Goal: Task Accomplishment & Management: Complete application form

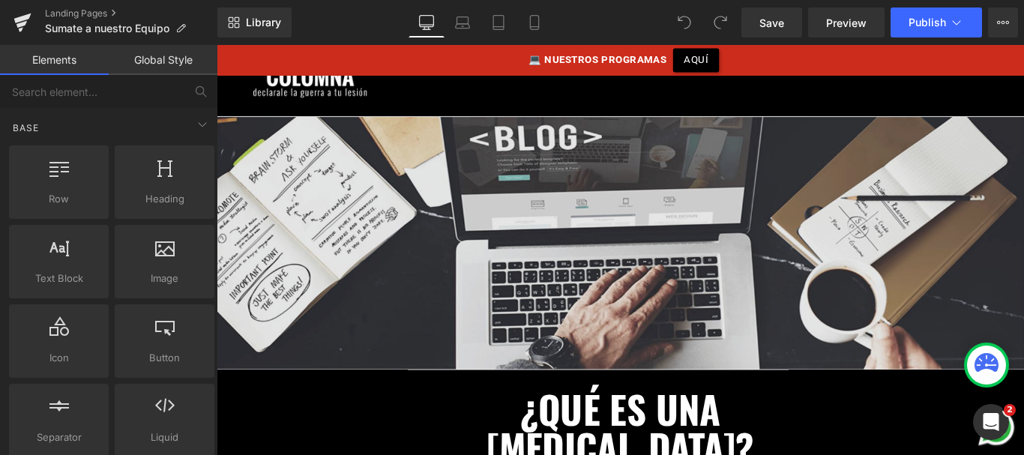
scroll to position [113, 0]
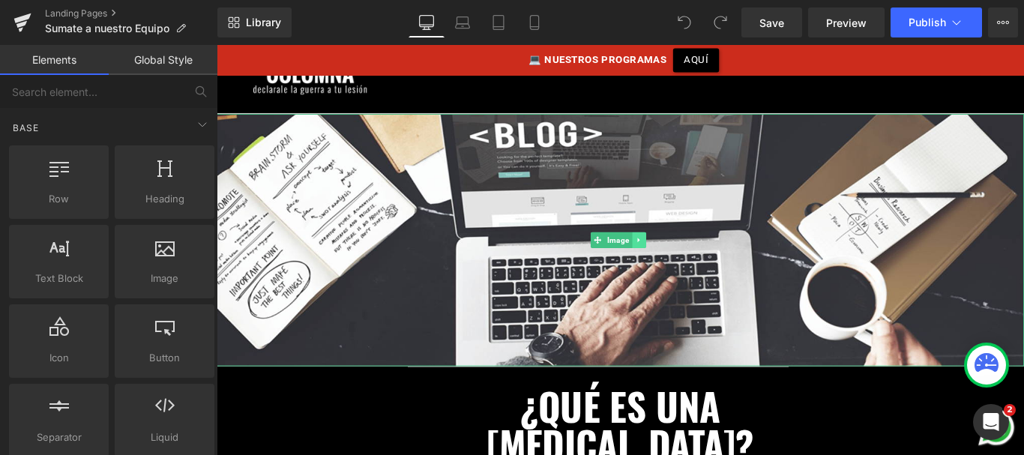
click at [690, 266] on icon at bounding box center [691, 263] width 8 height 9
click at [697, 268] on link at bounding box center [699, 264] width 16 height 18
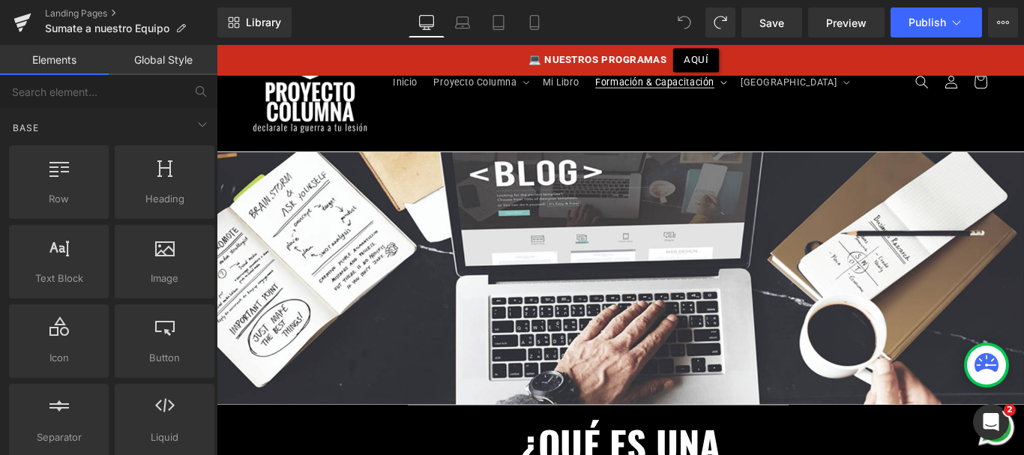
scroll to position [21, 0]
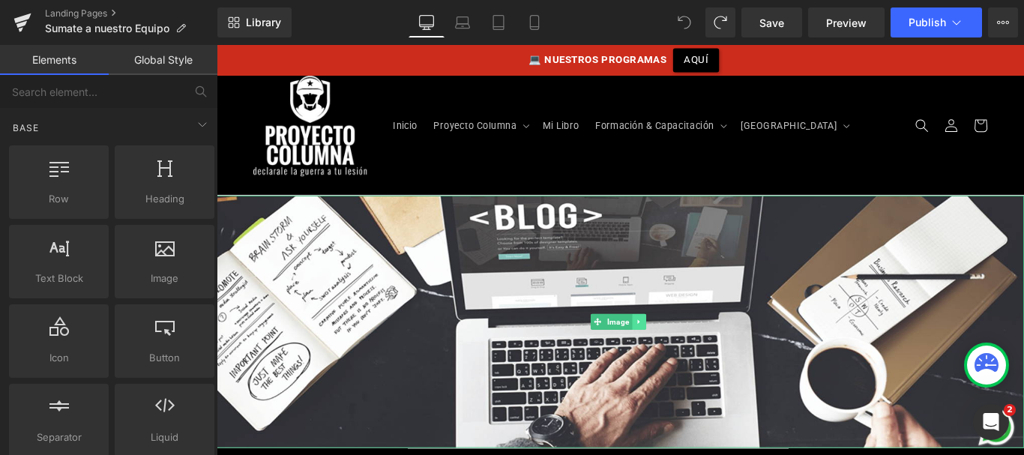
click at [689, 361] on link at bounding box center [691, 356] width 16 height 18
click at [691, 358] on link at bounding box center [699, 356] width 16 height 18
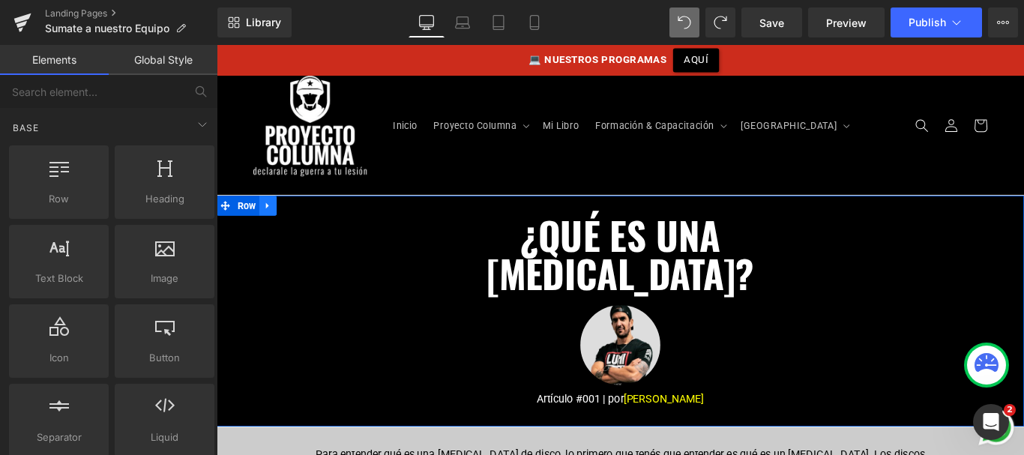
click at [272, 224] on icon at bounding box center [273, 226] width 3 height 7
click at [311, 223] on icon at bounding box center [313, 225] width 10 height 10
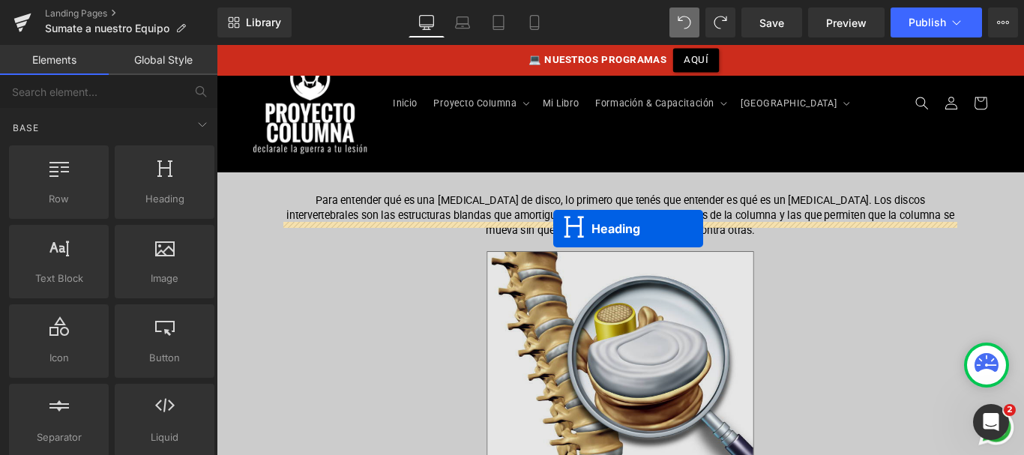
scroll to position [37, 0]
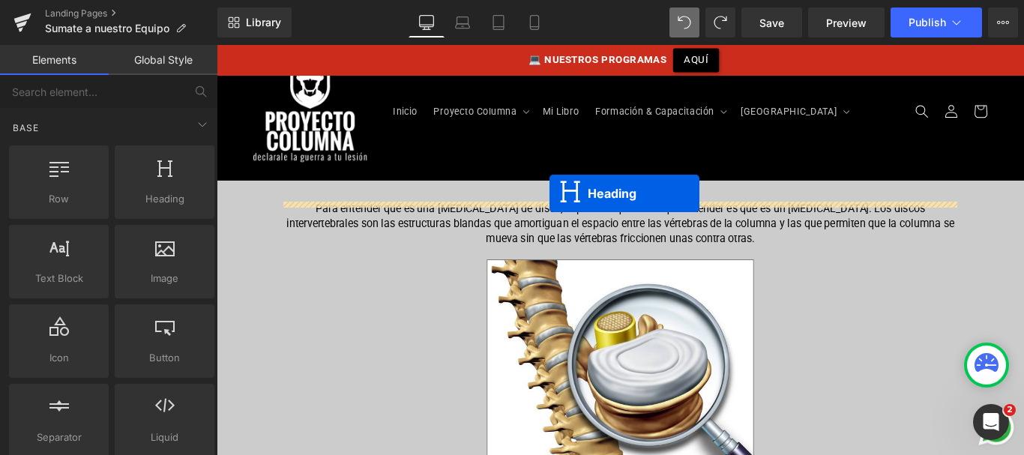
drag, startPoint x: 631, startPoint y: 382, endPoint x: 591, endPoint y: 212, distance: 174.3
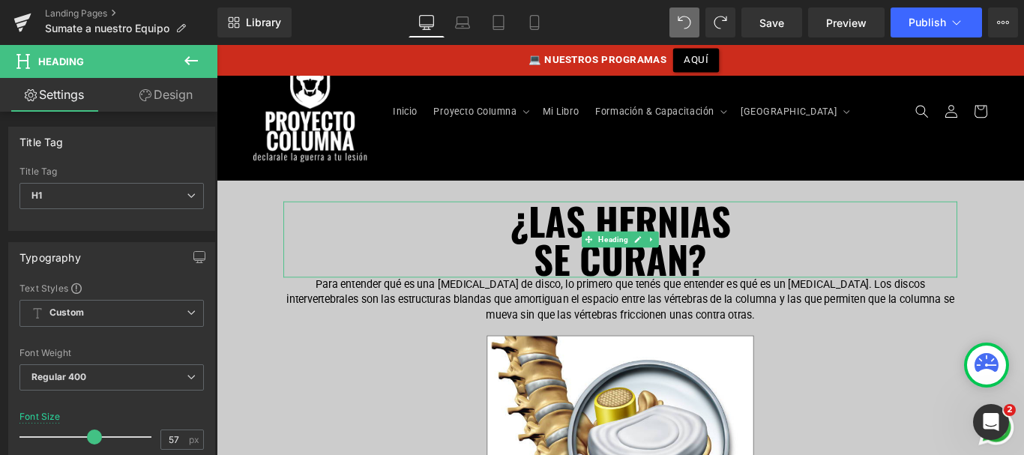
scroll to position [122, 0]
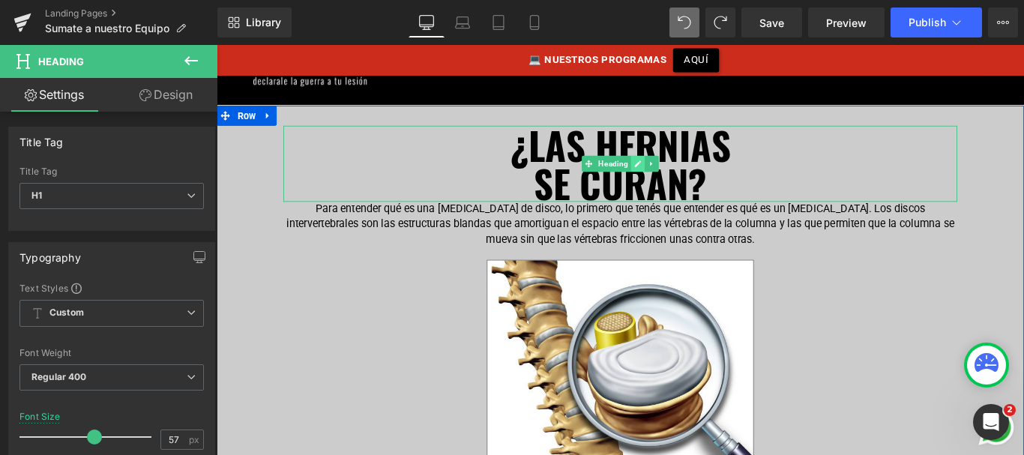
click at [690, 181] on icon at bounding box center [690, 178] width 8 height 9
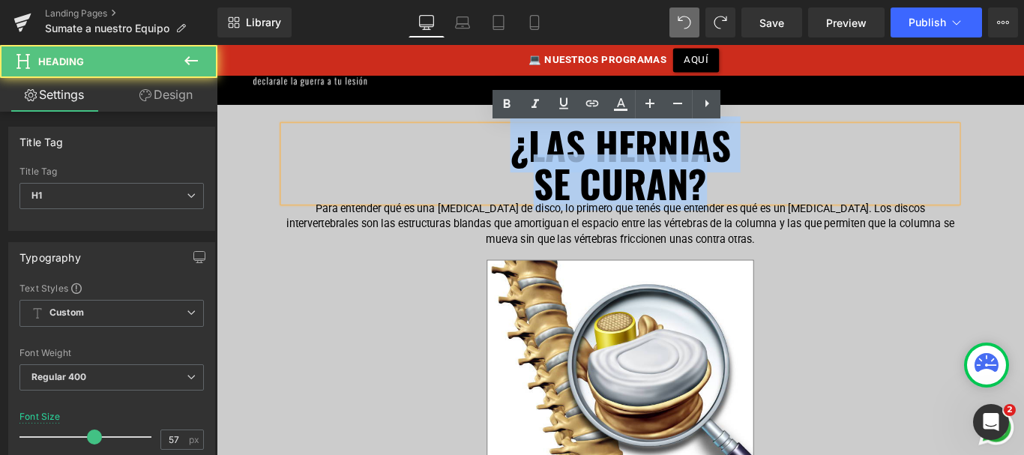
drag, startPoint x: 766, startPoint y: 204, endPoint x: 476, endPoint y: 156, distance: 294.2
click at [476, 156] on div "¿LAS HERNIAS SE CURAN?" at bounding box center [670, 178] width 757 height 85
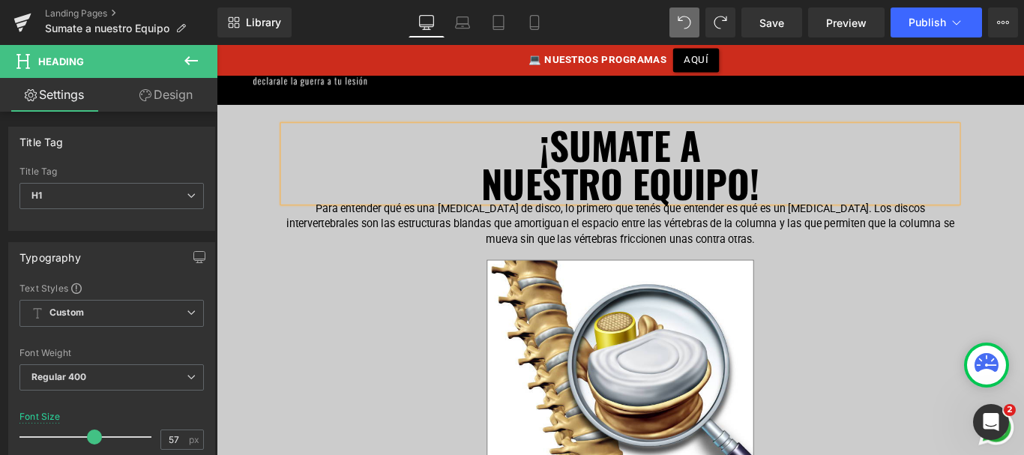
click at [388, 231] on p "Para entender qué es una [MEDICAL_DATA] de disco, lo primero que tenés que ente…" at bounding box center [670, 246] width 757 height 50
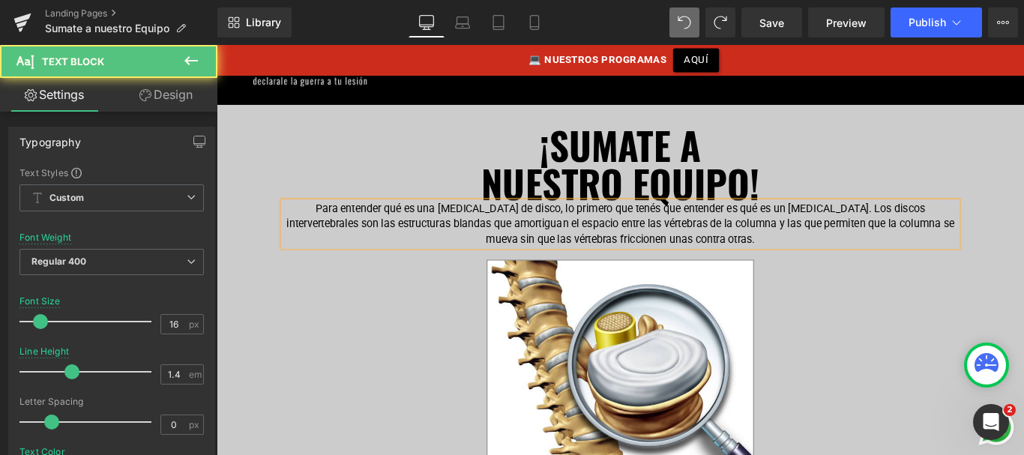
click at [173, 96] on link "Design" at bounding box center [166, 95] width 109 height 34
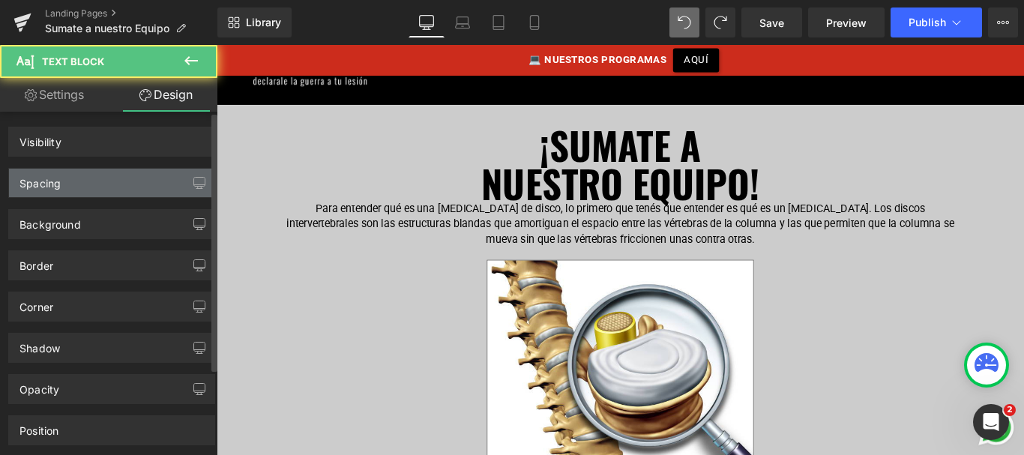
click at [98, 188] on div "Spacing" at bounding box center [111, 183] width 205 height 28
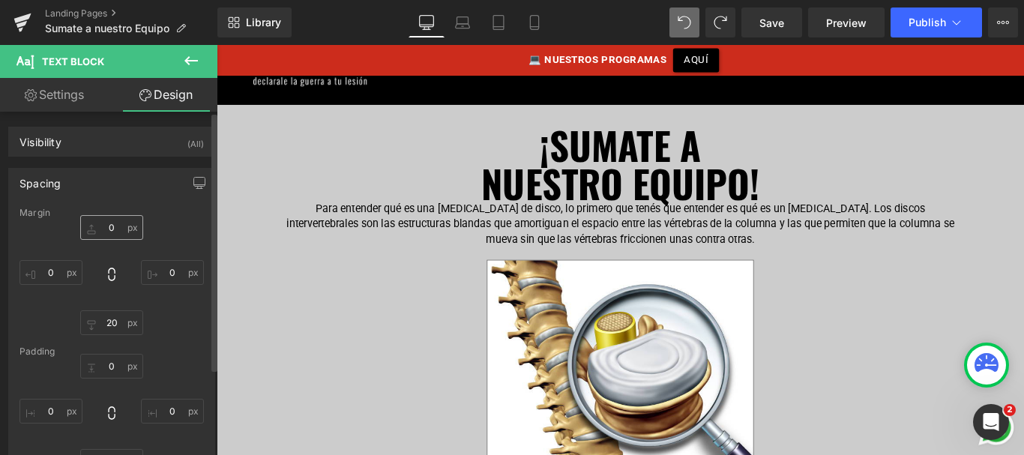
type input "0"
type input "20"
type input "0"
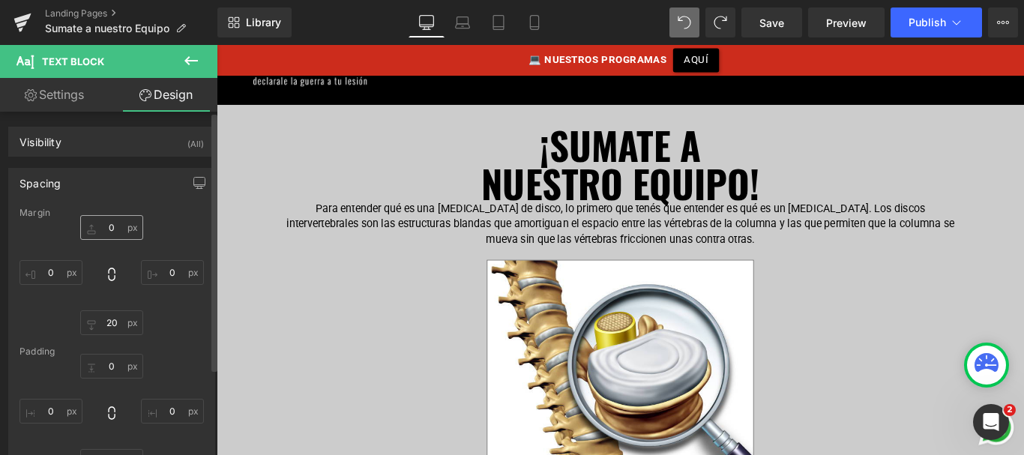
type input "0"
click at [112, 229] on input "0" at bounding box center [111, 227] width 63 height 25
type input "30"
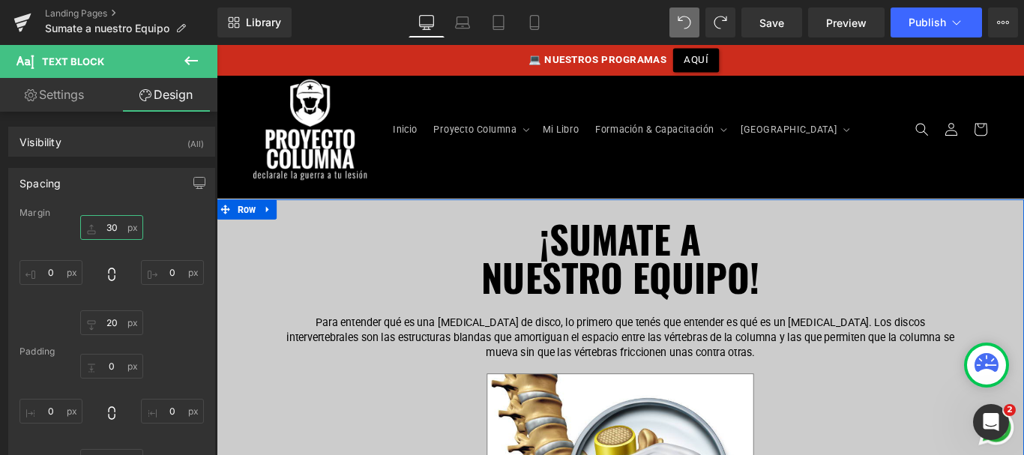
scroll to position [22, 0]
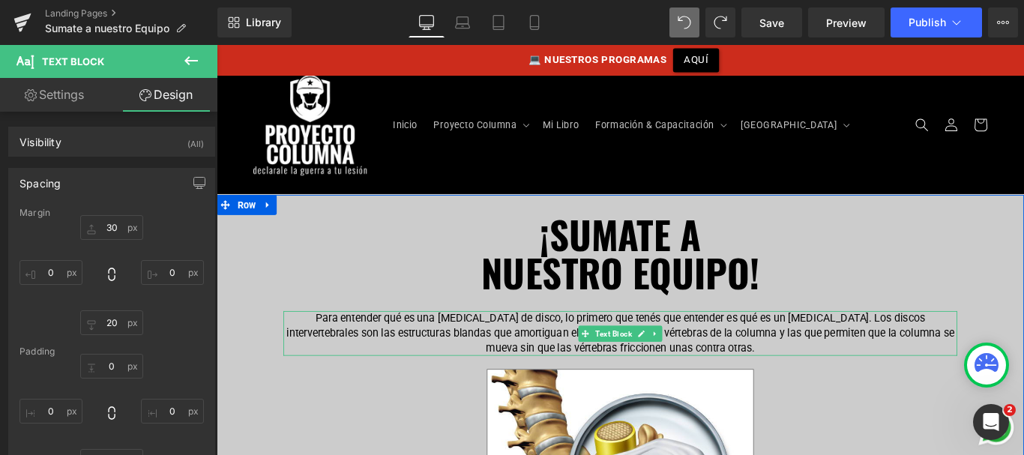
click at [528, 355] on p "Para entender qué es una [MEDICAL_DATA] de disco, lo primero que tenés que ente…" at bounding box center [670, 369] width 757 height 50
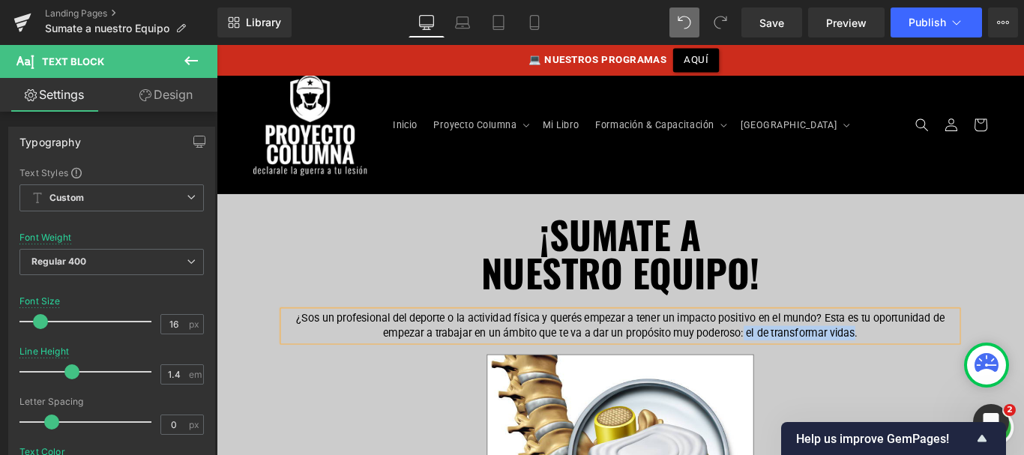
drag, startPoint x: 808, startPoint y: 369, endPoint x: 929, endPoint y: 373, distance: 121.5
click at [930, 371] on p "¿Sos un profesional del deporte o la actividad física y querés empezar a tener …" at bounding box center [670, 361] width 757 height 34
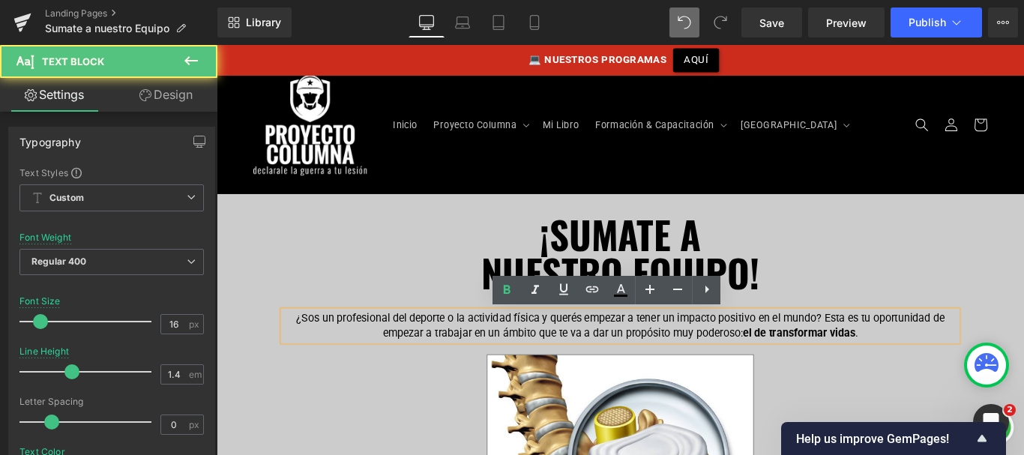
click at [950, 367] on p "¿Sos un profesional del deporte o la actividad física y querés empezar a tener …" at bounding box center [670, 361] width 757 height 34
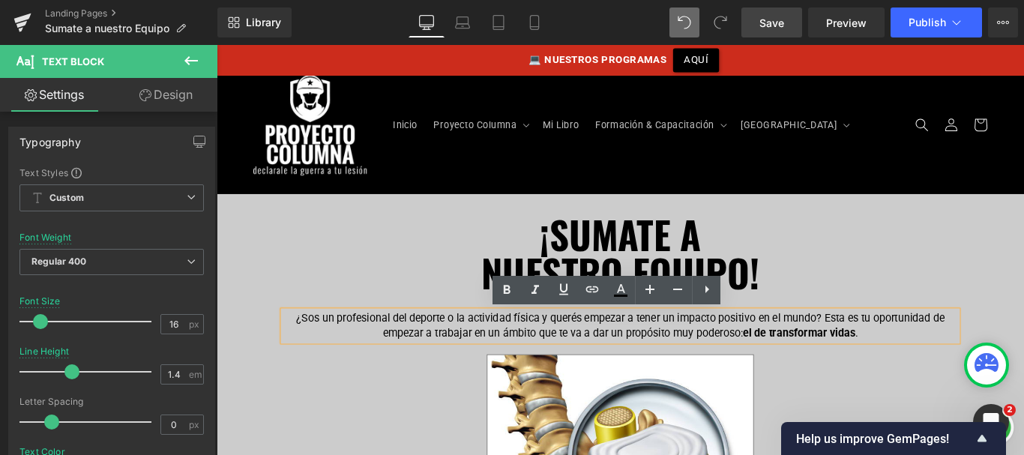
click at [763, 21] on span "Save" at bounding box center [772, 23] width 25 height 16
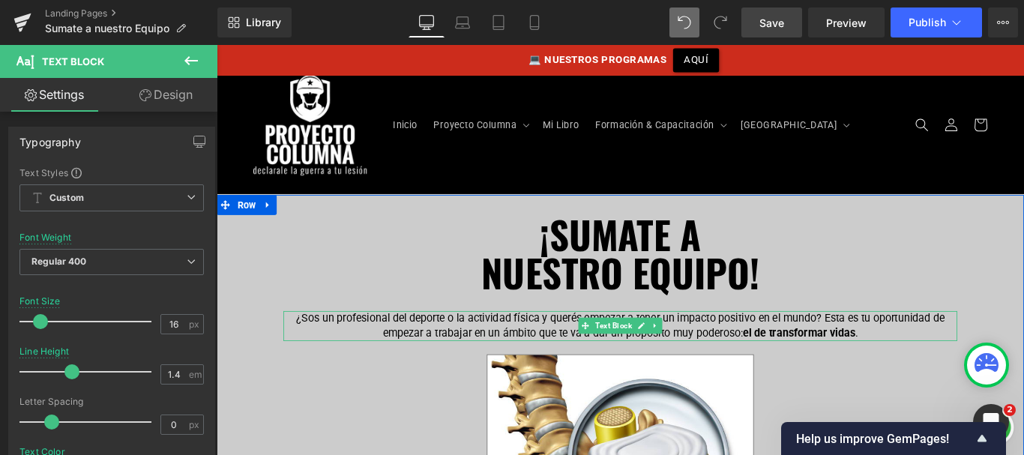
click at [622, 349] on p "¿Sos un profesional del deporte o la actividad física y querés empezar a tener …" at bounding box center [670, 361] width 757 height 34
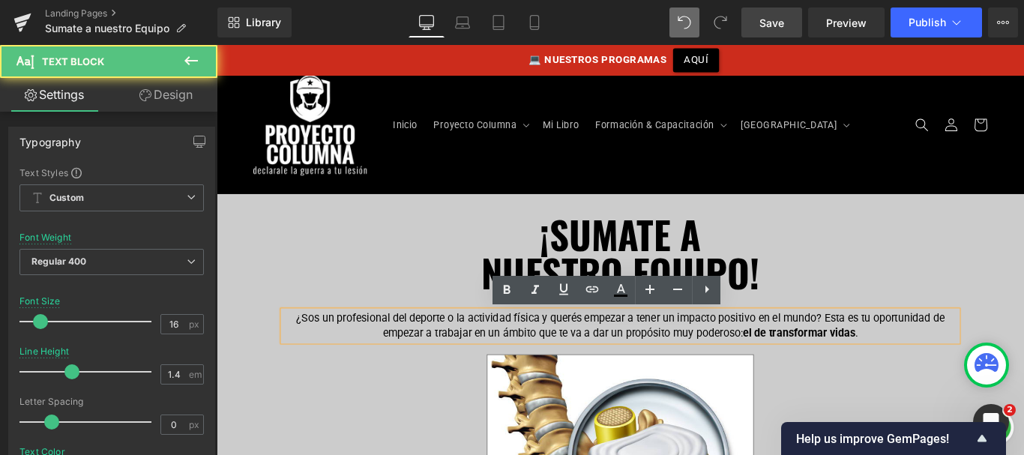
click at [666, 352] on p "¿Sos un profesional del deporte o la actividad física y querés empezar a tener …" at bounding box center [670, 361] width 757 height 34
click at [676, 354] on p "¿Sos un profesional del deporte o la actividad física y querés empezar a tener …" at bounding box center [670, 361] width 757 height 34
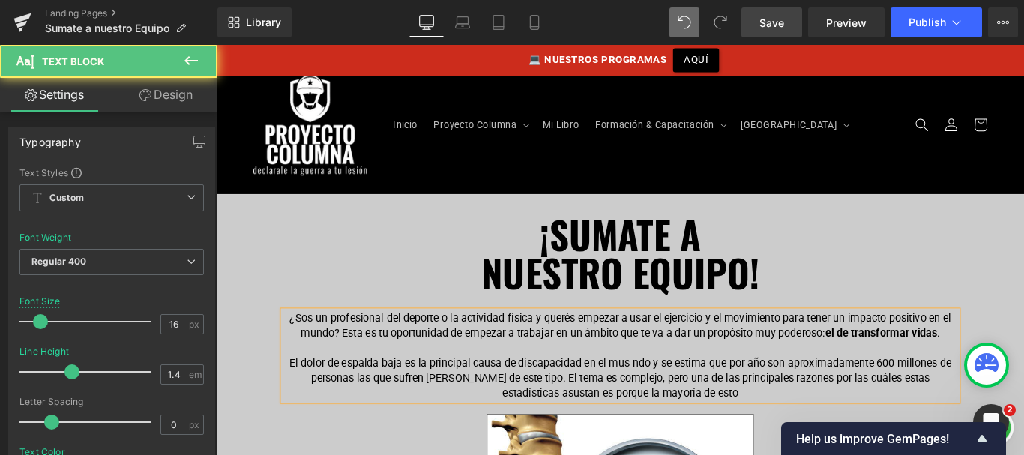
click at [843, 366] on p "¿Sos un profesional del deporte o la actividad física y querés empezar a usar e…" at bounding box center [670, 361] width 757 height 34
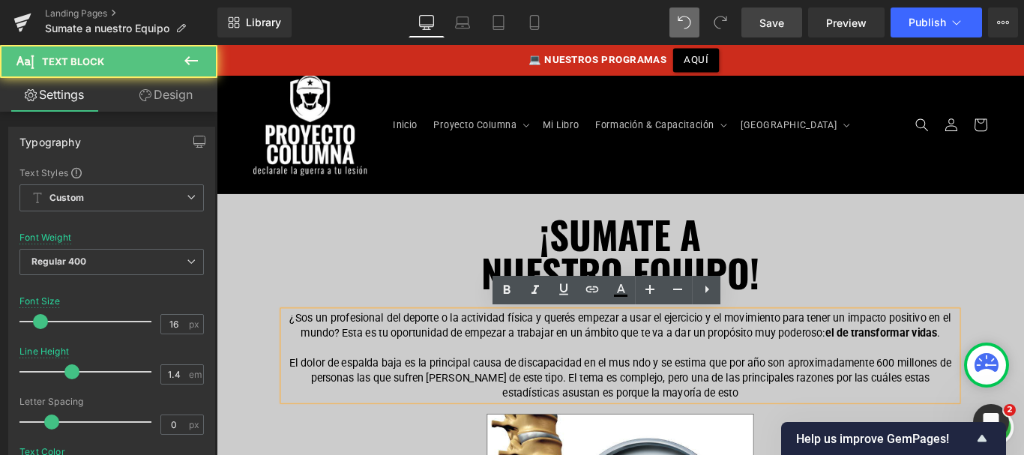
click at [748, 436] on p "El dolor de espalda baja es la principal causa de discapacidad en el mus ndo y …" at bounding box center [670, 419] width 757 height 50
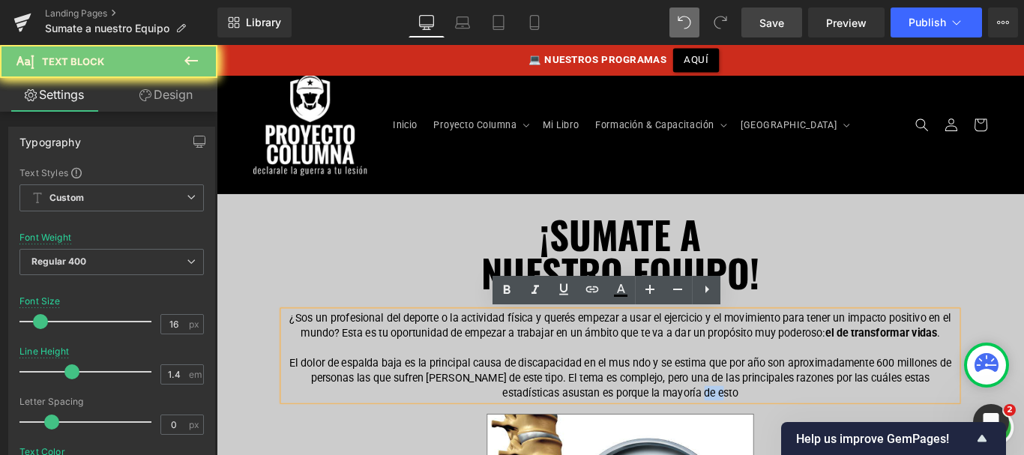
click at [781, 434] on p "El dolor de espalda baja es la principal causa de discapacidad en el mus ndo y …" at bounding box center [670, 419] width 757 height 50
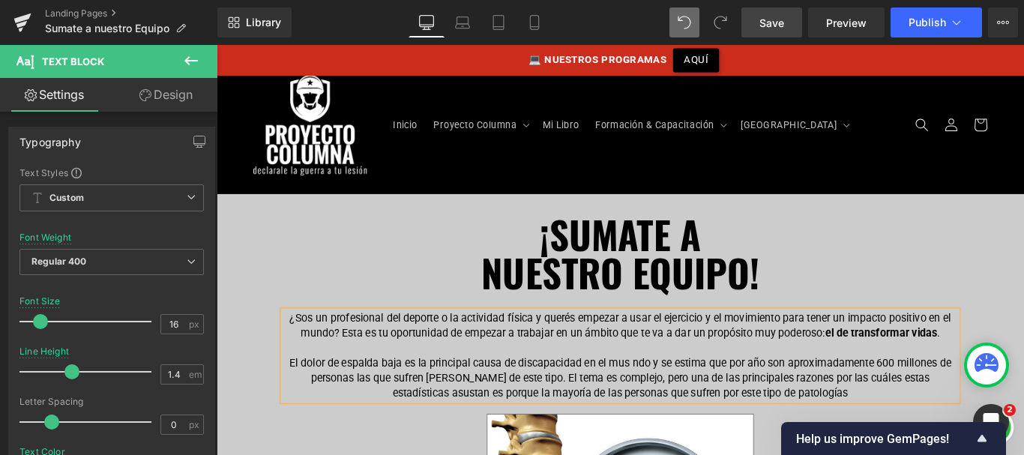
click at [682, 402] on p "El dolor de espalda baja es la principal causa de discapacidad en el mus ndo y …" at bounding box center [670, 419] width 757 height 50
click at [918, 431] on p "El dolor de espalda baja es la principal causa de discapacidad en el mundo y se…" at bounding box center [670, 419] width 757 height 50
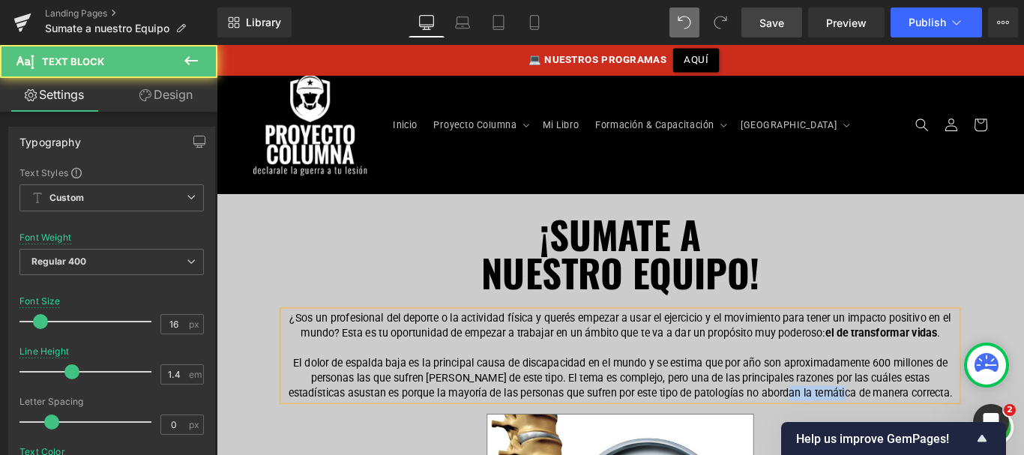
drag, startPoint x: 841, startPoint y: 435, endPoint x: 902, endPoint y: 436, distance: 61.5
click at [902, 434] on p "El dolor de espalda baja es la principal causa de discapacidad en el mundo y se…" at bounding box center [670, 419] width 757 height 50
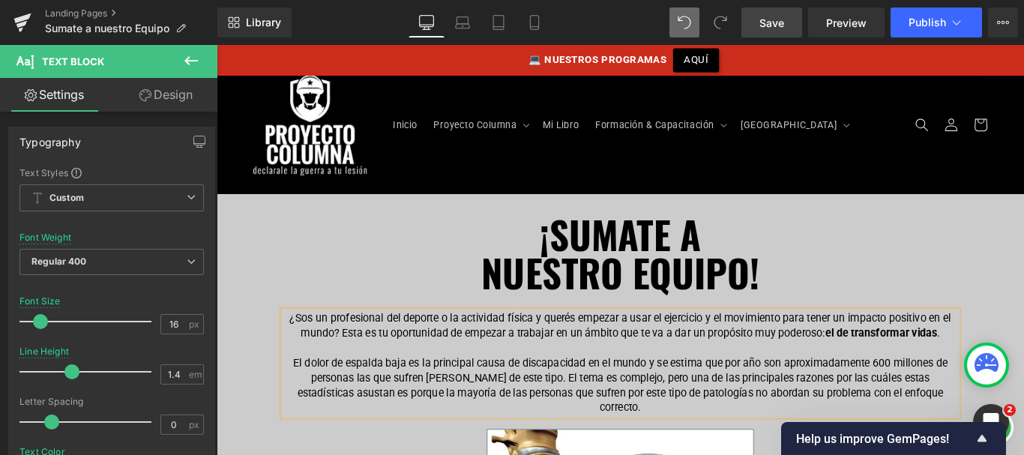
drag, startPoint x: 755, startPoint y: 19, endPoint x: 421, endPoint y: 227, distance: 394.1
click at [755, 19] on link "Save" at bounding box center [772, 22] width 61 height 30
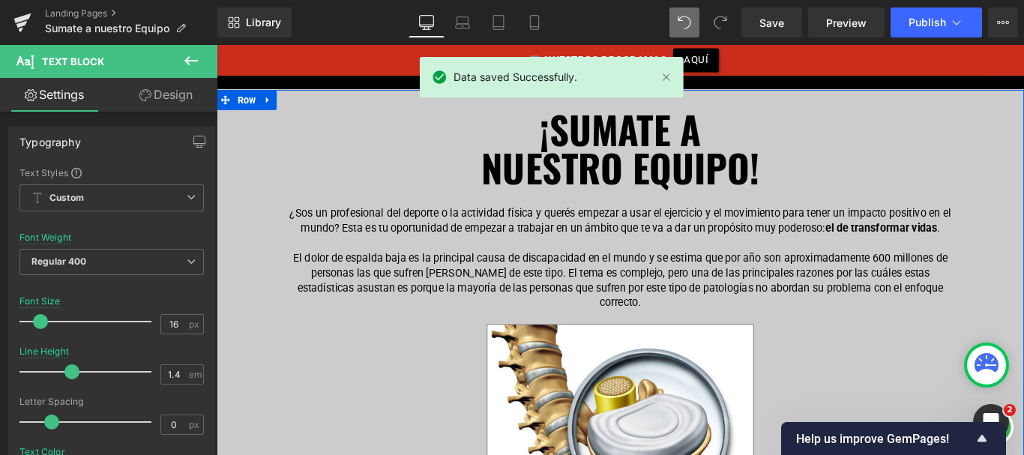
scroll to position [152, 0]
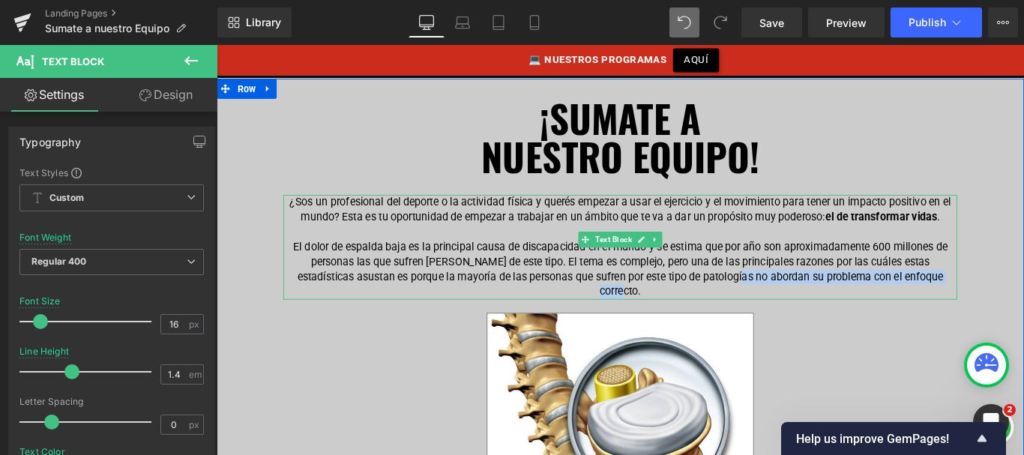
drag, startPoint x: 763, startPoint y: 304, endPoint x: 1013, endPoint y: 314, distance: 250.7
click at [1018, 307] on p "El dolor de espalda baja es la principal causa de discapacidad en el mundo y se…" at bounding box center [670, 297] width 757 height 67
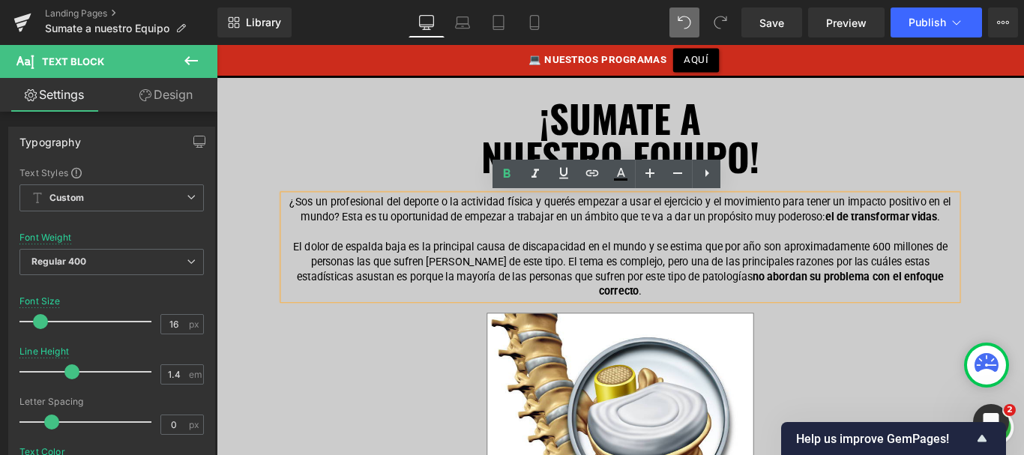
click at [1024, 305] on p "El dolor de espalda baja es la principal causa de discapacidad en el mundo y se…" at bounding box center [670, 297] width 757 height 67
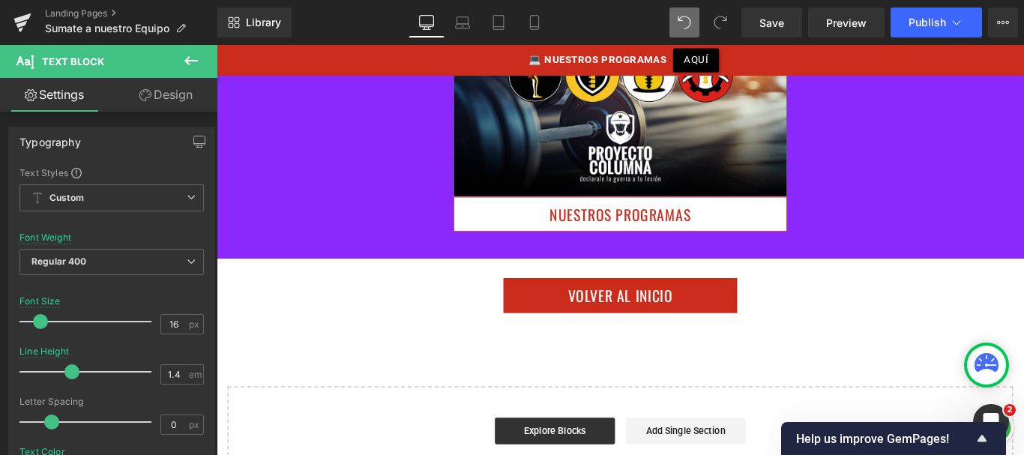
scroll to position [9808, 0]
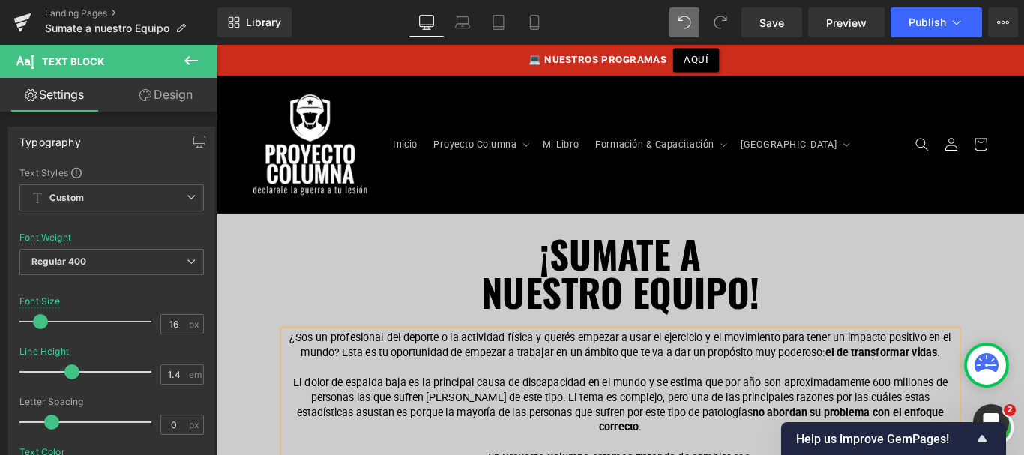
scroll to position [233, 0]
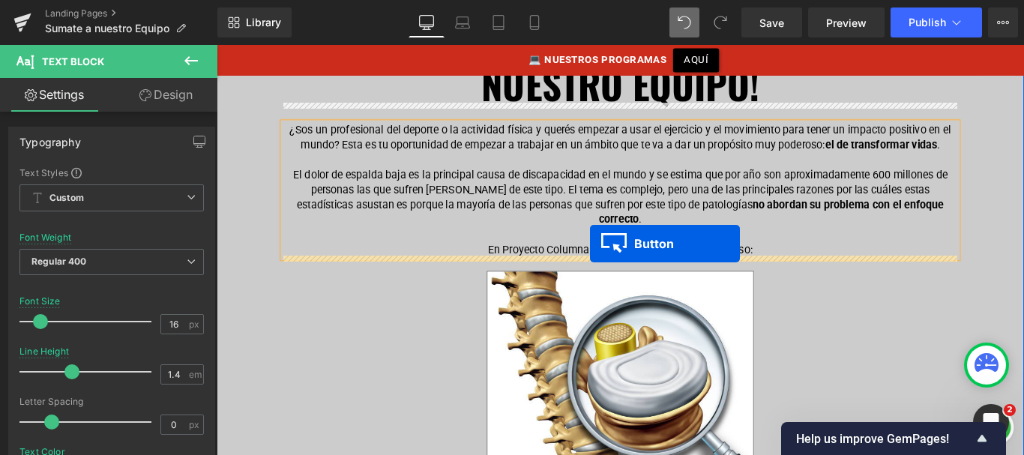
drag, startPoint x: 627, startPoint y: 318, endPoint x: 637, endPoint y: 268, distance: 50.4
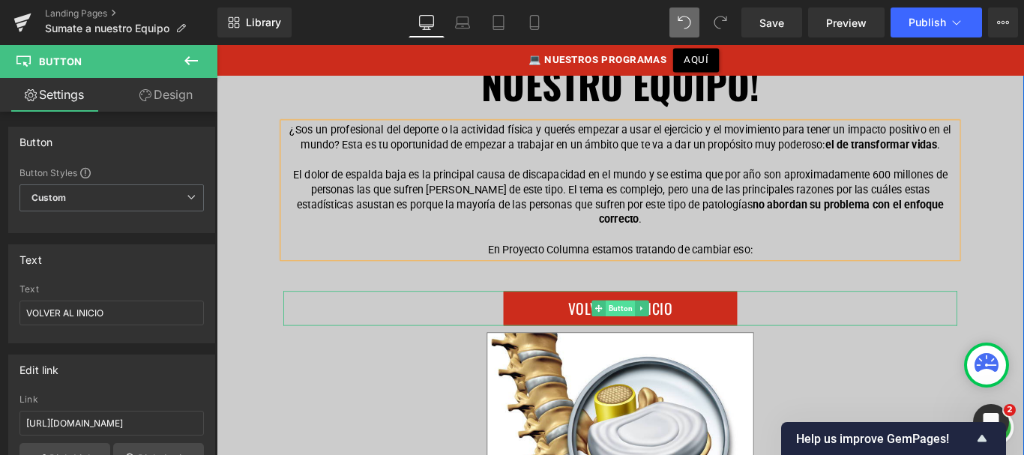
click at [663, 332] on span "Button" at bounding box center [670, 341] width 33 height 18
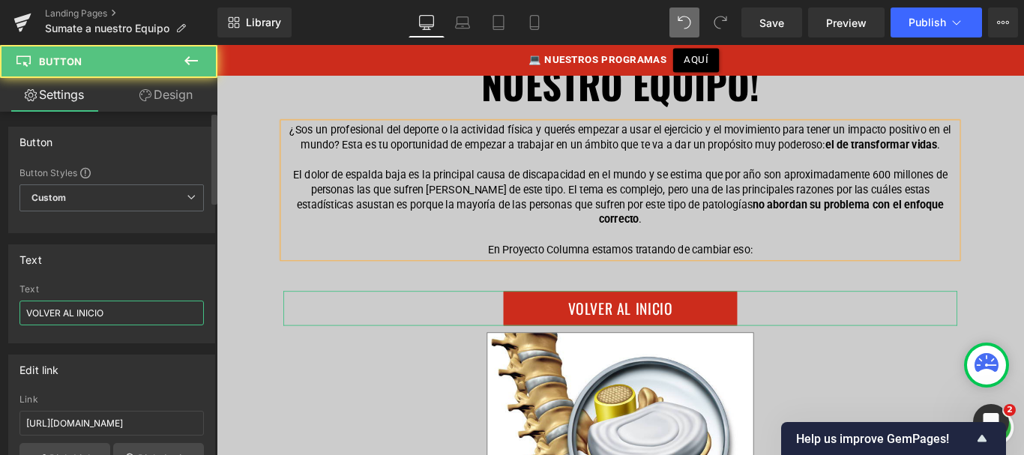
click at [114, 309] on input "VOLVER AL INICIO" at bounding box center [111, 313] width 184 height 25
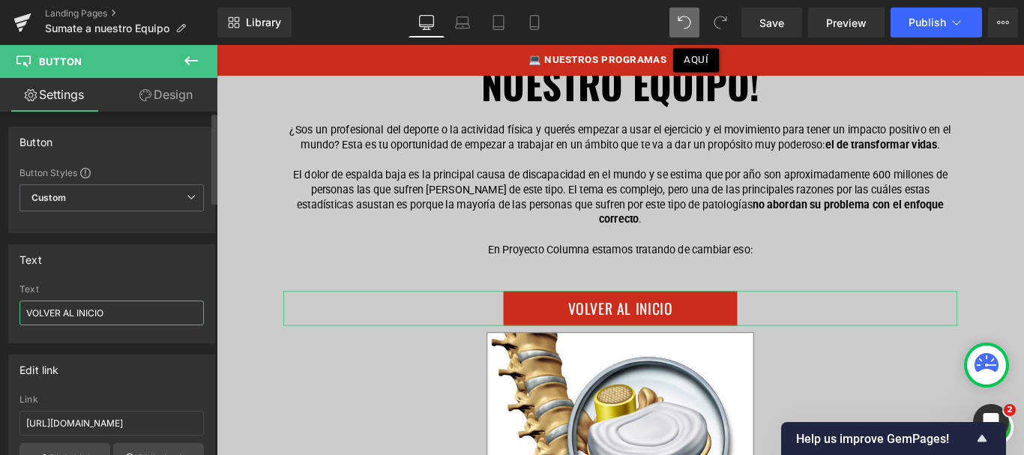
click at [114, 309] on input "VOLVER AL INICIO" at bounding box center [111, 313] width 184 height 25
type input "APRENDÉ CÓMO LO HACEMOS"
click at [180, 424] on input "[URL][DOMAIN_NAME]" at bounding box center [111, 423] width 184 height 25
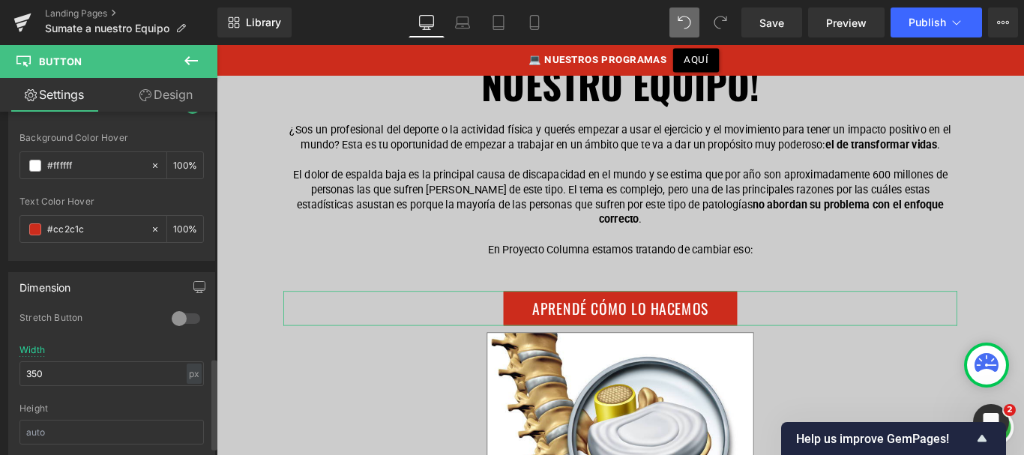
scroll to position [928, 0]
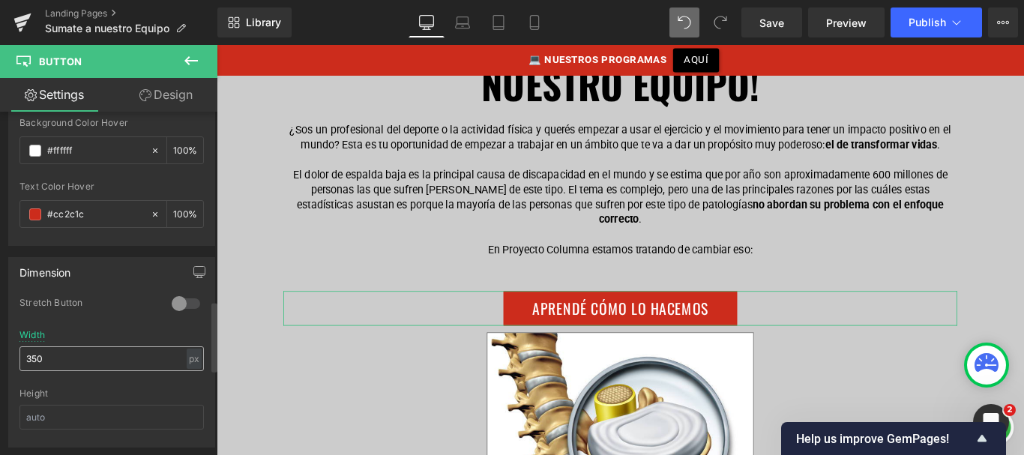
type input "[URL][DOMAIN_NAME]"
drag, startPoint x: 43, startPoint y: 361, endPoint x: 8, endPoint y: 351, distance: 36.6
click at [3, 363] on div "Dimension 0 Stretch Button 350px Width 350 px % px Height" at bounding box center [112, 347] width 224 height 202
type input "400"
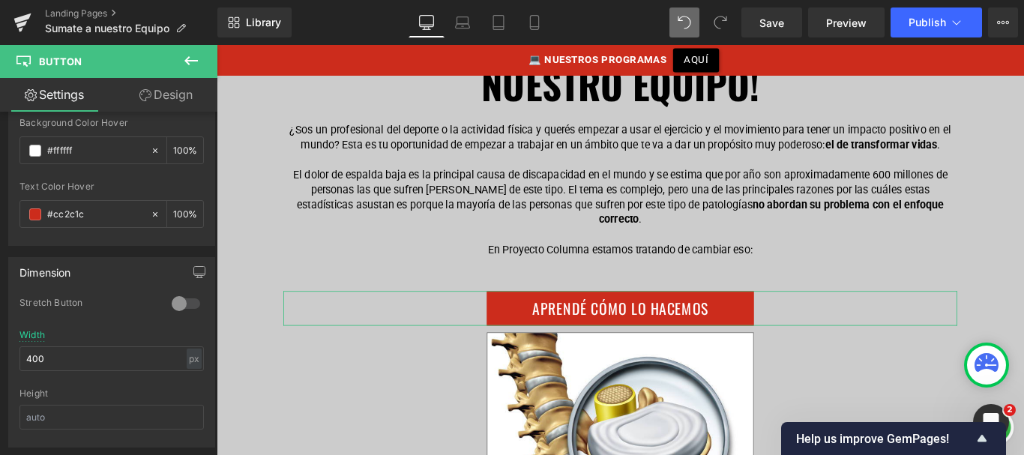
click at [160, 82] on link "Design" at bounding box center [166, 95] width 109 height 34
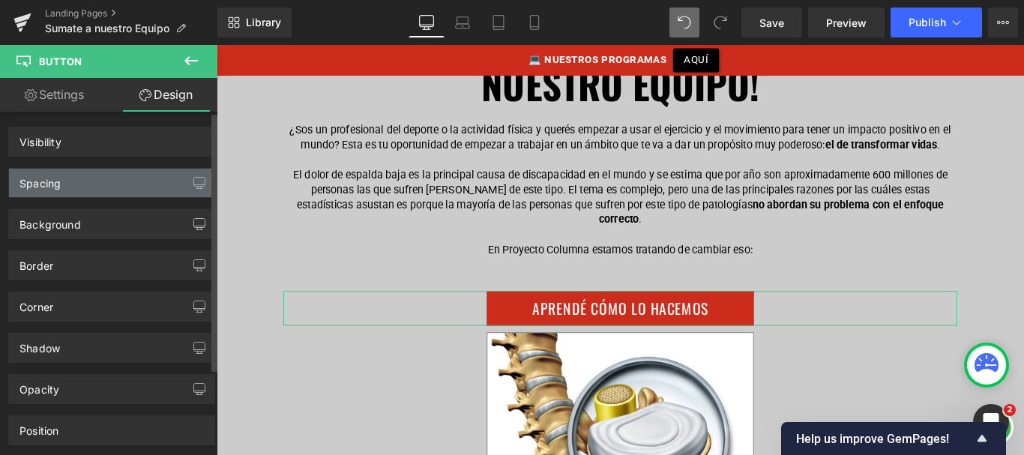
click at [102, 172] on div "Spacing" at bounding box center [111, 183] width 205 height 28
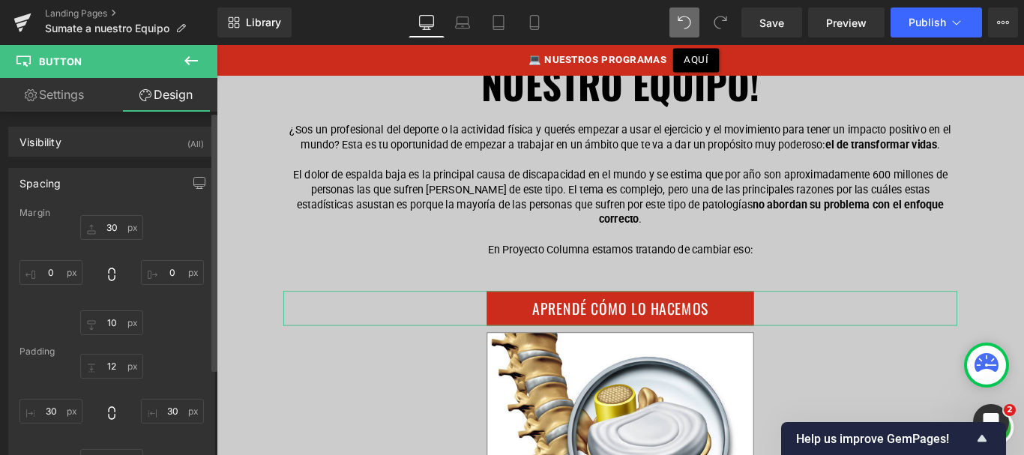
type input "30"
type input "0"
type input "10"
type input "0"
type input "12"
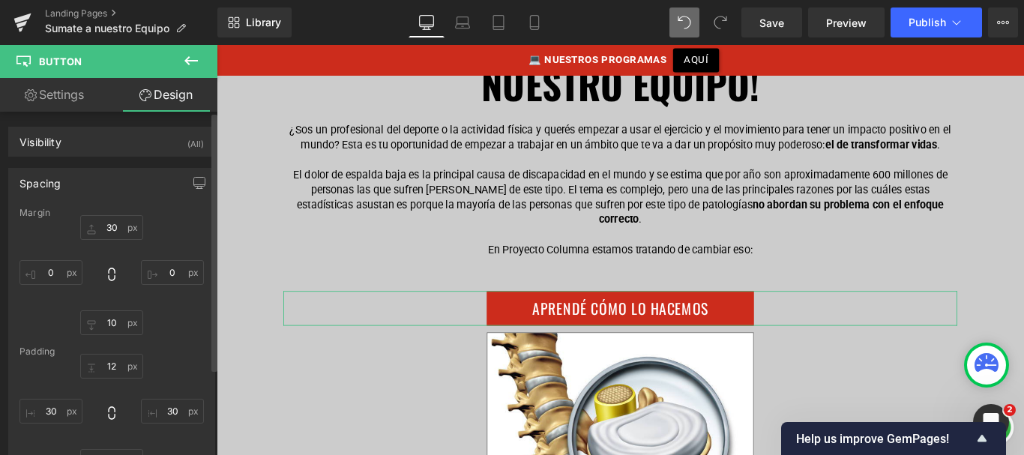
type input "30"
type input "12"
type input "30"
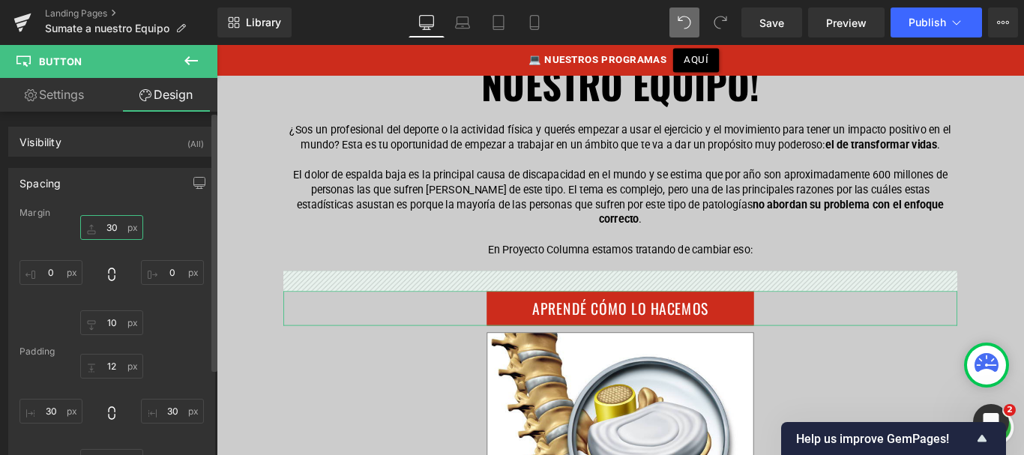
click at [114, 226] on input "30" at bounding box center [111, 227] width 63 height 25
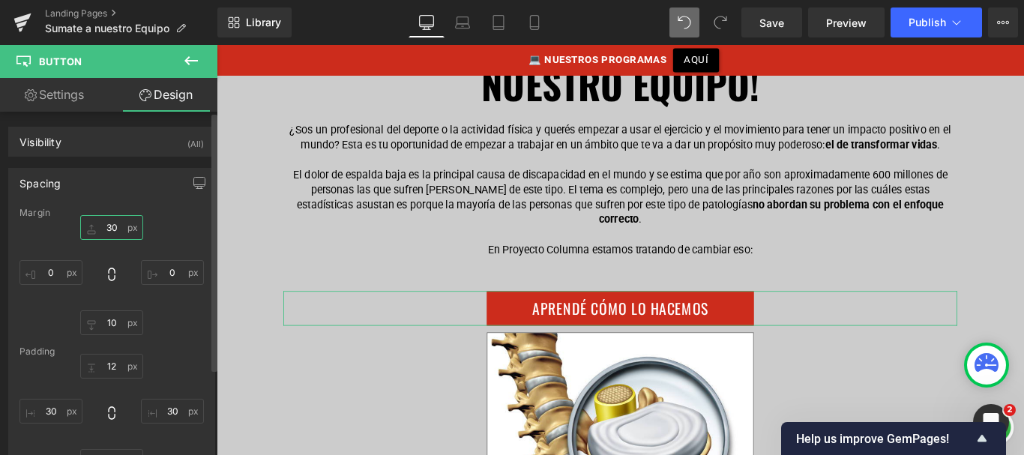
type input "0"
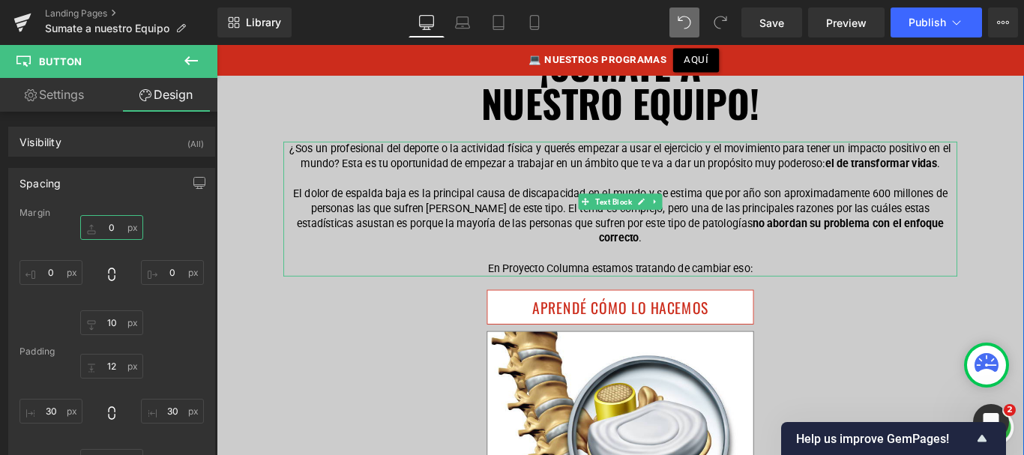
scroll to position [242, 0]
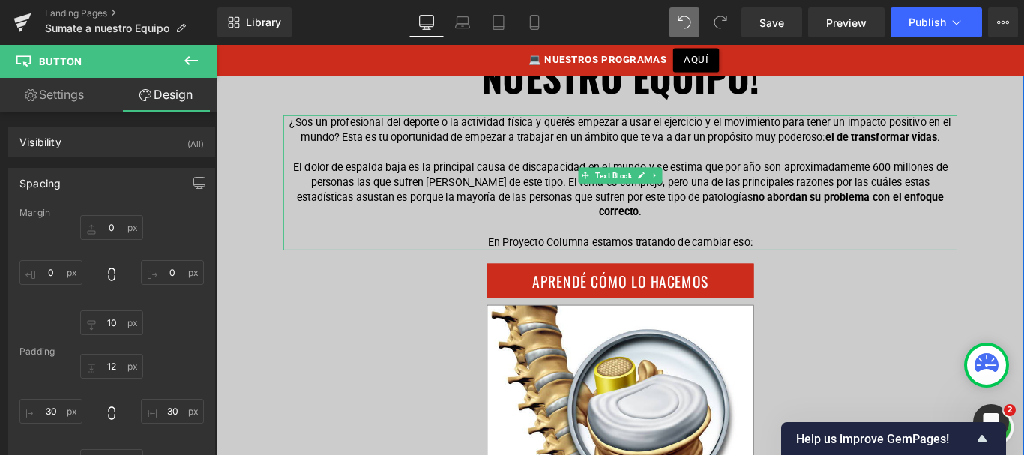
click at [641, 258] on p "En Proyecto Columna estamos tratando de cambiar eso:" at bounding box center [670, 266] width 757 height 16
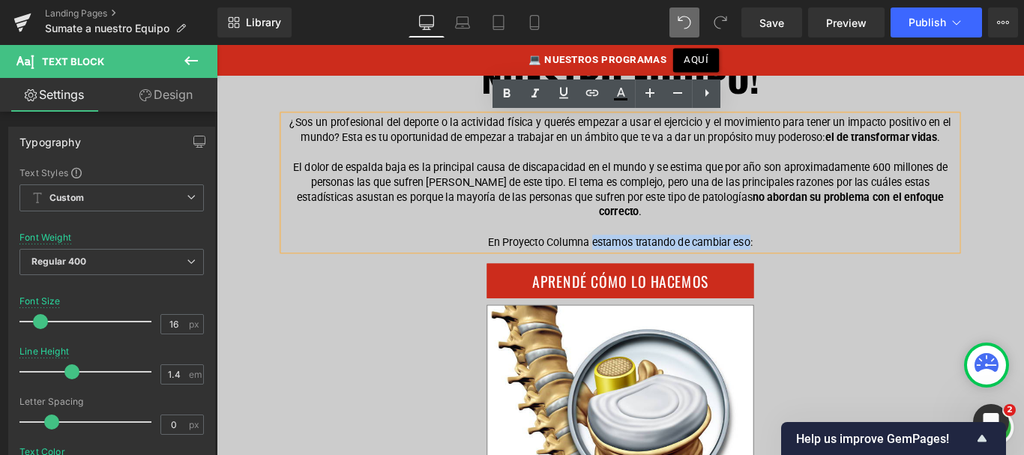
drag, startPoint x: 636, startPoint y: 248, endPoint x: 811, endPoint y: 254, distance: 175.6
click at [811, 258] on p "En Proyecto Columna estamos tratando de cambiar eso:" at bounding box center [670, 266] width 757 height 16
click at [829, 217] on strong "no abordan su problema con el enfoque correcto" at bounding box center [840, 223] width 388 height 31
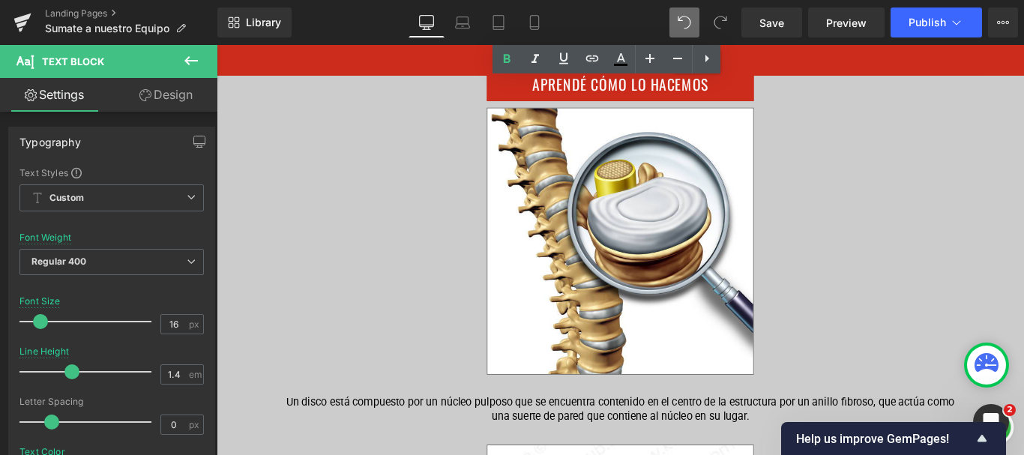
scroll to position [467, 0]
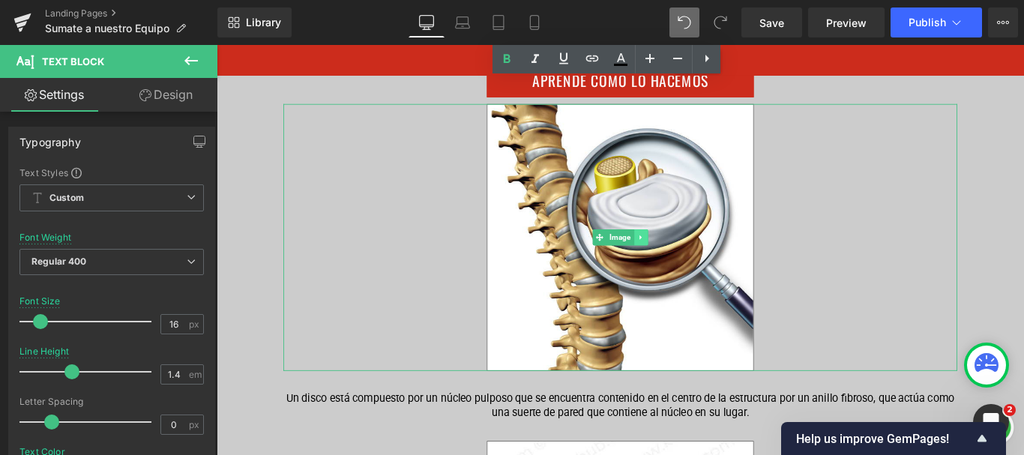
click at [691, 257] on icon at bounding box center [693, 261] width 8 height 9
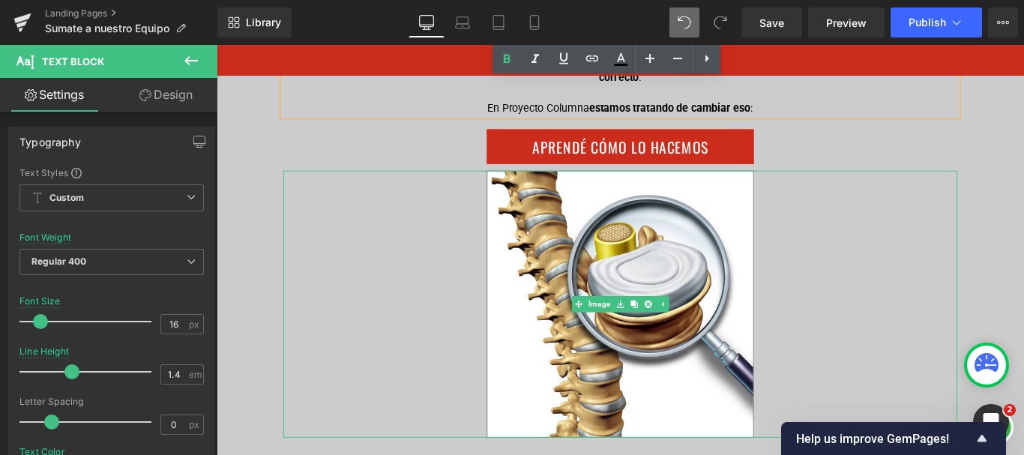
scroll to position [376, 0]
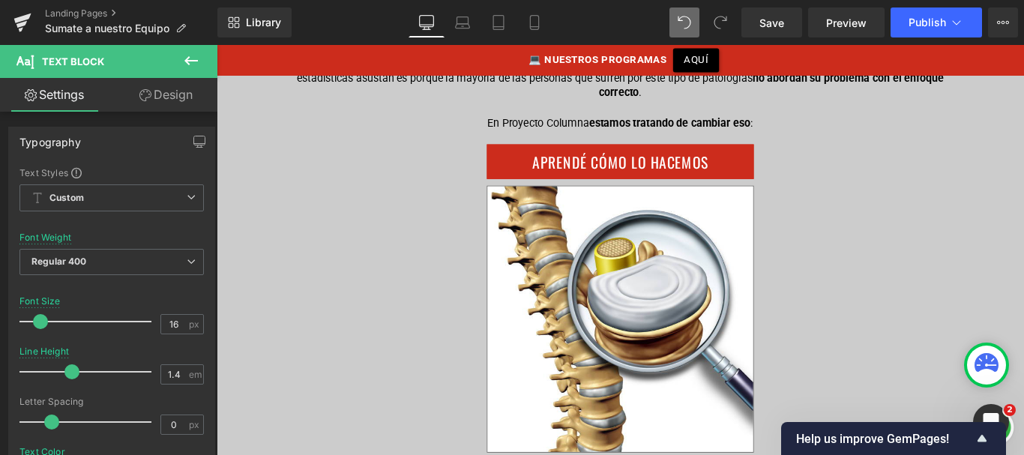
click at [192, 76] on button at bounding box center [191, 61] width 52 height 33
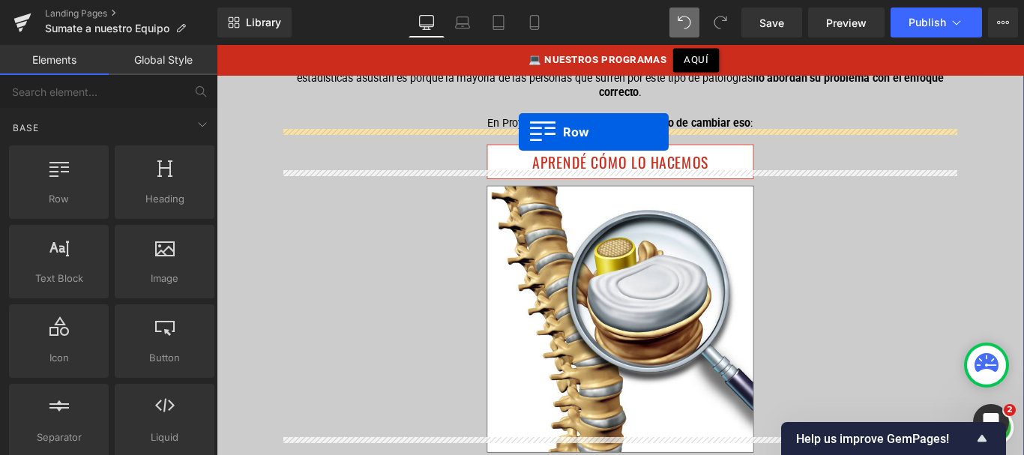
drag, startPoint x: 265, startPoint y: 238, endPoint x: 556, endPoint y: 142, distance: 307.1
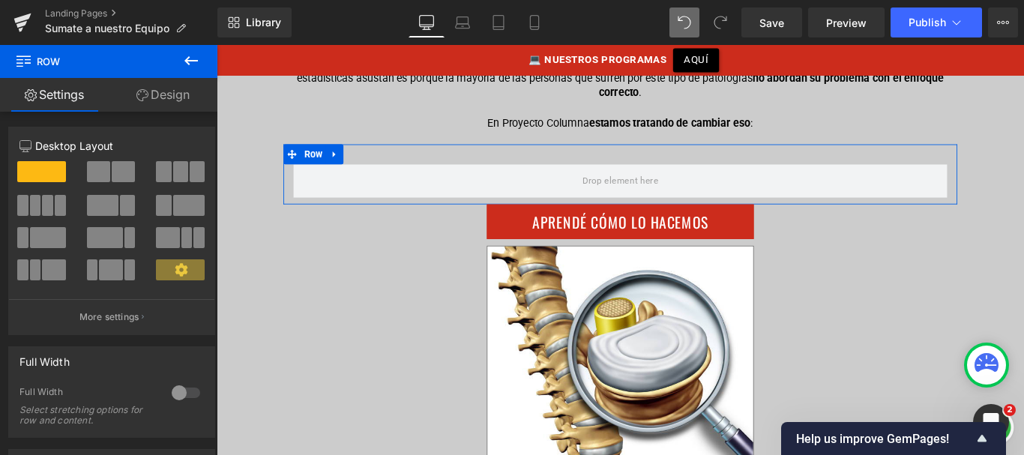
drag, startPoint x: 178, startPoint y: 174, endPoint x: 73, endPoint y: 109, distance: 123.9
click at [178, 174] on span at bounding box center [180, 171] width 15 height 21
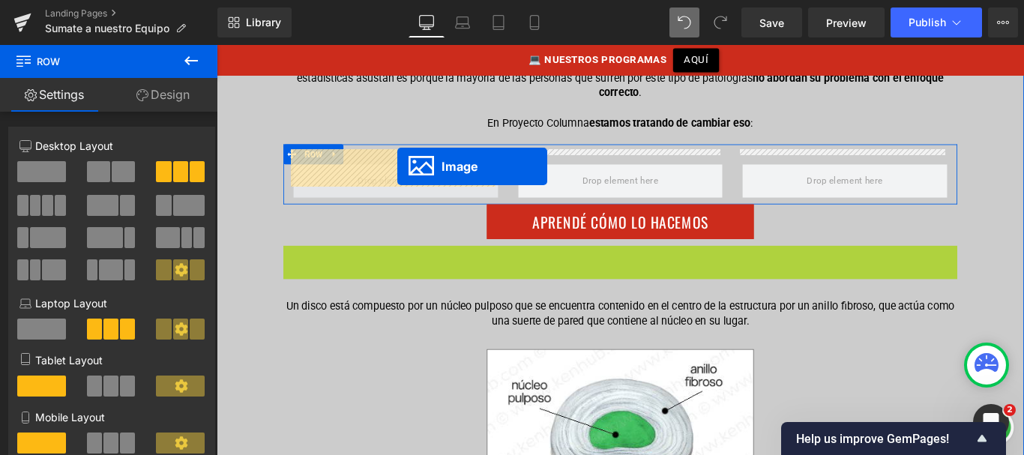
drag, startPoint x: 622, startPoint y: 404, endPoint x: 422, endPoint y: 179, distance: 300.7
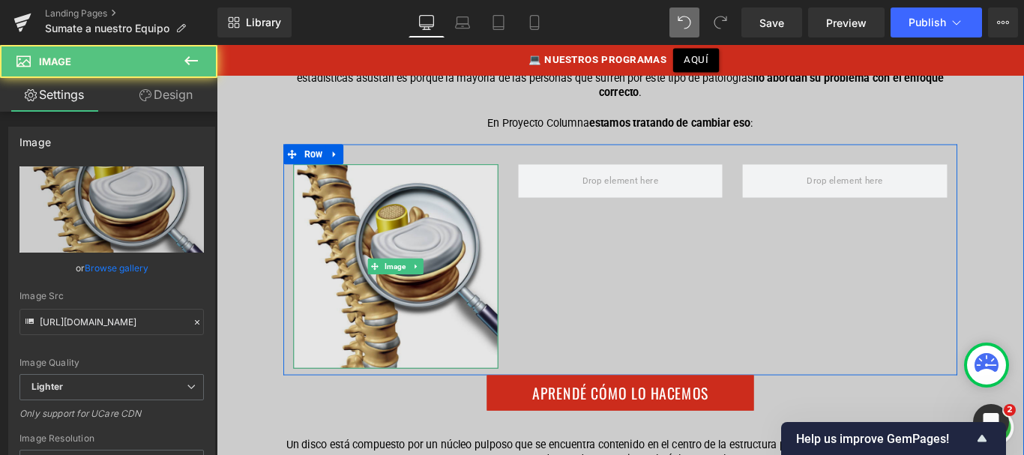
click at [379, 231] on img at bounding box center [418, 294] width 230 height 230
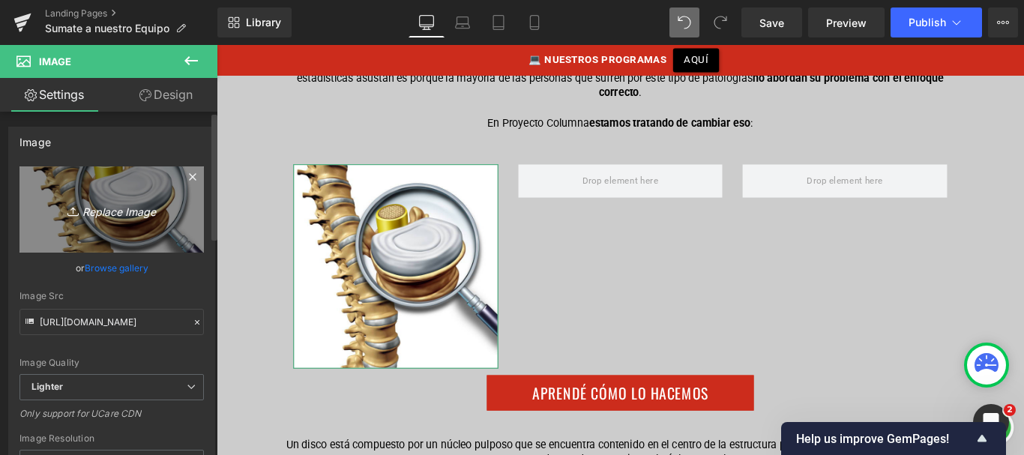
click at [142, 226] on link "Replace Image" at bounding box center [111, 209] width 184 height 86
type input "C:\fakepath\IMG_20250525_113226_146.jpg"
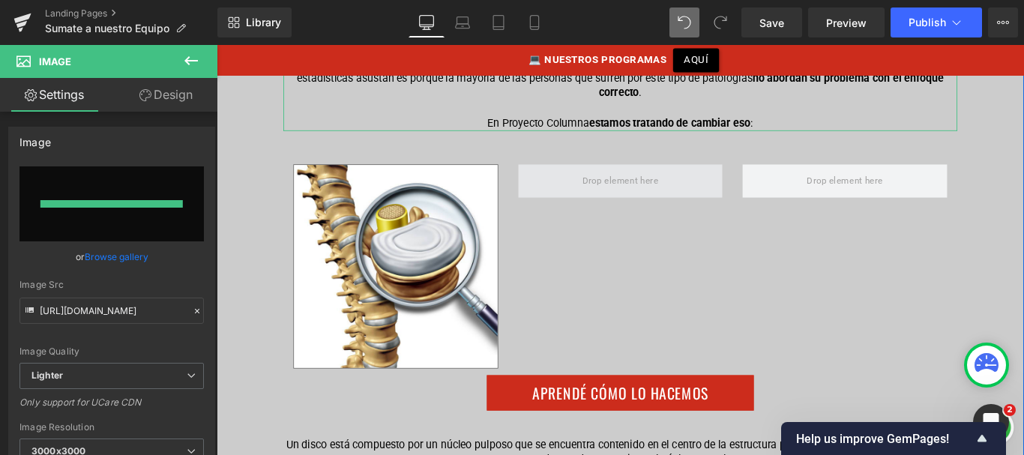
type input "[URL][DOMAIN_NAME]"
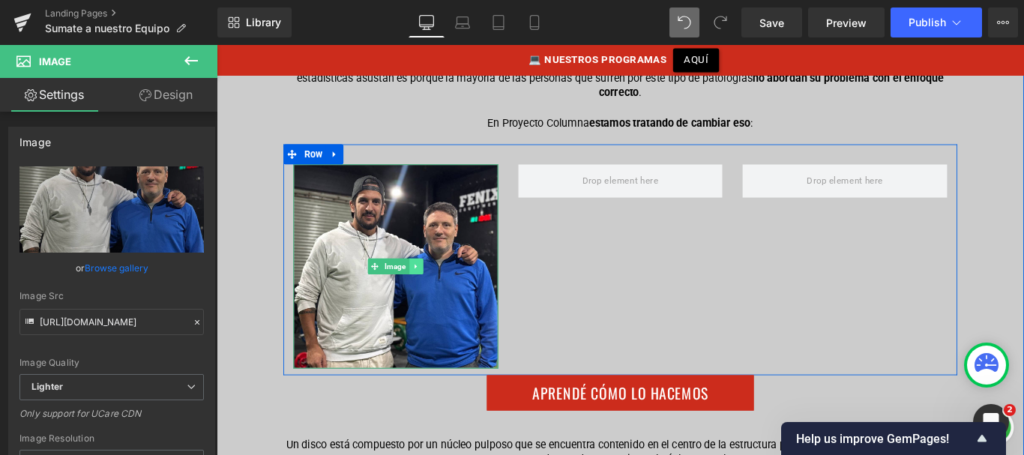
click at [439, 292] on icon at bounding box center [440, 294] width 2 height 5
click at [430, 289] on icon at bounding box center [433, 293] width 8 height 8
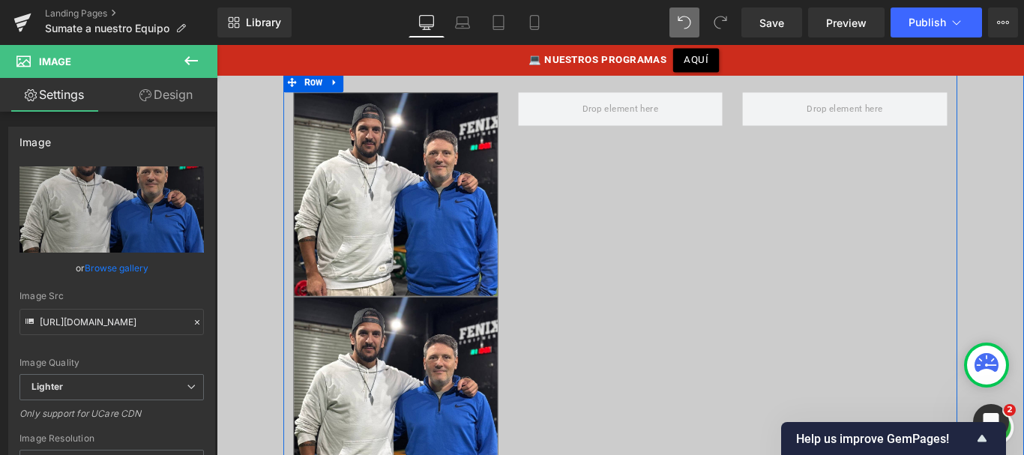
scroll to position [425, 0]
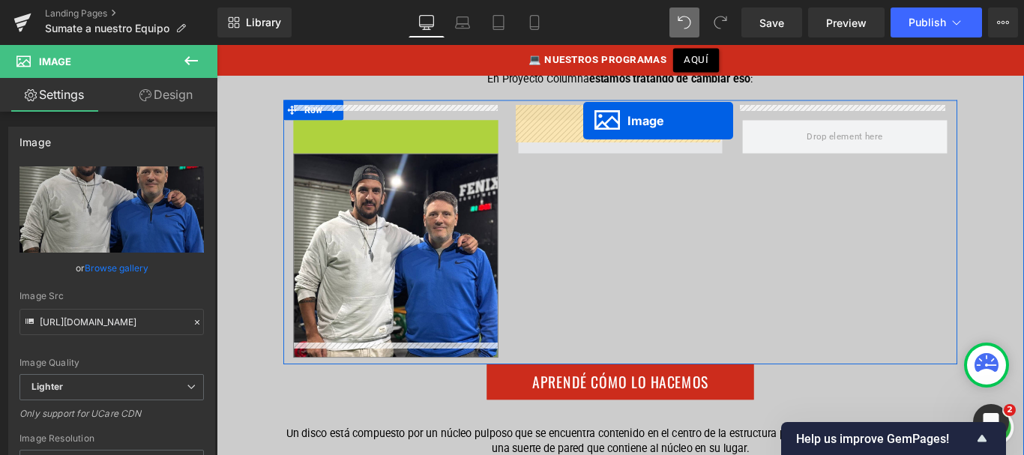
drag, startPoint x: 367, startPoint y: 226, endPoint x: 628, endPoint y: 129, distance: 278.3
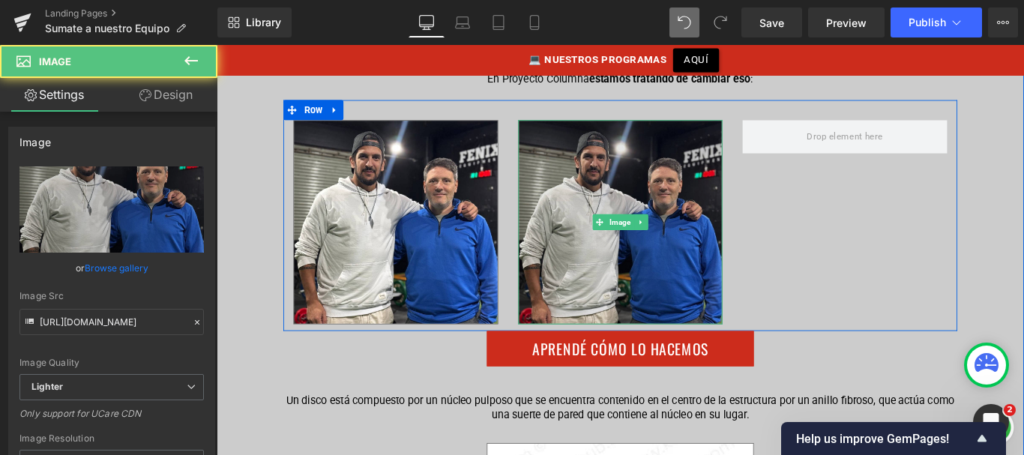
click at [607, 165] on img at bounding box center [671, 245] width 230 height 230
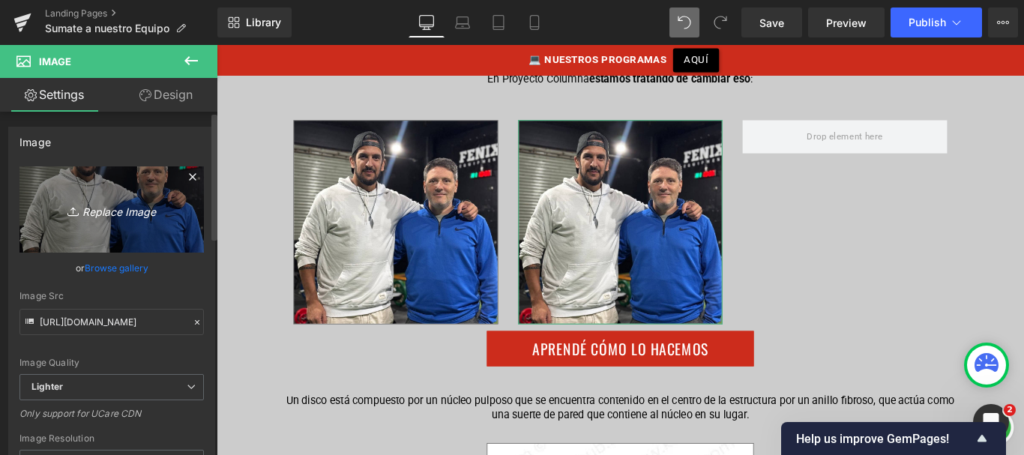
click at [142, 189] on link "Replace Image" at bounding box center [111, 209] width 184 height 86
type input "C:\fakepath\IMG_20250525_113410_911.jpg"
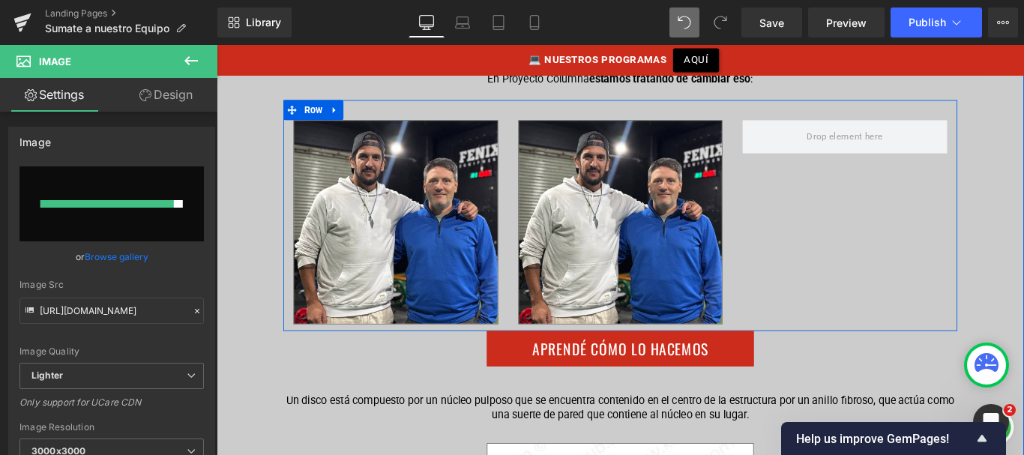
type input "[URL][DOMAIN_NAME]"
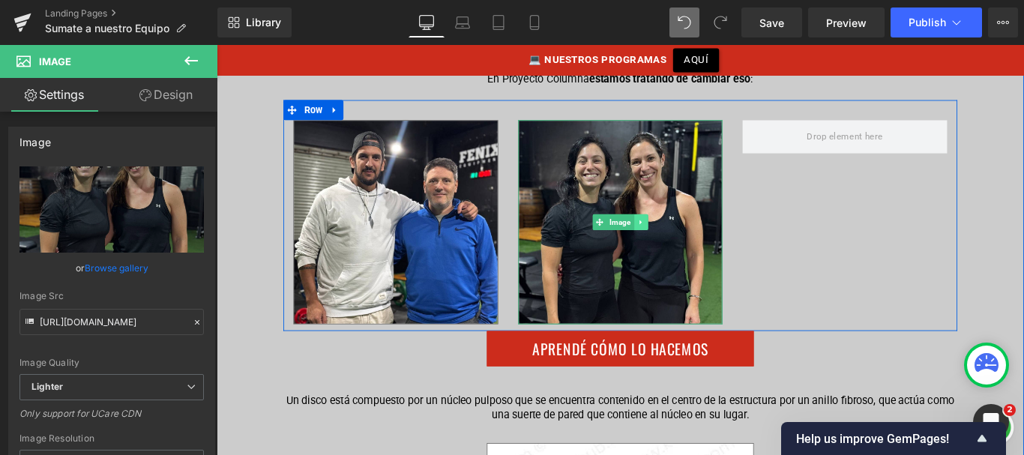
click at [691, 240] on icon at bounding box center [693, 244] width 8 height 9
click at [678, 235] on link at bounding box center [686, 244] width 16 height 18
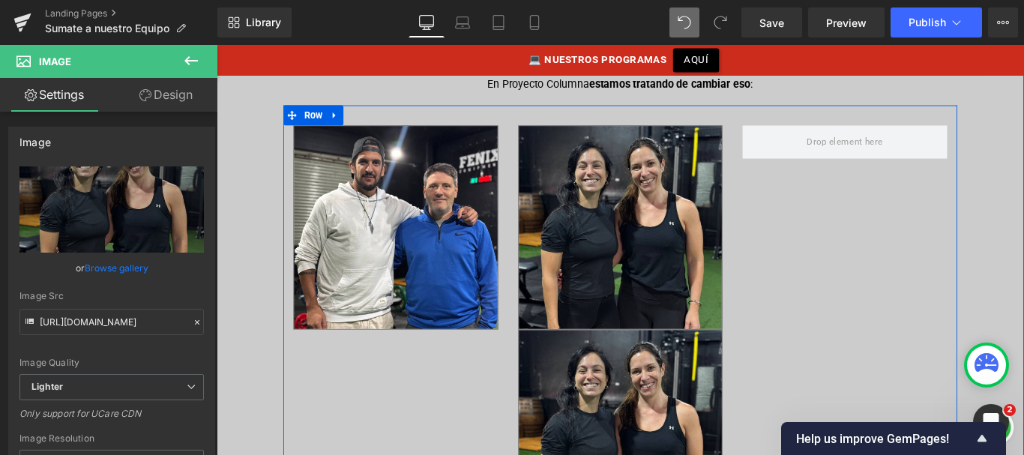
scroll to position [388, 0]
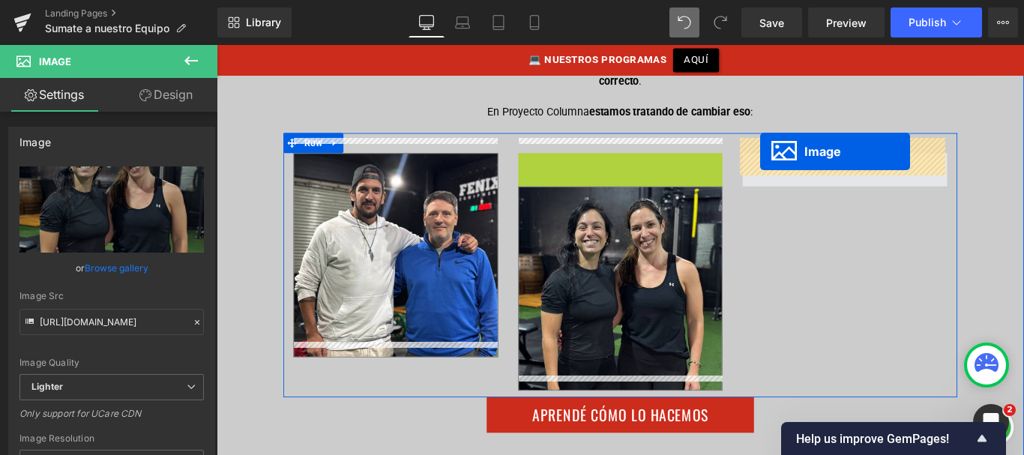
drag, startPoint x: 619, startPoint y: 258, endPoint x: 828, endPoint y: 165, distance: 228.3
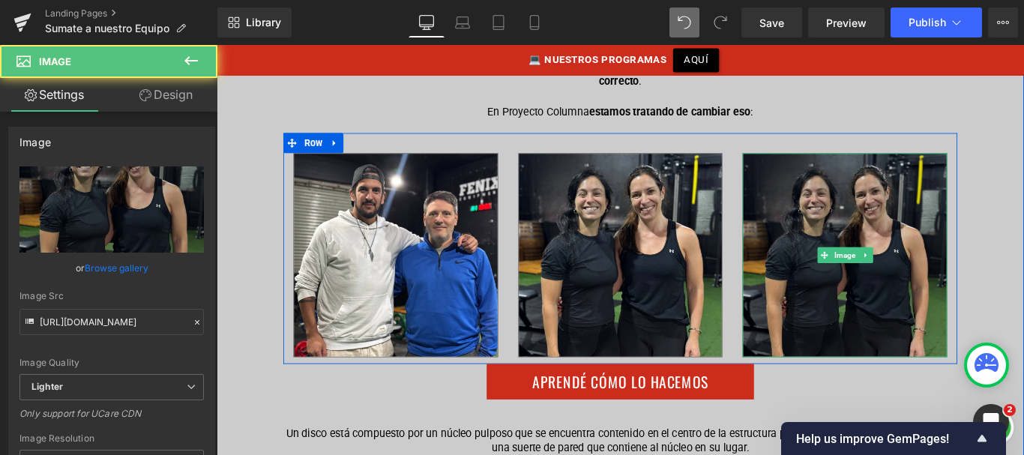
click at [856, 197] on img at bounding box center [923, 281] width 230 height 230
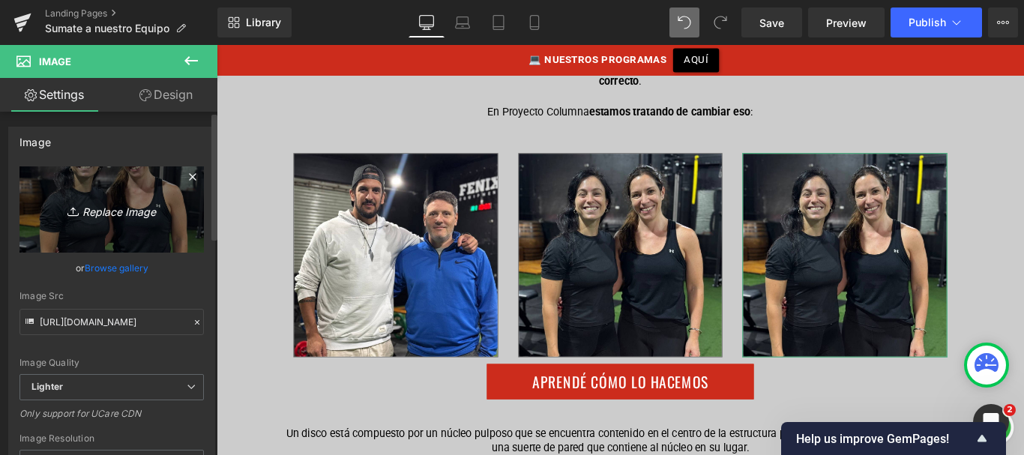
click at [96, 204] on icon "Replace Image" at bounding box center [112, 209] width 120 height 19
type input "C:\fakepath\IMG_20250525_113410_652.jpg"
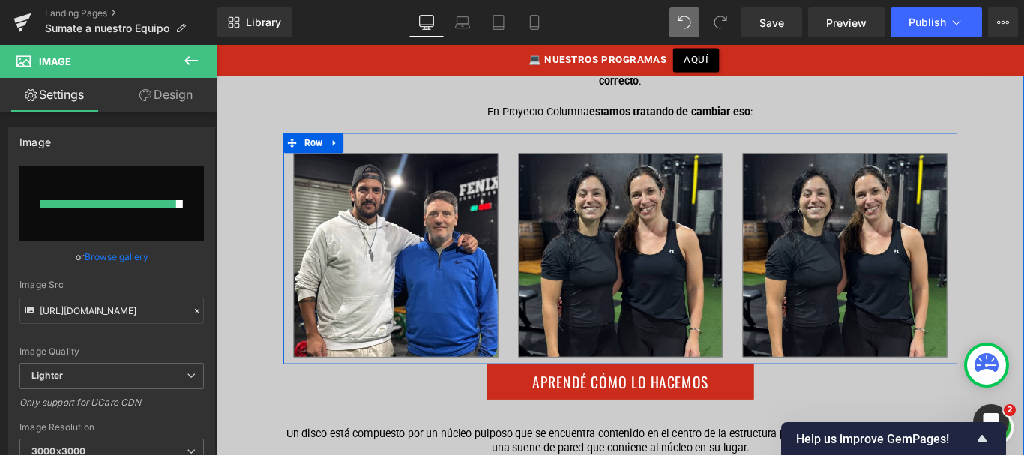
type input "[URL][DOMAIN_NAME]"
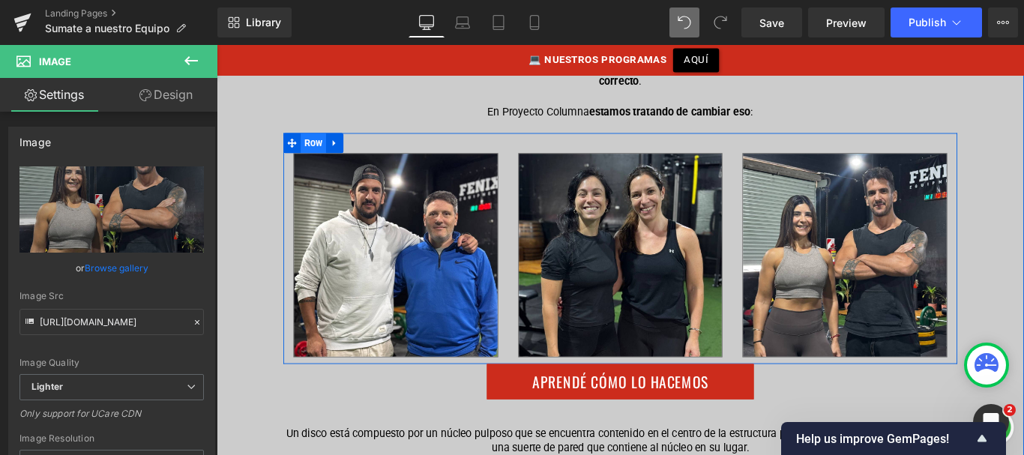
click at [321, 144] on span "Row" at bounding box center [325, 155] width 28 height 22
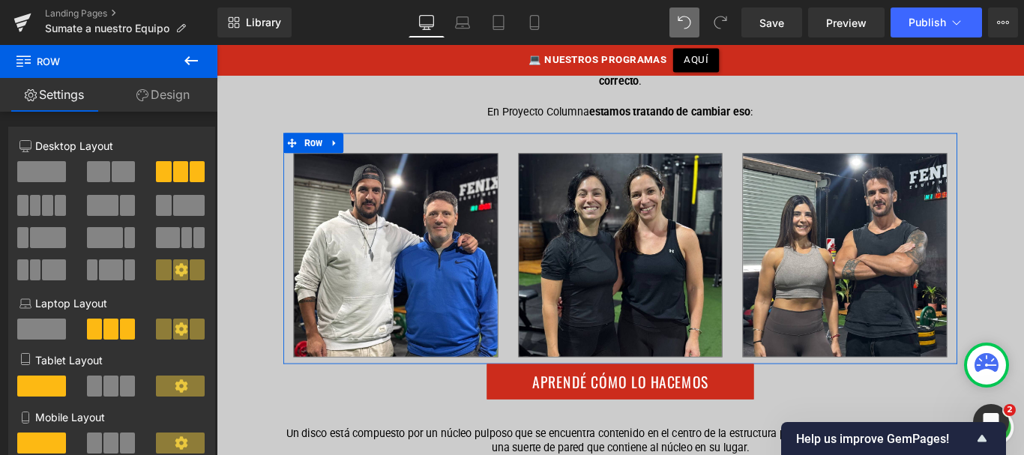
click at [165, 93] on link "Design" at bounding box center [163, 95] width 109 height 34
click at [0, 0] on div "Spacing" at bounding box center [0, 0] width 0 height 0
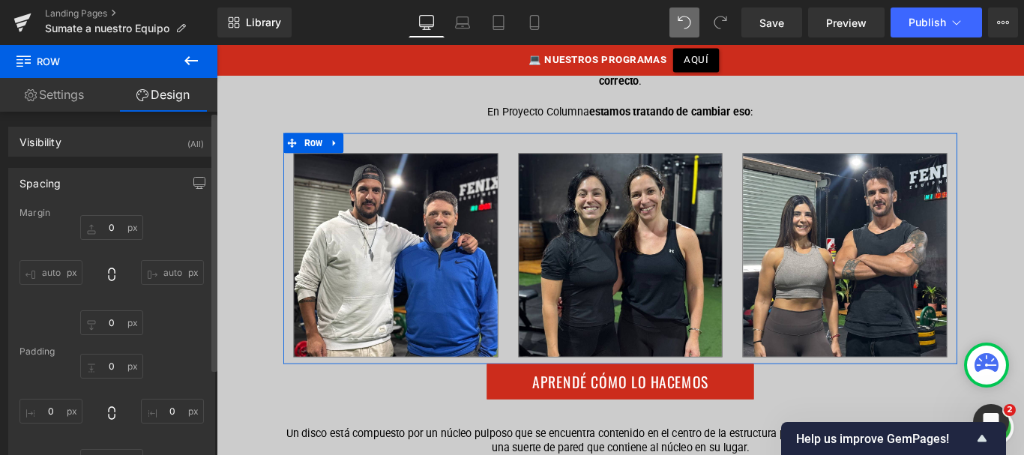
type input "0"
type input "30"
type input "0"
type input "10"
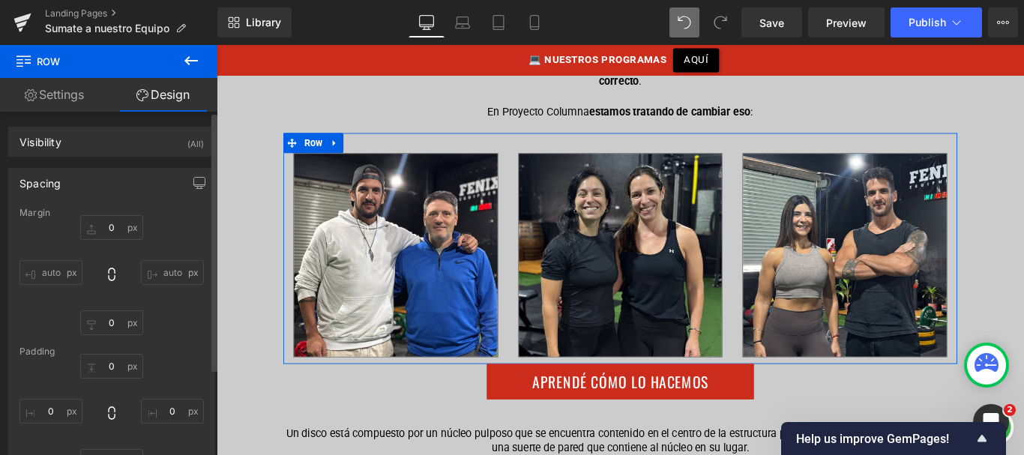
type input "0"
click at [106, 365] on input "30" at bounding box center [111, 366] width 63 height 25
type input "0"
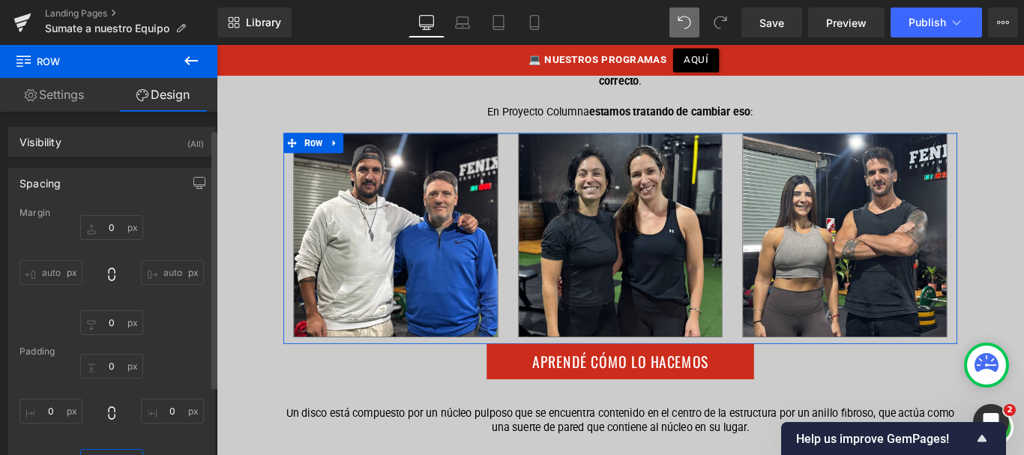
scroll to position [23, 0]
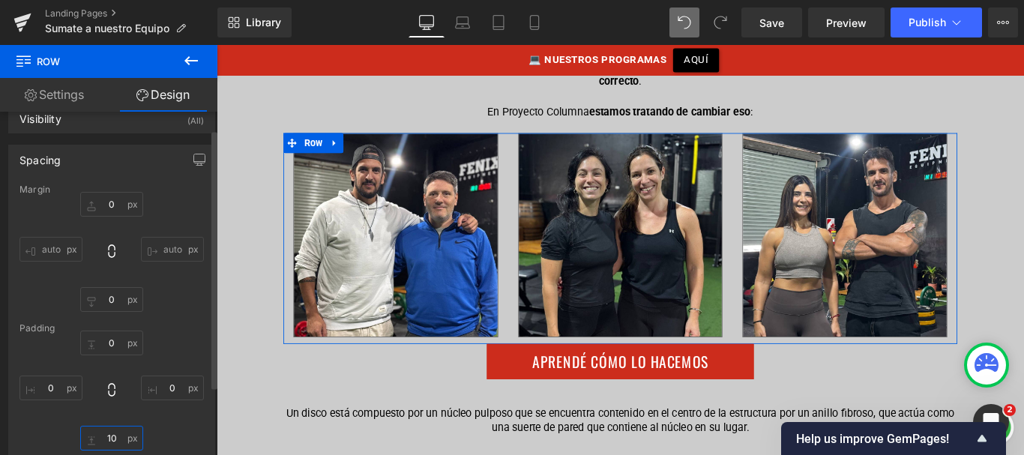
type input "0"
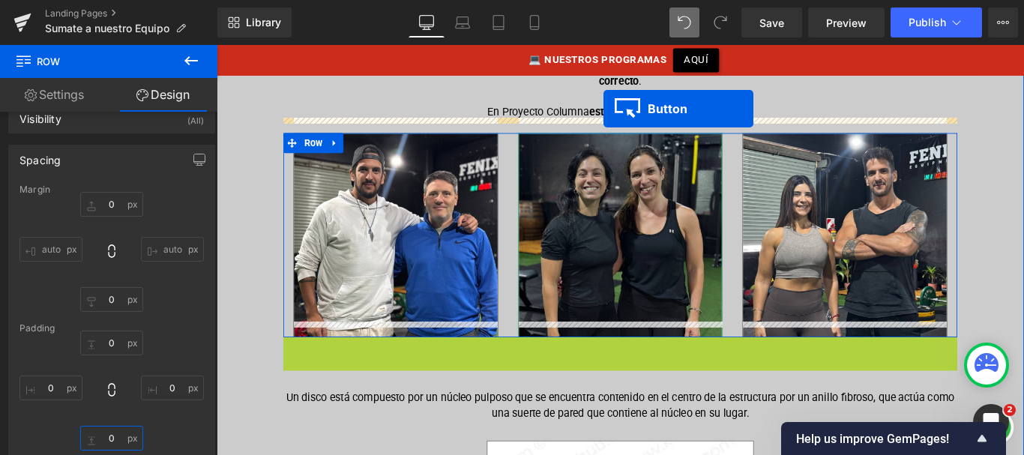
drag, startPoint x: 648, startPoint y: 375, endPoint x: 625, endPoint y: 179, distance: 197.1
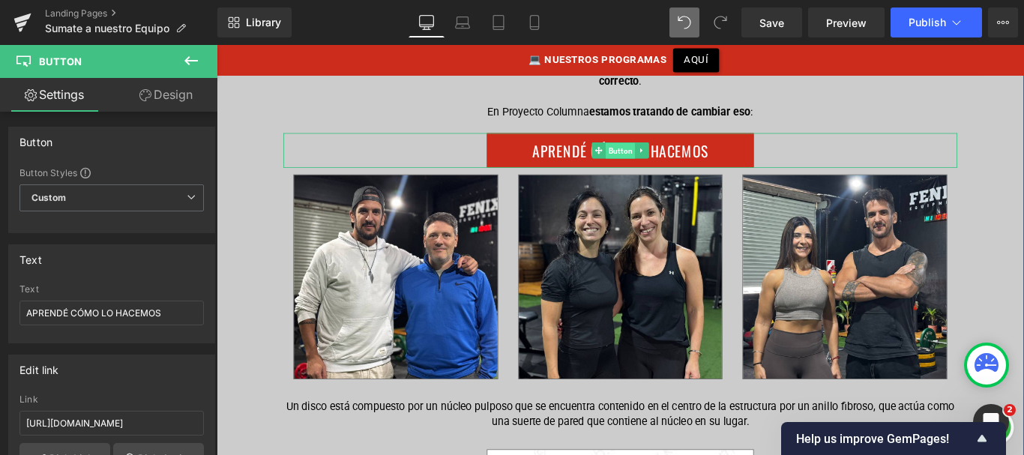
click at [655, 155] on span "Button" at bounding box center [670, 164] width 33 height 18
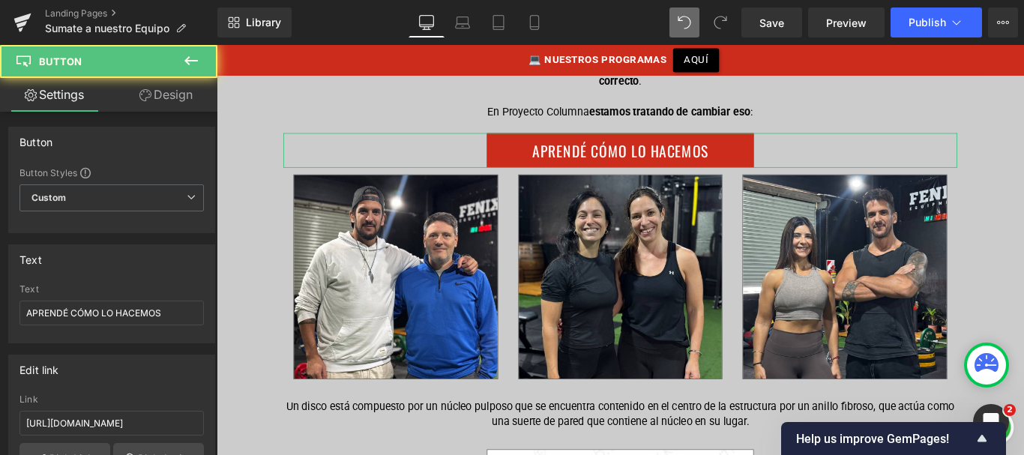
click at [180, 83] on link "Design" at bounding box center [166, 95] width 109 height 34
click at [0, 0] on div "Spacing" at bounding box center [0, 0] width 0 height 0
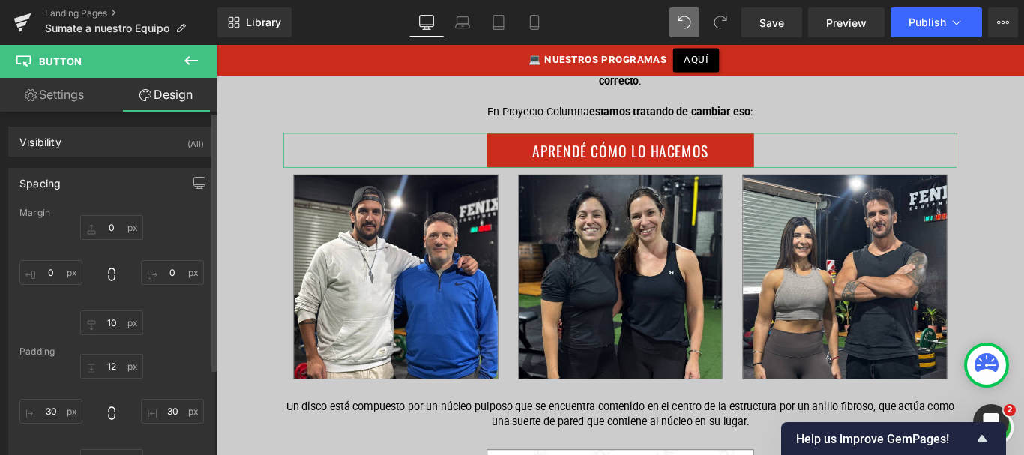
type input "0"
type input "10"
type input "0"
type input "12"
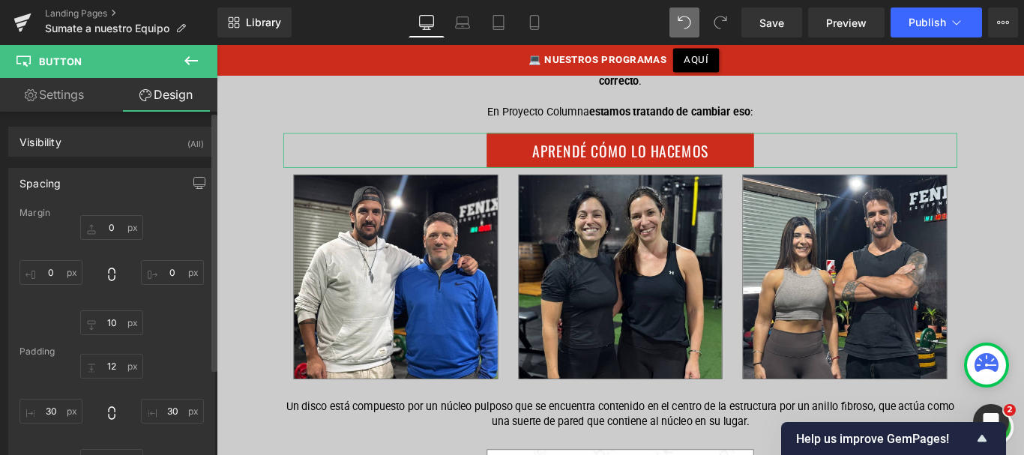
type input "30"
type input "12"
type input "30"
click at [110, 316] on input "10" at bounding box center [111, 322] width 63 height 25
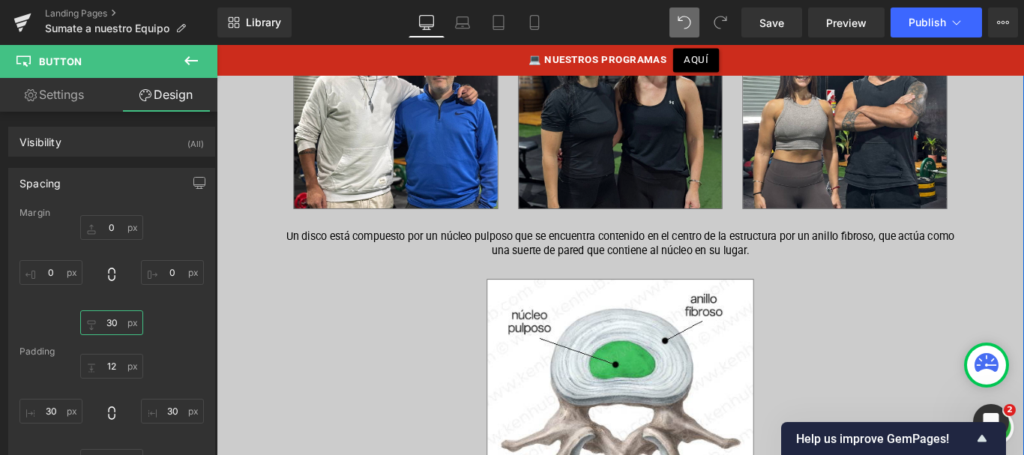
scroll to position [600, 0]
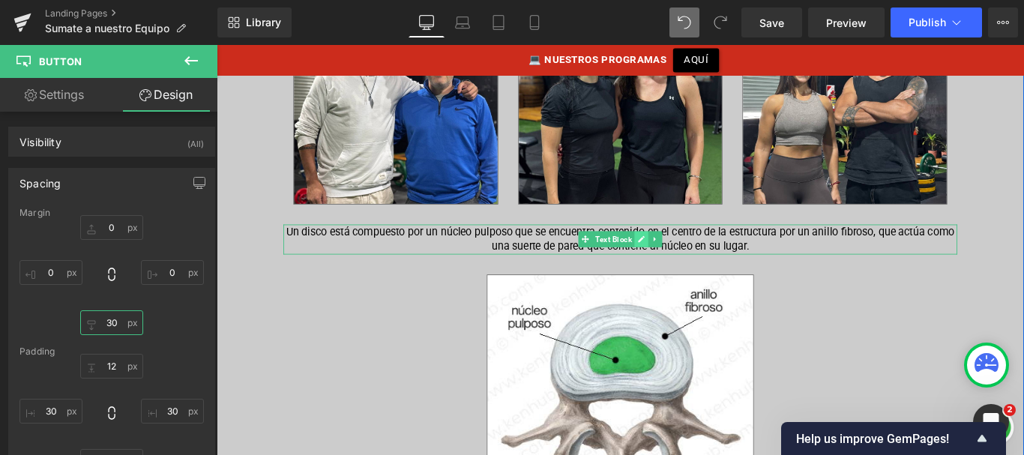
type input "30"
click at [688, 254] on link at bounding box center [694, 263] width 16 height 18
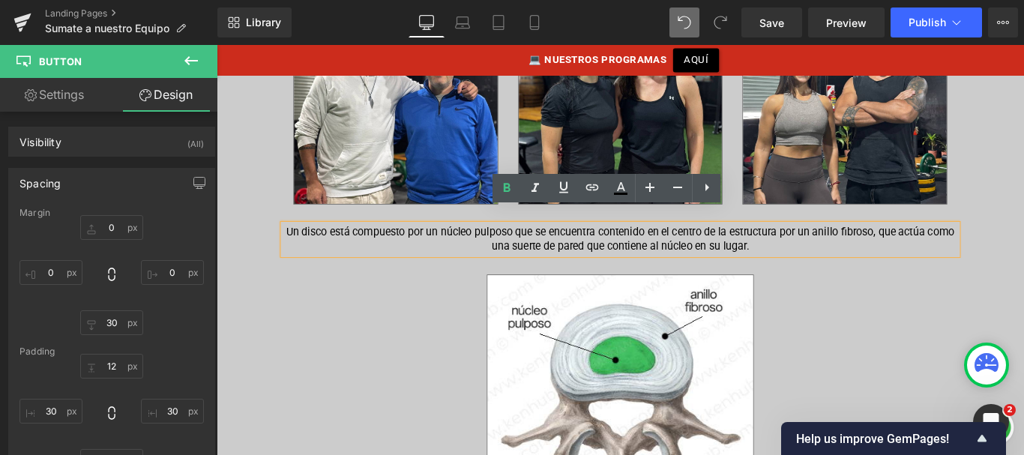
click at [688, 247] on p "Un disco está compuesto por un núcleo pulposo que se encuentra contenido en el …" at bounding box center [670, 264] width 757 height 34
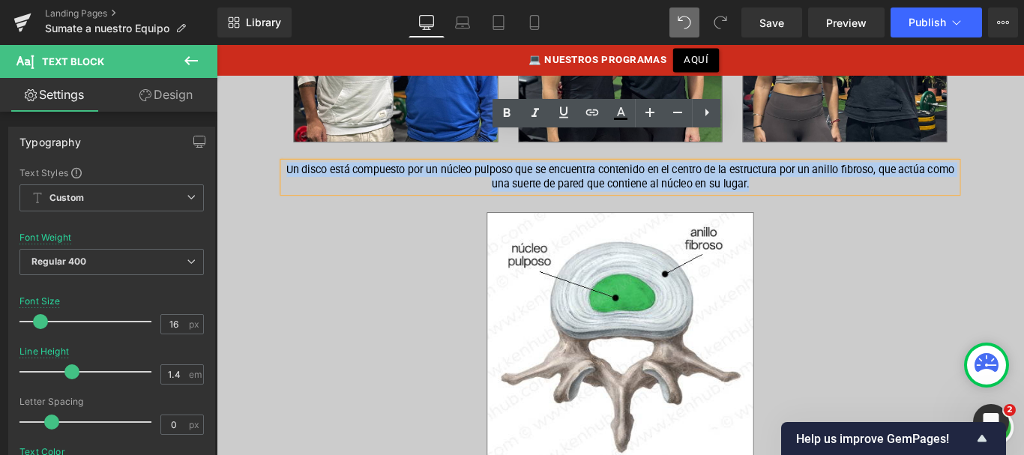
scroll to position [684, 0]
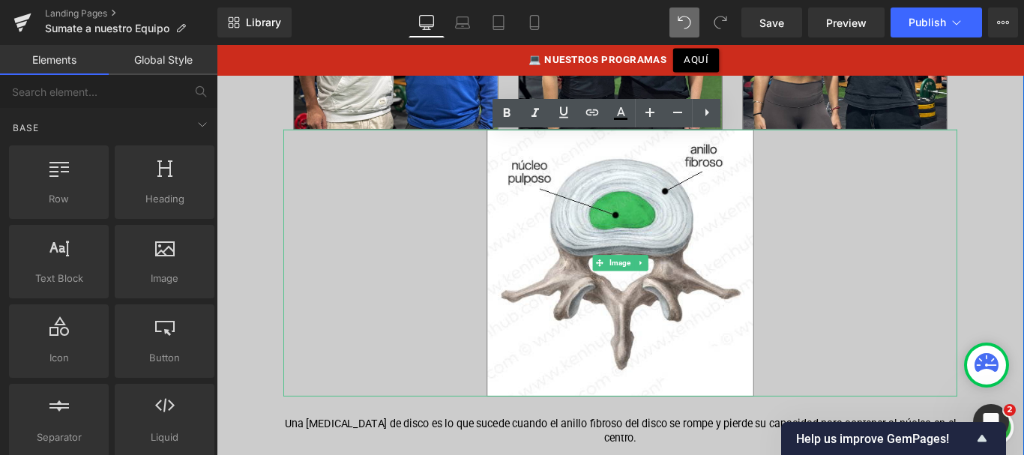
click at [696, 281] on link at bounding box center [694, 290] width 16 height 18
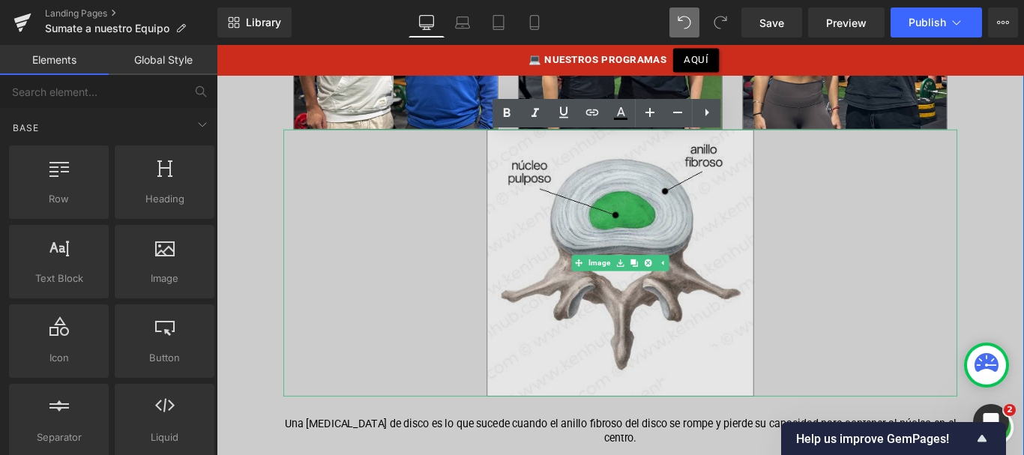
click at [699, 286] on icon at bounding box center [701, 290] width 8 height 8
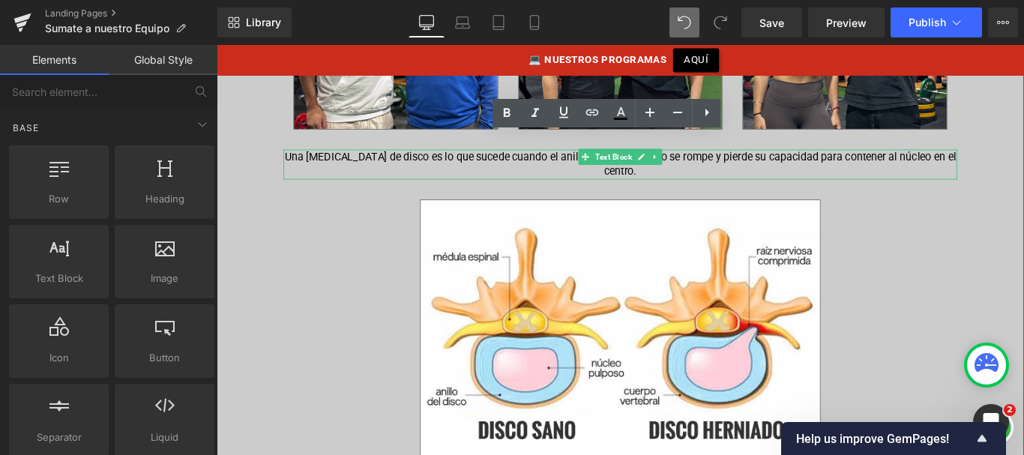
click at [707, 166] on icon at bounding box center [710, 170] width 8 height 9
click at [716, 166] on icon at bounding box center [717, 170] width 8 height 8
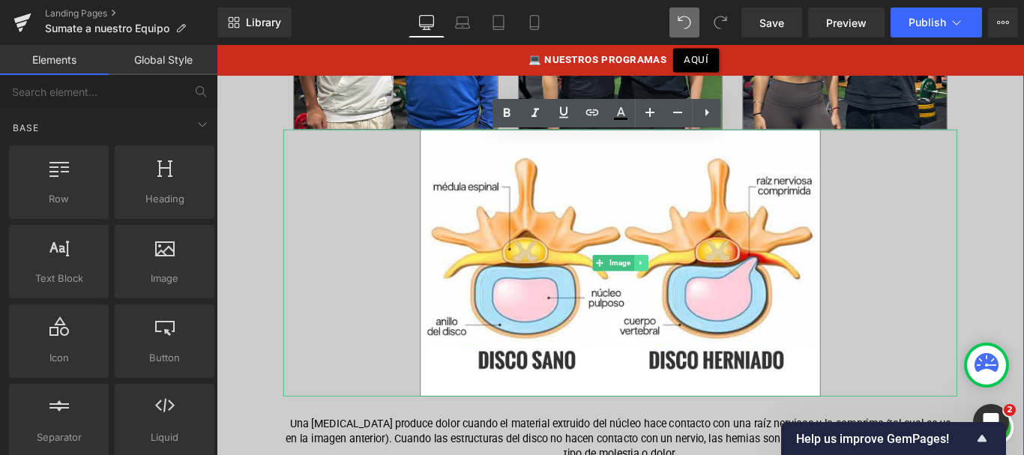
click at [691, 288] on icon at bounding box center [692, 290] width 2 height 5
click at [702, 286] on icon at bounding box center [701, 290] width 8 height 8
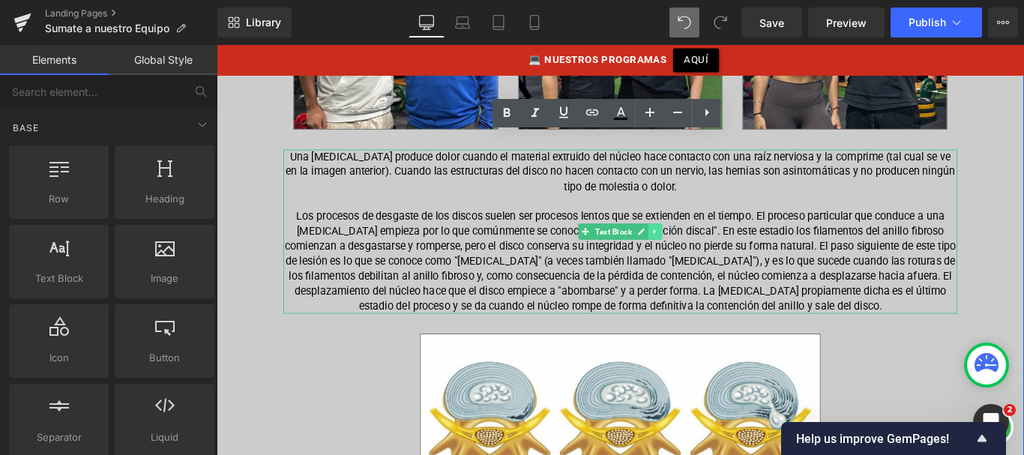
click at [706, 250] on icon at bounding box center [710, 254] width 8 height 9
click at [714, 250] on icon at bounding box center [717, 254] width 8 height 8
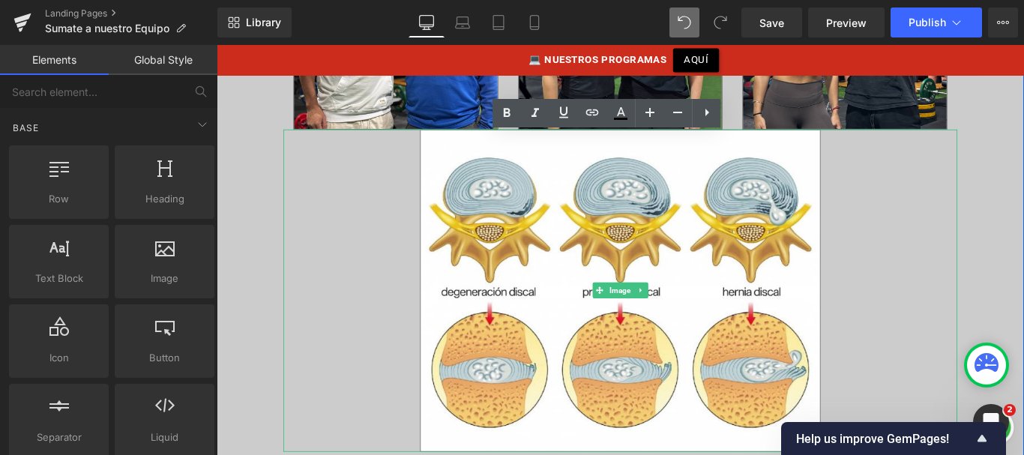
click at [691, 316] on icon at bounding box center [693, 320] width 8 height 9
click at [701, 317] on icon at bounding box center [701, 321] width 8 height 8
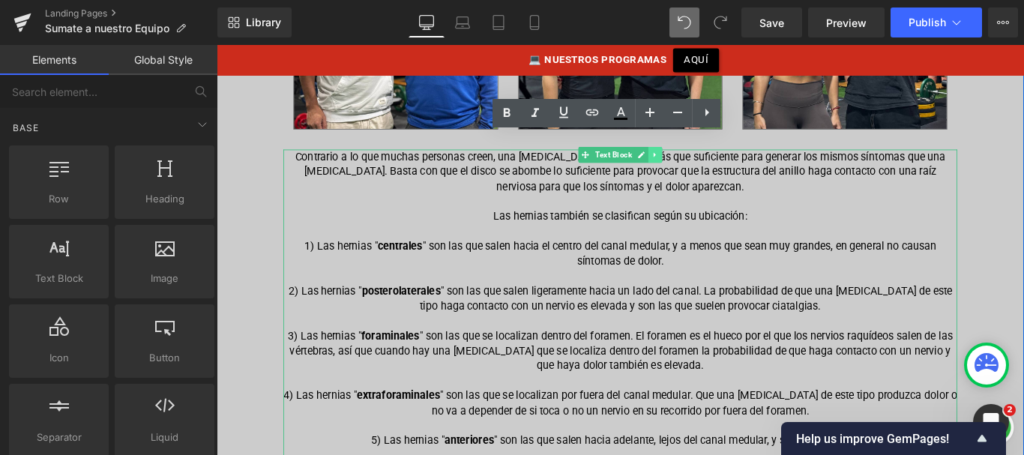
click at [710, 160] on link at bounding box center [710, 169] width 16 height 18
click at [718, 164] on icon at bounding box center [717, 168] width 8 height 9
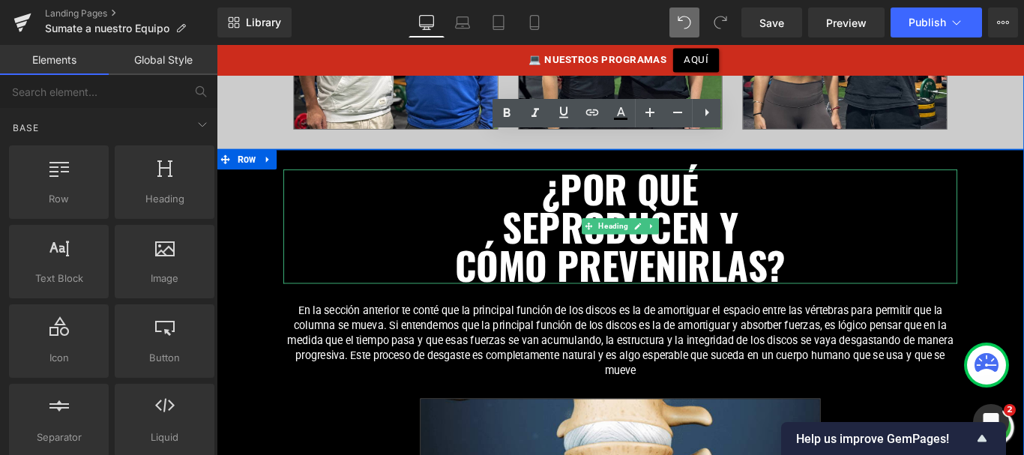
click at [601, 192] on span "¿POR QUÉ" at bounding box center [670, 206] width 175 height 63
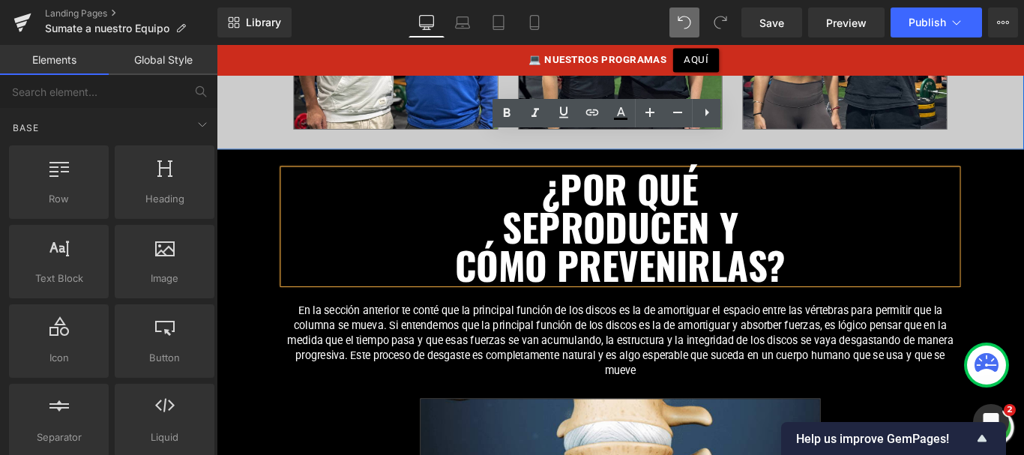
click at [601, 192] on span "¿POR QUÉ" at bounding box center [670, 206] width 175 height 63
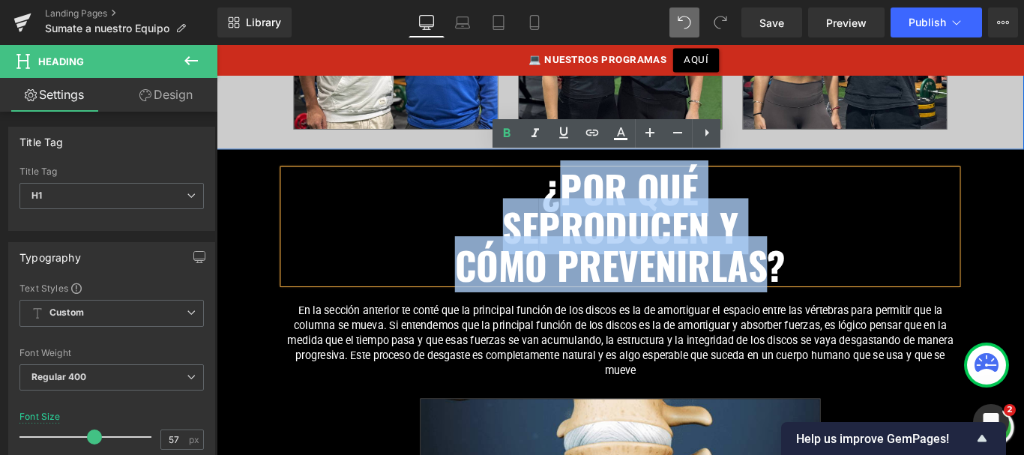
drag, startPoint x: 599, startPoint y: 190, endPoint x: 834, endPoint y: 272, distance: 248.6
click at [834, 272] on div "¿POR QUÉ SE PRODUCEN Y CÓMO PREVENIRLAS?" at bounding box center [670, 249] width 757 height 128
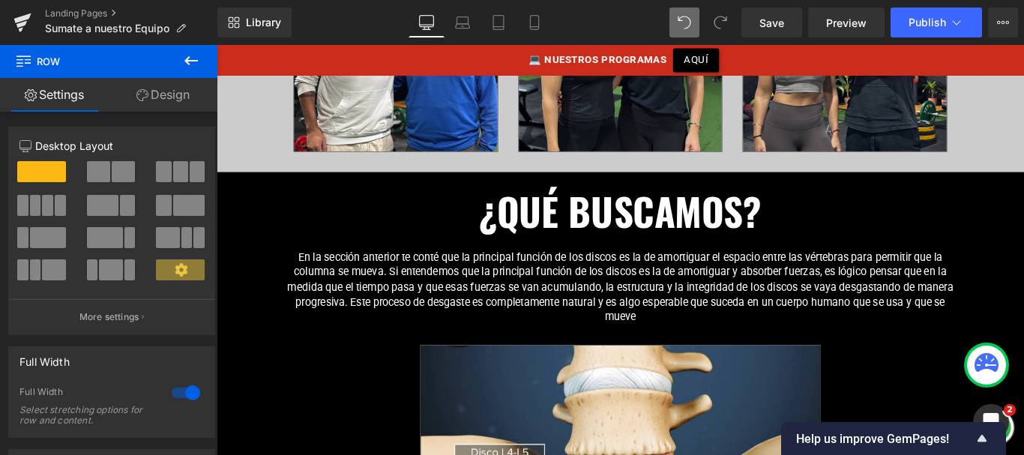
scroll to position [692, 0]
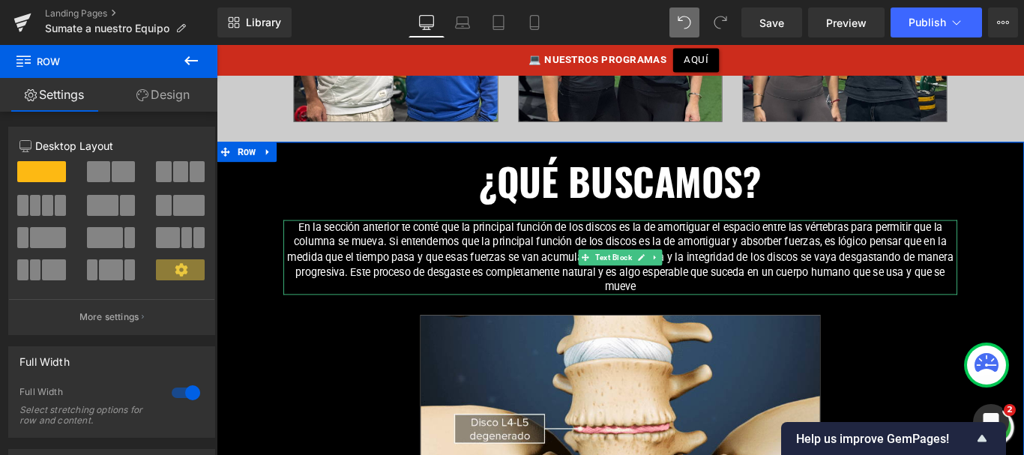
click at [727, 255] on p "En la sección anterior te conté que la principal función de los discos es la de…" at bounding box center [670, 284] width 757 height 84
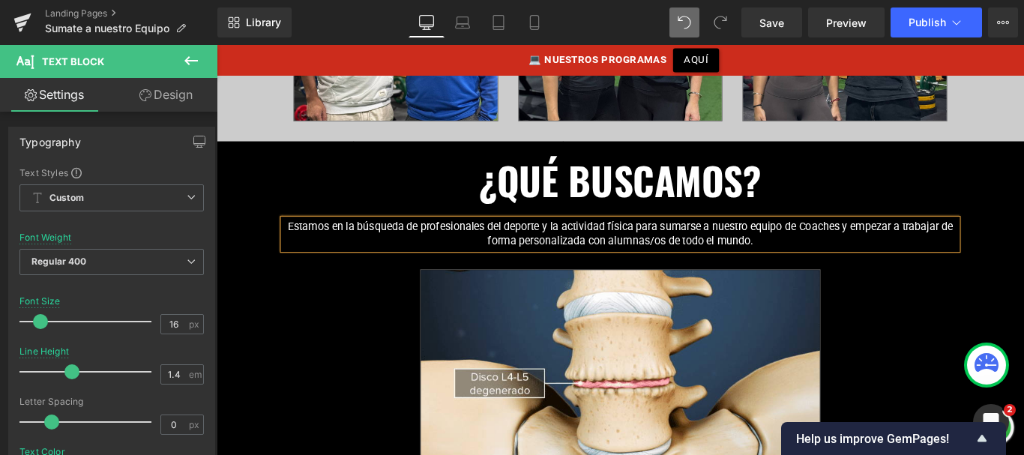
scroll to position [705, 0]
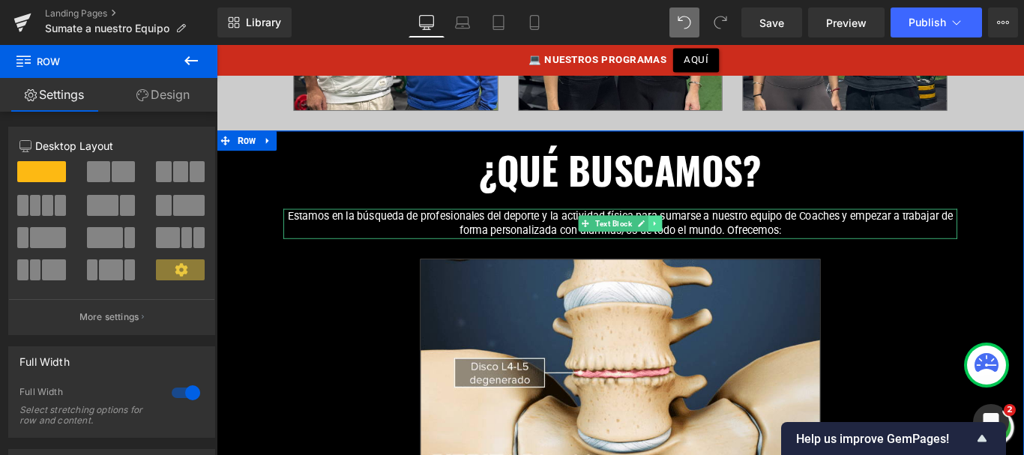
click at [708, 244] on icon at bounding box center [709, 246] width 2 height 5
click at [701, 241] on icon at bounding box center [701, 245] width 8 height 8
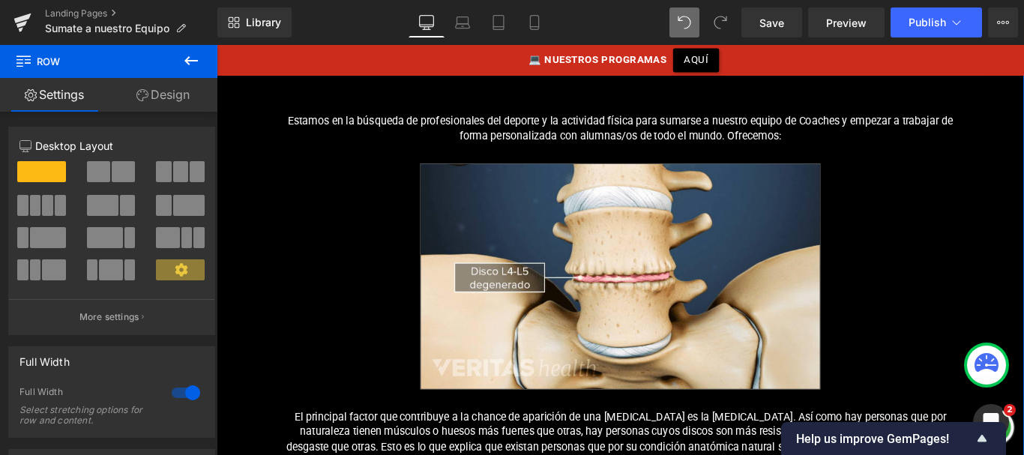
scroll to position [754, 0]
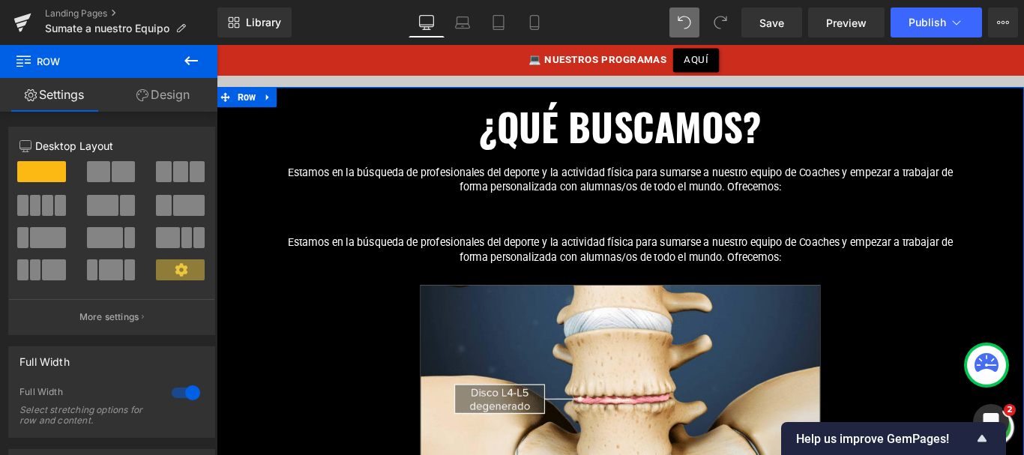
click at [663, 259] on div "Estamos en la búsqueda de profesionales del deporte y la actividad física para …" at bounding box center [670, 276] width 757 height 34
click at [663, 259] on p "Estamos en la búsqueda de profesionales del deporte y la actividad física para …" at bounding box center [670, 276] width 757 height 34
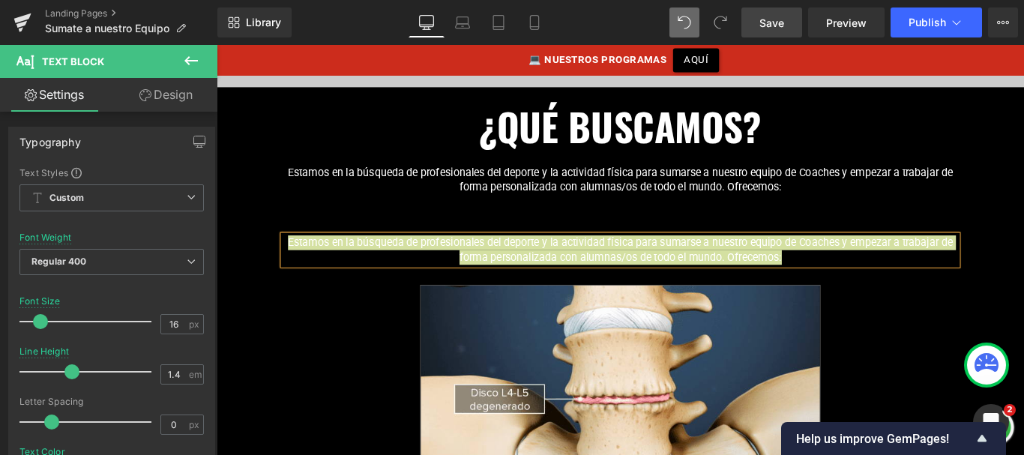
drag, startPoint x: 775, startPoint y: 15, endPoint x: 501, endPoint y: 133, distance: 299.0
click at [775, 15] on span "Save" at bounding box center [772, 23] width 25 height 16
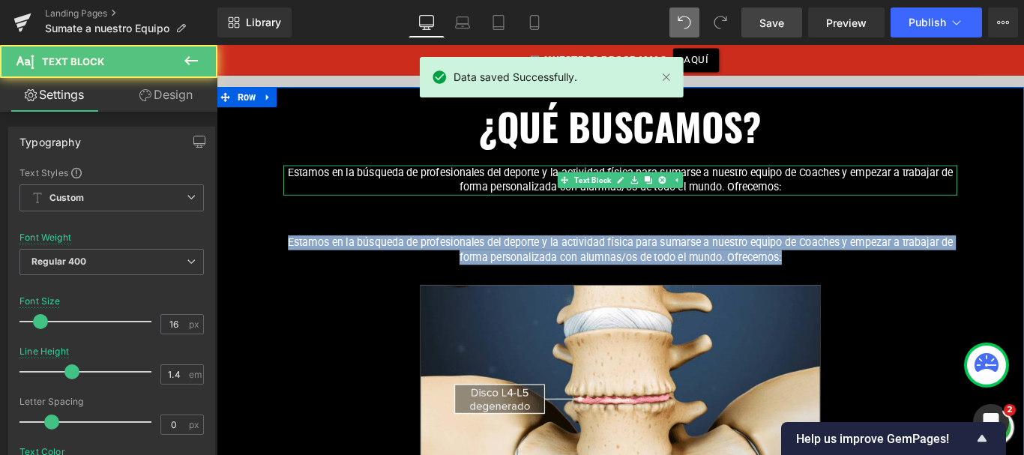
click at [877, 180] on p "Estamos en la búsqueda de profesionales del deporte y la actividad física para …" at bounding box center [670, 197] width 757 height 34
click at [668, 259] on div "Estamos en la búsqueda de profesionales del deporte y la actividad física para …" at bounding box center [670, 276] width 757 height 34
click at [668, 259] on p "Estamos en la búsqueda de profesionales del deporte y la actividad física para …" at bounding box center [670, 276] width 757 height 34
click at [613, 259] on p "Estamos en la búsqueda de profesionales del deporte y la actividad física para …" at bounding box center [670, 276] width 757 height 34
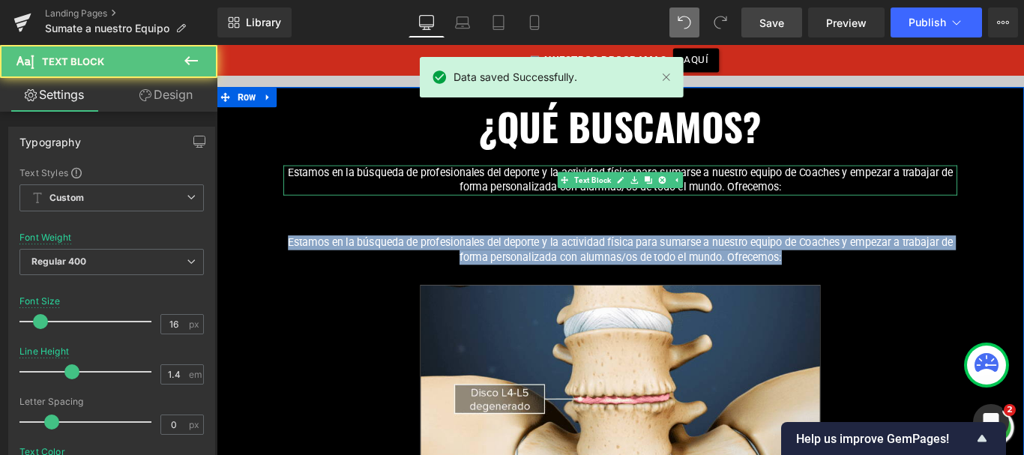
click at [536, 259] on p "Estamos en la búsqueda de profesionales del deporte y la actividad física para …" at bounding box center [670, 276] width 757 height 34
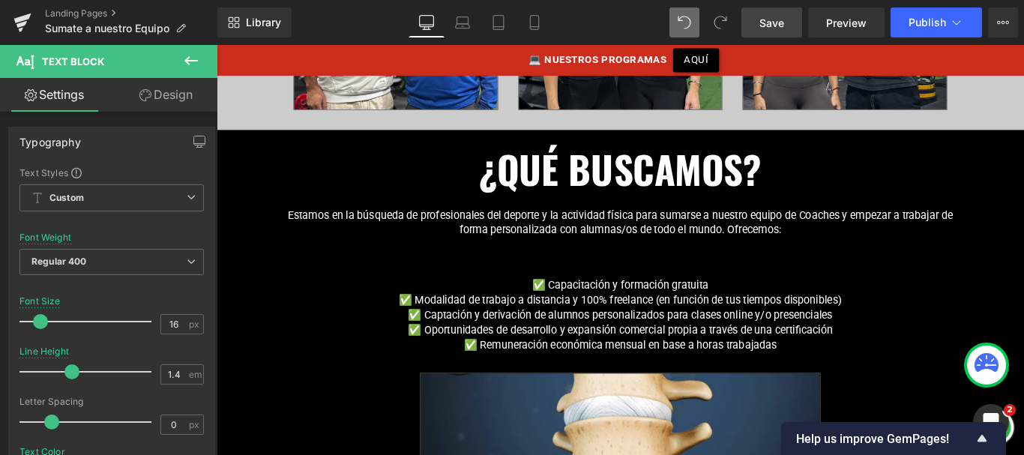
scroll to position [693, 0]
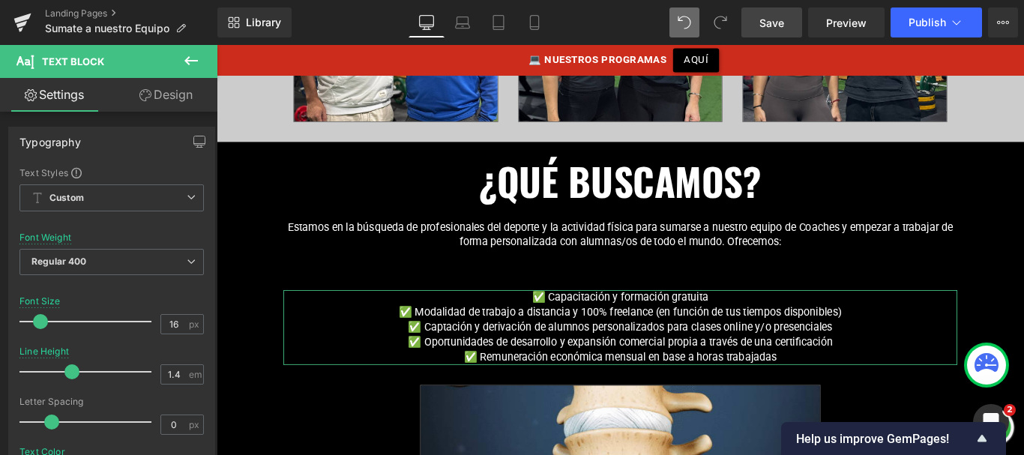
click at [176, 98] on link "Design" at bounding box center [166, 95] width 109 height 34
click at [0, 0] on div "Spacing" at bounding box center [0, 0] width 0 height 0
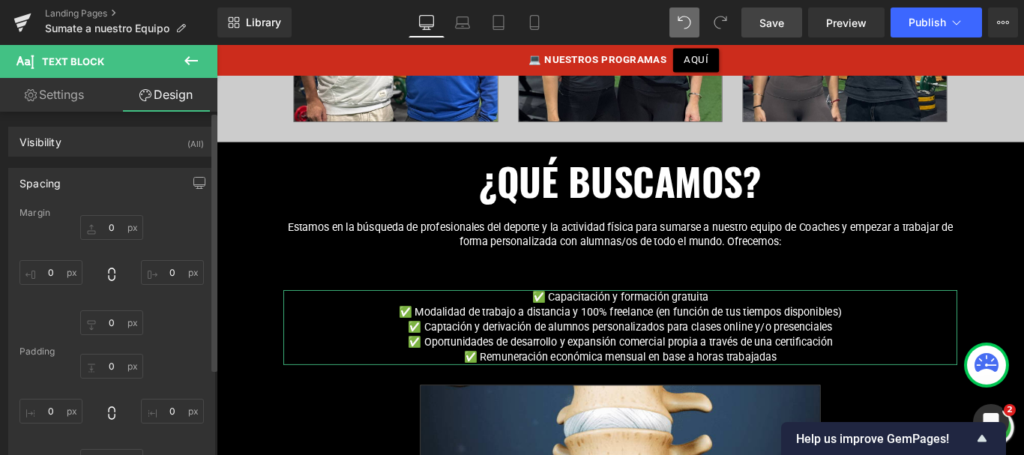
type input "30"
type input "0"
type input "30"
type input "0"
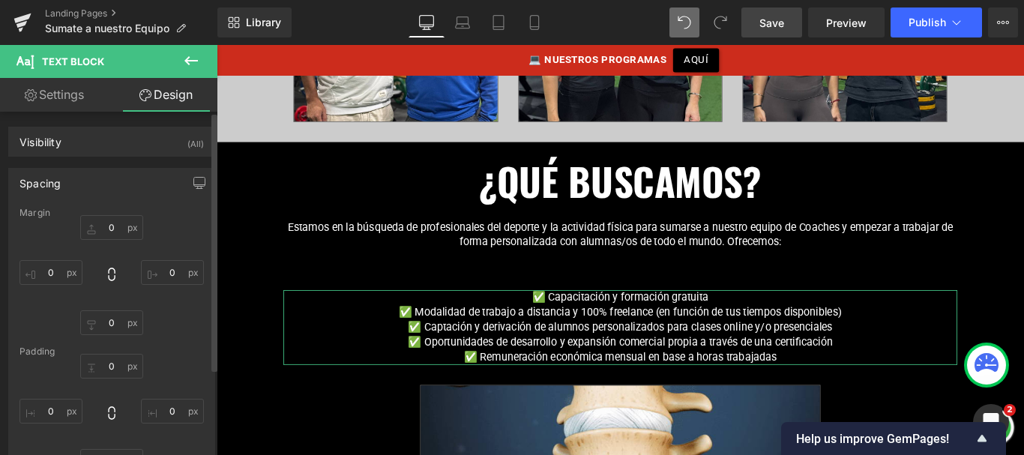
type input "0"
click at [111, 185] on div "Spacing" at bounding box center [111, 183] width 205 height 28
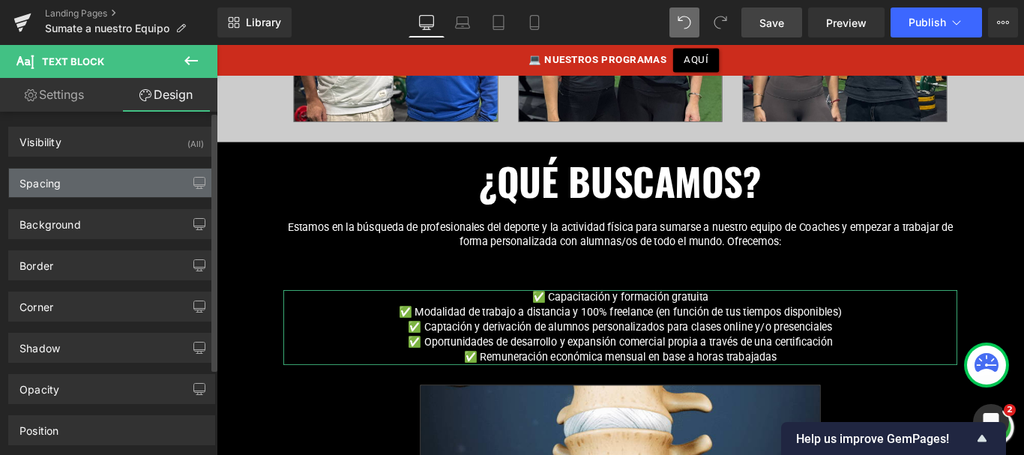
click at [104, 191] on div "Spacing" at bounding box center [111, 183] width 205 height 28
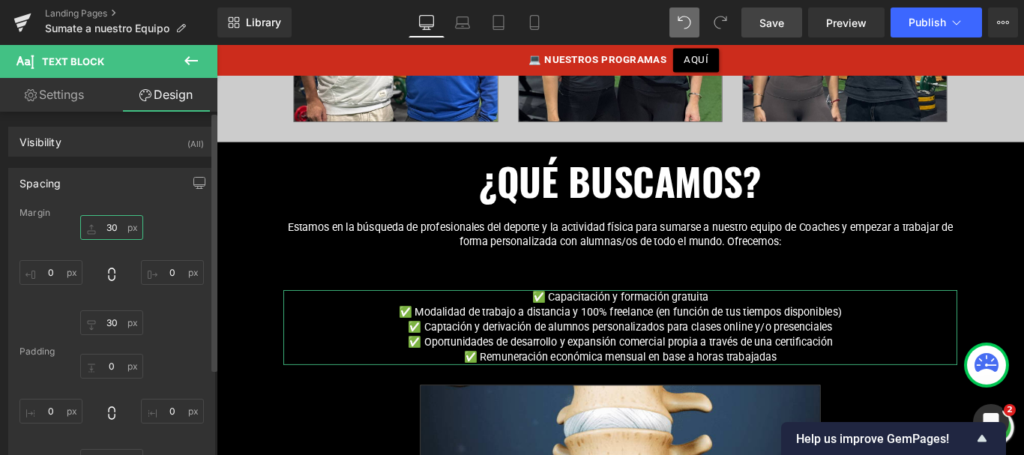
click at [112, 232] on input "30" at bounding box center [111, 227] width 63 height 25
type input "0"
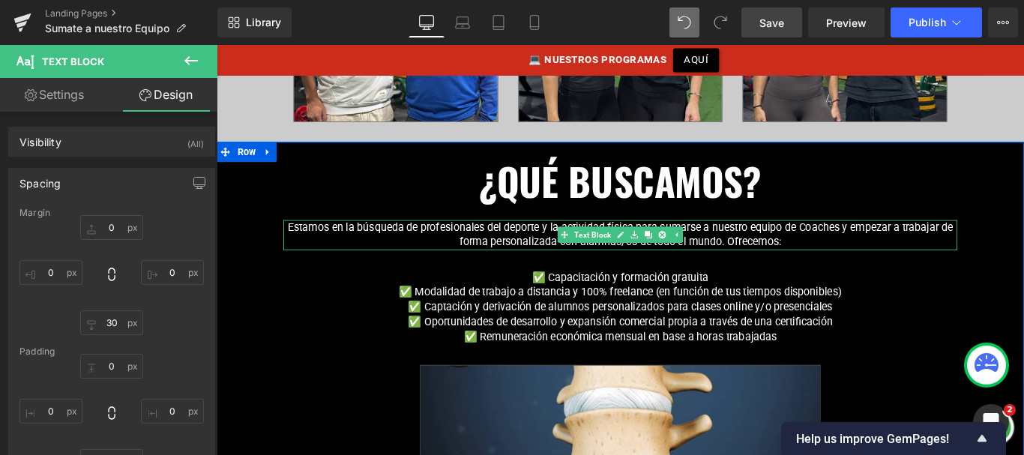
click at [440, 241] on p "Estamos en la búsqueda de profesionales del deporte y la actividad física para …" at bounding box center [670, 258] width 757 height 34
click at [442, 241] on p "Estamos en la búsqueda de profesionales del deporte y la actividad física para …" at bounding box center [670, 258] width 757 height 34
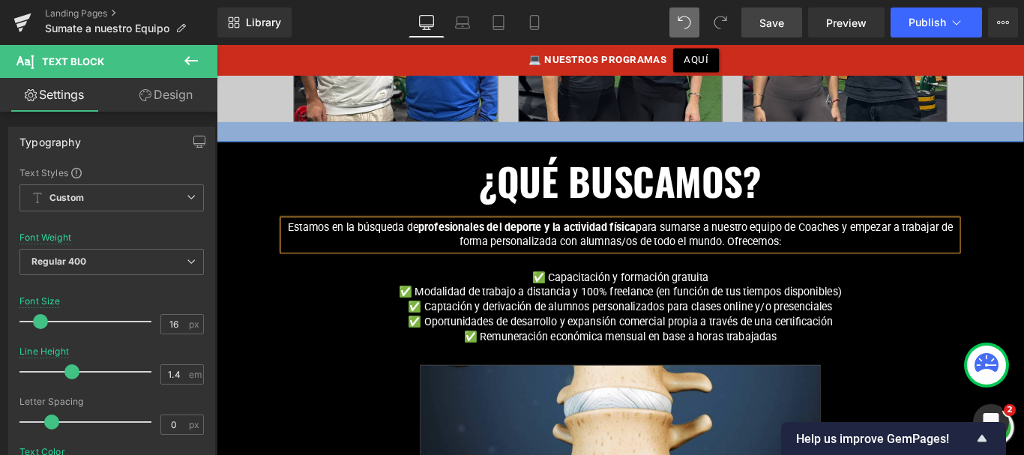
click at [822, 134] on div at bounding box center [670, 142] width 907 height 22
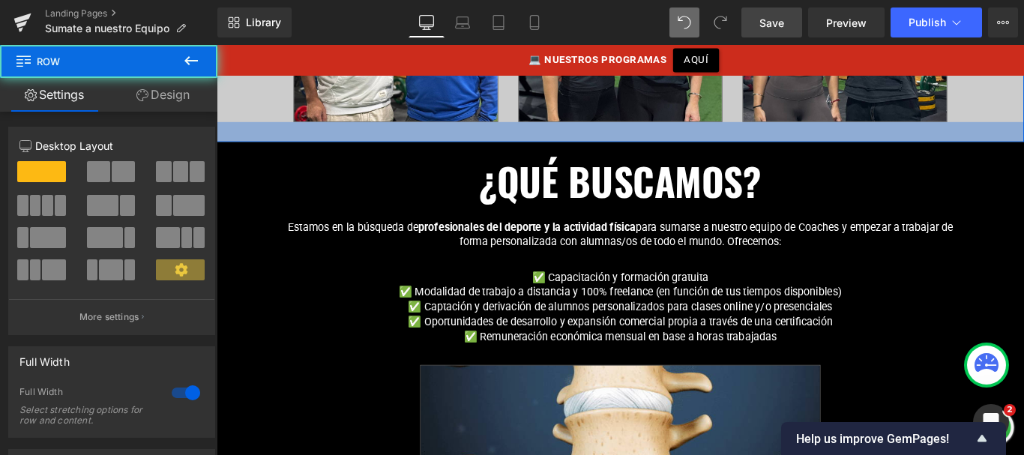
click at [808, 131] on div at bounding box center [670, 142] width 907 height 22
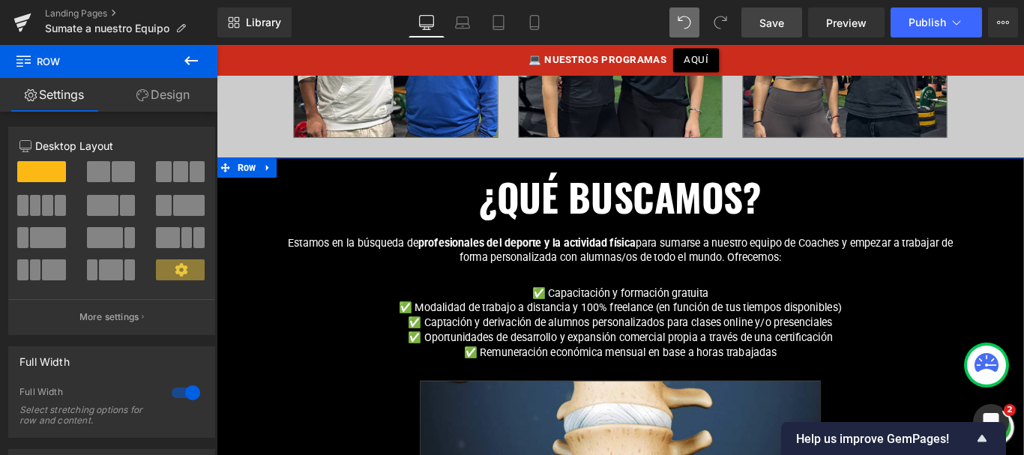
scroll to position [833, 0]
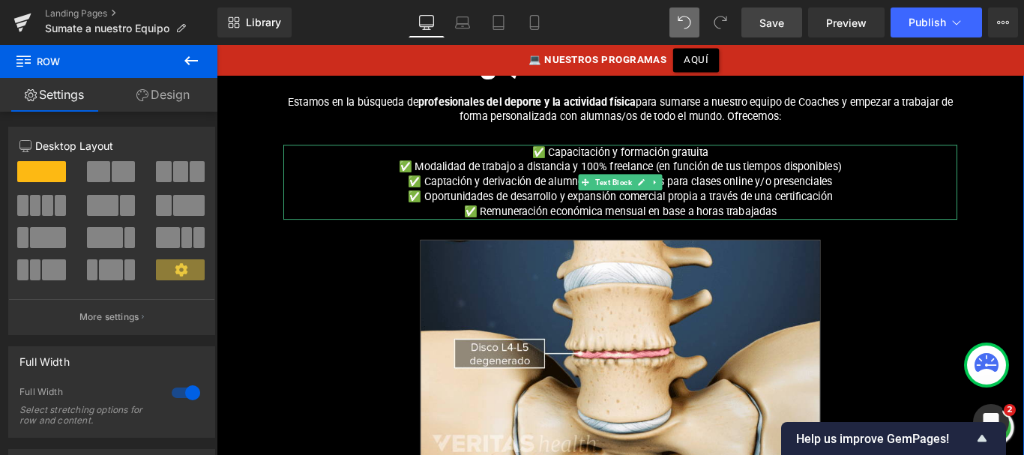
click at [862, 224] on p "✅ Remuneración económica mensual en base a horas trabajadas" at bounding box center [670, 232] width 757 height 16
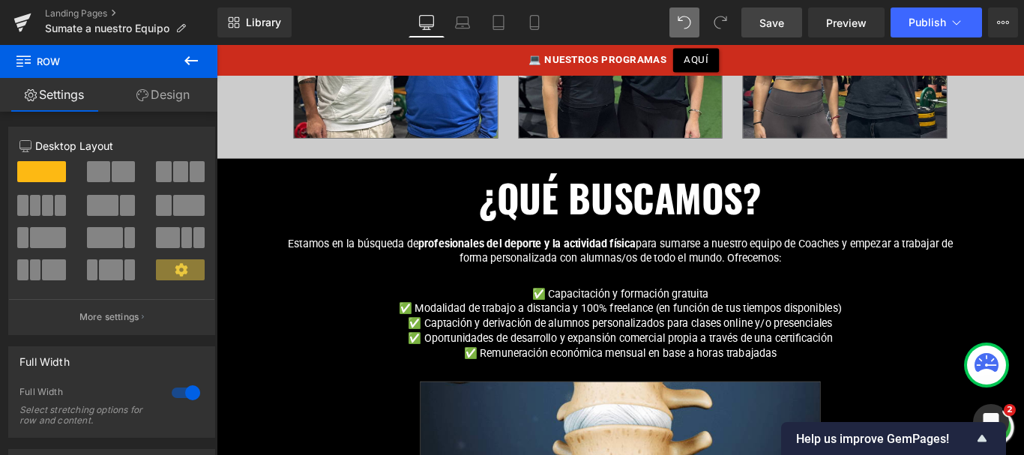
scroll to position [643, 0]
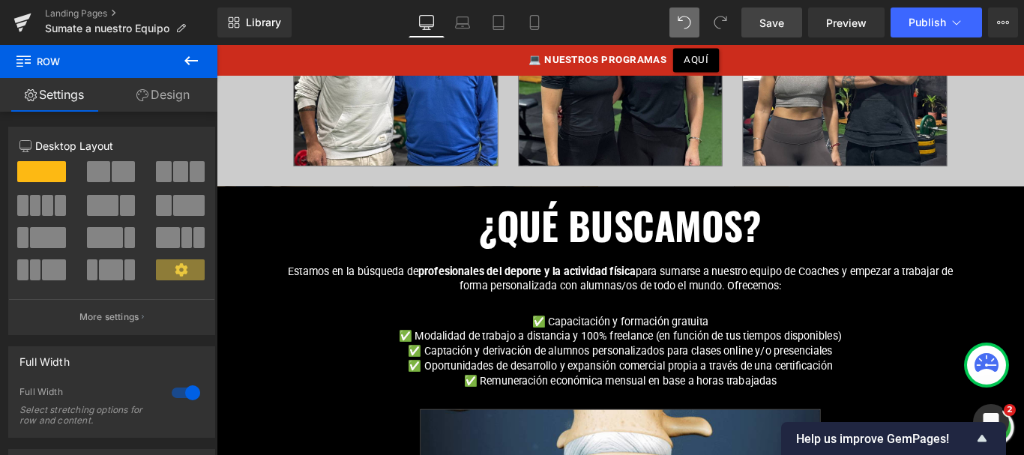
click at [784, 22] on span "Save" at bounding box center [772, 23] width 25 height 16
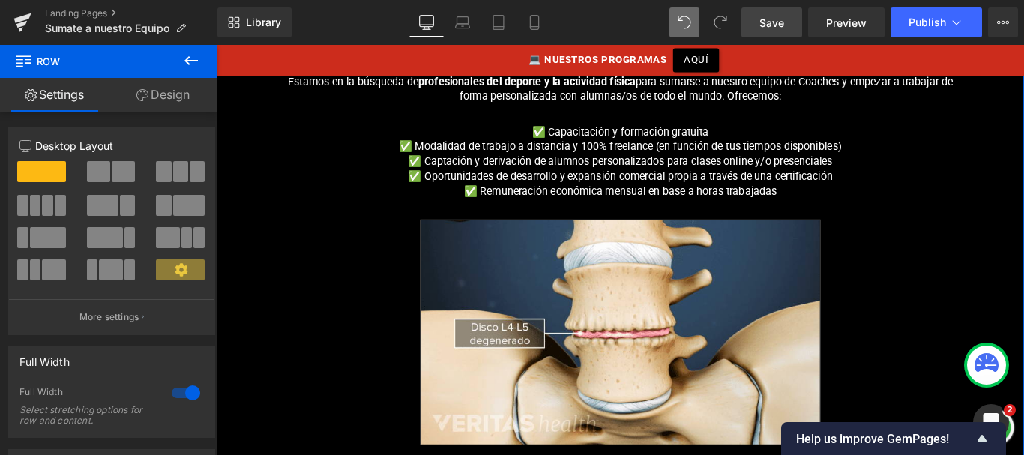
scroll to position [856, 0]
click at [692, 363] on icon at bounding box center [693, 367] width 8 height 9
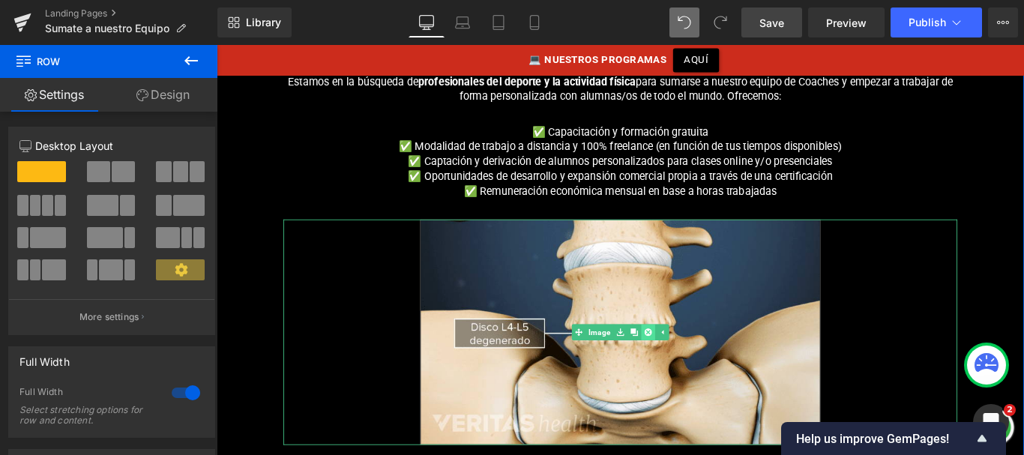
click at [697, 363] on icon at bounding box center [701, 367] width 8 height 9
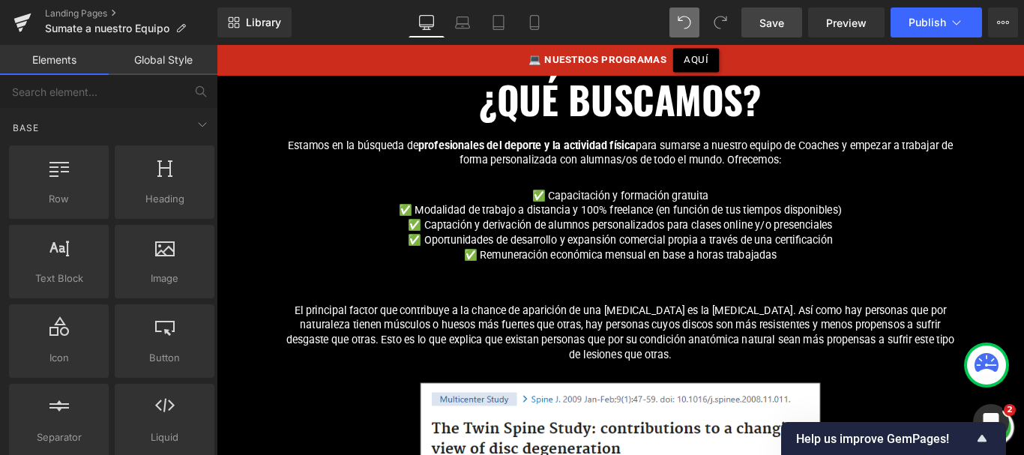
scroll to position [804, 0]
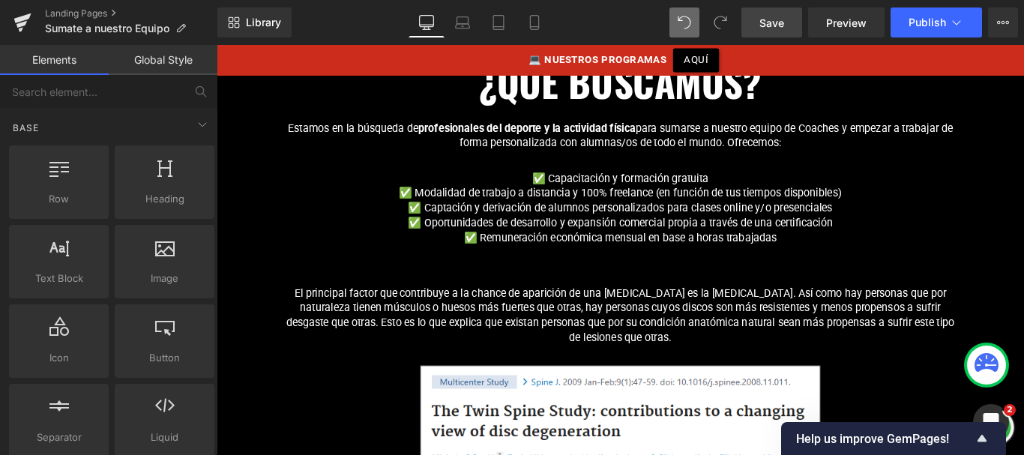
click at [652, 316] on p "El principal factor que contribuye a la chance de aparición de una [MEDICAL_DAT…" at bounding box center [670, 349] width 757 height 67
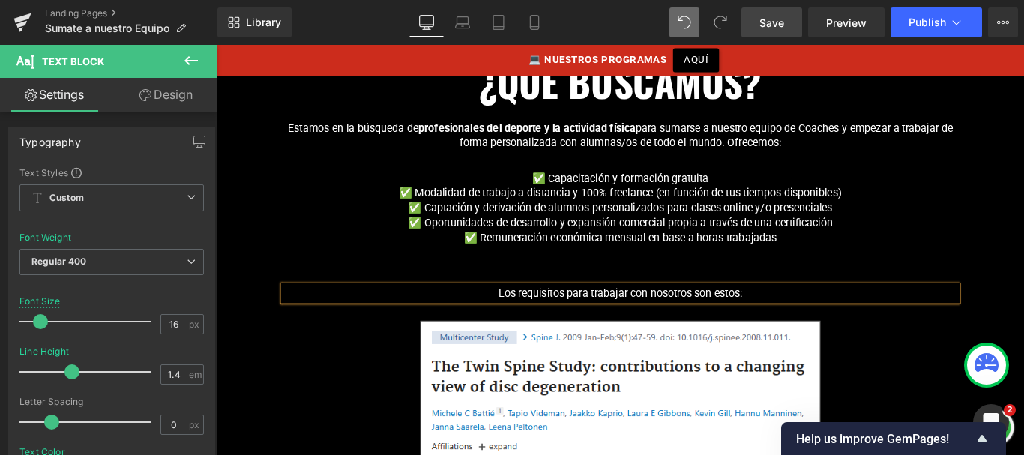
click at [192, 101] on link "Design" at bounding box center [166, 95] width 109 height 34
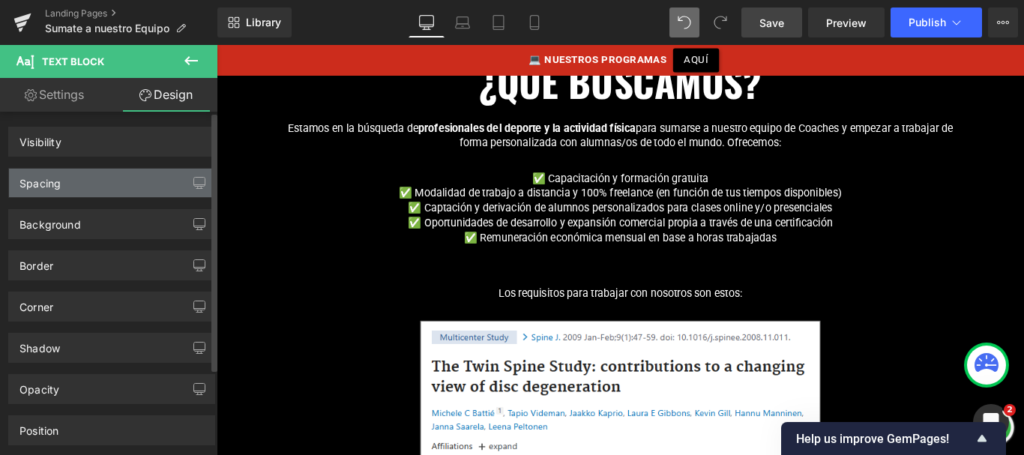
click at [85, 177] on div "Spacing" at bounding box center [111, 183] width 205 height 28
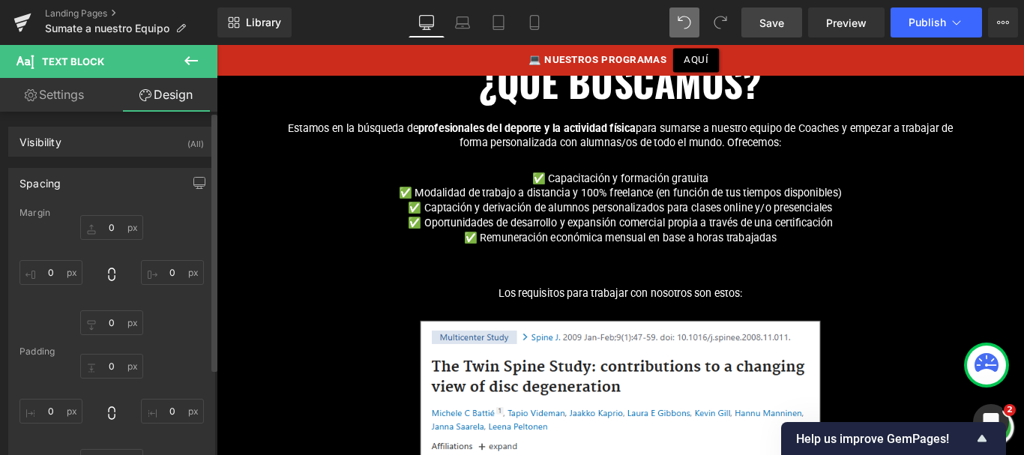
click at [96, 182] on div "Spacing" at bounding box center [111, 183] width 205 height 28
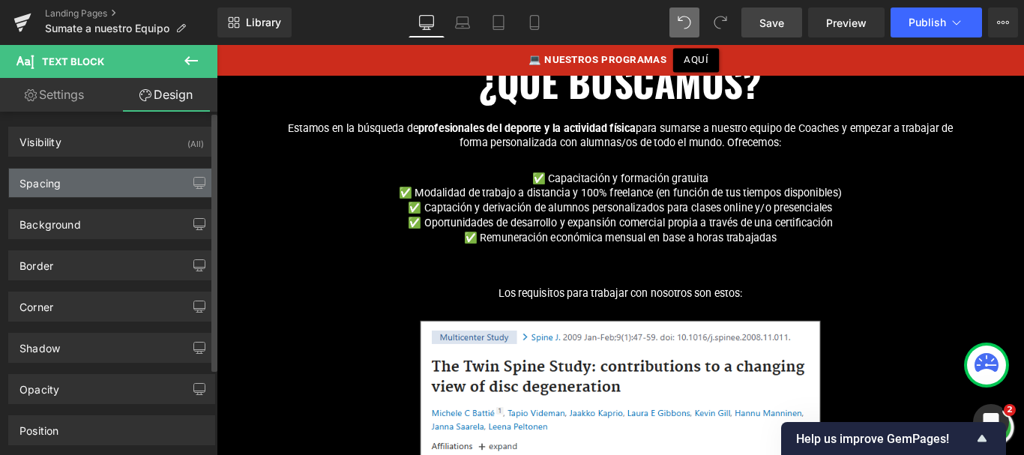
type input "30"
type input "0"
type input "30"
type input "0"
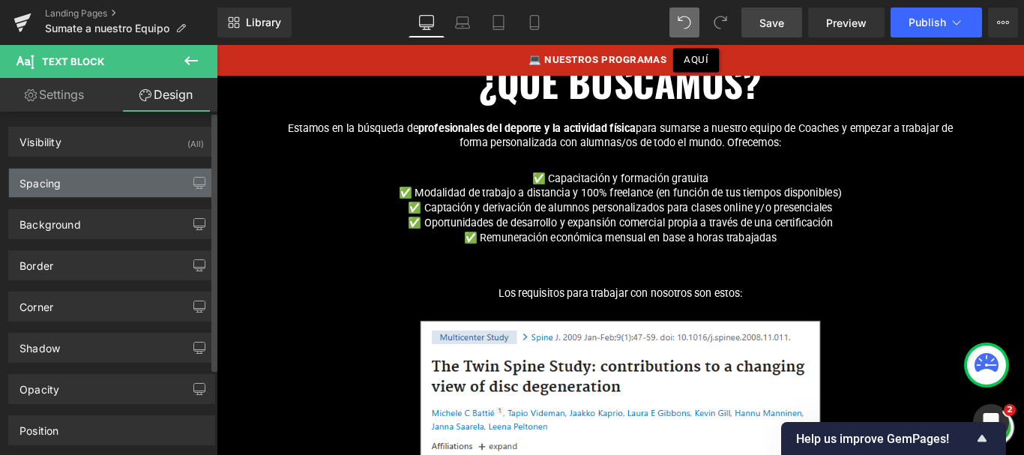
type input "0"
click at [98, 182] on div "Spacing" at bounding box center [111, 183] width 205 height 28
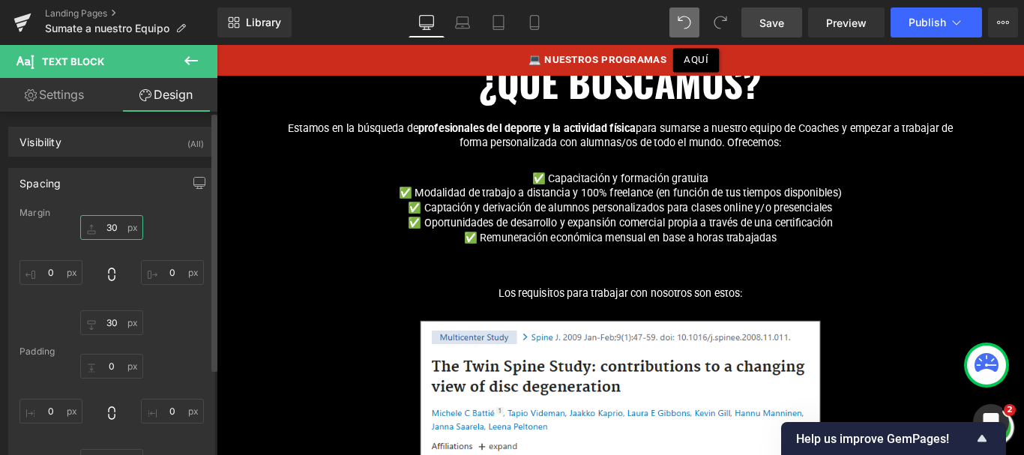
click at [109, 223] on input "30" at bounding box center [111, 227] width 63 height 25
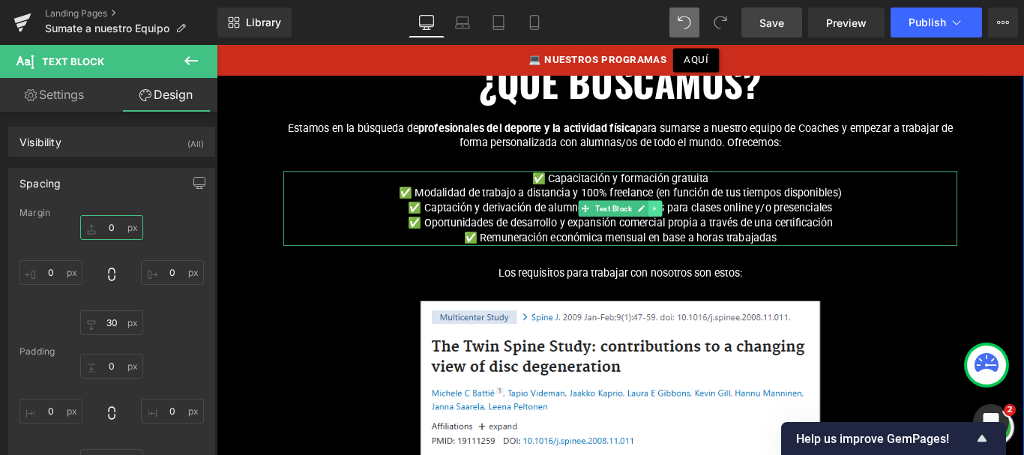
type input "0"
click at [709, 224] on icon at bounding box center [710, 228] width 8 height 9
click at [697, 224] on icon at bounding box center [701, 228] width 8 height 8
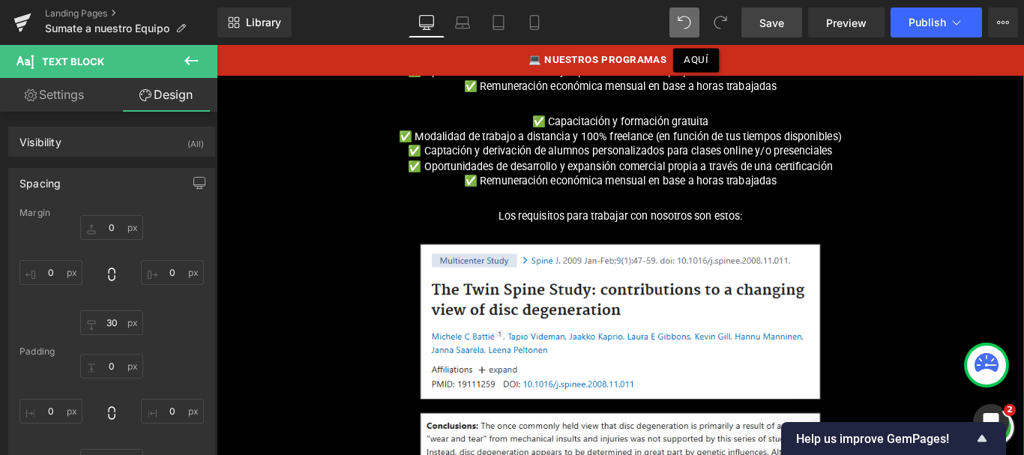
scroll to position [975, 0]
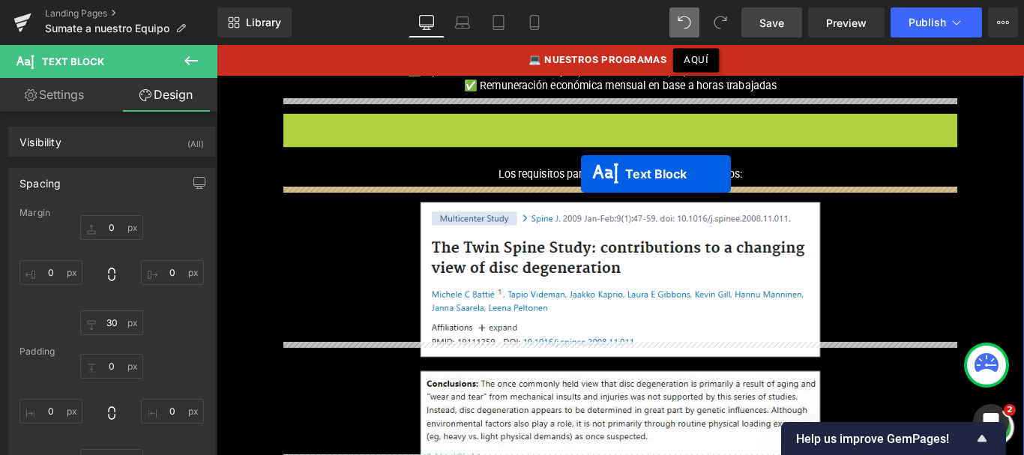
drag, startPoint x: 624, startPoint y: 150, endPoint x: 625, endPoint y: 190, distance: 39.8
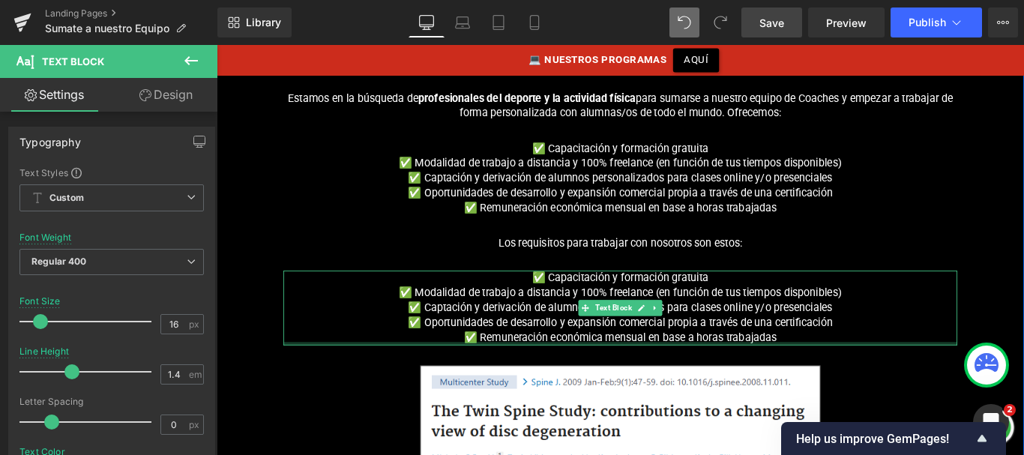
scroll to position [845, 0]
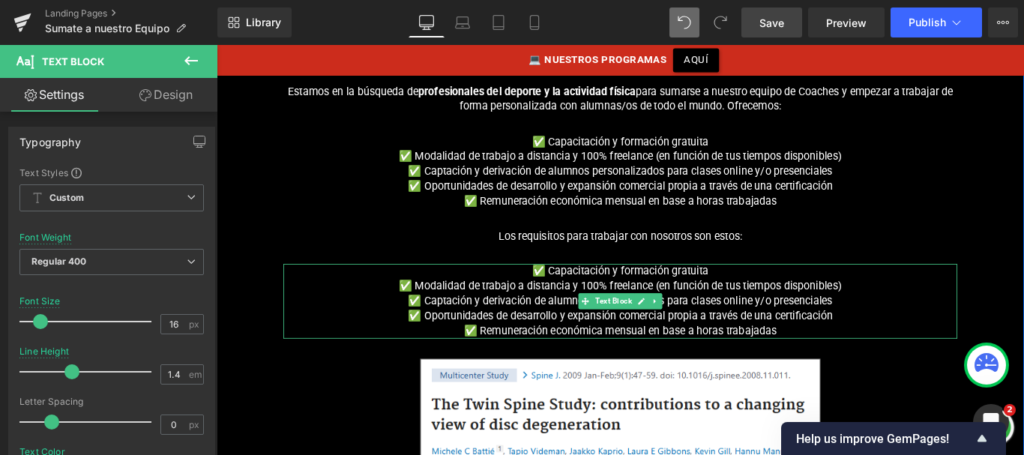
click at [583, 291] on p "✅ Capacitación y formación gratuita" at bounding box center [670, 299] width 757 height 16
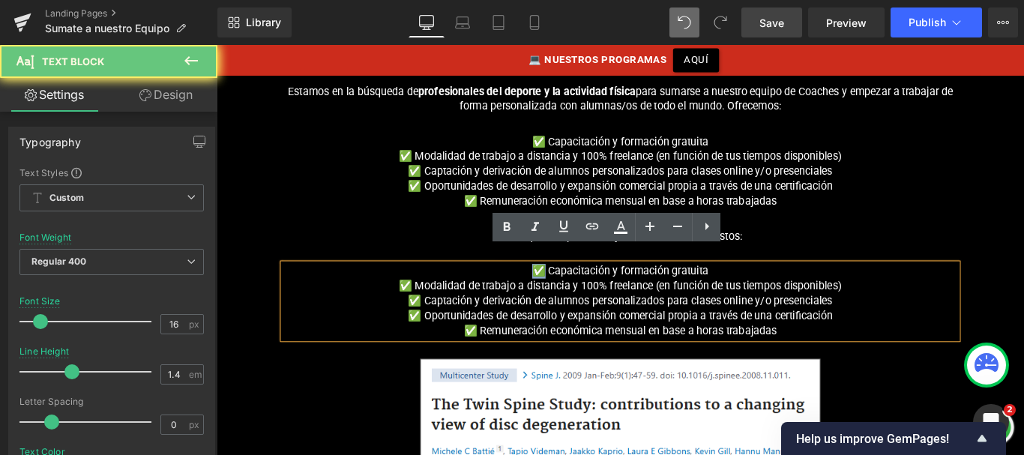
drag, startPoint x: 576, startPoint y: 282, endPoint x: 565, endPoint y: 283, distance: 11.3
click at [565, 291] on p "✅ Capacitación y formación gratuita" at bounding box center [670, 299] width 757 height 16
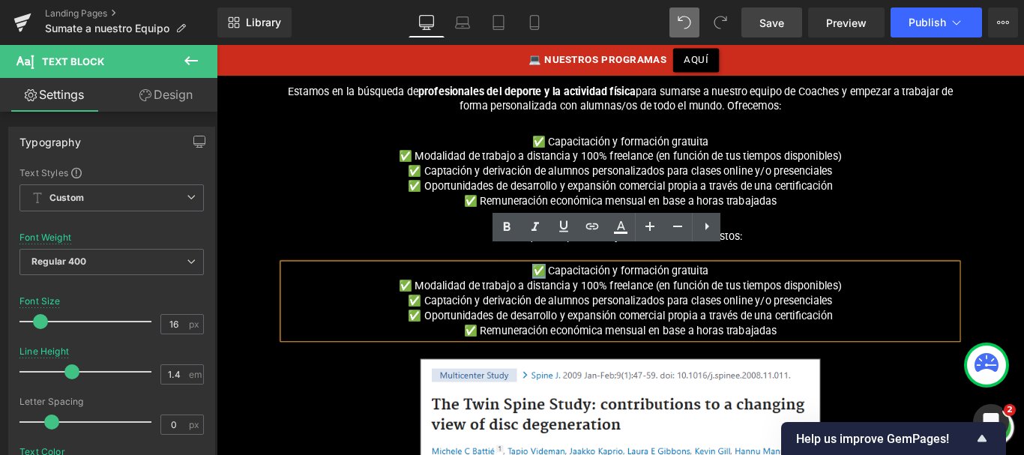
paste div
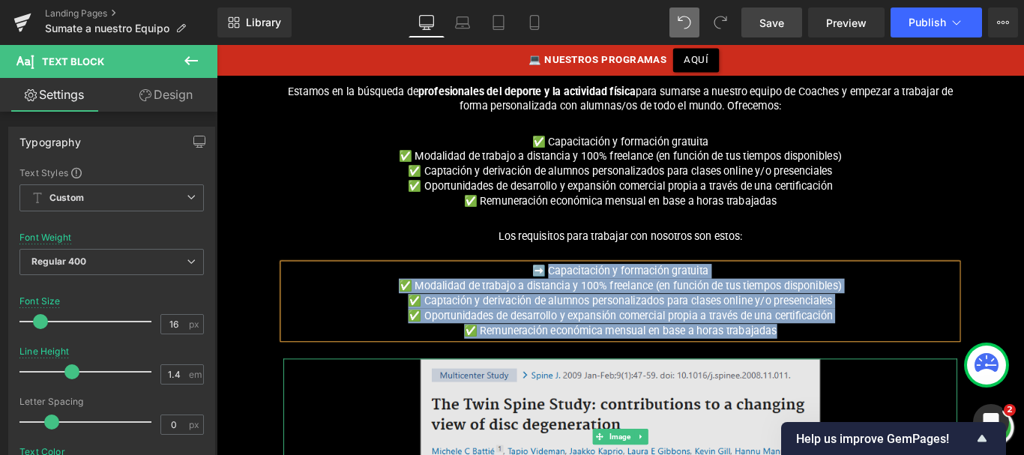
drag, startPoint x: 589, startPoint y: 282, endPoint x: 889, endPoint y: 391, distance: 318.4
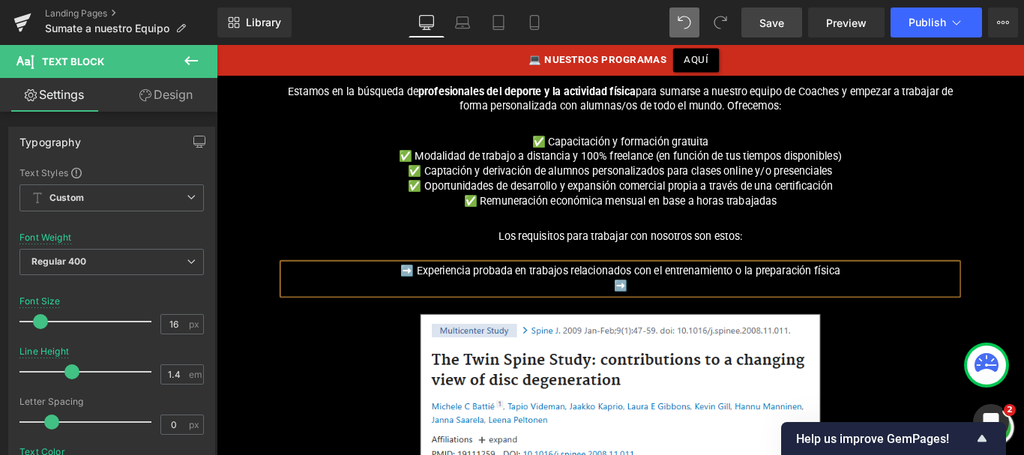
click at [806, 291] on p "➡️ Experiencia probada en trabajos relacionados con el entrenamiento o la prepa…" at bounding box center [670, 299] width 757 height 16
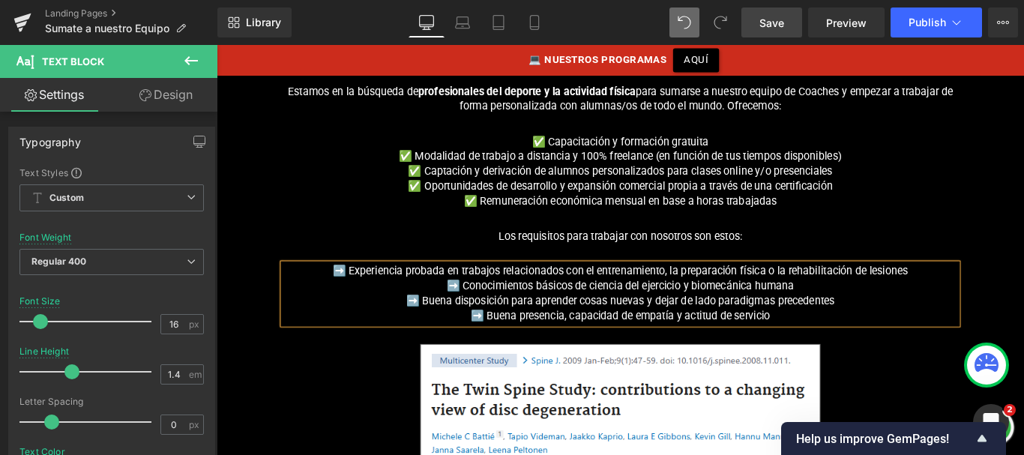
click at [703, 325] on p "➡️ Buena disposición para aprender cosas nuevas y dejar de lado paradigmas prec…" at bounding box center [670, 333] width 757 height 16
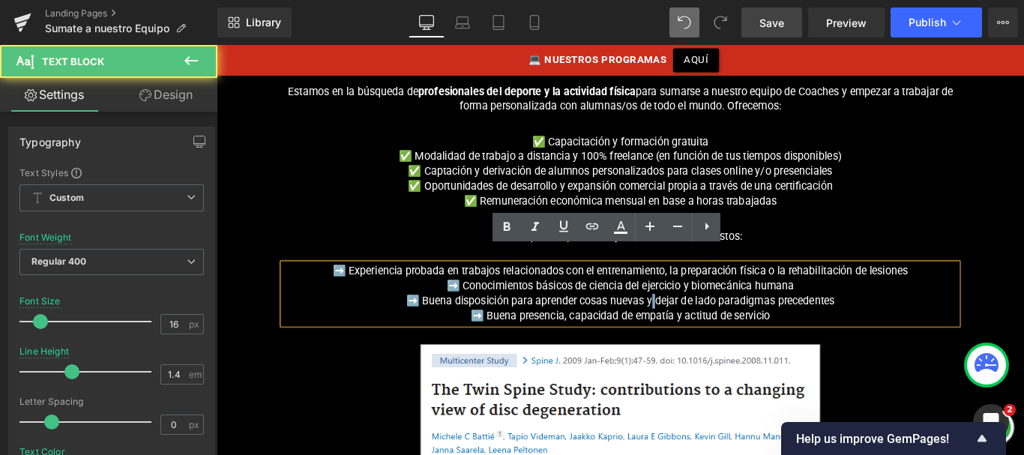
click at [703, 325] on p "➡️ Buena disposición para aprender cosas nuevas y dejar de lado paradigmas prec…" at bounding box center [670, 333] width 757 height 16
click at [872, 325] on p "➡️ Buena disposición para aprender cosas nuevas y dejar de lado paradigmas prec…" at bounding box center [670, 333] width 757 height 16
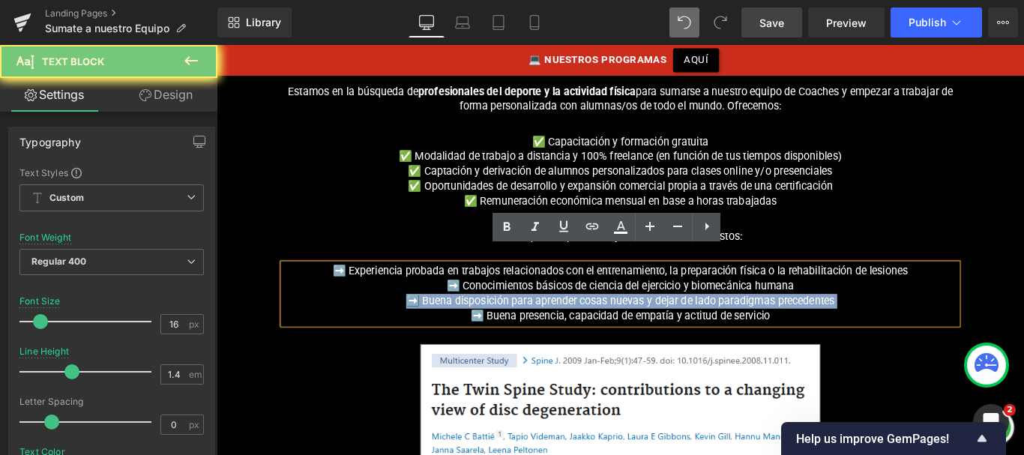
click at [872, 325] on p "➡️ Buena disposición para aprender cosas nuevas y dejar de lado paradigmas prec…" at bounding box center [670, 333] width 757 height 16
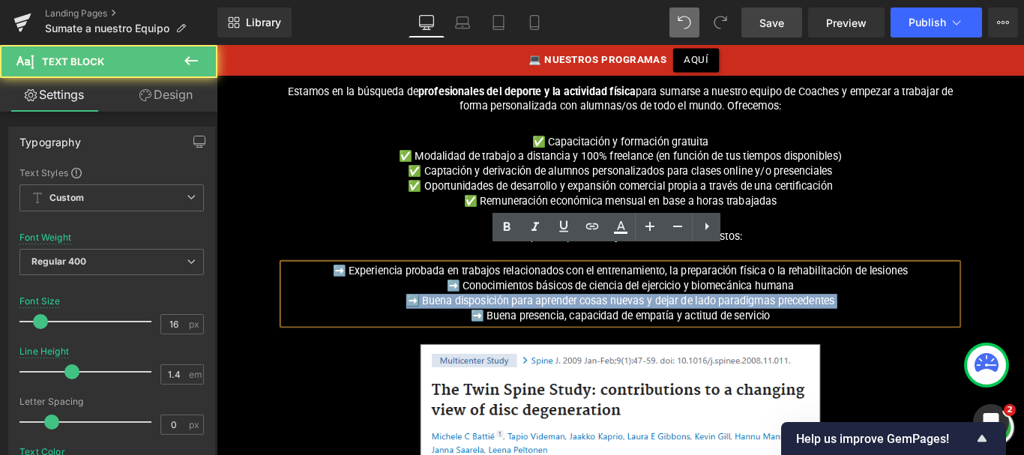
click at [872, 325] on p "➡️ Buena disposición para aprender cosas nuevas y dejar de lado paradigmas prec…" at bounding box center [670, 333] width 757 height 16
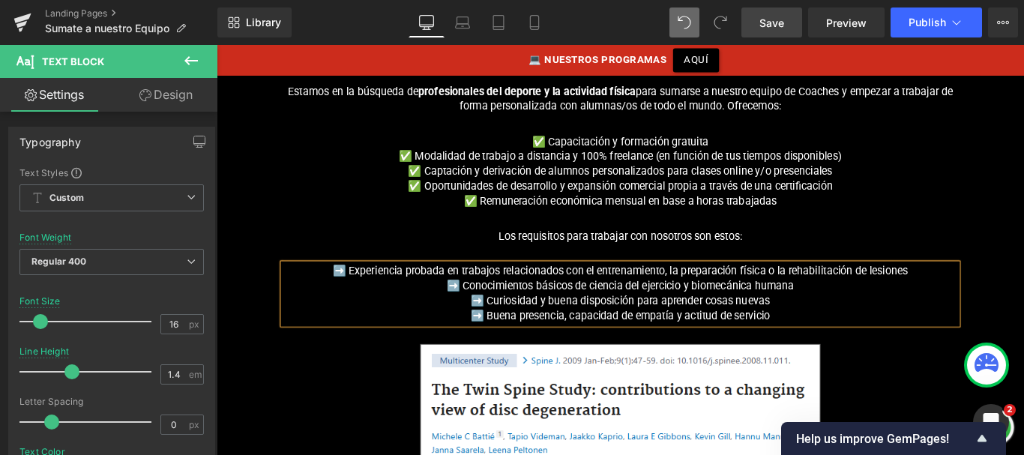
click at [832, 341] on p "➡️ Buena presencia, capacidad de empatía y actitud de servicio" at bounding box center [670, 349] width 757 height 16
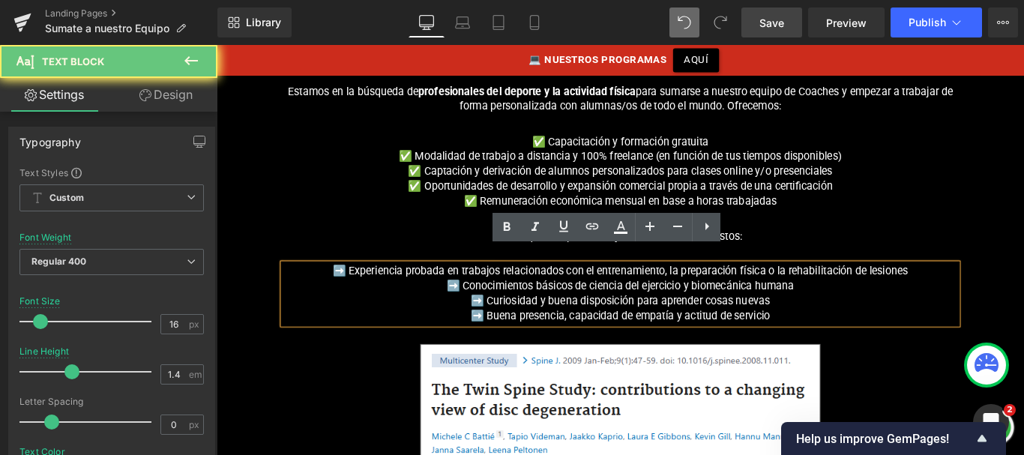
click at [847, 341] on p "➡️ Buena presencia, capacidad de empatía y actitud de servicio" at bounding box center [670, 349] width 757 height 16
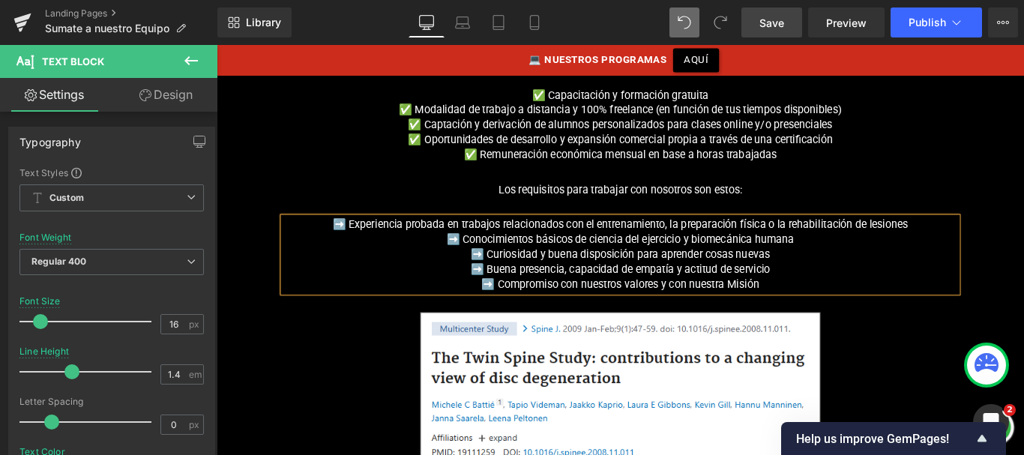
scroll to position [849, 0]
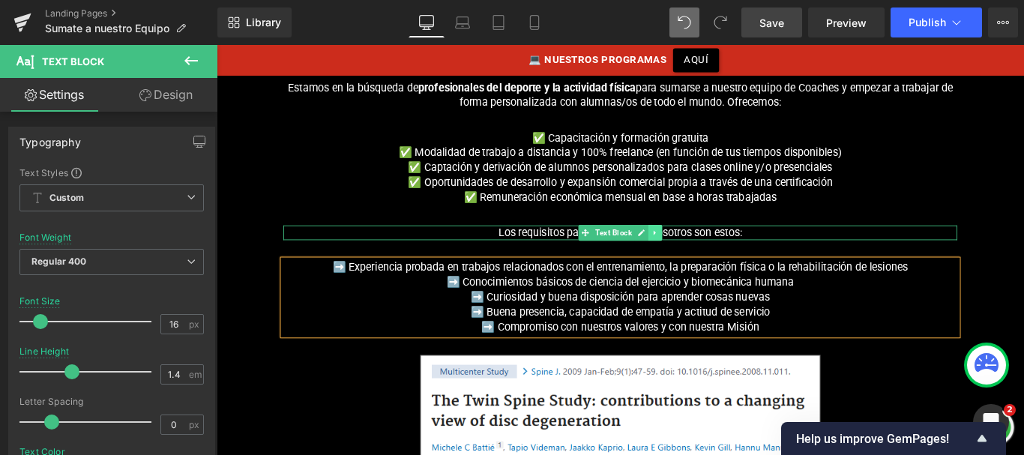
click at [706, 252] on icon at bounding box center [710, 256] width 8 height 9
click at [697, 252] on icon at bounding box center [701, 256] width 8 height 9
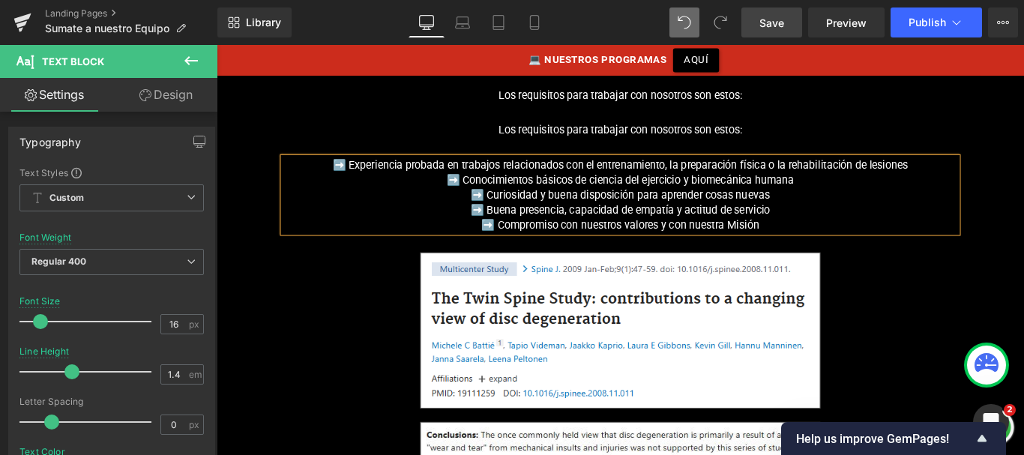
scroll to position [1015, 0]
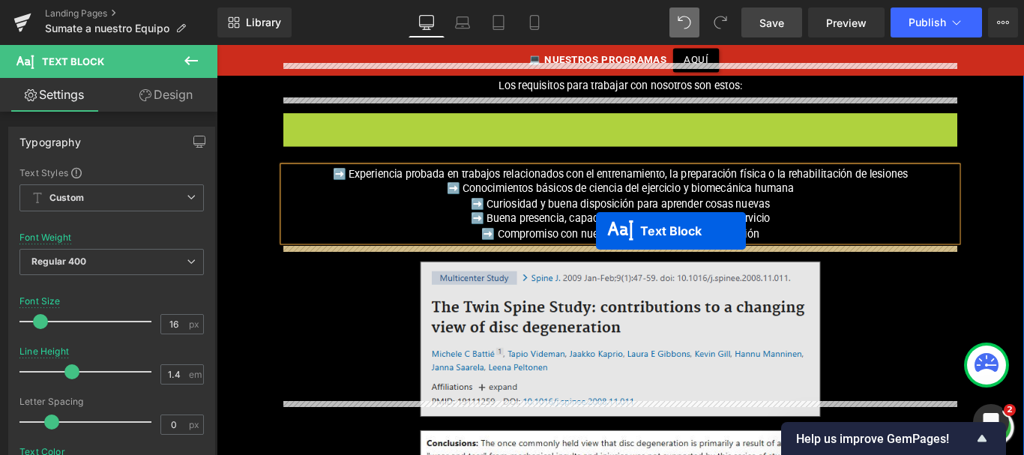
drag, startPoint x: 630, startPoint y: 112, endPoint x: 663, endPoint y: 301, distance: 191.8
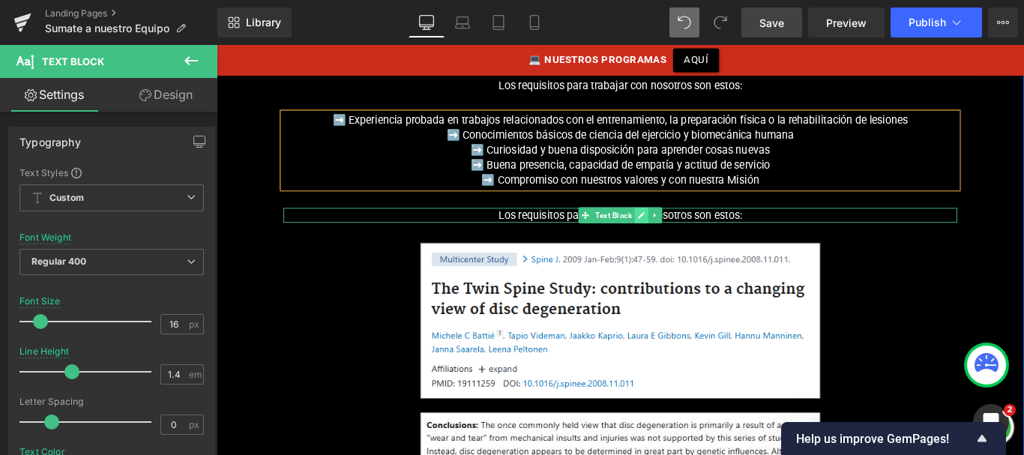
click at [695, 232] on icon at bounding box center [694, 236] width 8 height 9
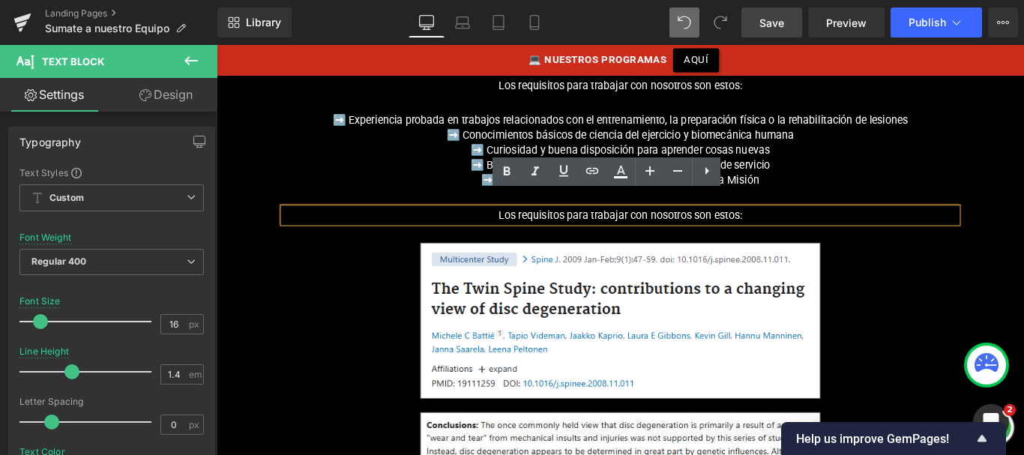
click at [681, 228] on p "Los requisitos para trabajar con nosotros son estos:" at bounding box center [670, 236] width 757 height 16
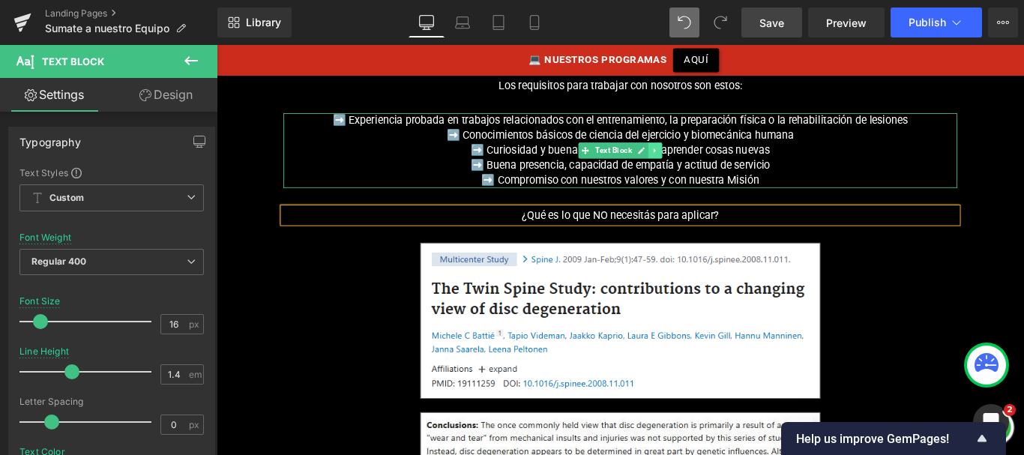
click at [706, 159] on icon at bounding box center [710, 163] width 8 height 9
click at [698, 159] on icon at bounding box center [701, 163] width 8 height 8
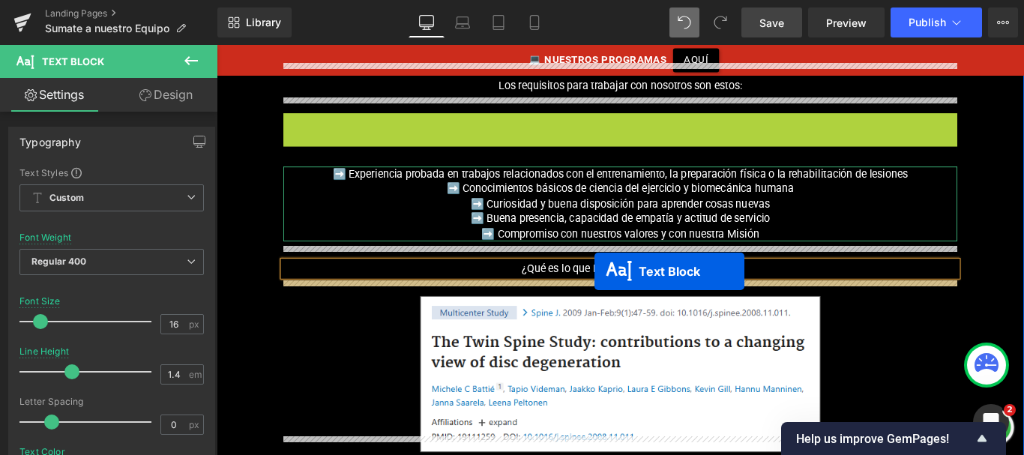
drag, startPoint x: 607, startPoint y: 146, endPoint x: 641, endPoint y: 298, distance: 156.1
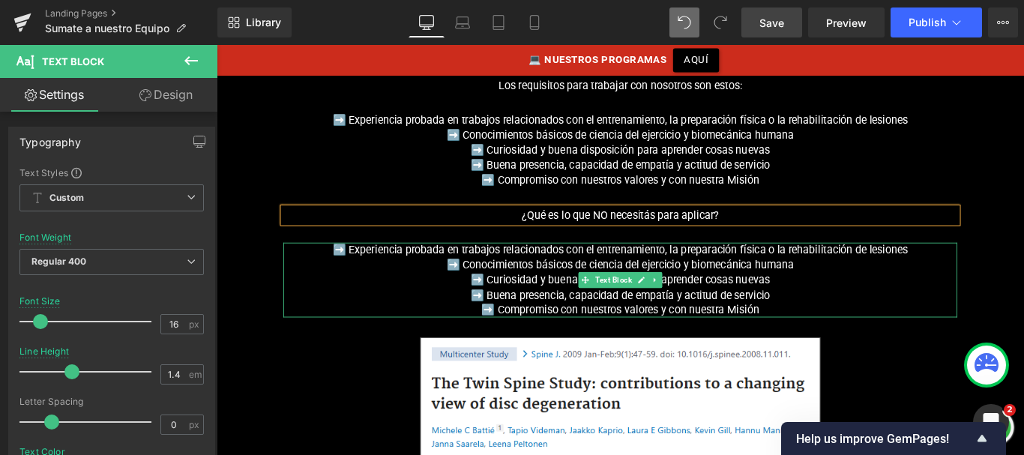
click at [685, 318] on p "➡️ Buena presencia, capacidad de empatía y actitud de servicio" at bounding box center [670, 326] width 757 height 16
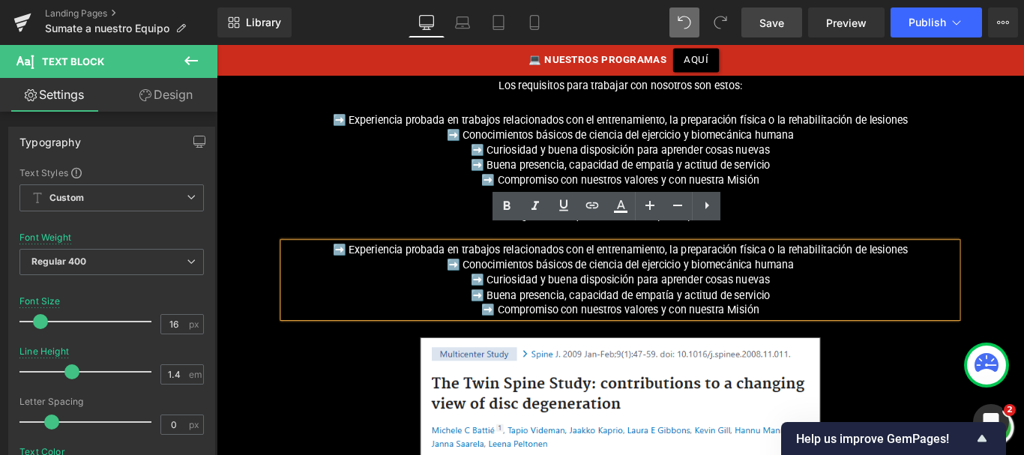
click at [831, 318] on p "➡️ Buena presencia, capacidad de empatía y actitud de servicio" at bounding box center [670, 326] width 757 height 16
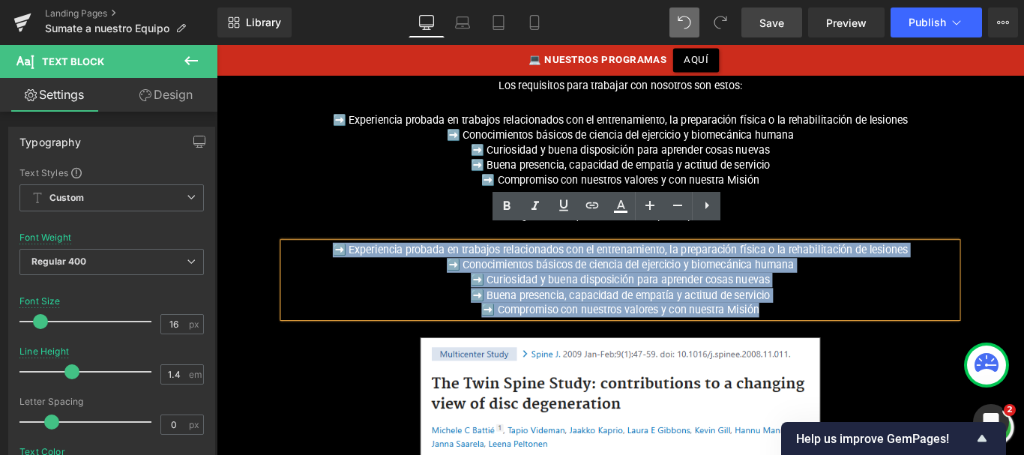
drag, startPoint x: 831, startPoint y: 328, endPoint x: 331, endPoint y: 253, distance: 505.0
paste div
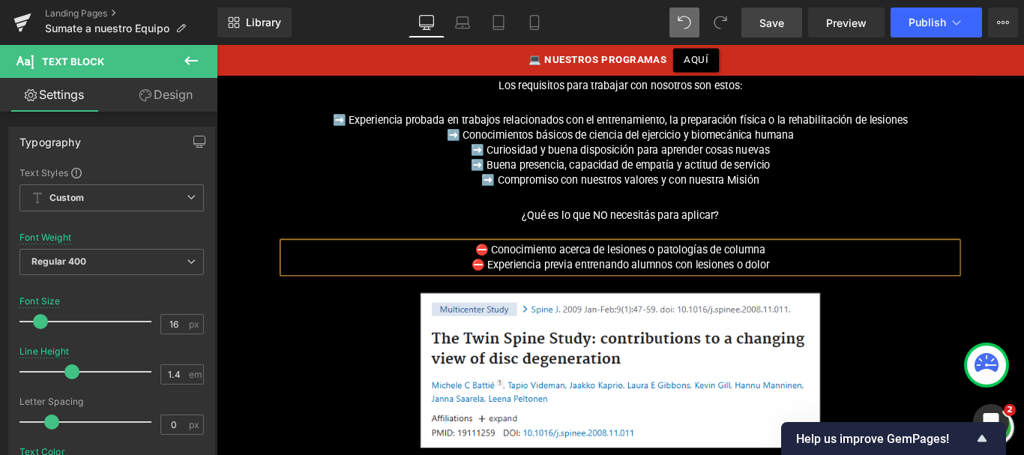
click at [639, 227] on span "Text Block" at bounding box center [662, 236] width 47 height 18
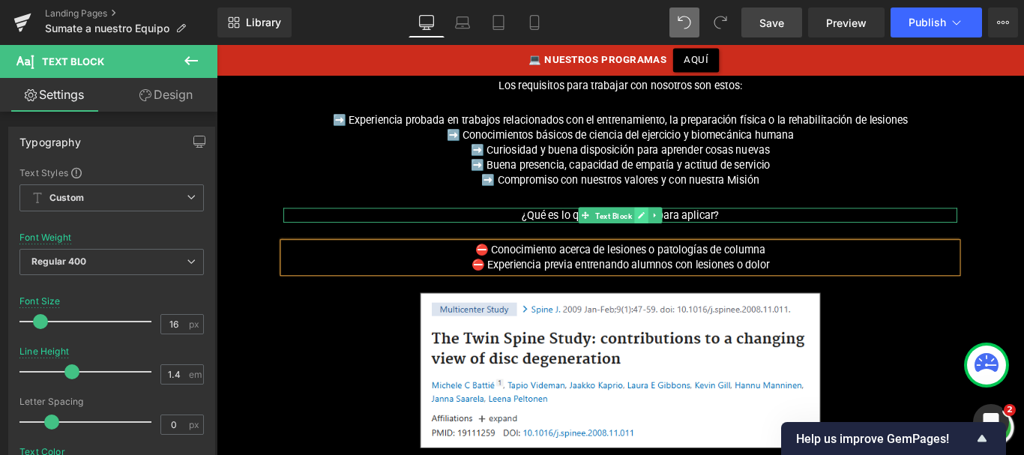
click at [686, 227] on link at bounding box center [694, 236] width 16 height 18
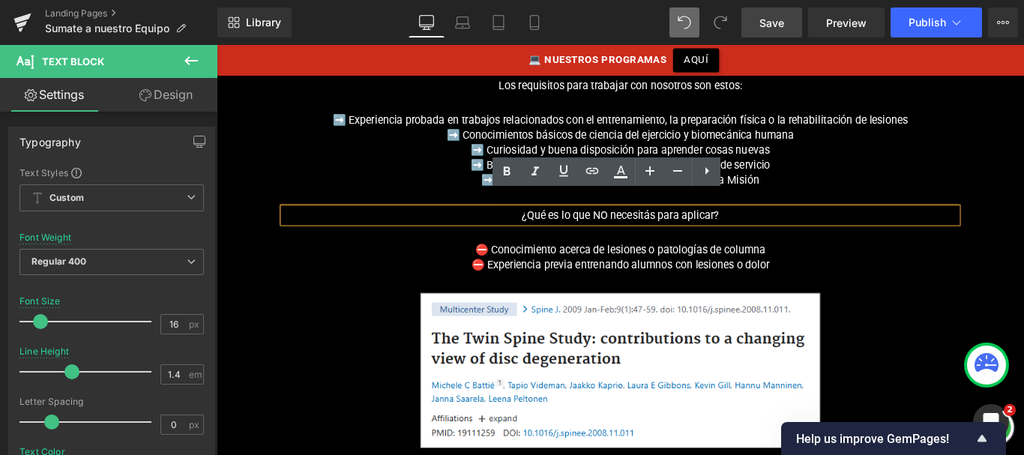
click at [649, 228] on p "¿Qué es lo que NO necesitás para aplicar?" at bounding box center [670, 236] width 757 height 16
click at [618, 267] on p "⛔ Conocimiento acerca de lesiones o patologías de columna" at bounding box center [670, 275] width 757 height 16
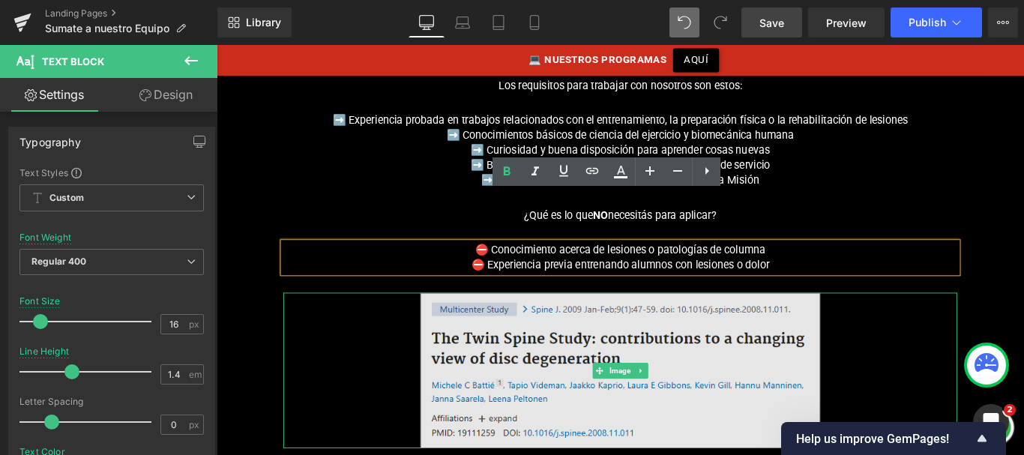
click at [529, 323] on img at bounding box center [670, 410] width 450 height 175
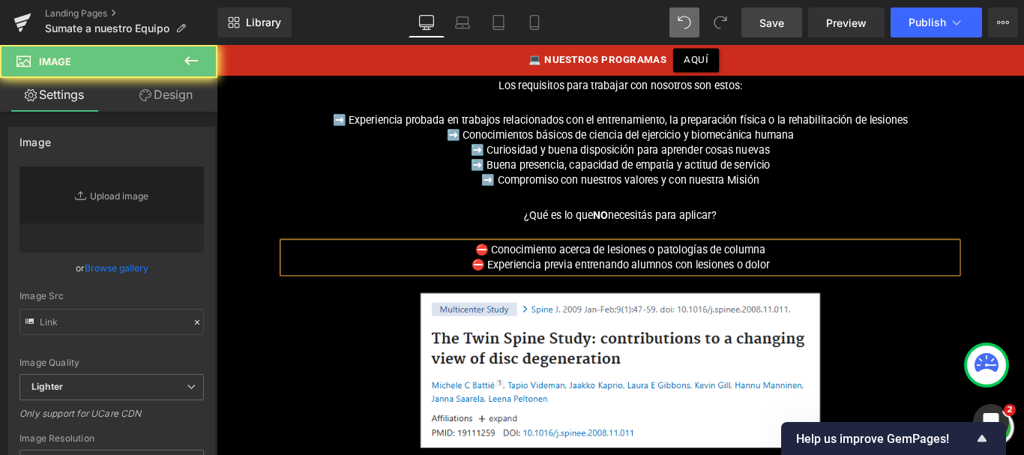
type input "[URL][DOMAIN_NAME]"
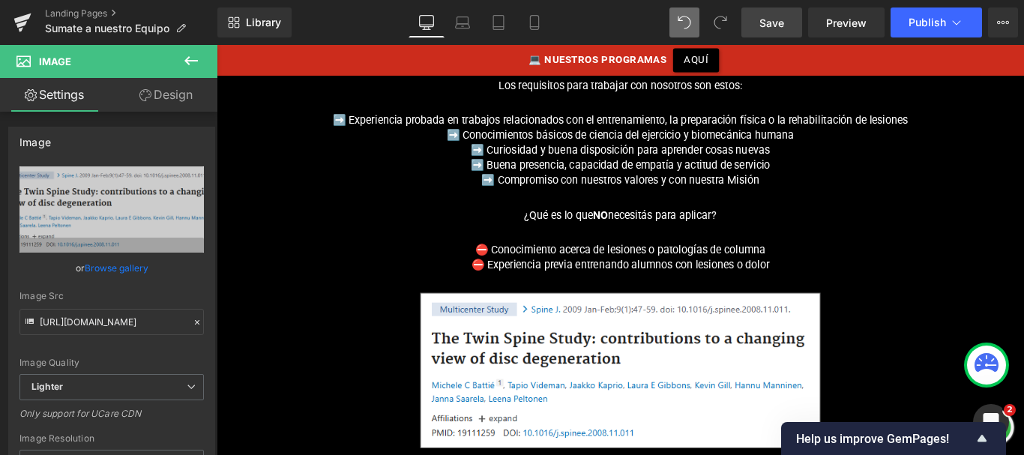
drag, startPoint x: 771, startPoint y: 26, endPoint x: 164, endPoint y: 113, distance: 612.9
click at [771, 26] on span "Save" at bounding box center [772, 23] width 25 height 16
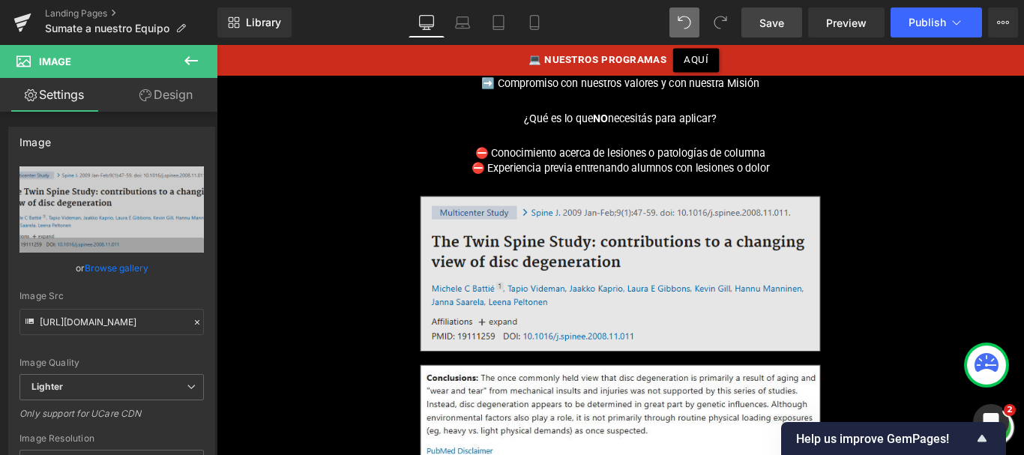
scroll to position [1160, 0]
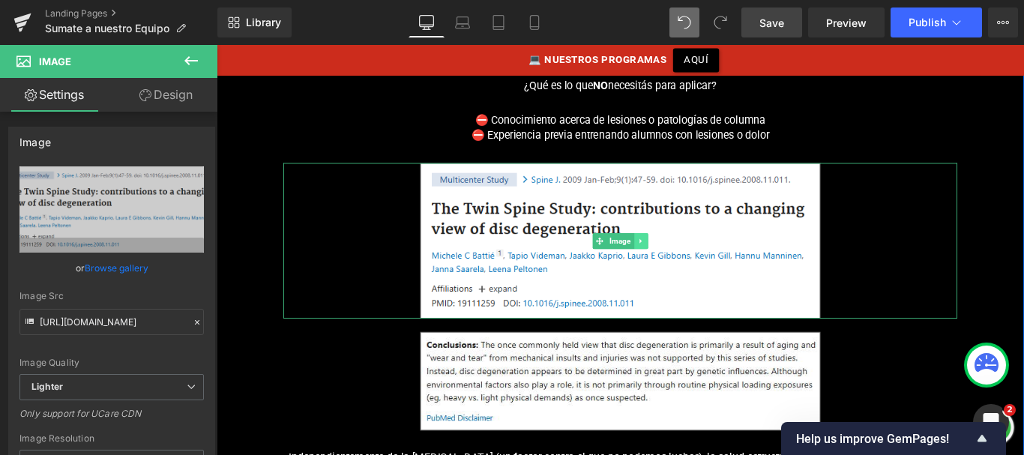
click at [691, 261] on icon at bounding box center [693, 265] width 8 height 9
click at [701, 261] on icon at bounding box center [701, 265] width 8 height 8
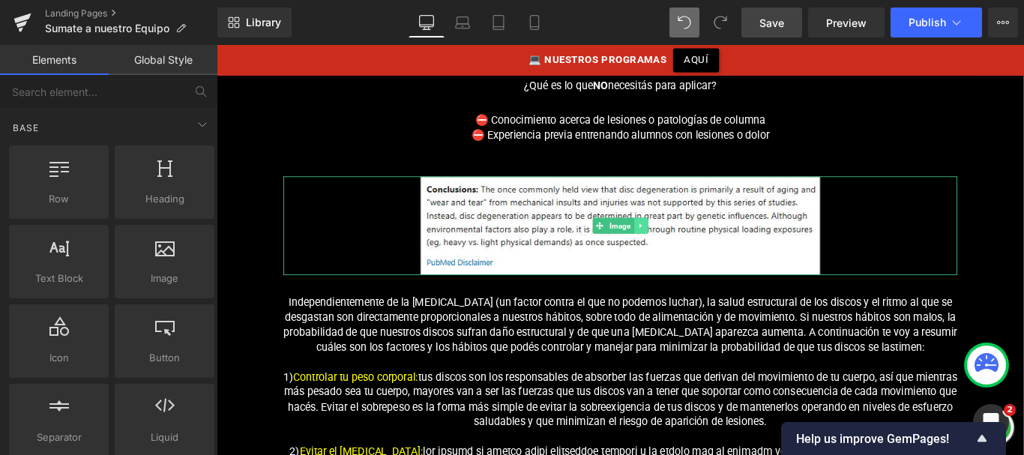
click at [694, 244] on icon at bounding box center [693, 248] width 8 height 9
click at [698, 239] on link at bounding box center [702, 248] width 16 height 18
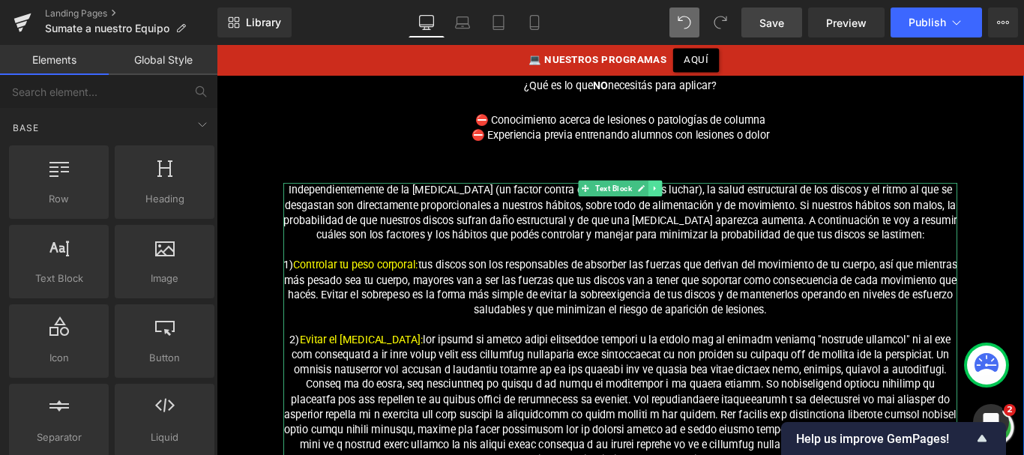
click at [706, 197] on link at bounding box center [710, 206] width 16 height 18
click at [718, 197] on link at bounding box center [717, 206] width 16 height 18
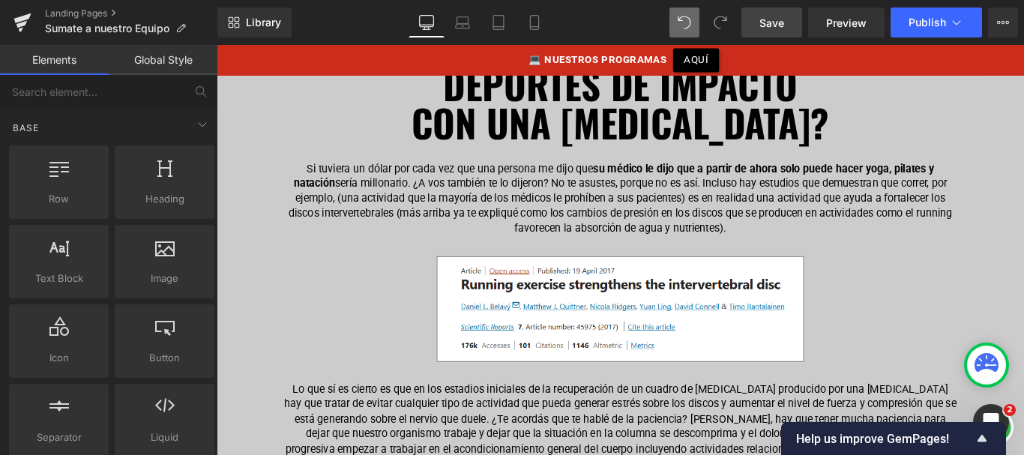
scroll to position [5803, 0]
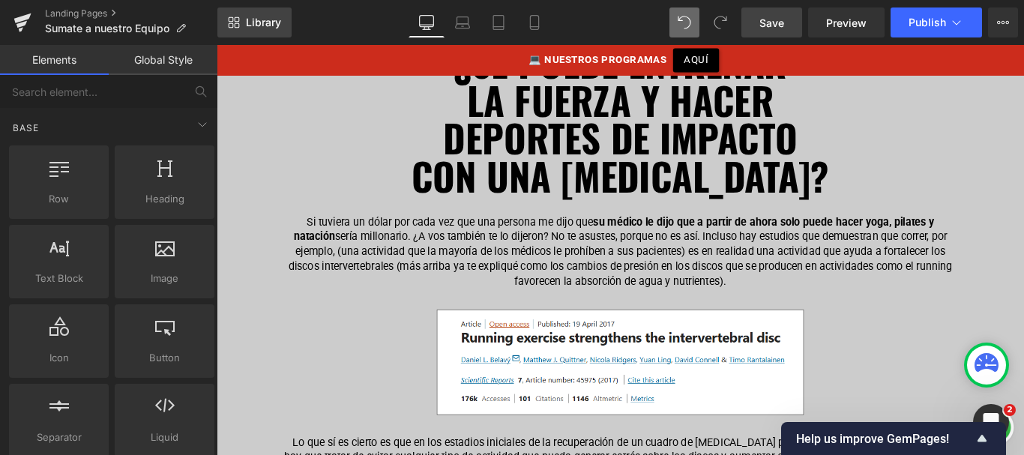
click at [259, 17] on span "Library" at bounding box center [263, 22] width 35 height 13
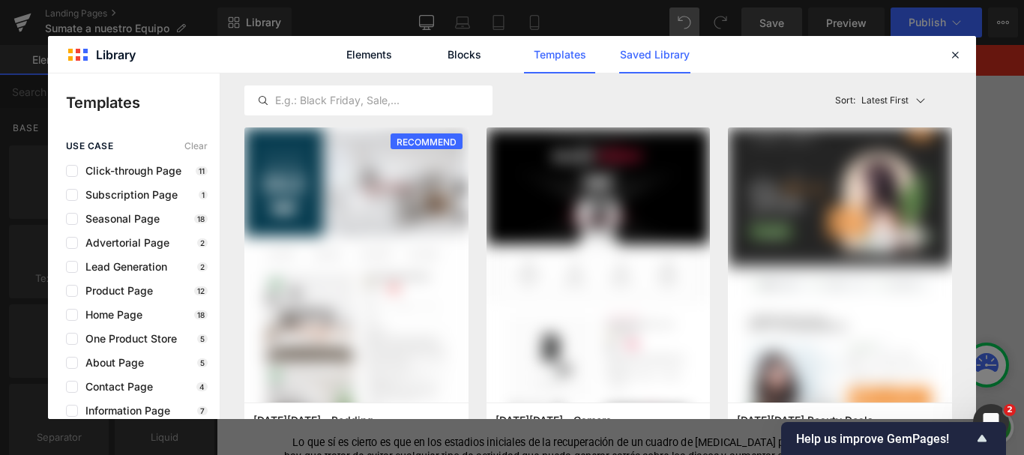
click at [667, 59] on link "Saved Library" at bounding box center [654, 54] width 71 height 37
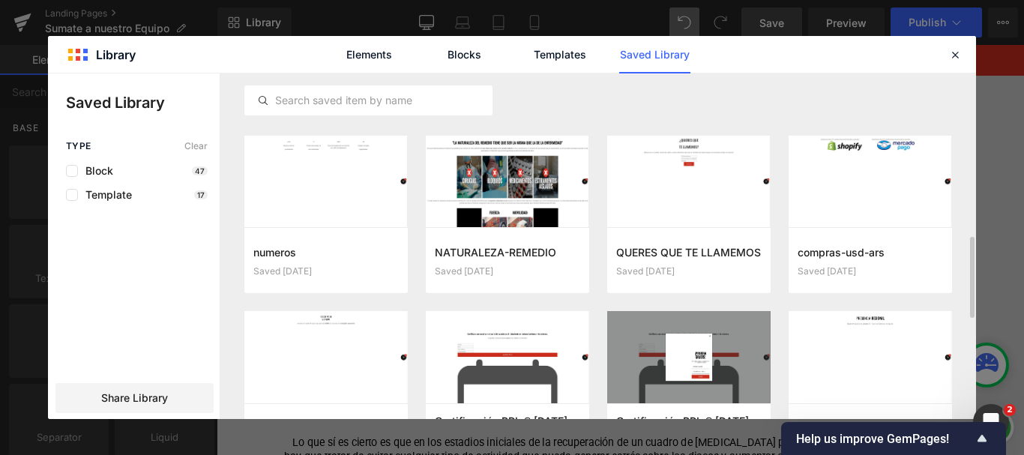
scroll to position [698, 0]
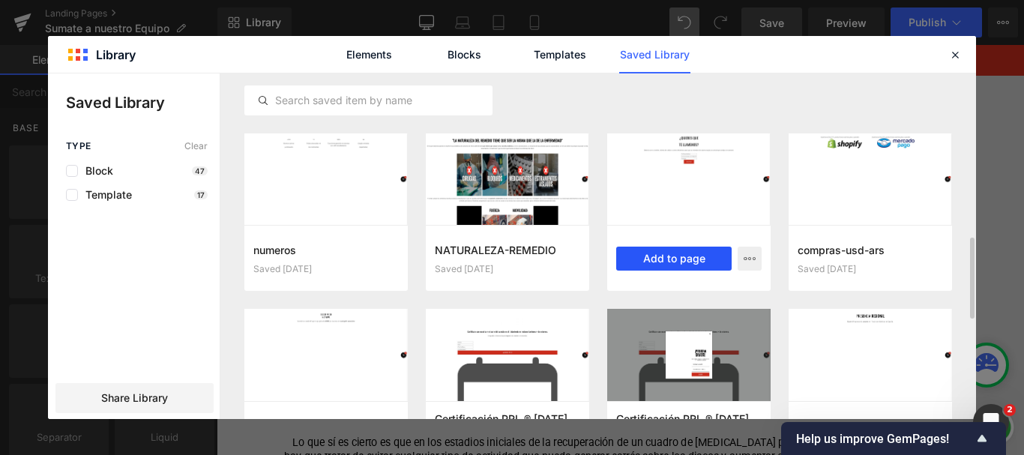
click at [688, 262] on button "Add to page" at bounding box center [673, 259] width 115 height 24
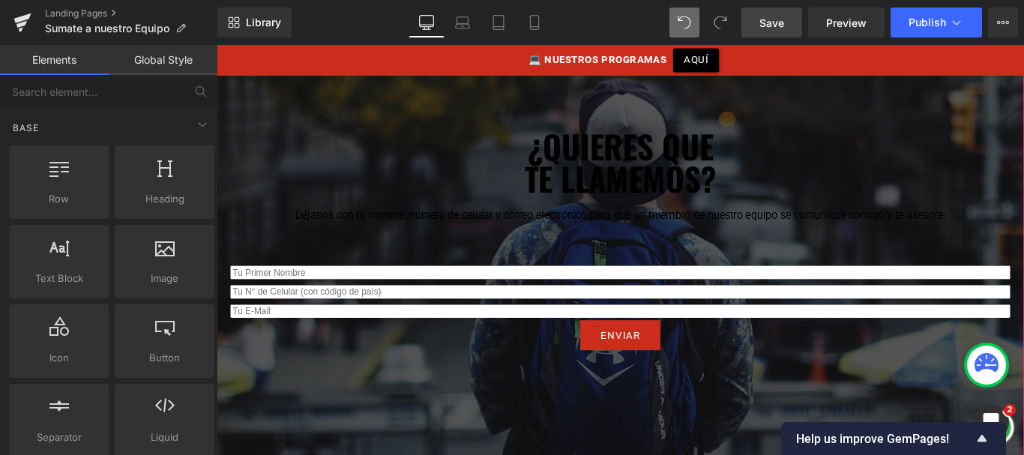
scroll to position [7463, 0]
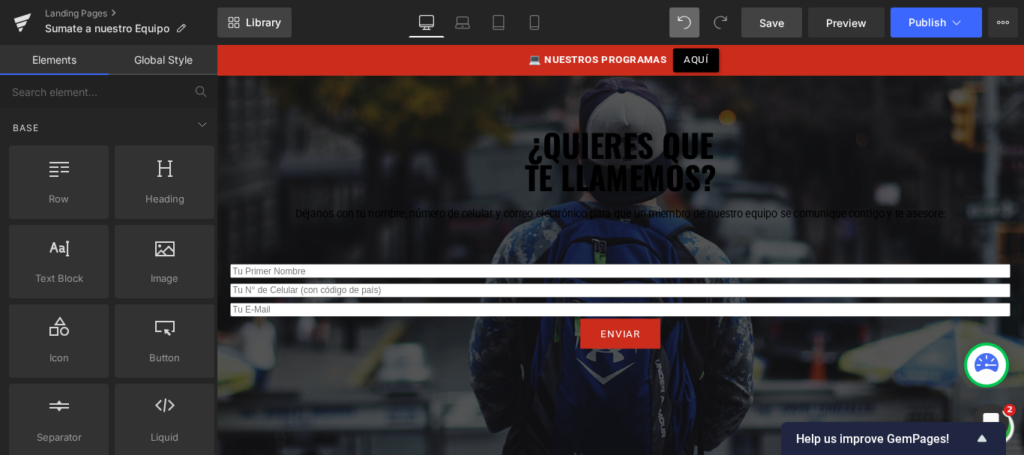
click at [250, 19] on span "Library" at bounding box center [263, 22] width 35 height 13
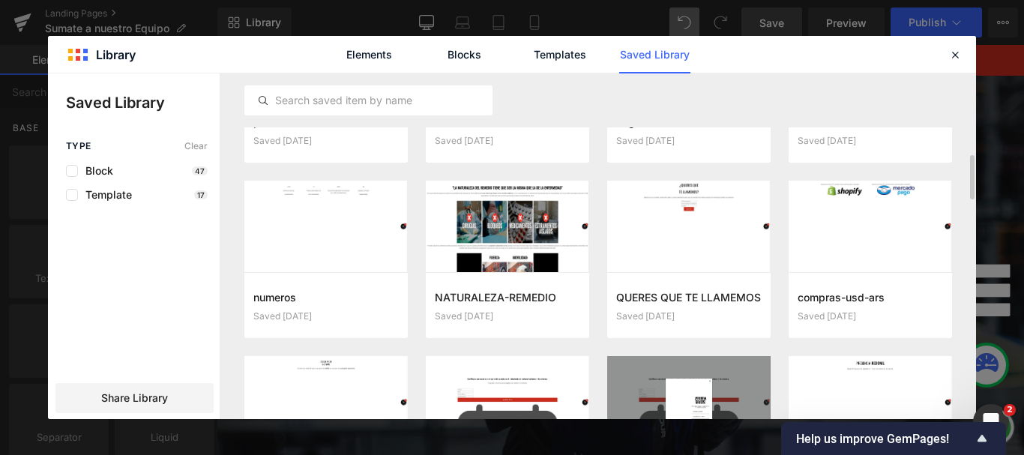
scroll to position [650, 0]
click at [958, 58] on icon at bounding box center [955, 54] width 13 height 13
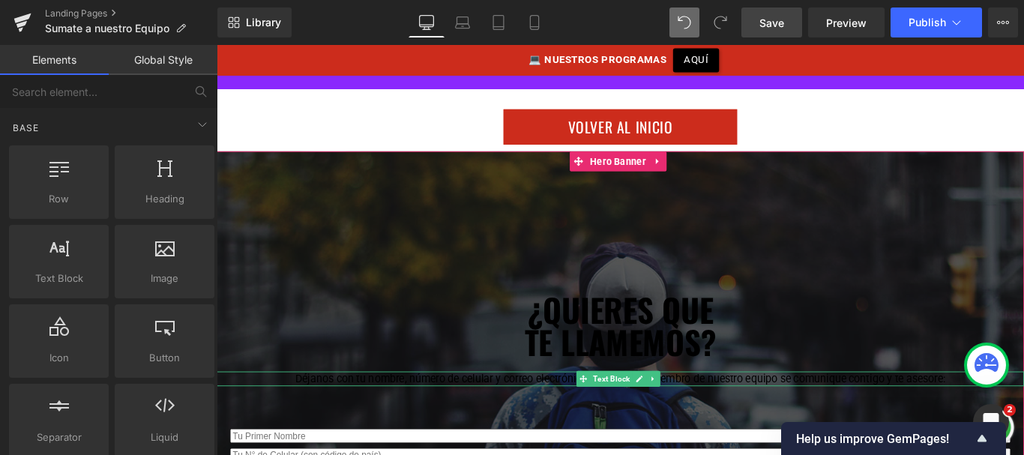
scroll to position [7246, 0]
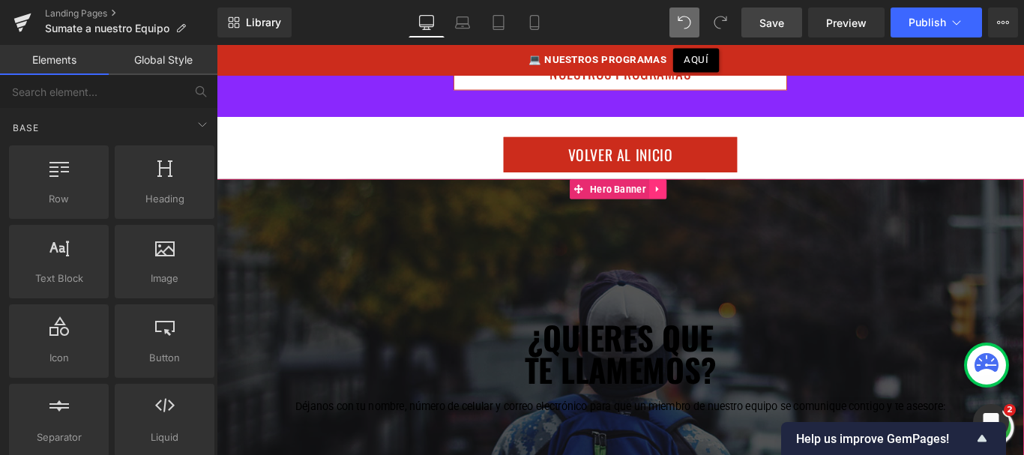
click at [709, 201] on icon at bounding box center [712, 206] width 10 height 11
click at [719, 201] on icon at bounding box center [722, 206] width 10 height 11
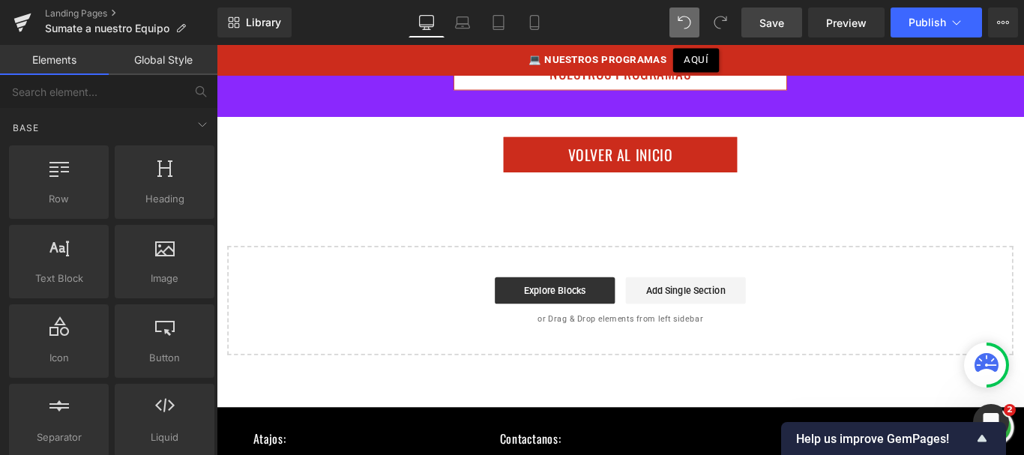
drag, startPoint x: 771, startPoint y: 27, endPoint x: 424, endPoint y: 259, distance: 417.9
click at [771, 27] on span "Save" at bounding box center [772, 23] width 25 height 16
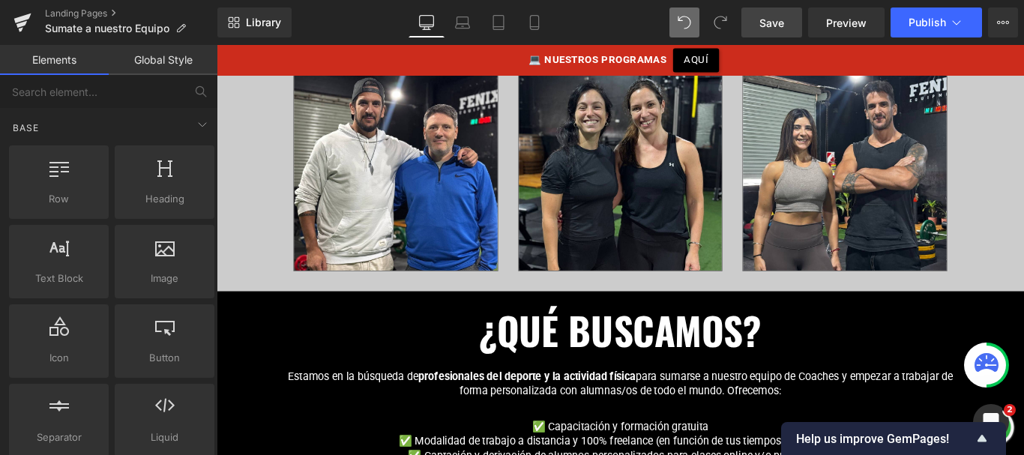
scroll to position [506, 0]
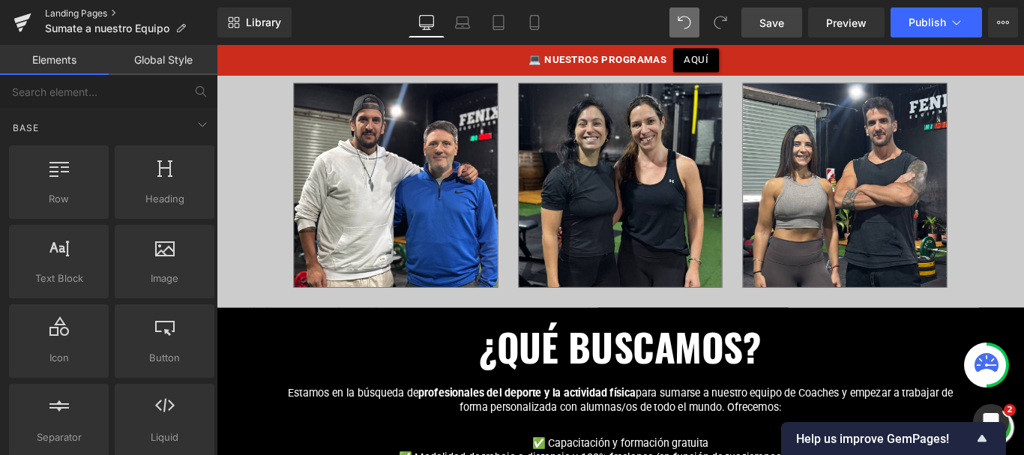
click at [85, 9] on link "Landing Pages" at bounding box center [131, 13] width 172 height 12
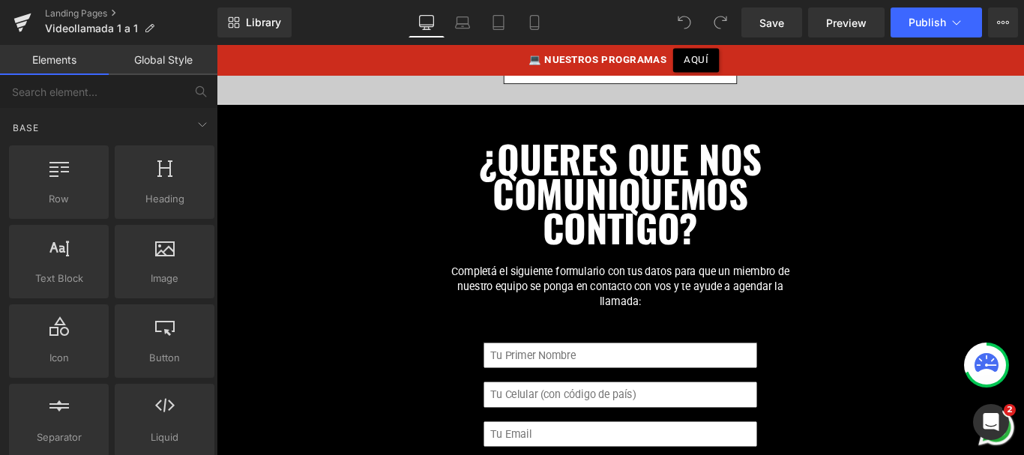
scroll to position [1585, 0]
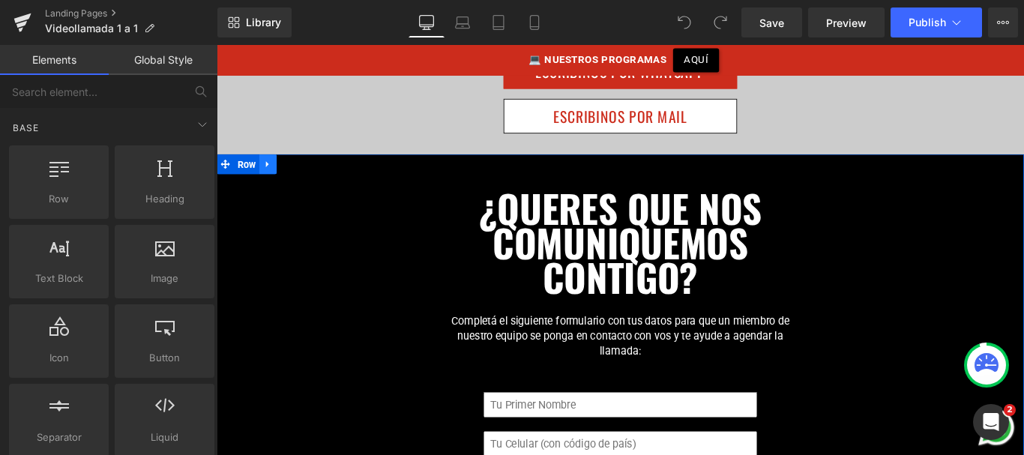
click at [272, 176] on icon at bounding box center [273, 179] width 3 height 7
click at [275, 174] on icon at bounding box center [274, 179] width 10 height 11
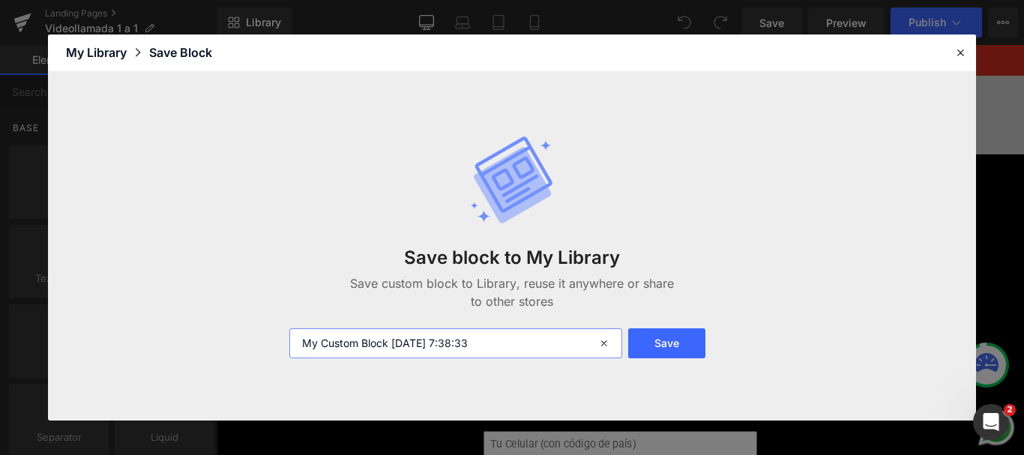
click at [424, 356] on input "My Custom Block 2025-10-08 7:38:33" at bounding box center [455, 343] width 333 height 30
type input "Formulario"
click at [674, 337] on button "Save" at bounding box center [666, 343] width 77 height 30
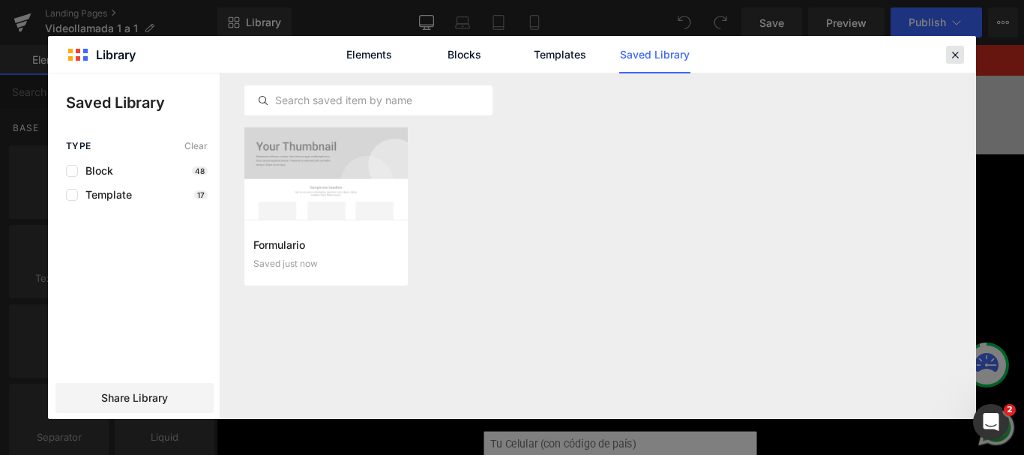
click at [961, 56] on icon at bounding box center [955, 54] width 13 height 13
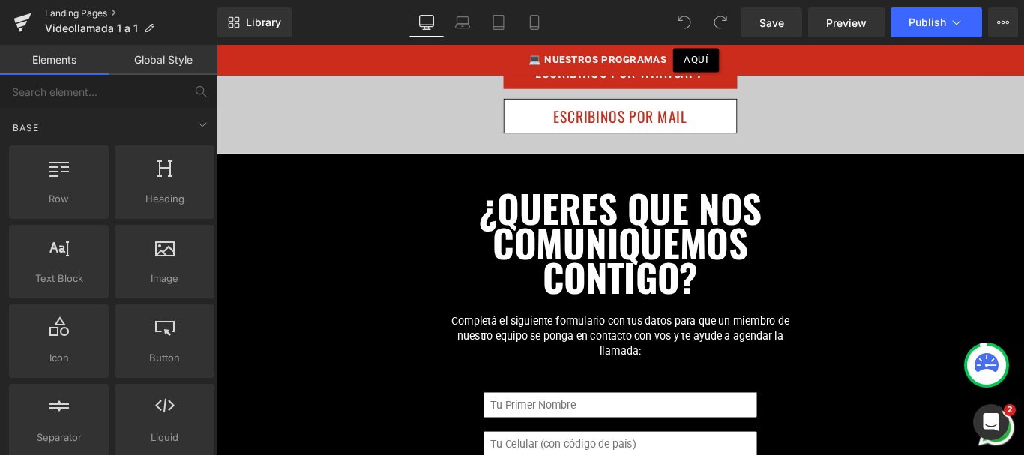
click at [109, 9] on link "Landing Pages" at bounding box center [131, 13] width 172 height 12
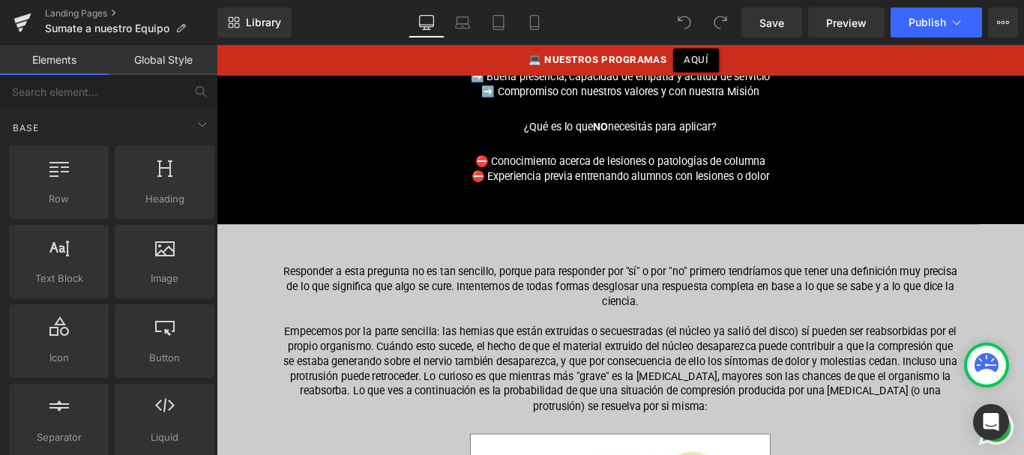
scroll to position [1078, 0]
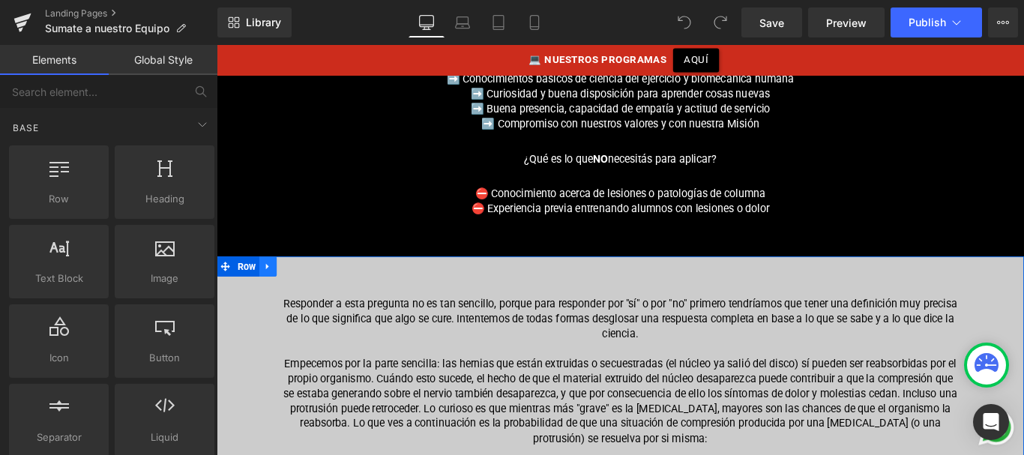
click at [272, 289] on icon at bounding box center [274, 294] width 10 height 11
click at [310, 289] on icon at bounding box center [313, 294] width 10 height 11
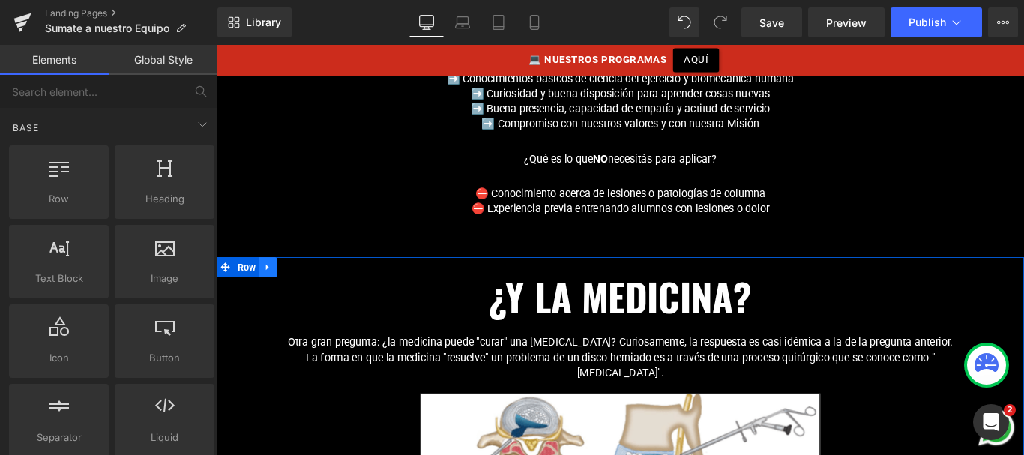
click at [272, 289] on icon at bounding box center [274, 294] width 10 height 11
click at [308, 289] on icon at bounding box center [313, 294] width 10 height 11
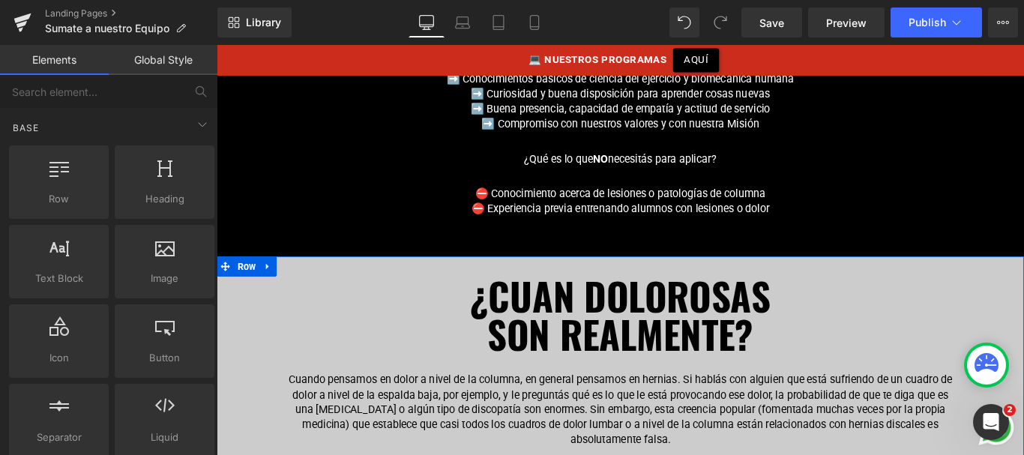
click at [277, 283] on link at bounding box center [274, 294] width 19 height 22
click at [304, 283] on link at bounding box center [313, 294] width 19 height 22
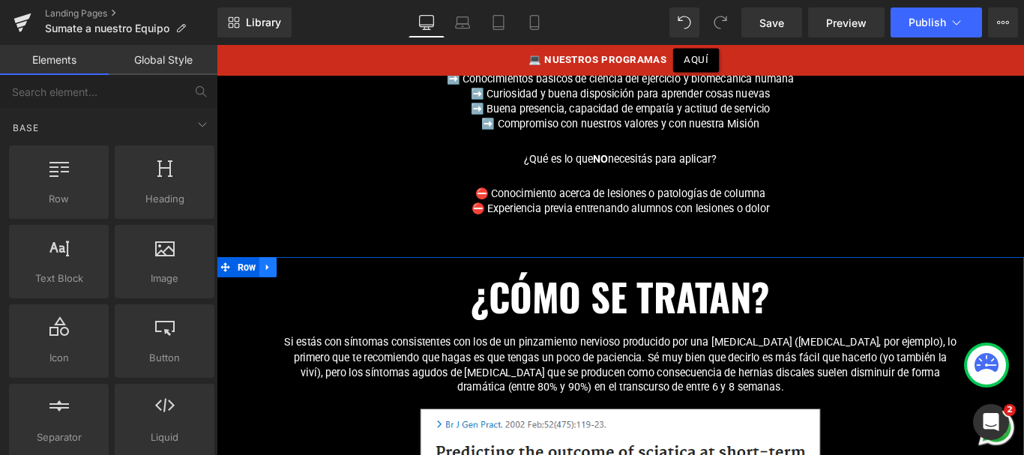
click at [273, 289] on icon at bounding box center [274, 294] width 10 height 11
click at [314, 289] on icon at bounding box center [313, 294] width 10 height 10
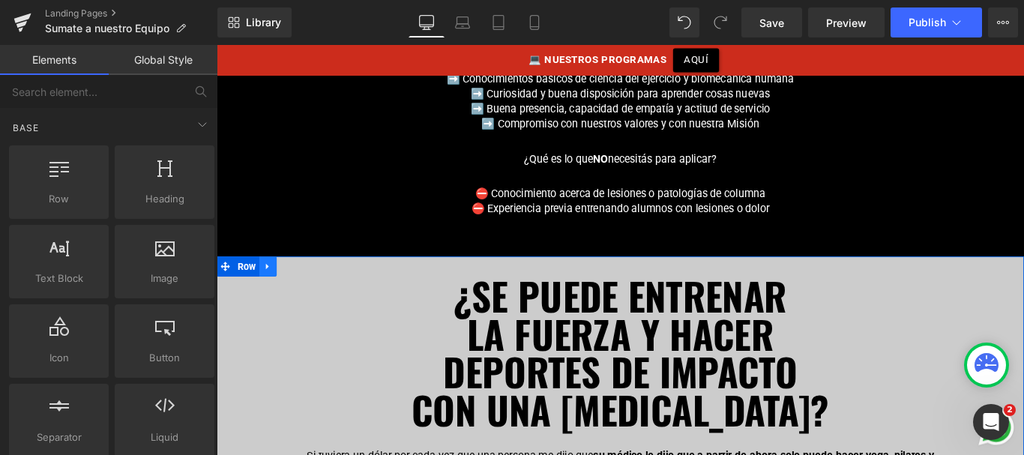
click at [272, 291] on icon at bounding box center [273, 294] width 3 height 7
click at [310, 289] on icon at bounding box center [313, 294] width 10 height 10
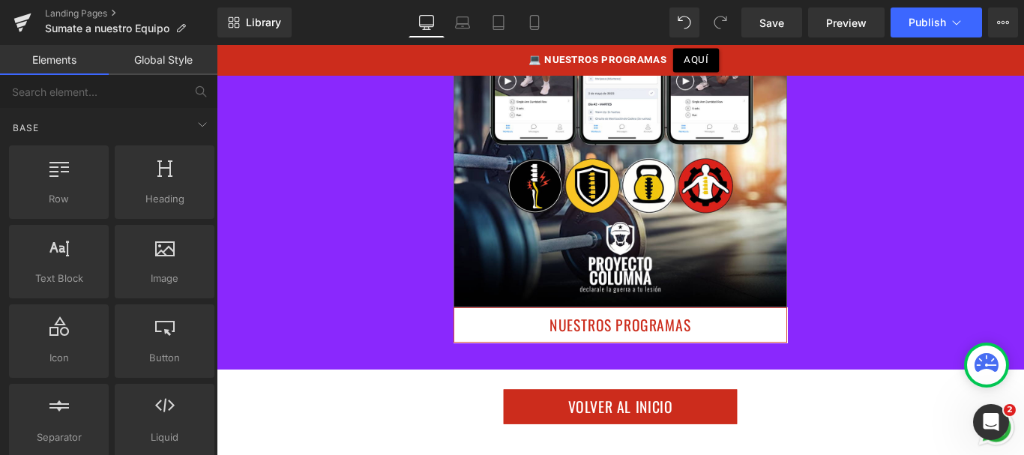
scroll to position [1798, 0]
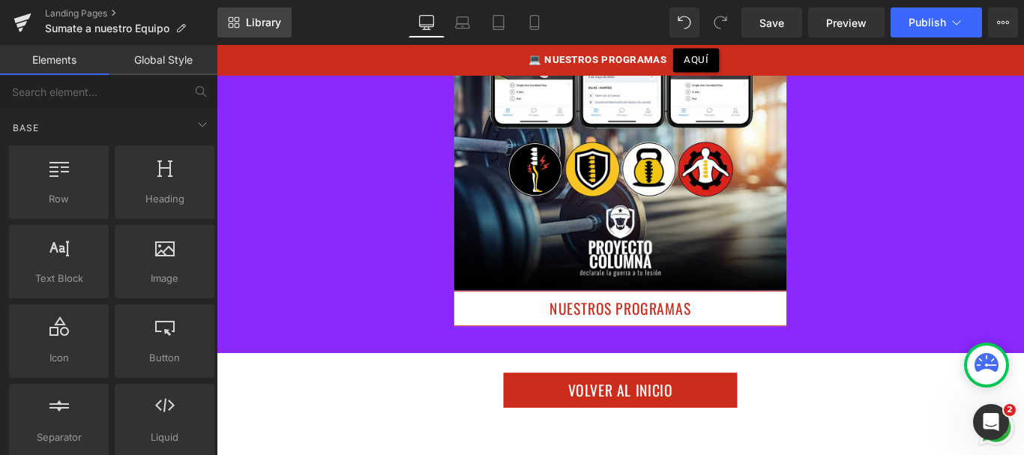
click at [249, 36] on link "Library" at bounding box center [254, 22] width 74 height 30
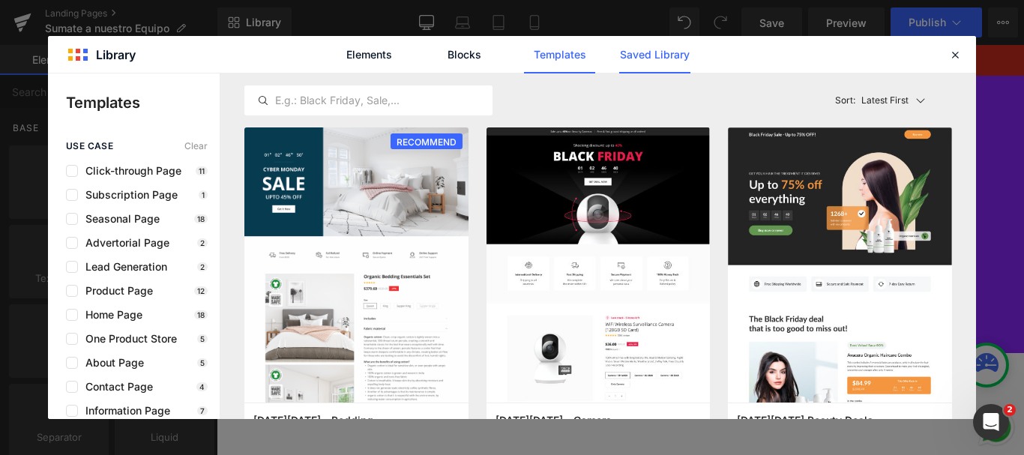
click at [658, 62] on link "Saved Library" at bounding box center [654, 54] width 71 height 37
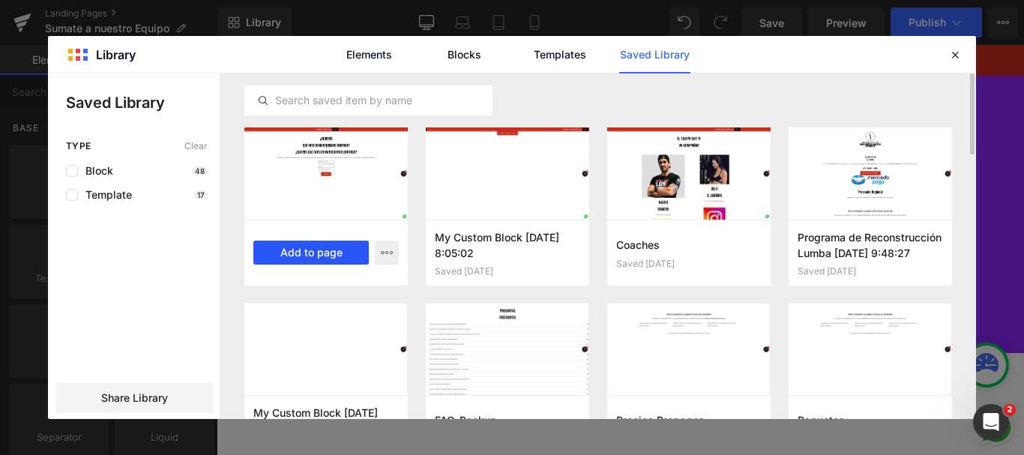
click at [330, 250] on button "Add to page" at bounding box center [310, 253] width 115 height 24
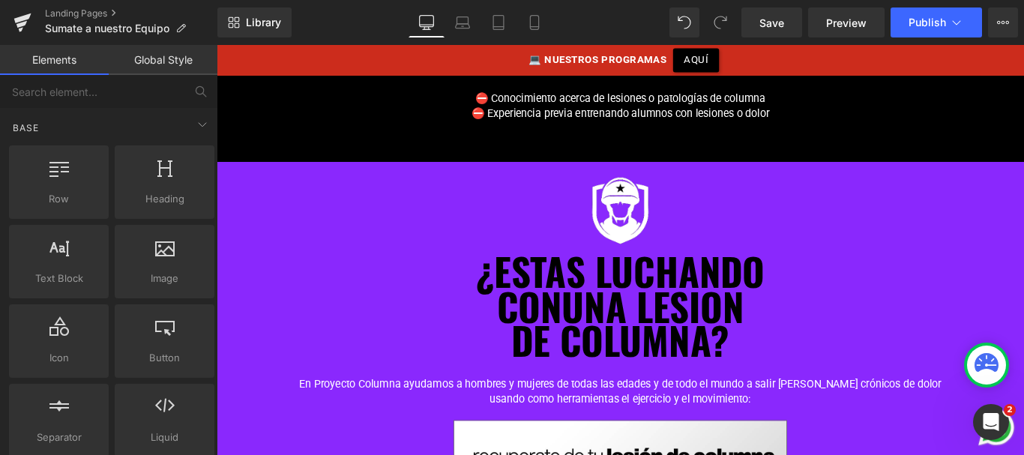
scroll to position [1184, 0]
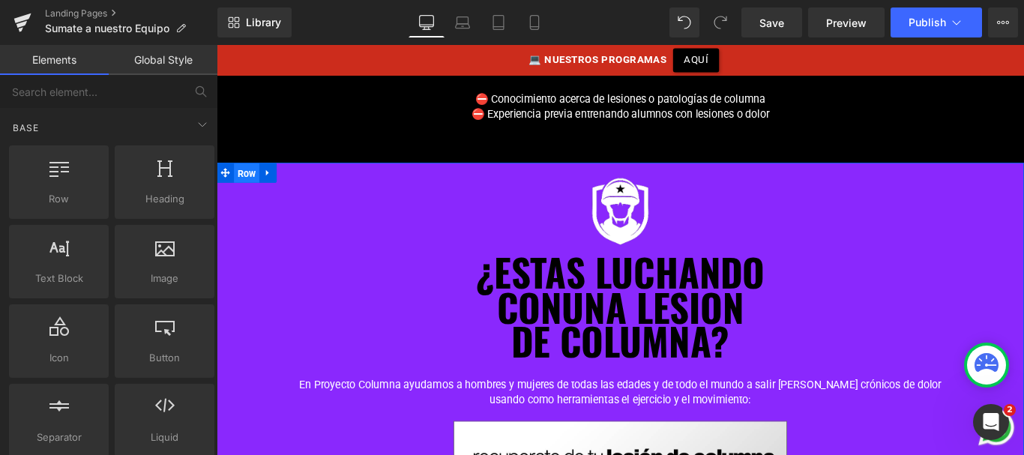
click at [239, 178] on span "Row" at bounding box center [250, 189] width 28 height 22
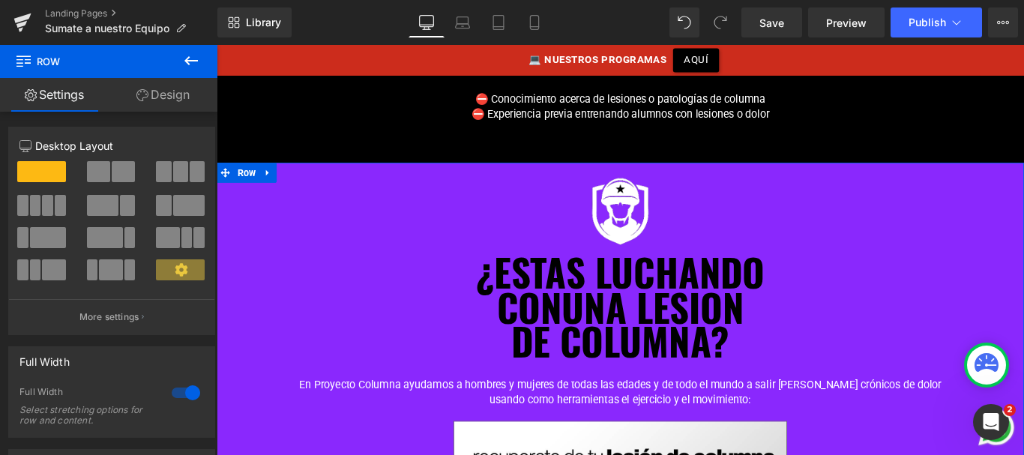
click at [187, 90] on link "Design" at bounding box center [163, 95] width 109 height 34
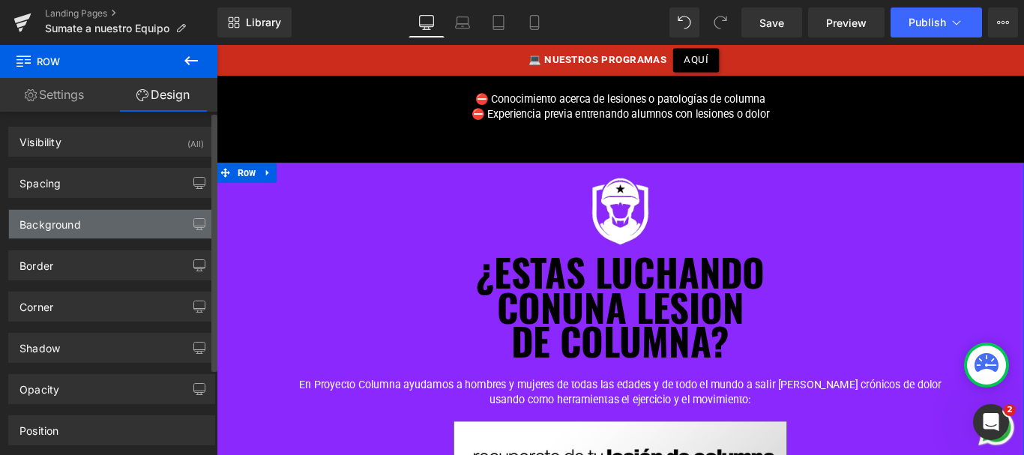
click at [84, 229] on div "Background" at bounding box center [111, 224] width 205 height 28
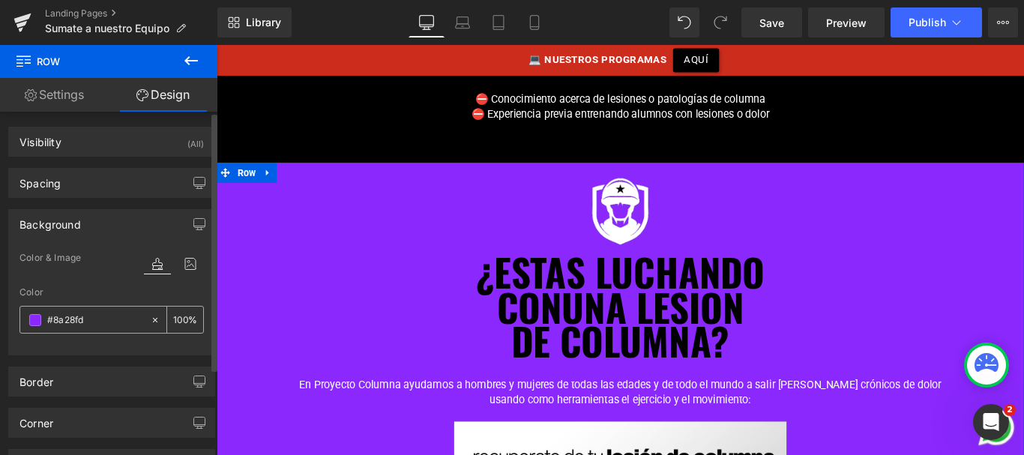
click at [72, 322] on input "#8a28fd" at bounding box center [95, 320] width 96 height 16
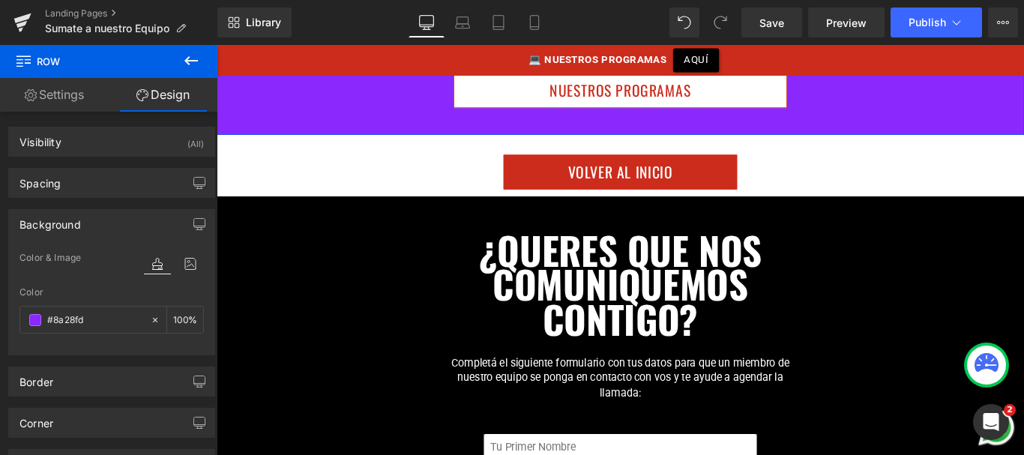
scroll to position [2077, 0]
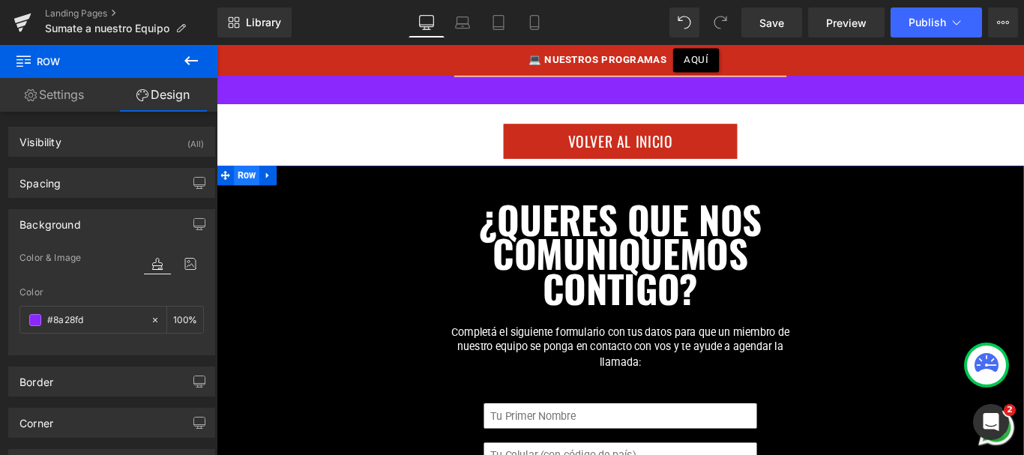
click at [238, 181] on span "Row" at bounding box center [250, 192] width 28 height 22
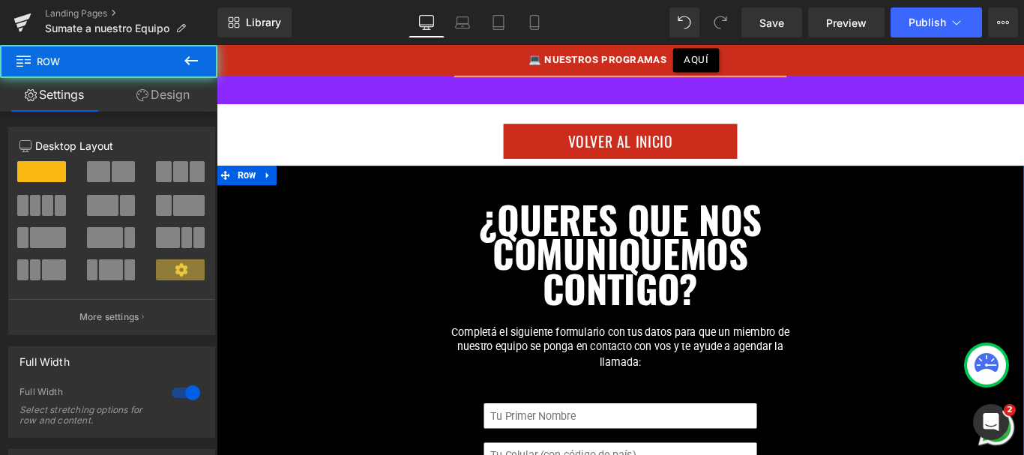
click at [182, 102] on link "Design" at bounding box center [163, 95] width 109 height 34
click at [0, 0] on div "Background" at bounding box center [0, 0] width 0 height 0
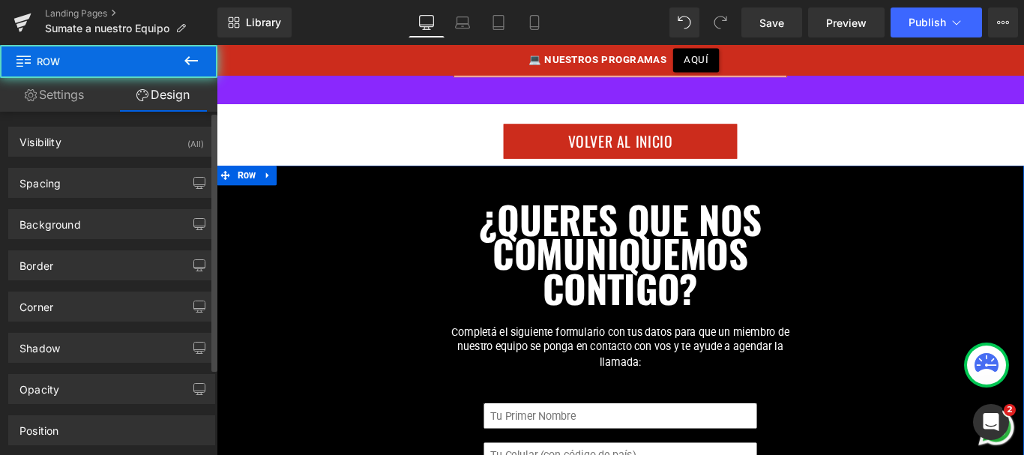
type input "#000000"
type input "100"
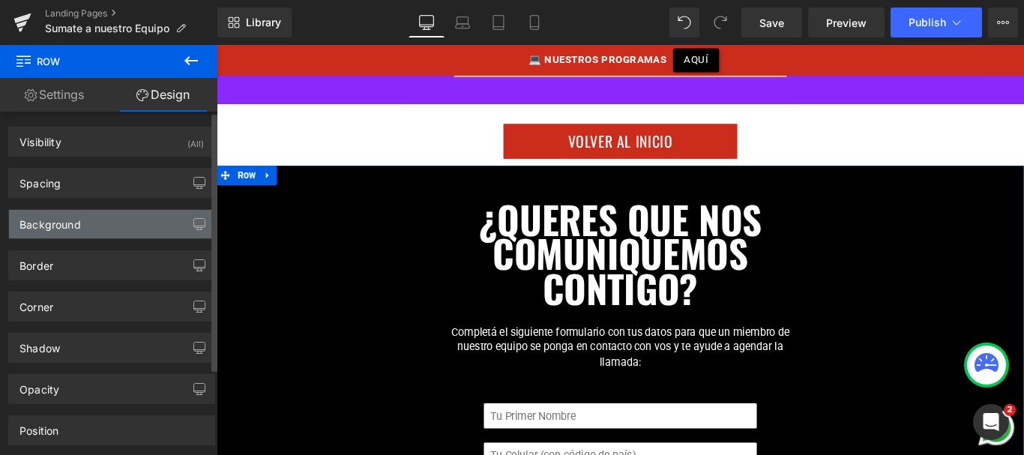
click at [76, 224] on div "Background" at bounding box center [49, 220] width 61 height 21
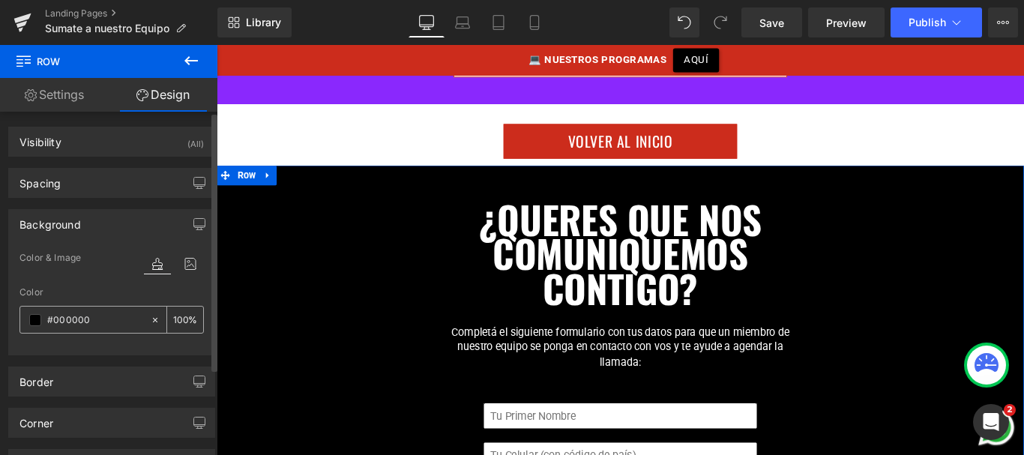
click at [69, 316] on input "#000000" at bounding box center [95, 320] width 96 height 16
paste input "8a28fd"
type input "#8a28fd"
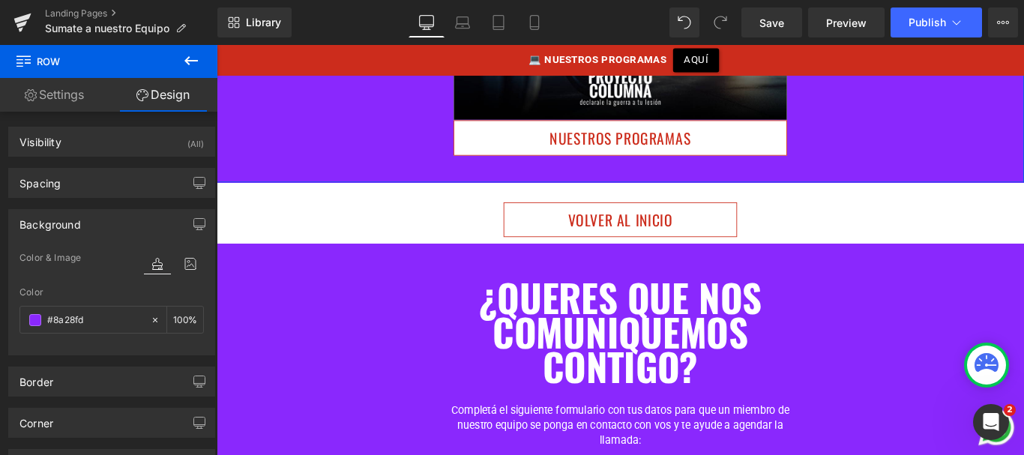
scroll to position [1966, 0]
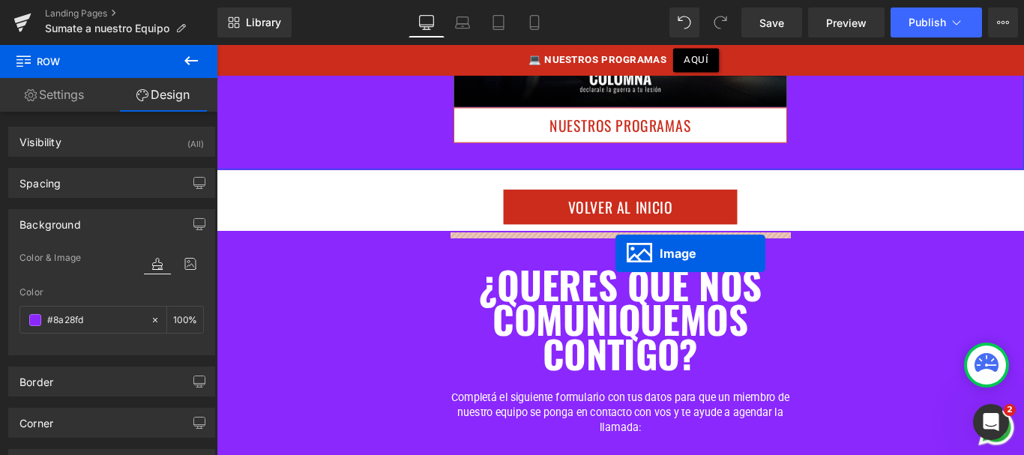
drag, startPoint x: 649, startPoint y: 210, endPoint x: 664, endPoint y: 278, distance: 70.0
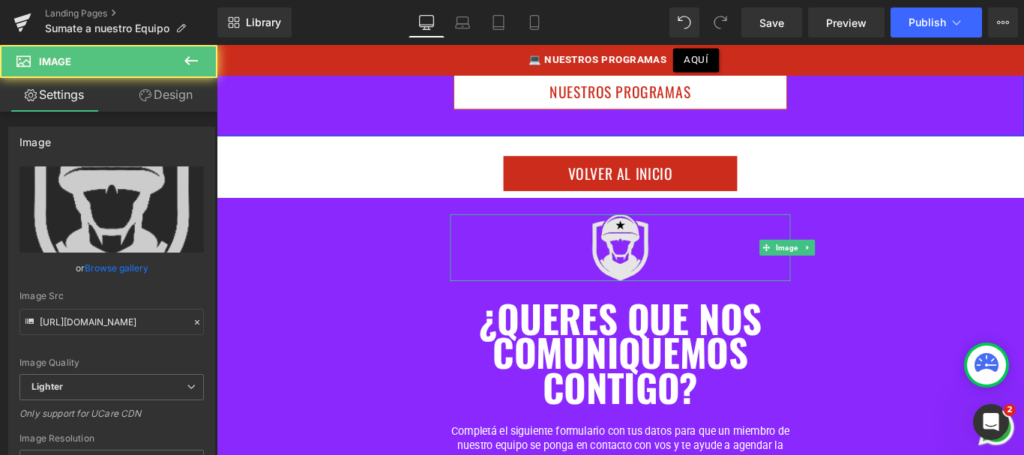
scroll to position [1929, 0]
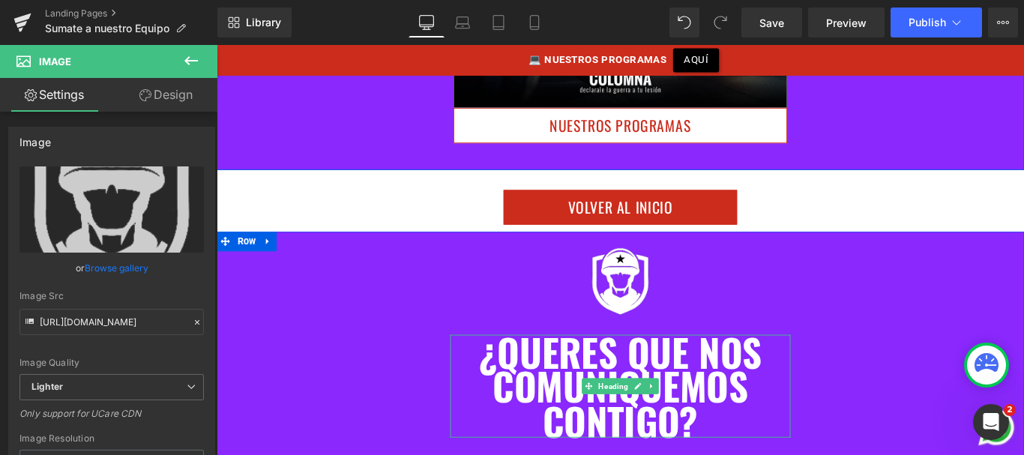
click at [643, 385] on b "¿QUERES QUE NOS COMUNIQUEMOS CONTIGO?" at bounding box center [670, 428] width 317 height 140
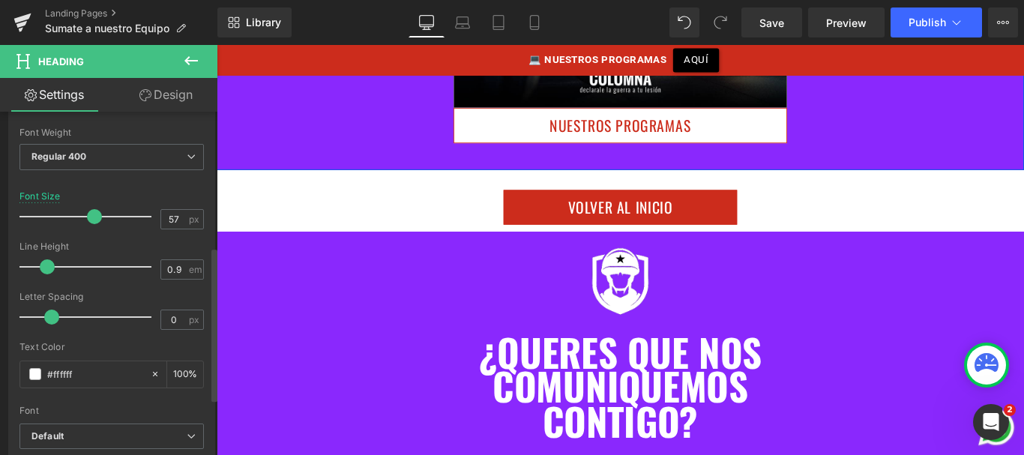
scroll to position [309, 0]
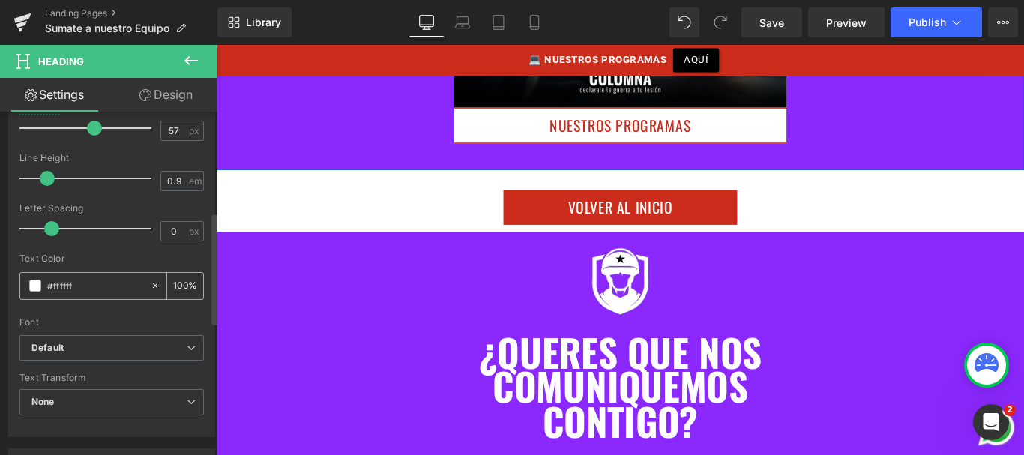
click at [61, 290] on input "#ffffff" at bounding box center [95, 285] width 96 height 16
type input "#00"
type input "0"
type input "#000"
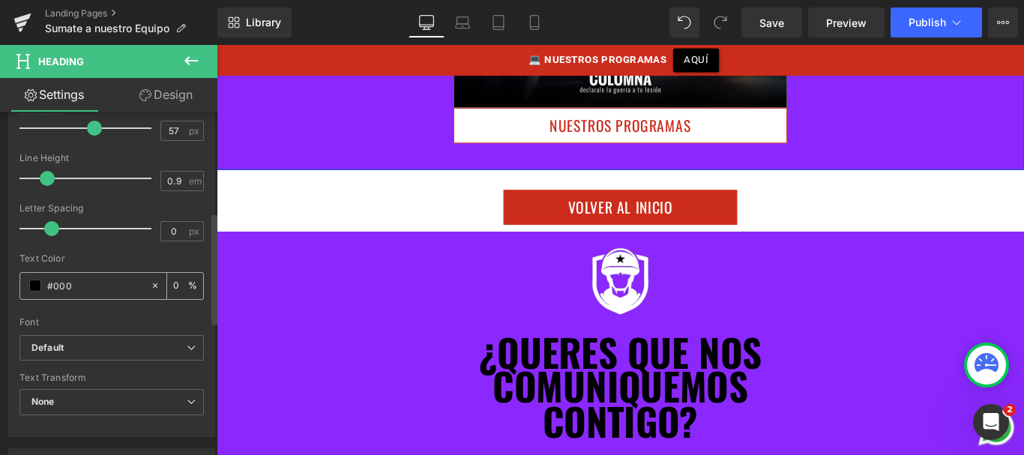
type input "100"
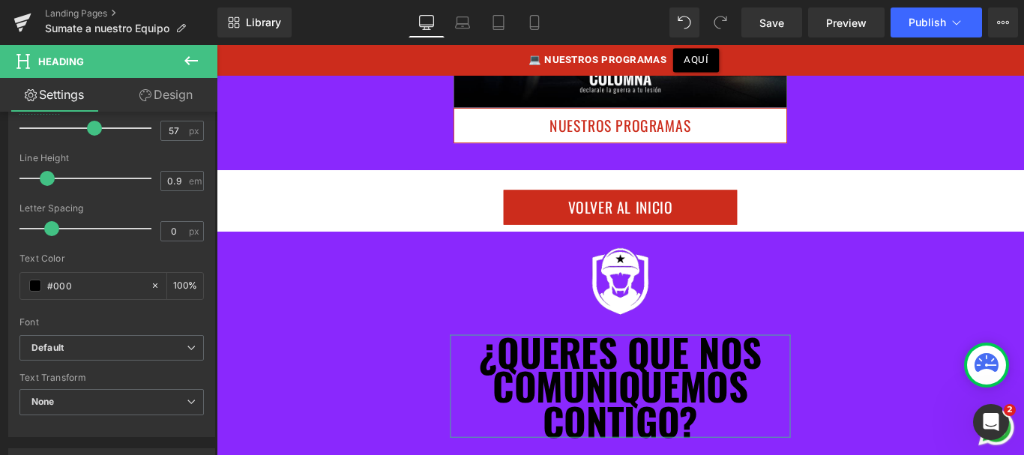
type input "#000"
click at [185, 94] on link "Design" at bounding box center [166, 95] width 109 height 34
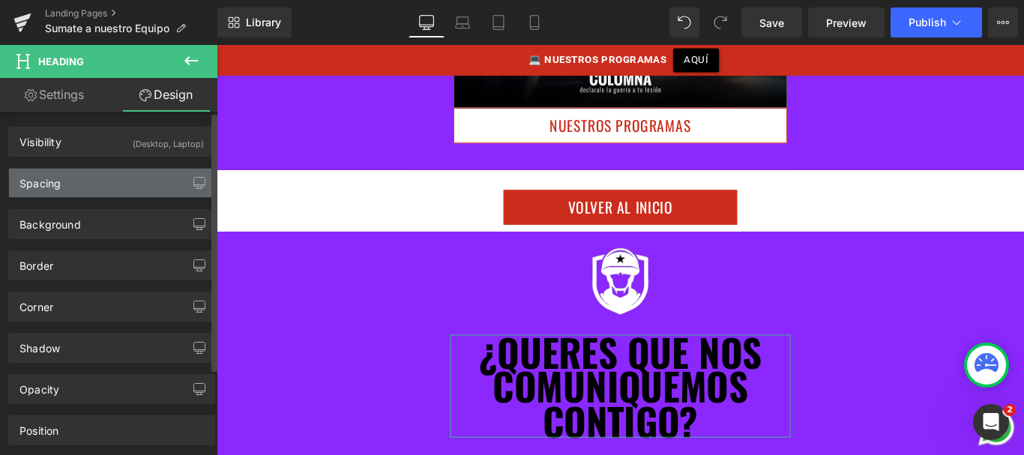
click at [101, 178] on div "Spacing" at bounding box center [111, 183] width 205 height 28
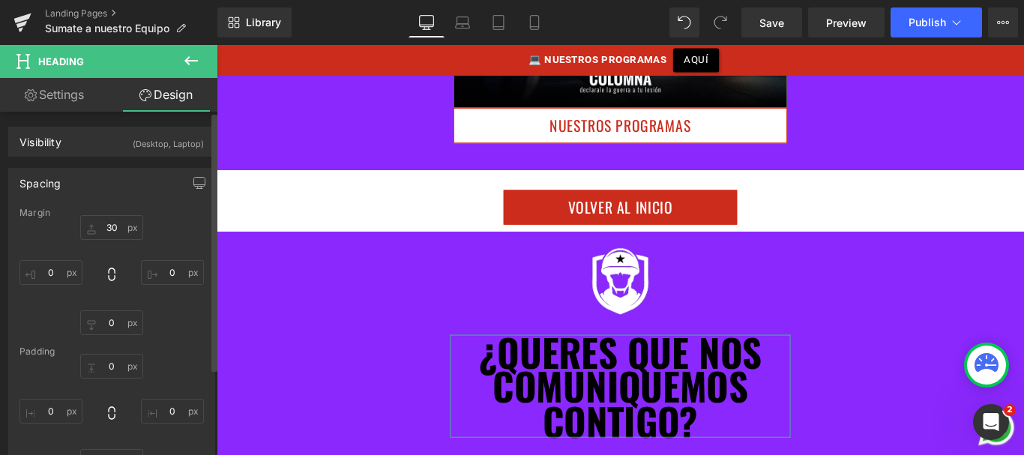
type input "30"
type input "0"
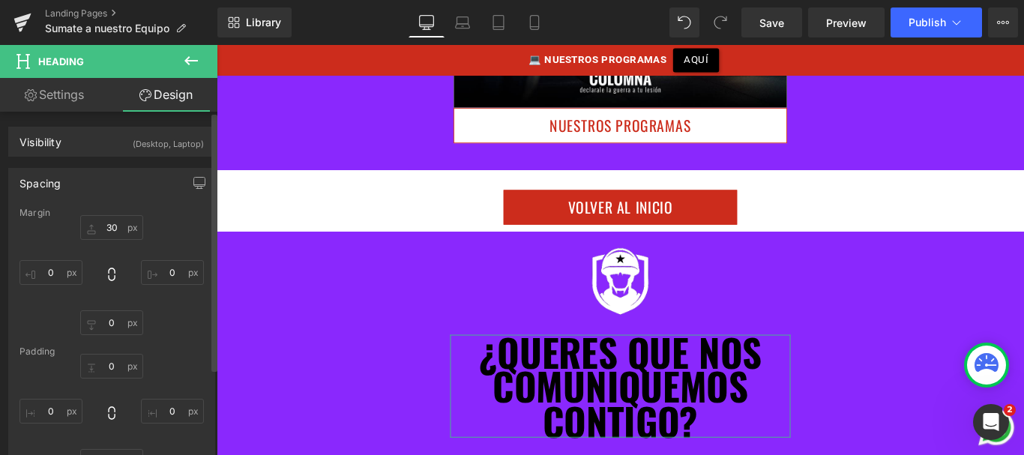
type input "0"
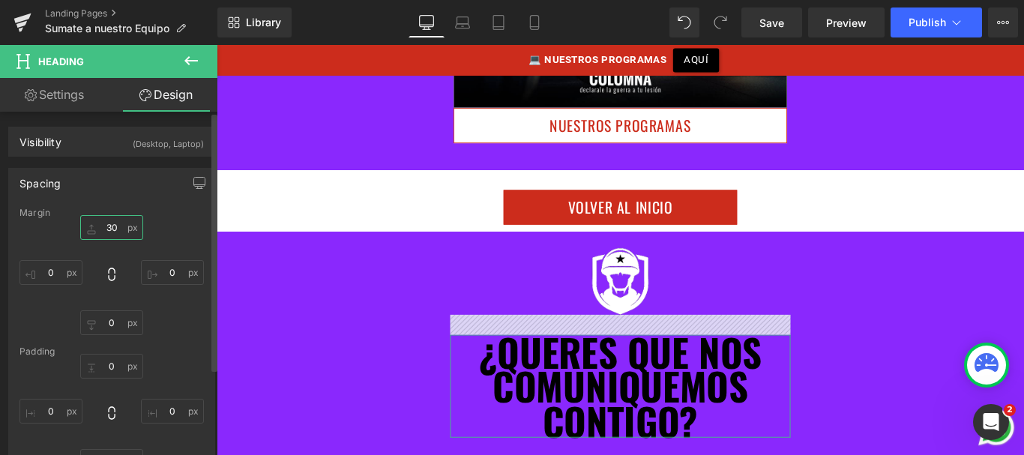
click at [110, 231] on input "30" at bounding box center [111, 227] width 63 height 25
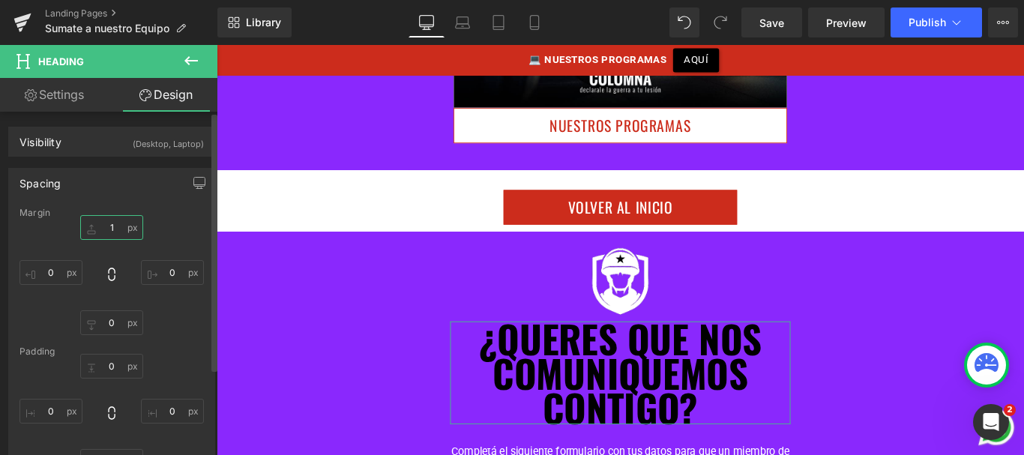
type input "15"
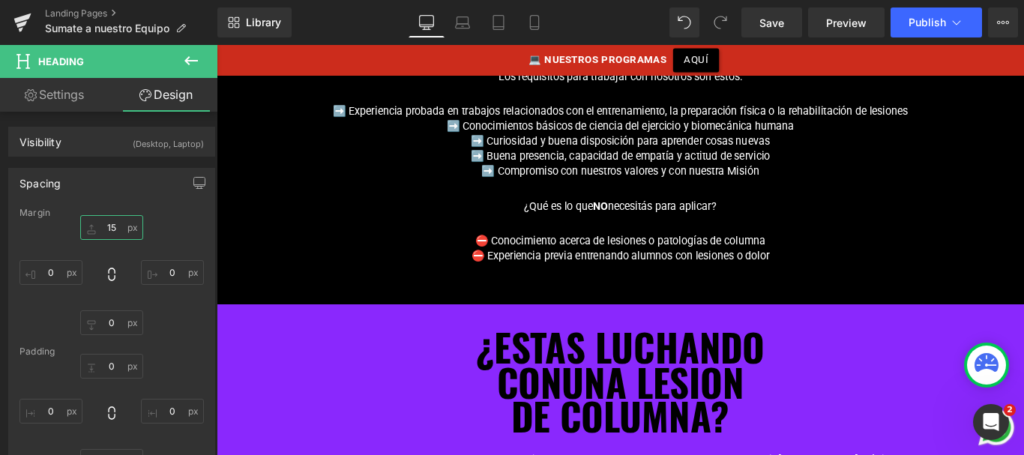
scroll to position [1024, 0]
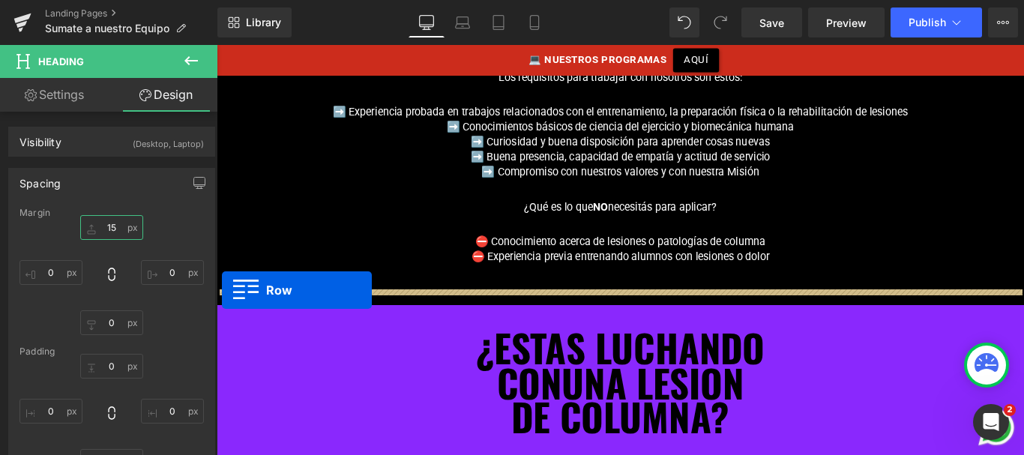
drag, startPoint x: 226, startPoint y: 160, endPoint x: 223, endPoint y: 320, distance: 160.5
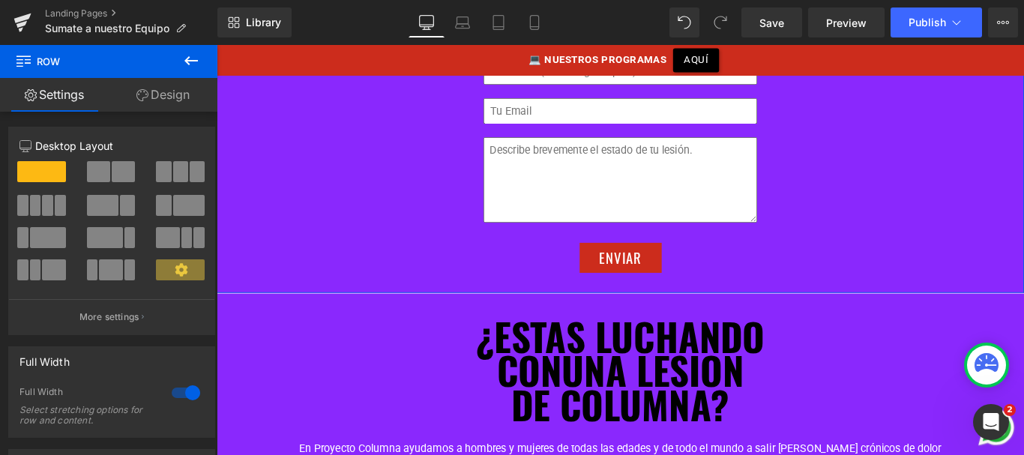
scroll to position [1725, 0]
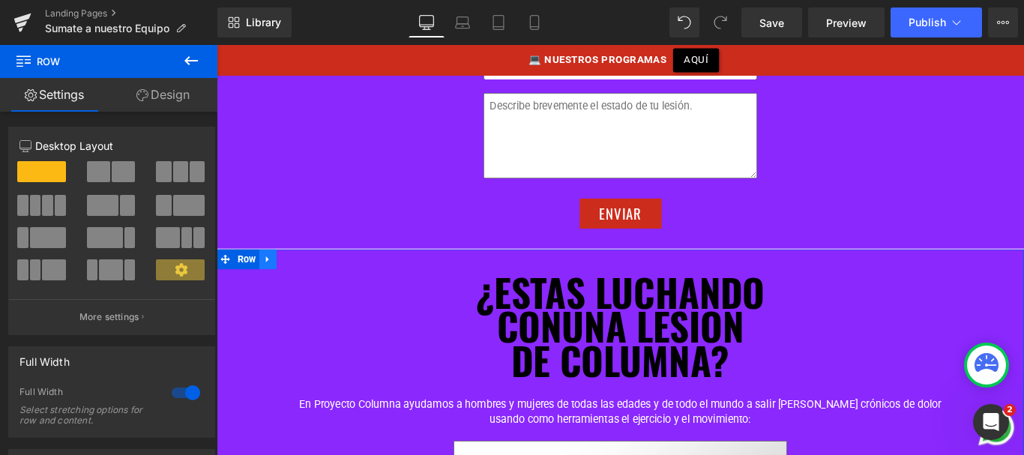
click at [275, 280] on icon at bounding box center [274, 285] width 10 height 11
click at [310, 280] on icon at bounding box center [313, 285] width 10 height 10
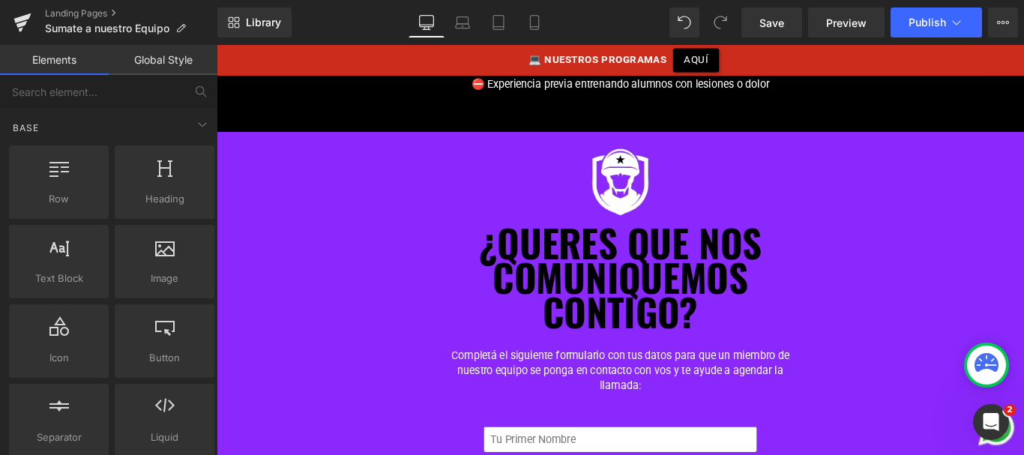
scroll to position [1221, 0]
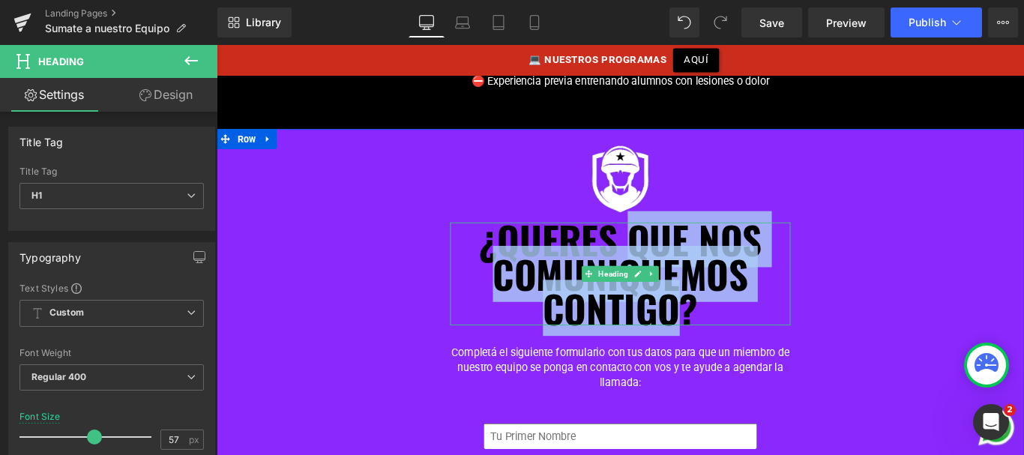
drag, startPoint x: 769, startPoint y: 262, endPoint x: 724, endPoint y: 326, distance: 78.6
click at [724, 326] on b "¿QUERES QUE NOS COMUNIQUEMOS CONTIGO?" at bounding box center [670, 302] width 317 height 140
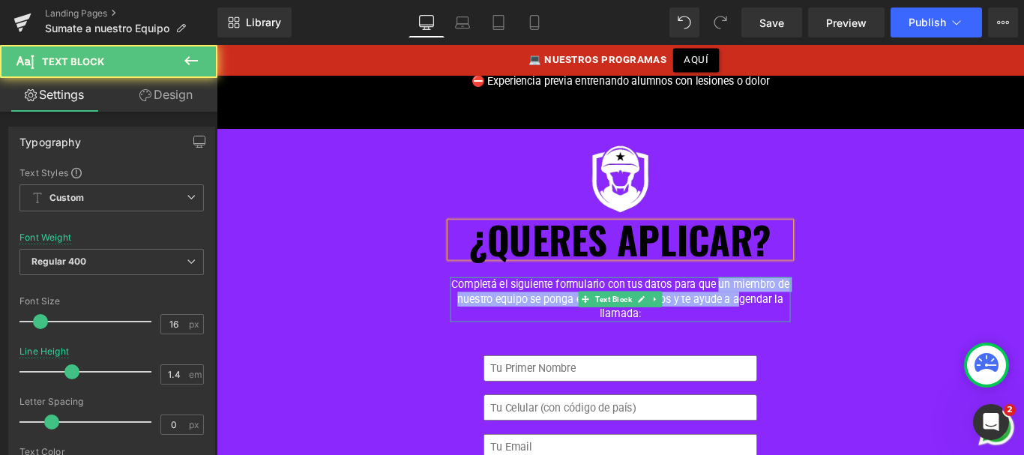
drag, startPoint x: 781, startPoint y: 298, endPoint x: 805, endPoint y: 321, distance: 33.4
click at [805, 321] on p "Completá el siguiente formulario con tus datos para que un miembro de nuestro e…" at bounding box center [670, 331] width 382 height 50
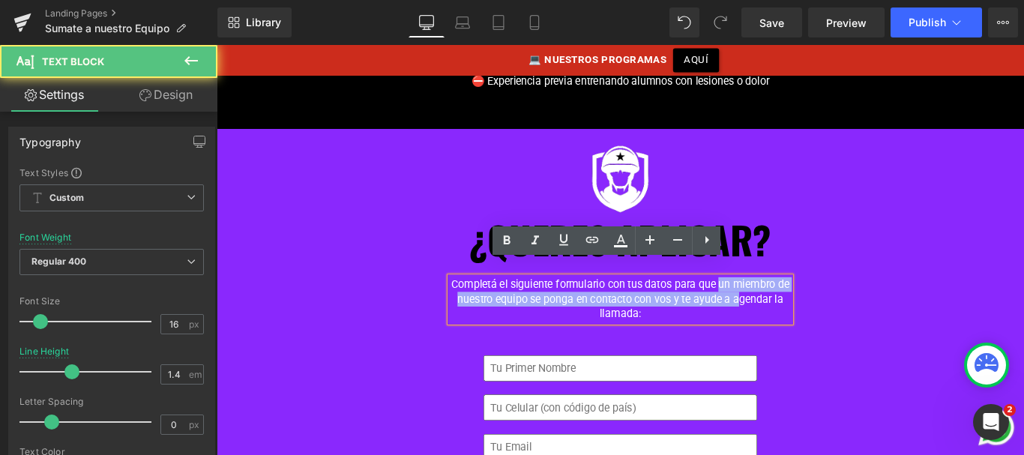
click at [805, 321] on p "Completá el siguiente formulario con tus datos para que un miembro de nuestro e…" at bounding box center [670, 331] width 382 height 50
drag, startPoint x: 756, startPoint y: 299, endPoint x: 792, endPoint y: 337, distance: 52.0
click at [792, 337] on p "Completá el siguiente formulario con tus datos para que un miembro de nuestro e…" at bounding box center [670, 331] width 382 height 50
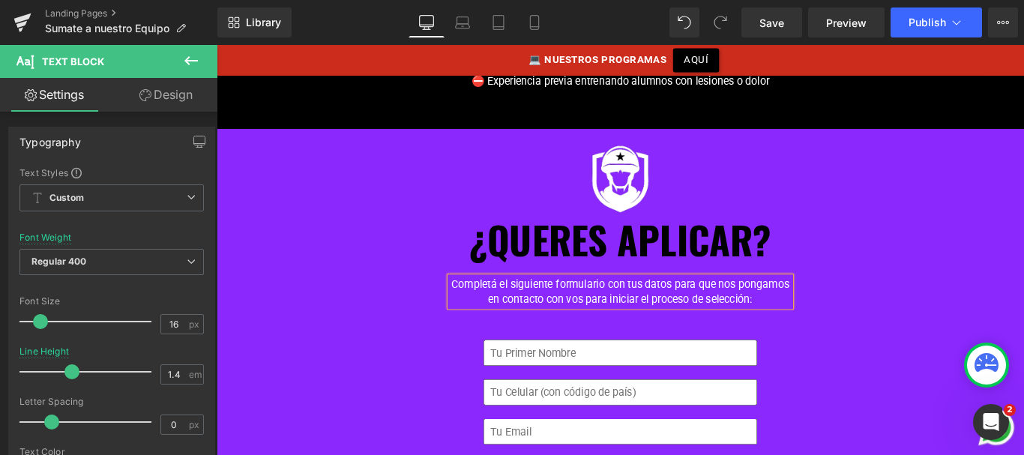
click at [637, 322] on p "Completá el siguiente formulario con tus datos para que nos pongamos en contact…" at bounding box center [670, 323] width 382 height 34
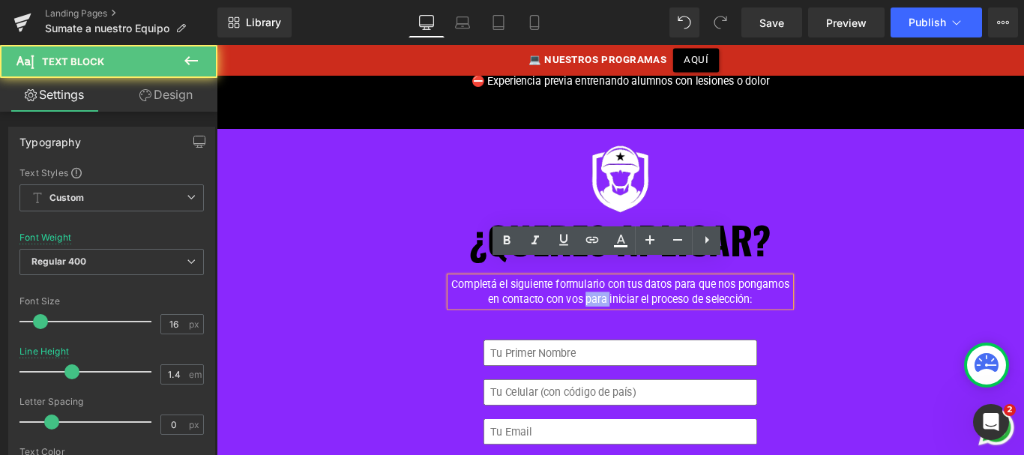
click at [637, 322] on p "Completá el siguiente formulario con tus datos para que nos pongamos en contact…" at bounding box center [670, 323] width 382 height 34
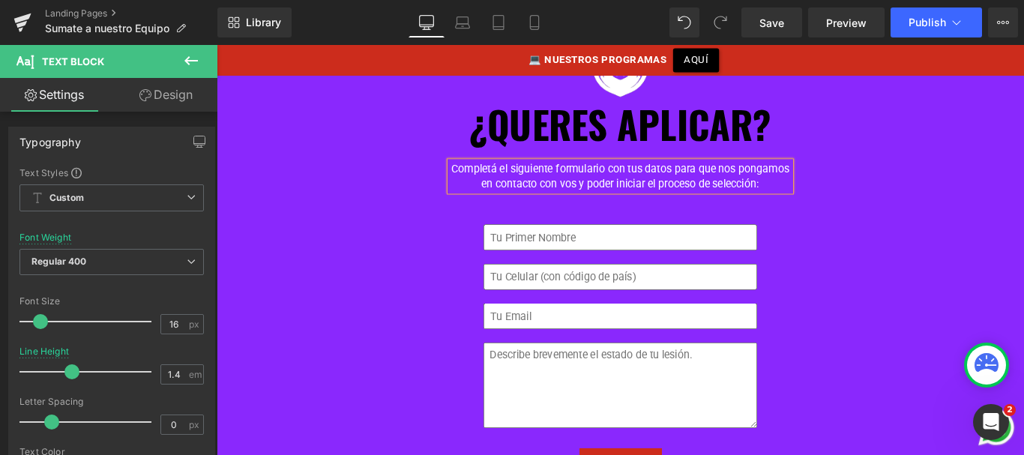
scroll to position [1448, 0]
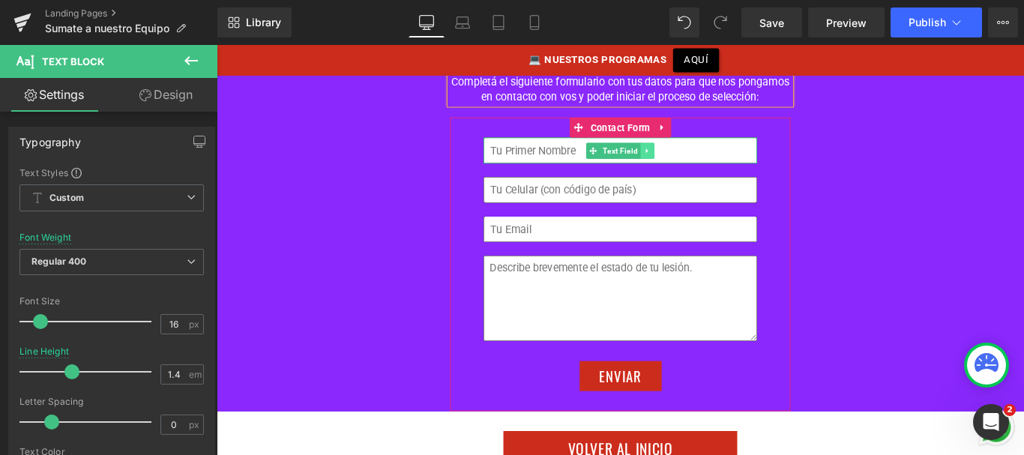
click at [697, 160] on icon at bounding box center [701, 164] width 8 height 9
click at [697, 155] on link at bounding box center [693, 164] width 16 height 18
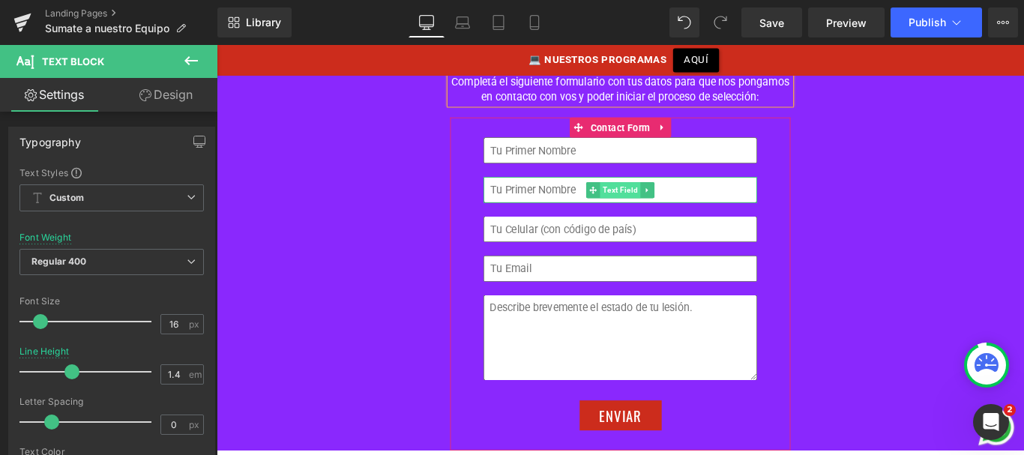
click at [658, 199] on span "Text Field" at bounding box center [671, 208] width 46 height 18
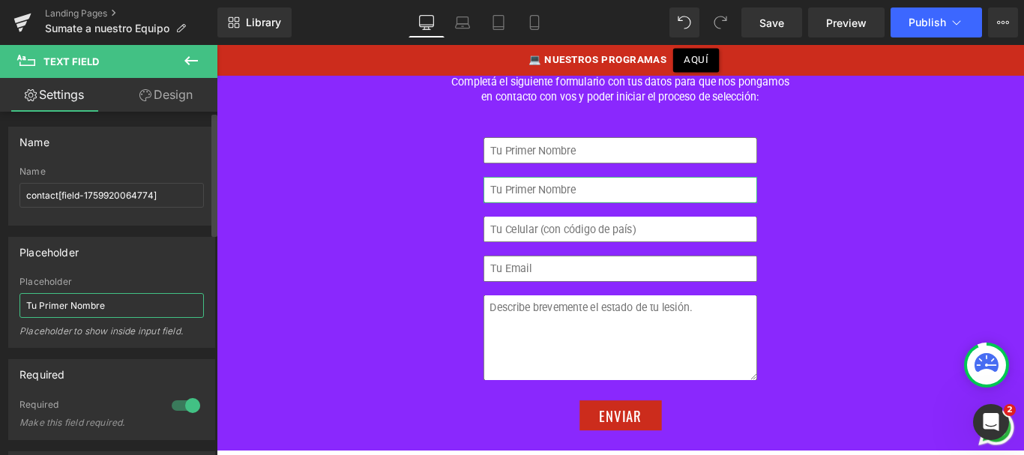
click at [56, 305] on input "Tu Primer Nombre" at bounding box center [111, 305] width 184 height 25
drag, startPoint x: 104, startPoint y: 310, endPoint x: 46, endPoint y: 307, distance: 58.6
click at [40, 305] on input "Tu Primer Nombre" at bounding box center [111, 305] width 184 height 25
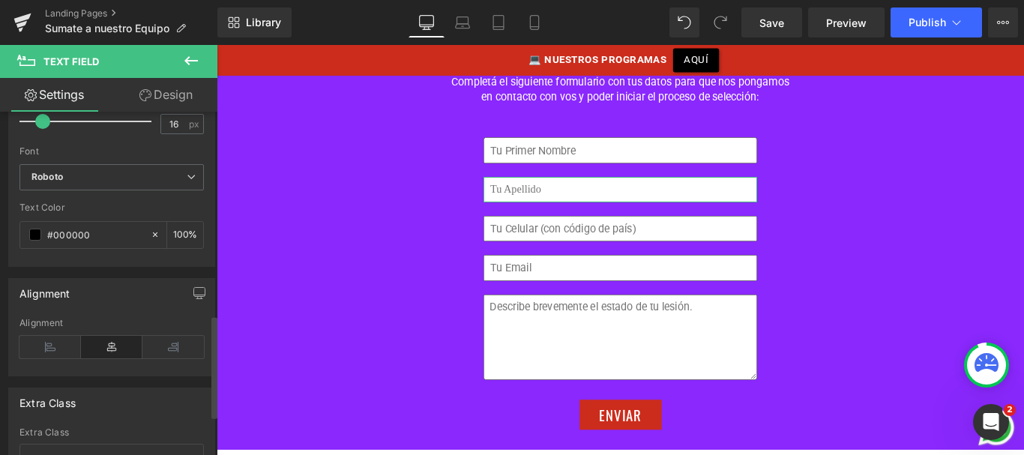
scroll to position [681, 0]
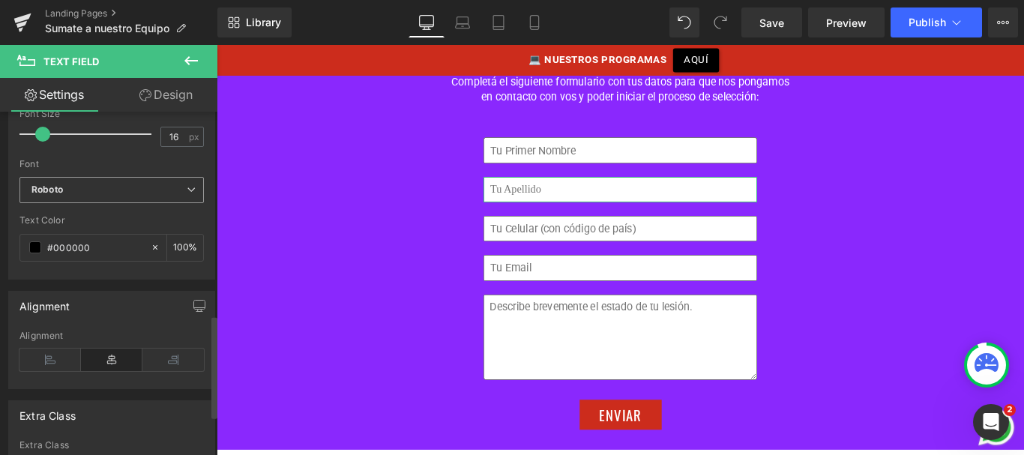
type input "Tu Apellido"
click at [122, 196] on span "Roboto" at bounding box center [111, 190] width 184 height 26
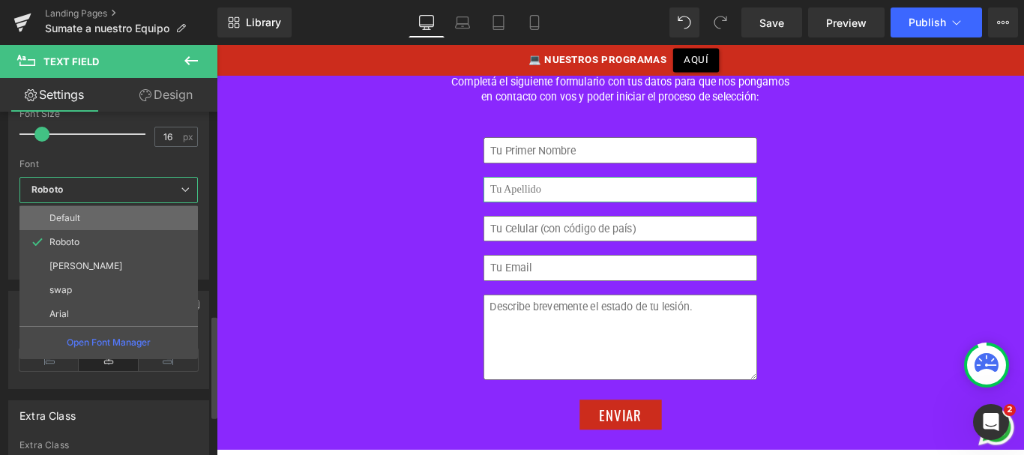
click at [109, 217] on li "Default" at bounding box center [108, 218] width 178 height 24
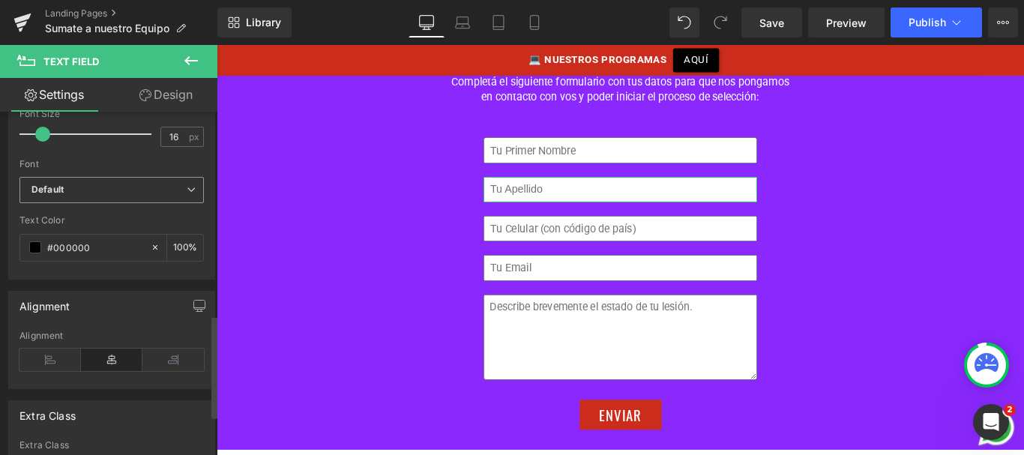
click at [109, 189] on b "Default" at bounding box center [108, 190] width 155 height 13
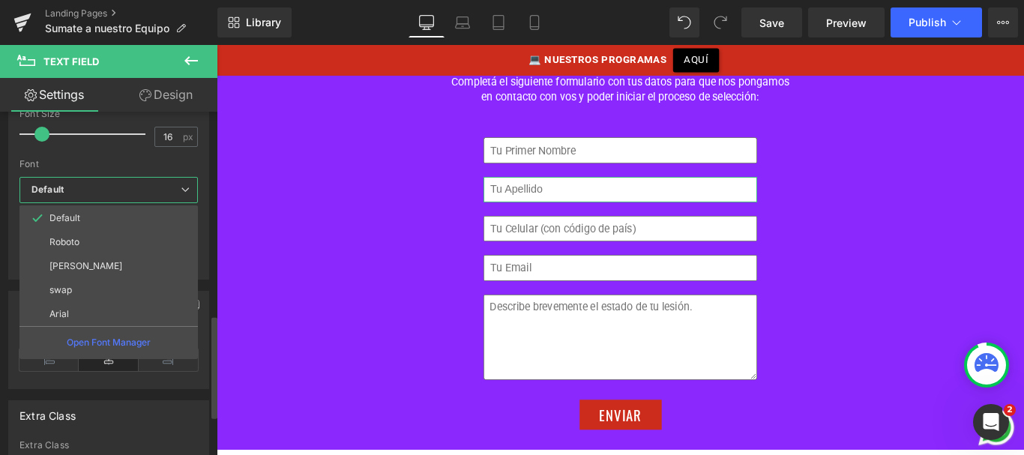
drag, startPoint x: 99, startPoint y: 239, endPoint x: 119, endPoint y: 232, distance: 21.3
click at [99, 241] on li "Roboto" at bounding box center [108, 242] width 178 height 24
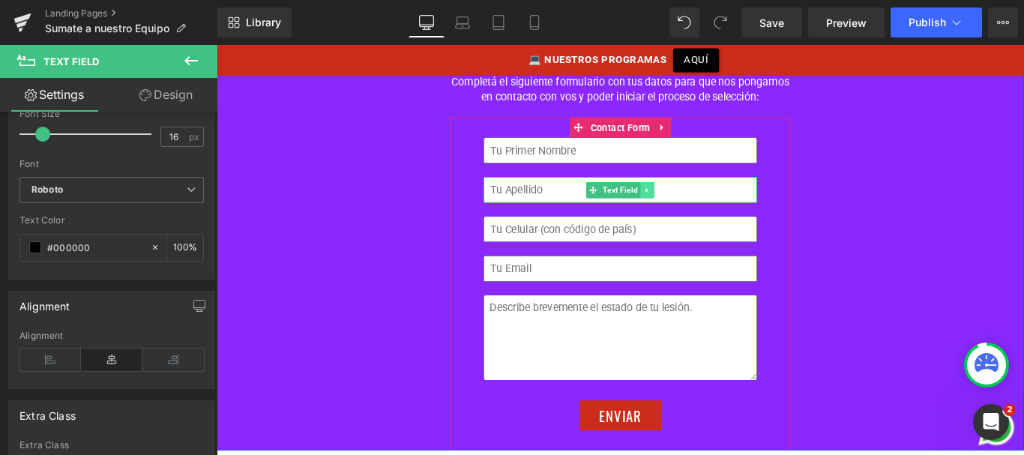
click at [698, 204] on icon at bounding box center [701, 208] width 8 height 9
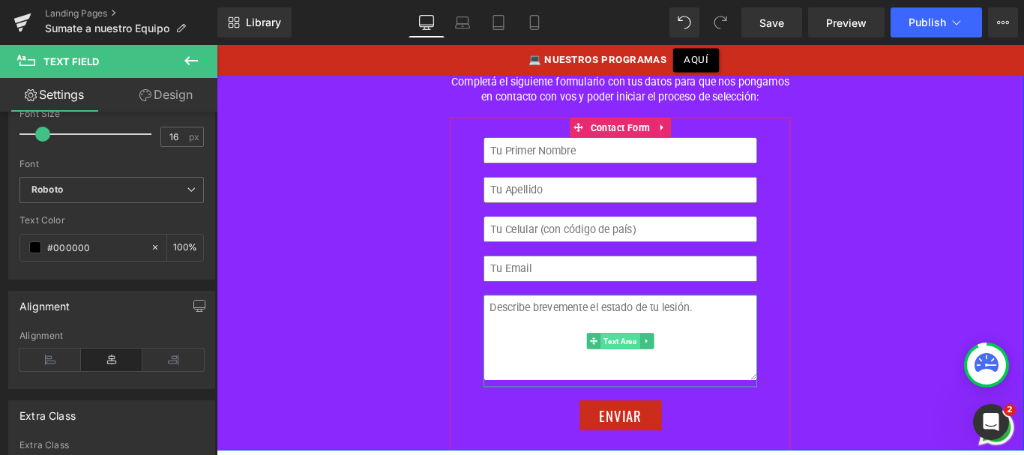
click at [676, 369] on span "Text Area" at bounding box center [671, 378] width 44 height 18
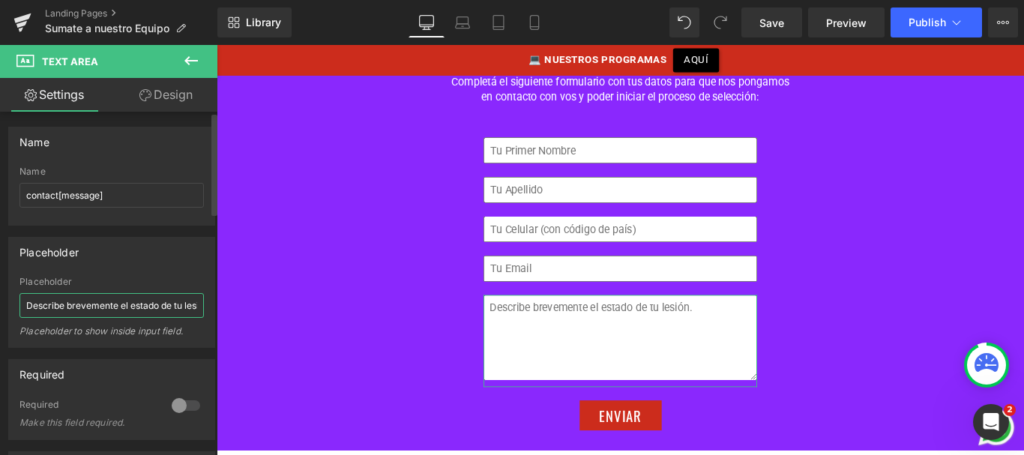
click at [51, 306] on input "Describe brevemente el estado de tu lesión." at bounding box center [111, 305] width 184 height 25
type input "R"
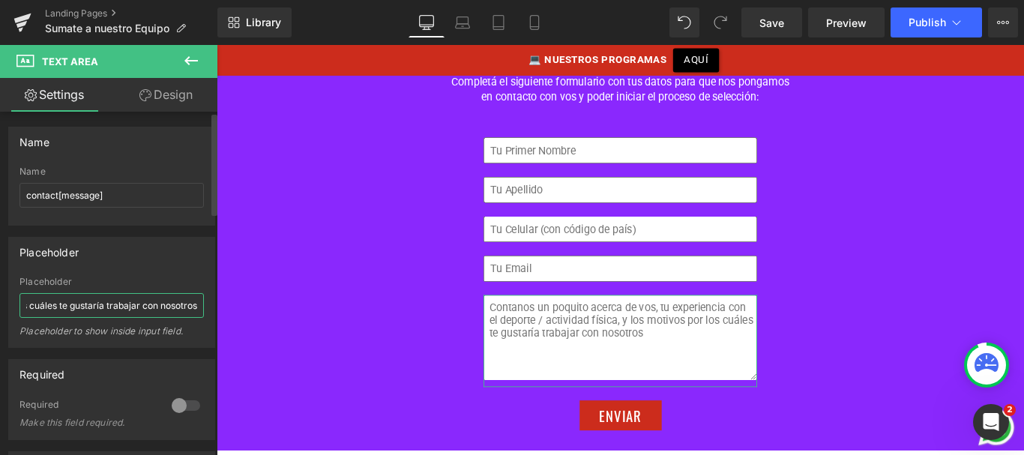
type input "Contanos un poquito acerca de vos, tu experiencia con el deporte / actividad fí…"
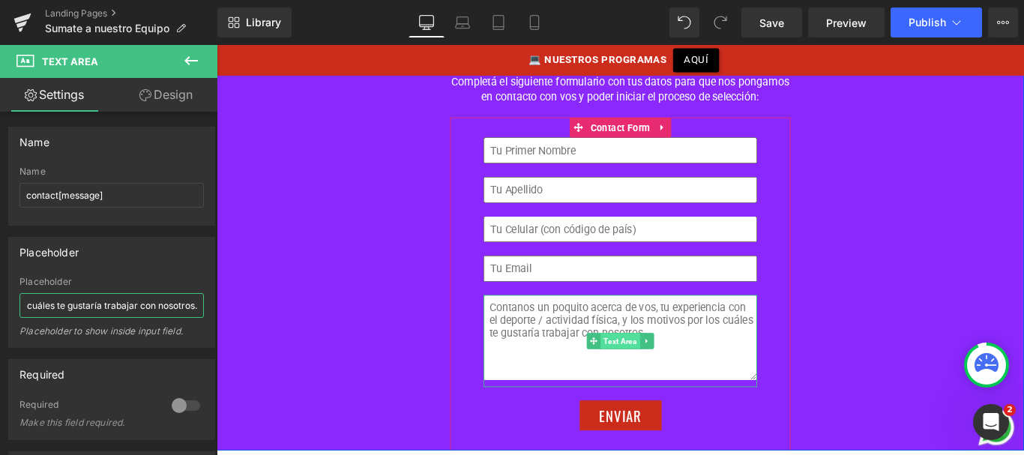
click at [664, 369] on span "Text Area" at bounding box center [671, 378] width 44 height 18
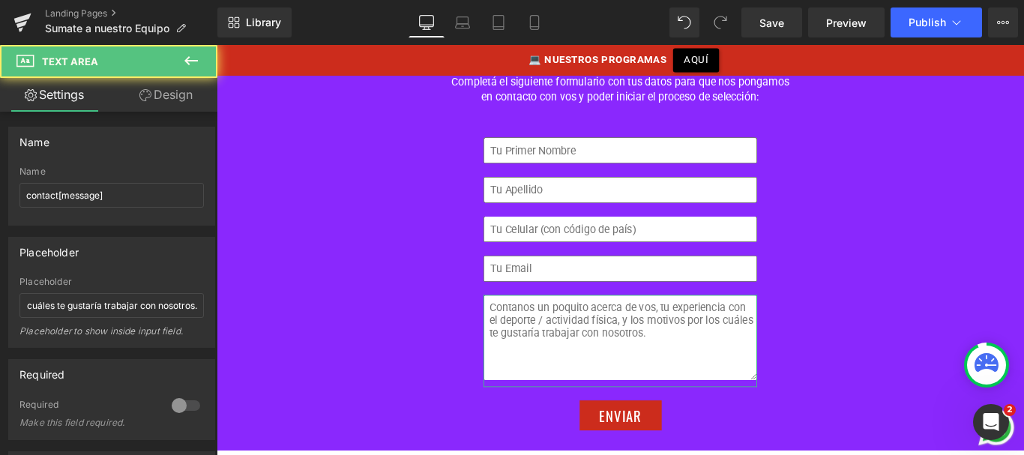
click at [167, 103] on link "Design" at bounding box center [166, 95] width 109 height 34
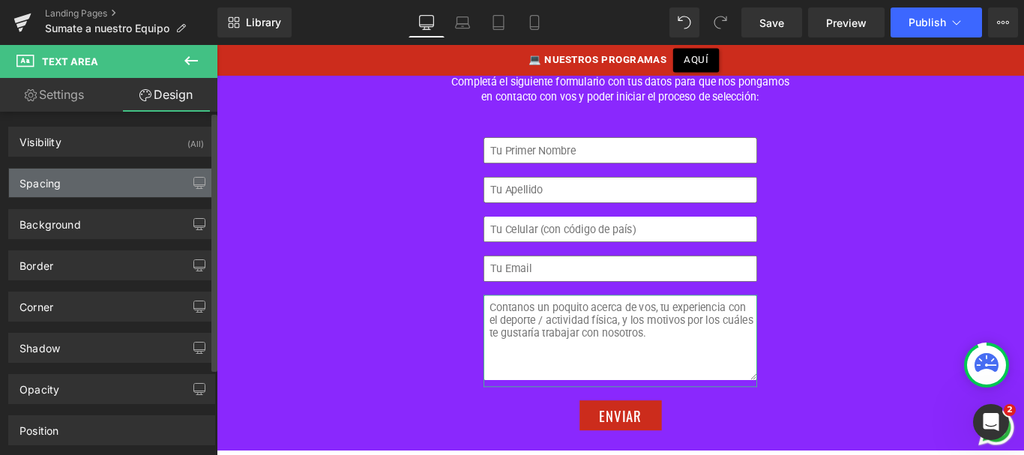
click at [79, 170] on div "Spacing" at bounding box center [111, 183] width 205 height 28
type input "0"
type input "20"
type input "0"
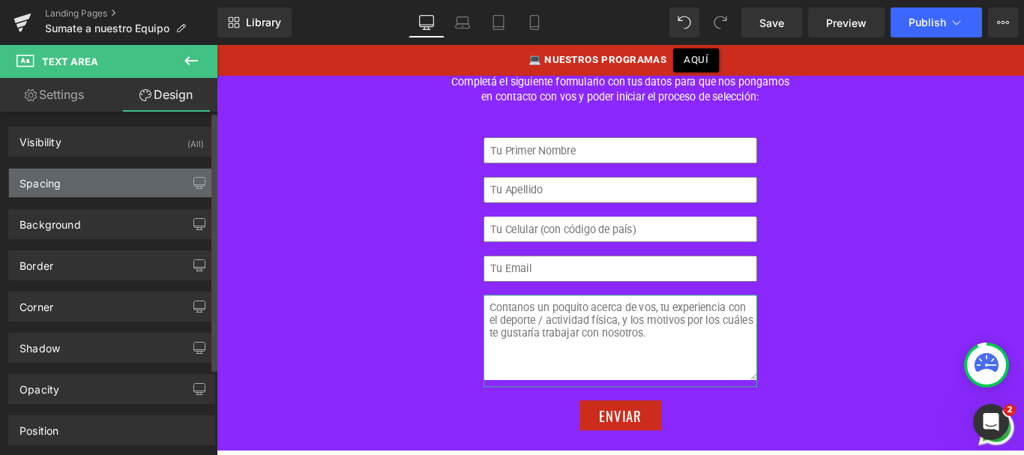
type input "8"
type input "2"
type input "80"
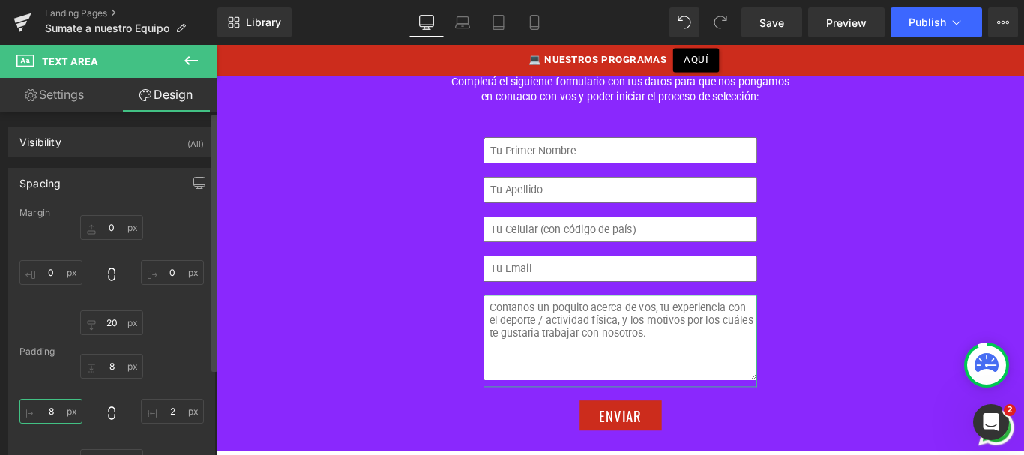
click at [48, 409] on input "8" at bounding box center [50, 411] width 63 height 25
type input "1"
type input "8"
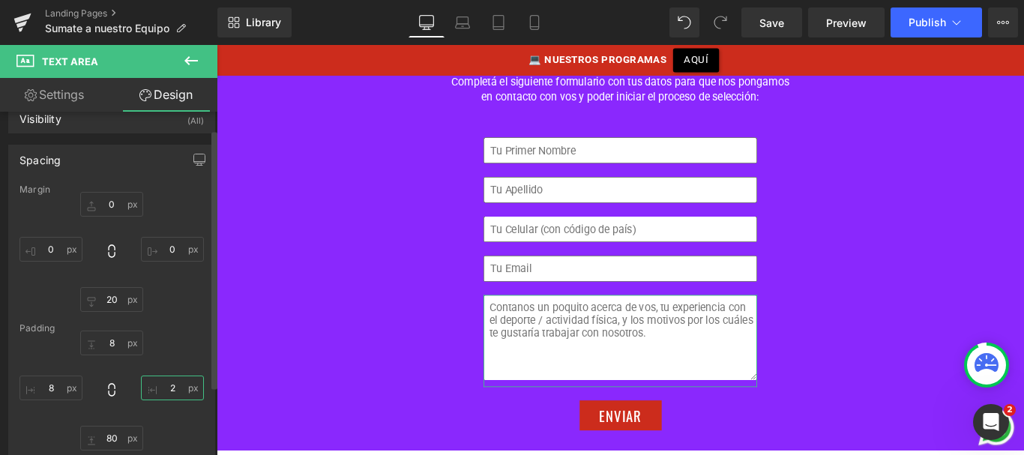
type input "8"
click at [273, 311] on div "¿QUIERES QUE NOS COMUNIQUEMOS CONTIGO? Heading Image ¿QUERES APLICAR? Heading C…" at bounding box center [670, 206] width 907 height 589
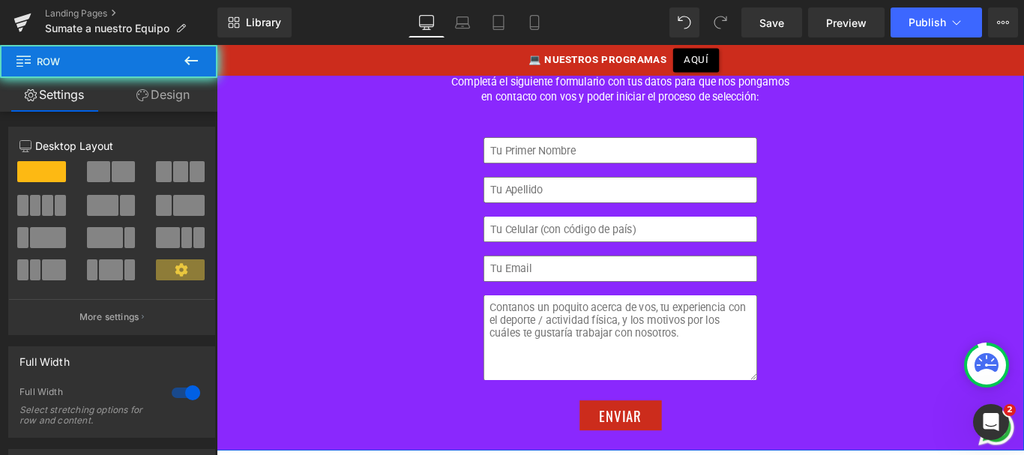
click at [358, 385] on div "¿QUIERES QUE NOS COMUNIQUEMOS CONTIGO? Heading Image ¿QUERES APLICAR? Heading C…" at bounding box center [670, 206] width 907 height 589
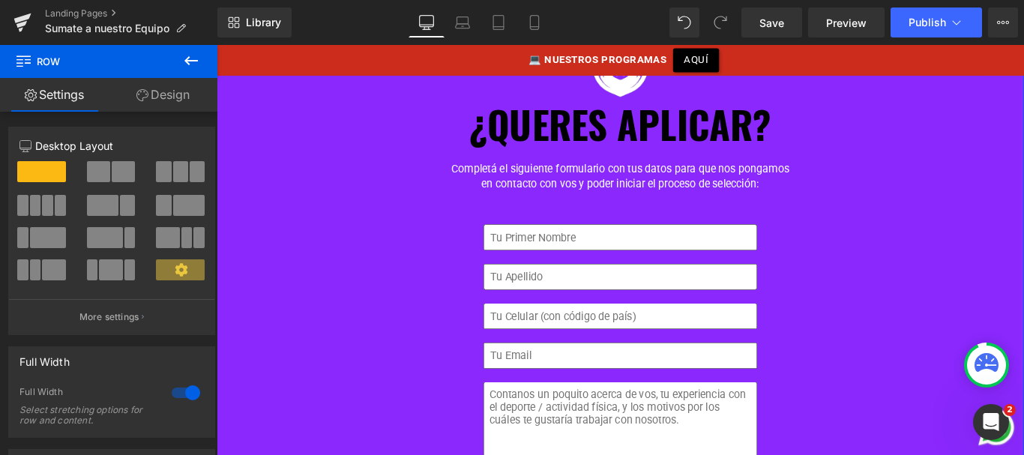
scroll to position [1327, 0]
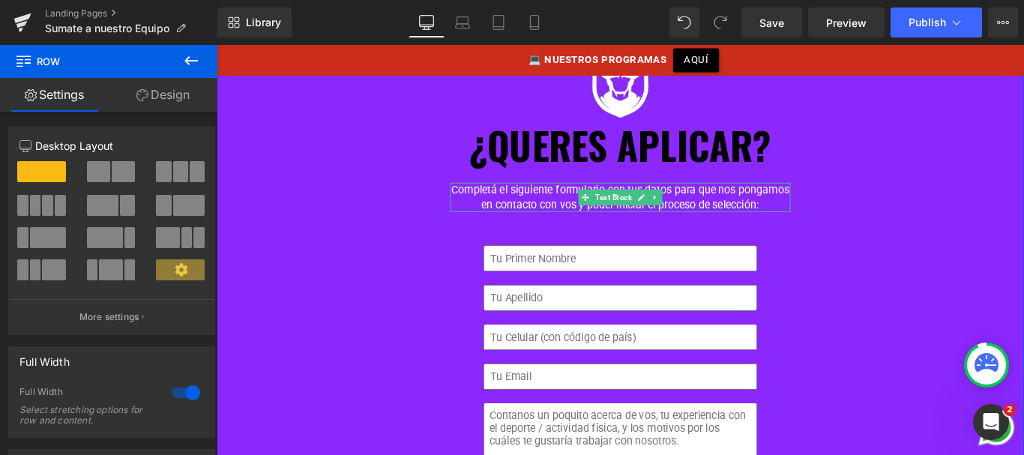
drag, startPoint x: 590, startPoint y: 200, endPoint x: 268, endPoint y: 144, distance: 327.3
click at [590, 199] on p "Completá el siguiente formulario con tus datos para que nos pongamos en contact…" at bounding box center [670, 216] width 382 height 34
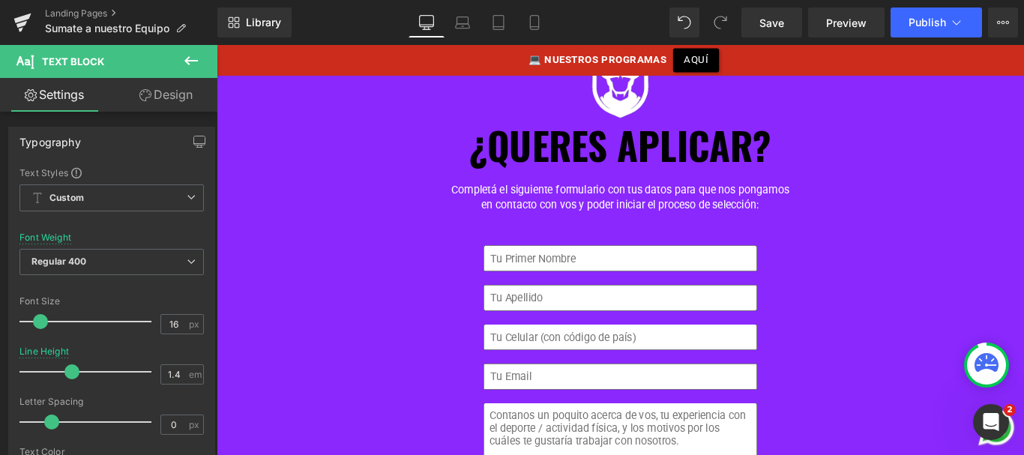
click at [190, 92] on link "Design" at bounding box center [166, 95] width 109 height 34
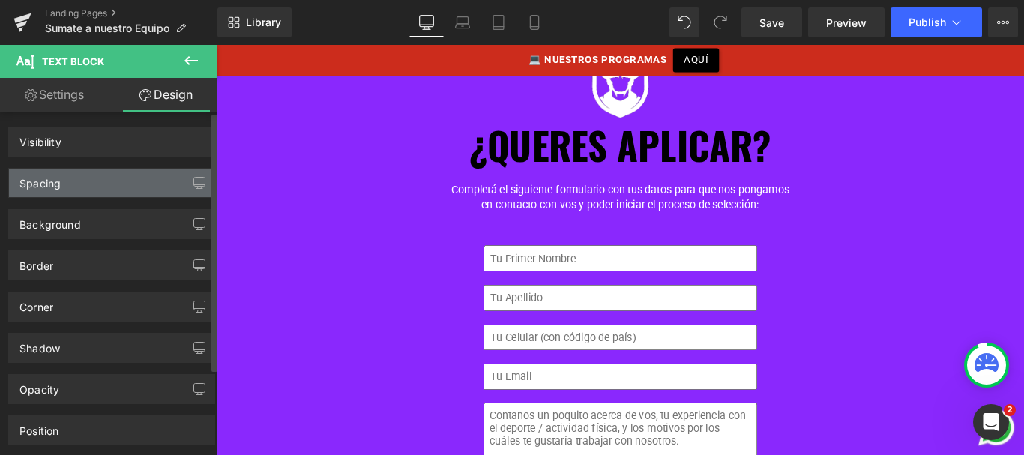
click at [91, 178] on div "Spacing" at bounding box center [111, 183] width 205 height 28
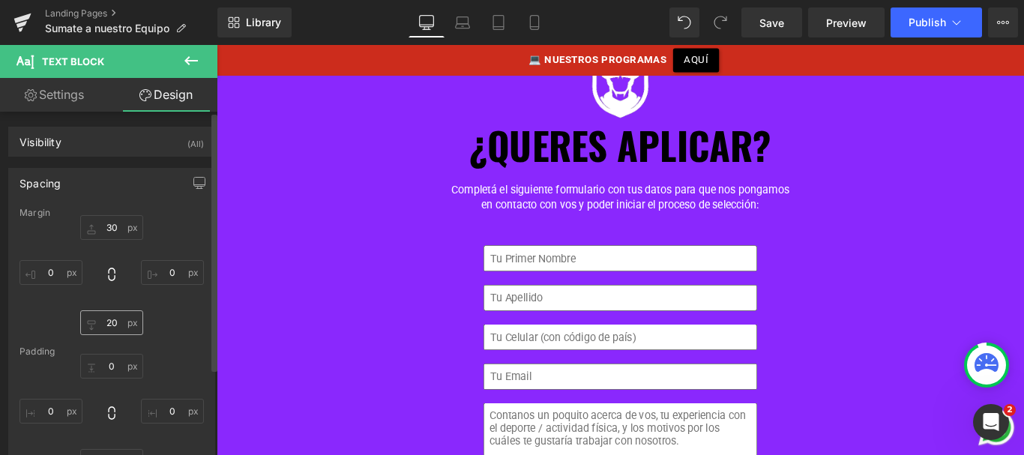
type input "30"
type input "0"
type input "20"
type input "0"
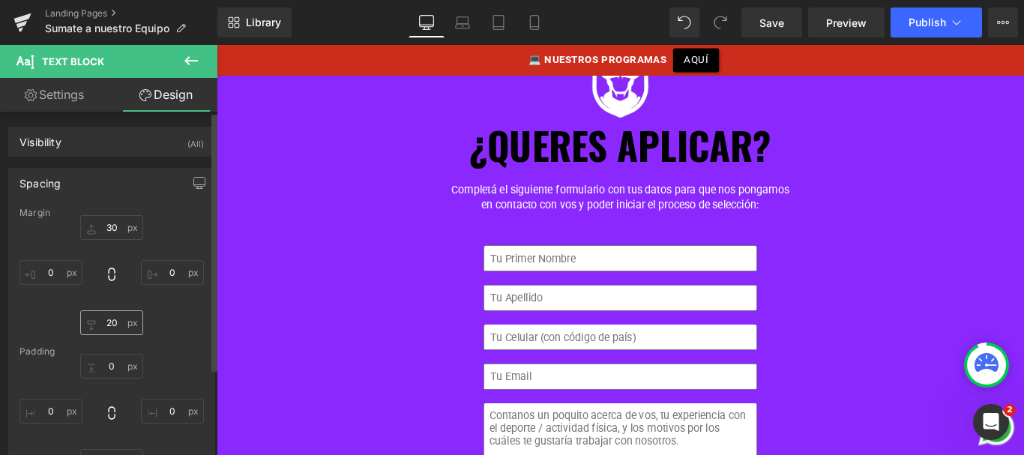
type input "0"
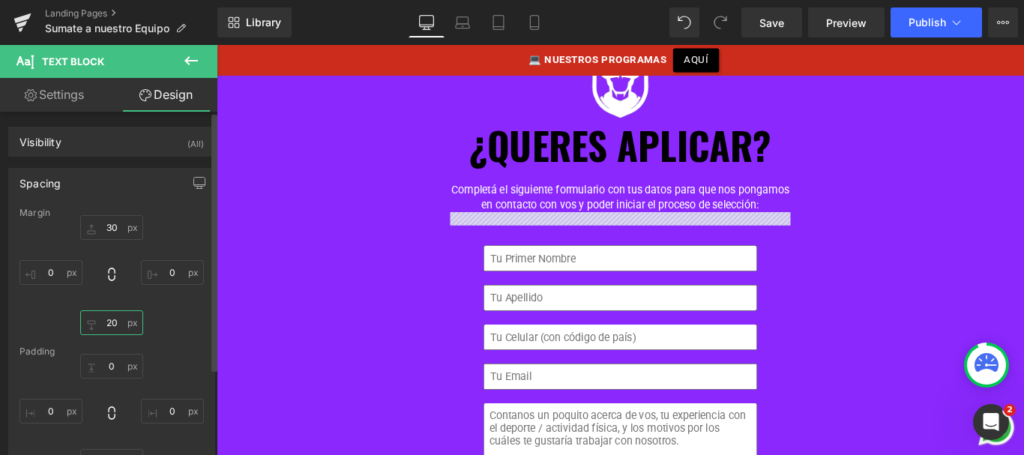
click at [108, 316] on input "20" at bounding box center [111, 322] width 63 height 25
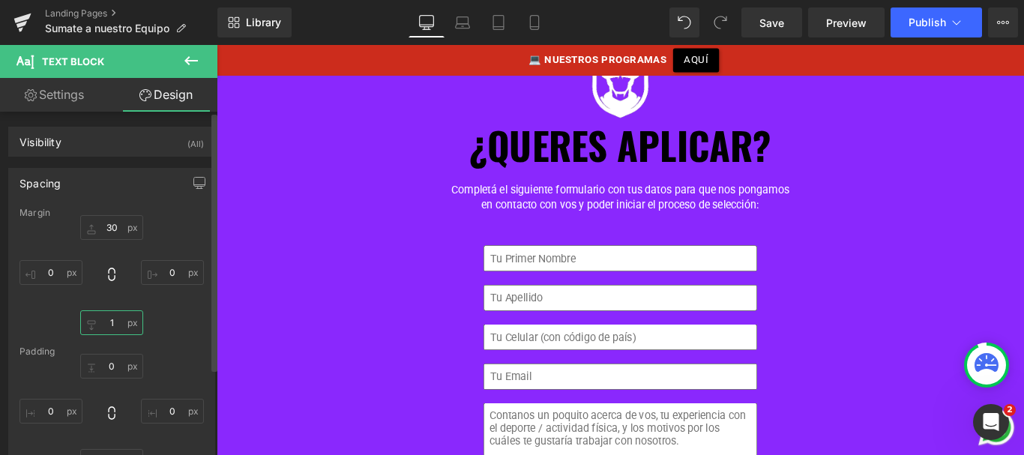
type input "10"
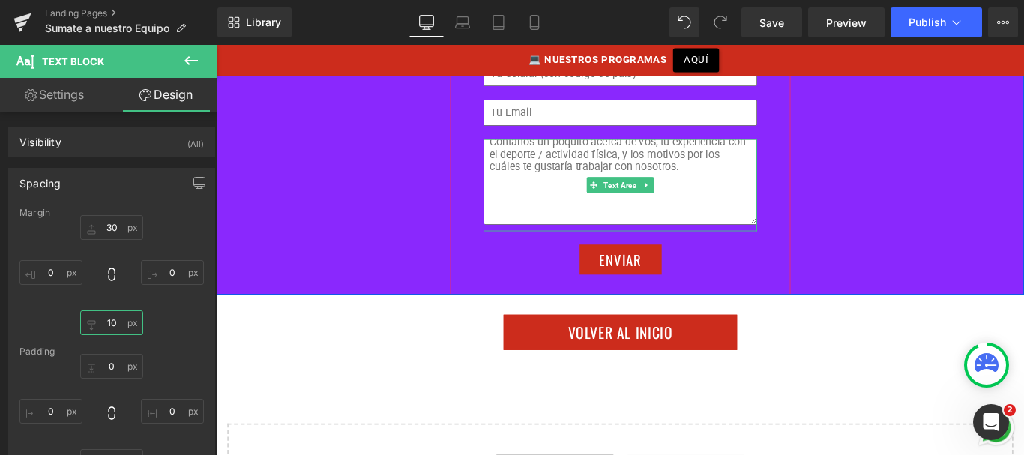
scroll to position [14, 0]
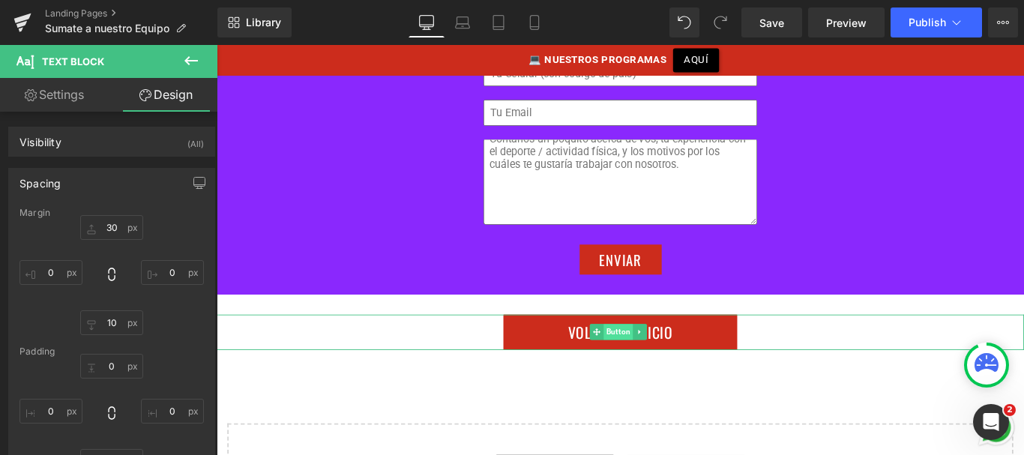
click at [666, 358] on span "Button" at bounding box center [668, 367] width 33 height 18
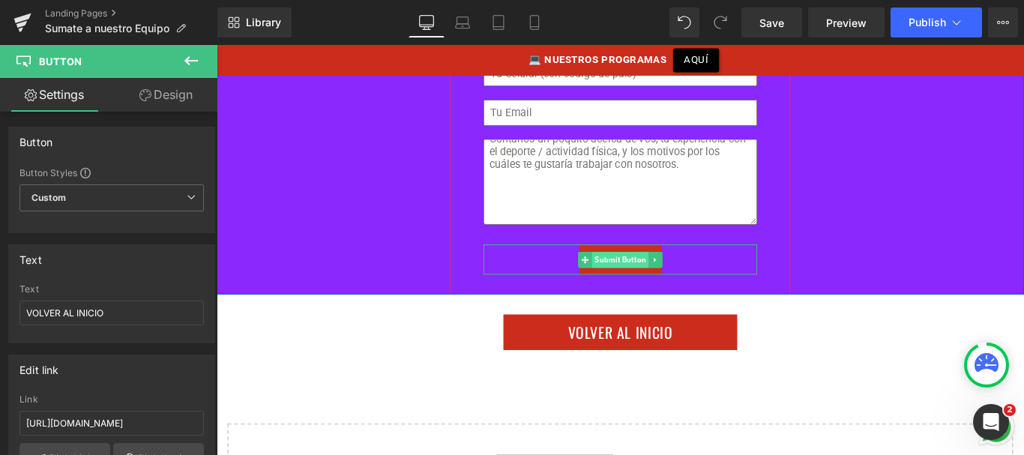
click at [668, 277] on span "Submit Button" at bounding box center [671, 286] width 64 height 18
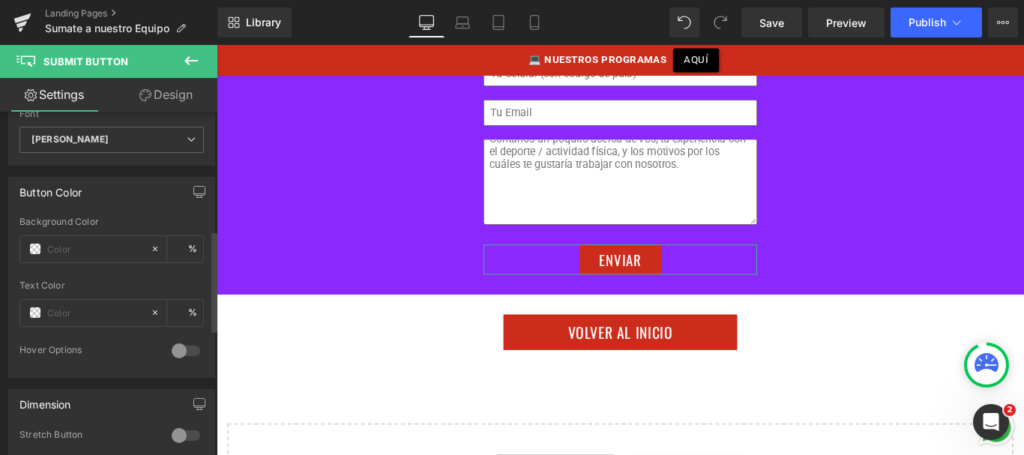
scroll to position [403, 0]
click at [71, 246] on input "text" at bounding box center [95, 245] width 96 height 16
type input "#"
type input "0"
type input "#ffff"
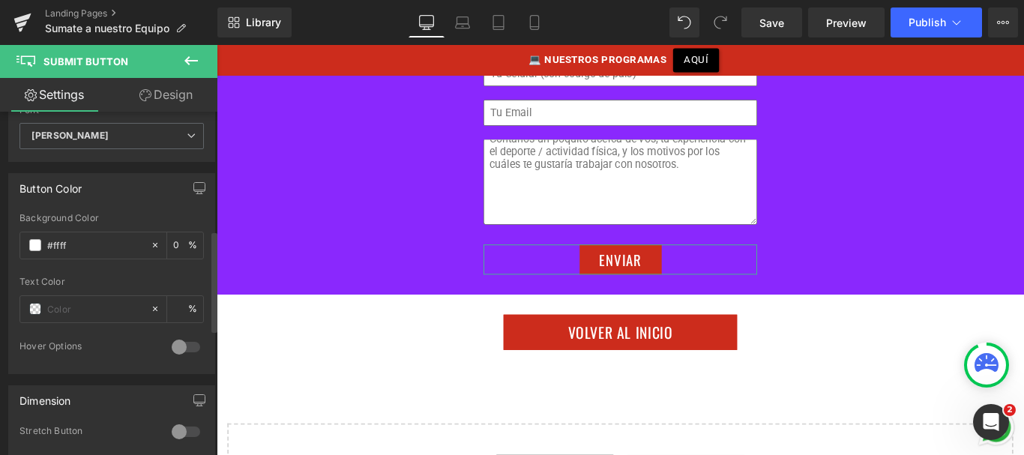
type input "100"
type input "#ffffff"
type input "0"
type input "#cc2c1c"
type input "100"
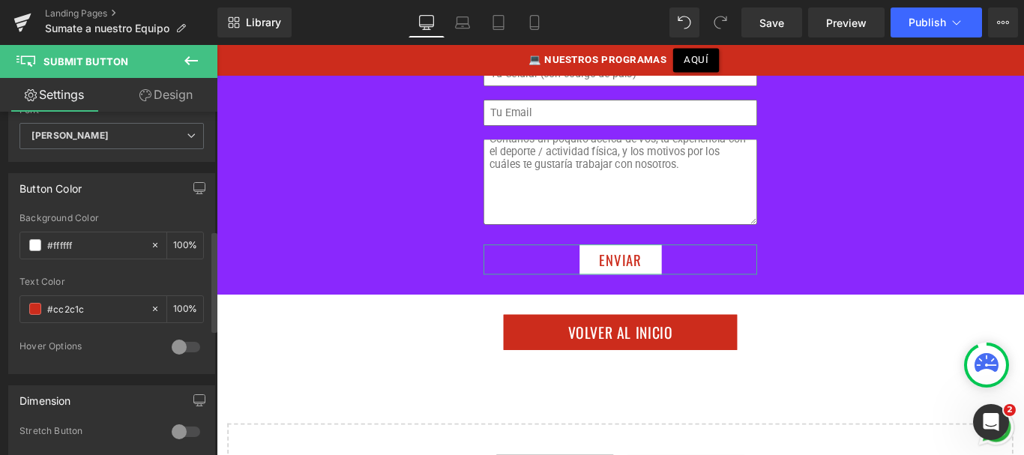
type input "#cc2c1c"
click at [186, 346] on div at bounding box center [186, 347] width 36 height 24
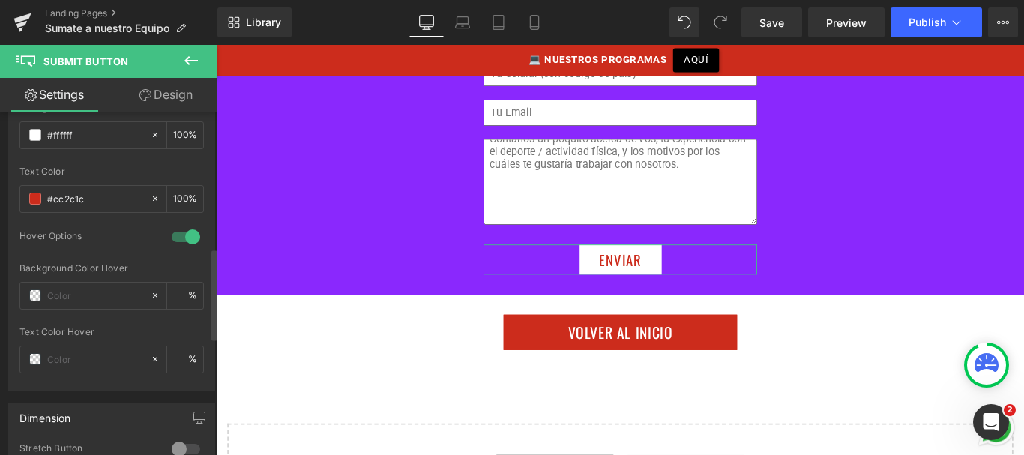
scroll to position [514, 0]
click at [79, 292] on input "text" at bounding box center [95, 294] width 96 height 16
type input "3"
type input "0"
type input "3"
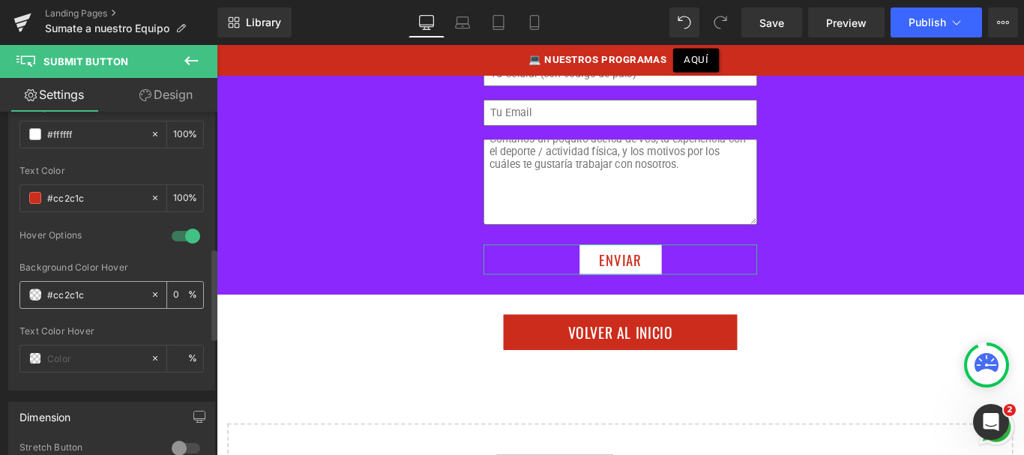
type input "#cc2c1c"
type input "100"
type input "0"
type input "#fff"
type input "100"
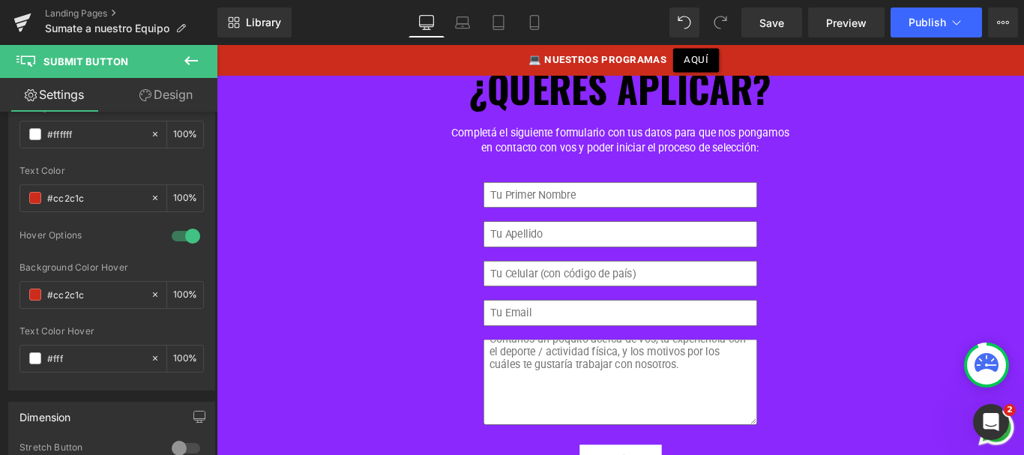
scroll to position [1411, 0]
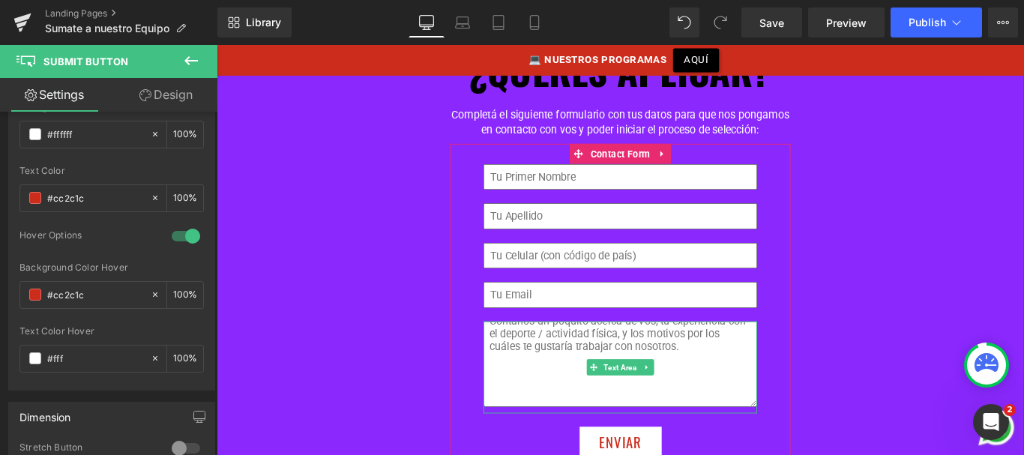
click at [648, 355] on textarea at bounding box center [670, 403] width 307 height 96
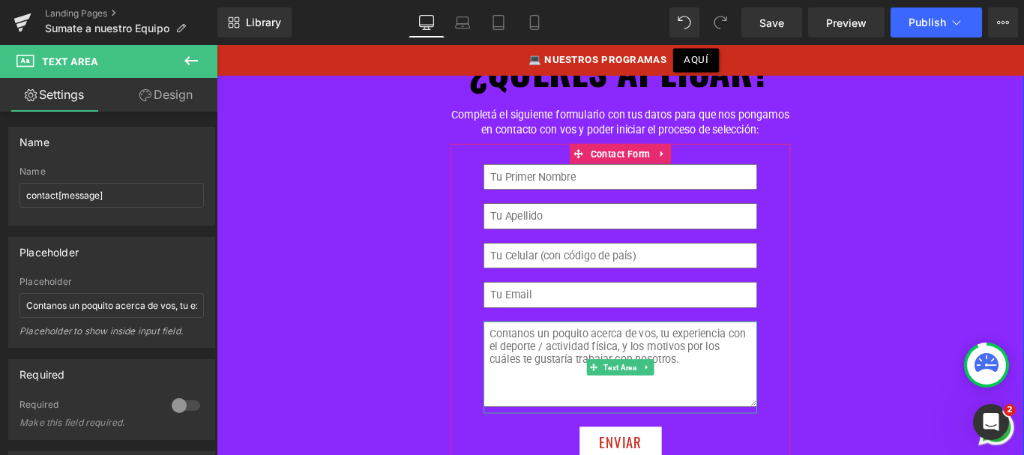
scroll to position [5, 0]
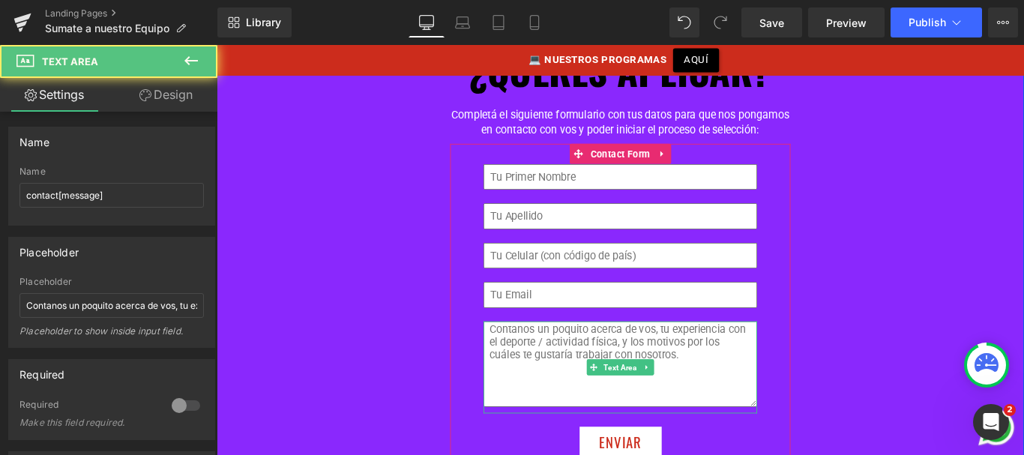
click at [751, 382] on textarea at bounding box center [670, 403] width 307 height 96
click at [745, 374] on textarea at bounding box center [670, 403] width 307 height 96
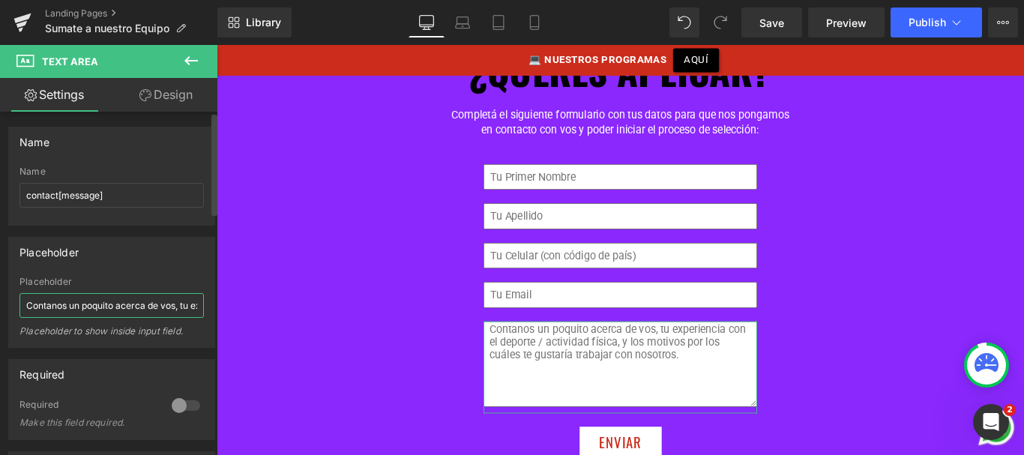
drag, startPoint x: 70, startPoint y: 306, endPoint x: 148, endPoint y: 305, distance: 77.2
click at [148, 305] on input "Contanos un poquito acerca de vos, tu experiencia con el deporte / actividad fí…" at bounding box center [111, 305] width 184 height 25
type input "Contanos resumidamente acerca de vos, tu experiencia con el deporte / actividad…"
click at [184, 94] on link "Design" at bounding box center [166, 95] width 109 height 34
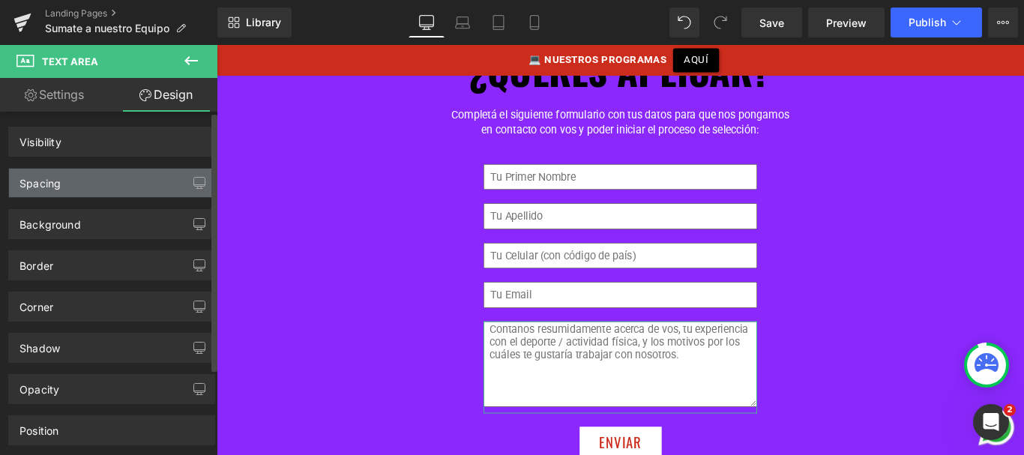
click at [79, 178] on div "Spacing" at bounding box center [111, 183] width 205 height 28
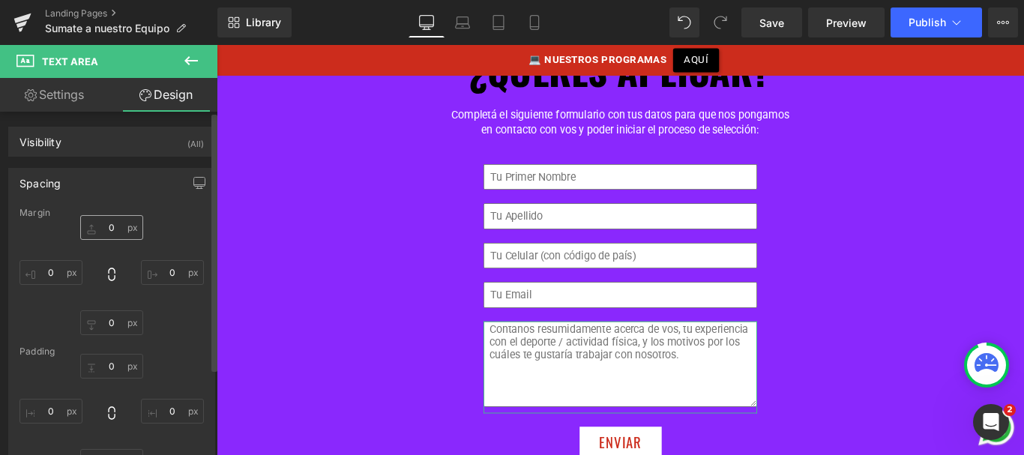
type input "0"
type input "20"
type input "0"
type input "8"
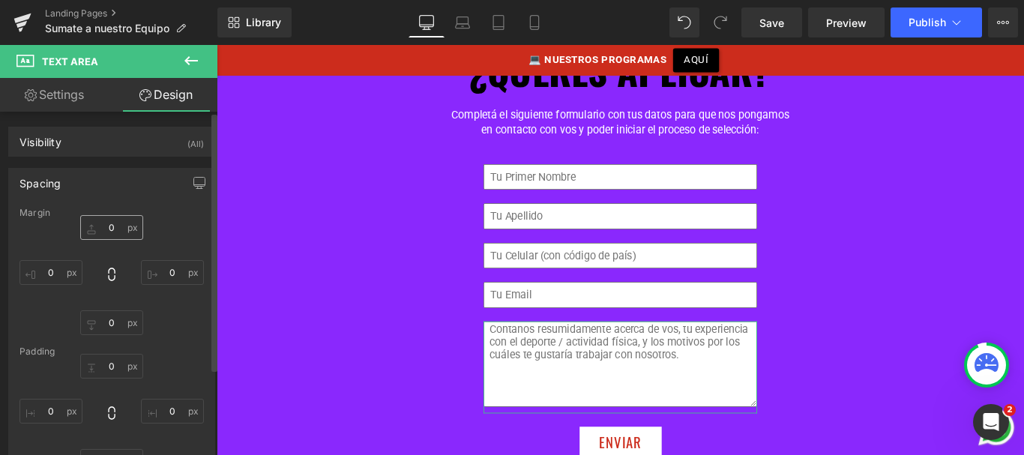
type input "8"
type input "80"
type input "8"
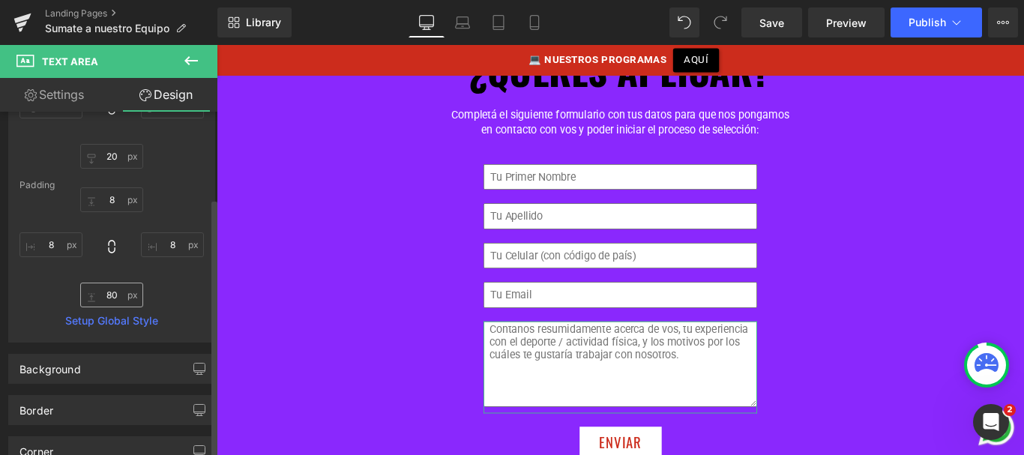
scroll to position [167, 0]
click at [112, 292] on input "80" at bounding box center [111, 294] width 63 height 25
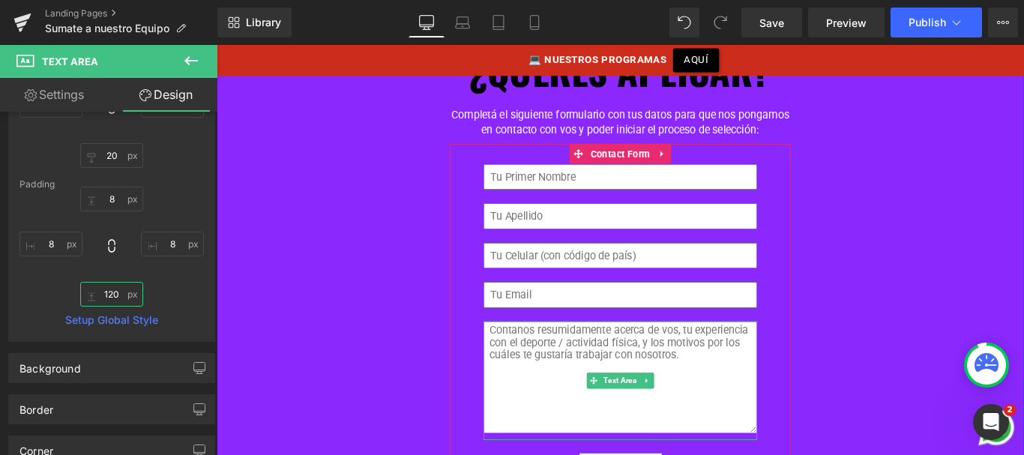
scroll to position [1, 0]
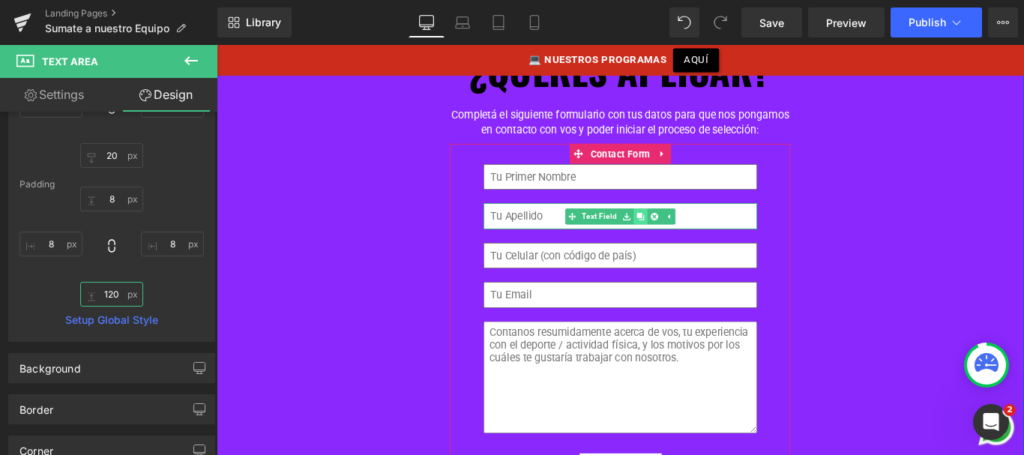
type input "120"
click at [691, 233] on icon at bounding box center [693, 237] width 8 height 8
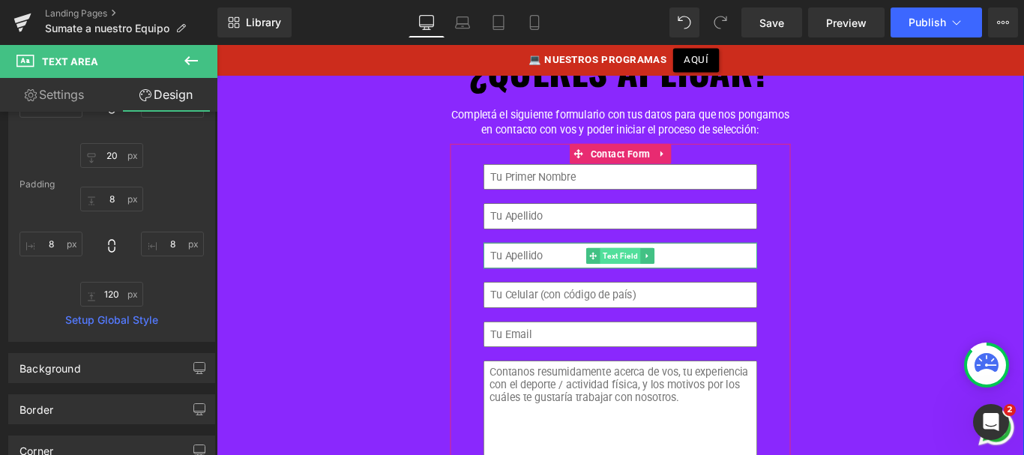
click at [661, 273] on span "Text Field" at bounding box center [671, 282] width 46 height 18
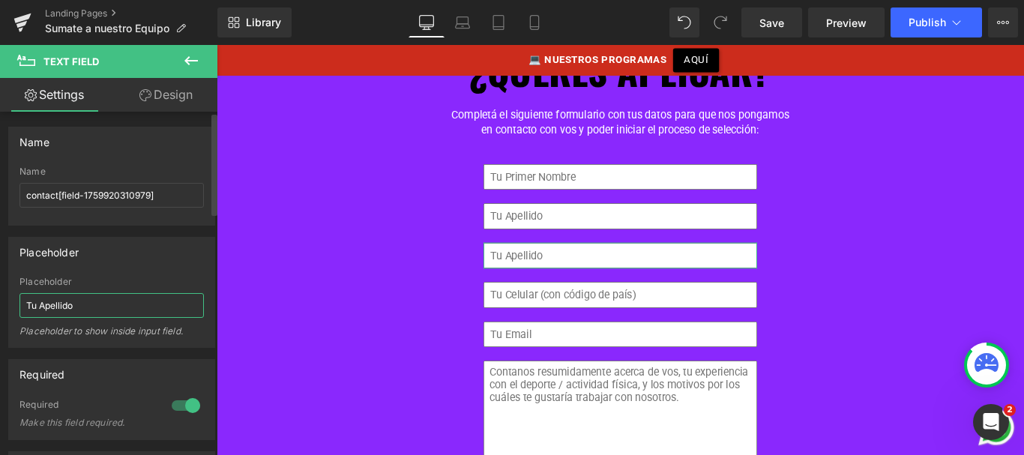
click at [49, 302] on input "Tu Apellido" at bounding box center [111, 305] width 184 height 25
type input "Tu país de residencia"
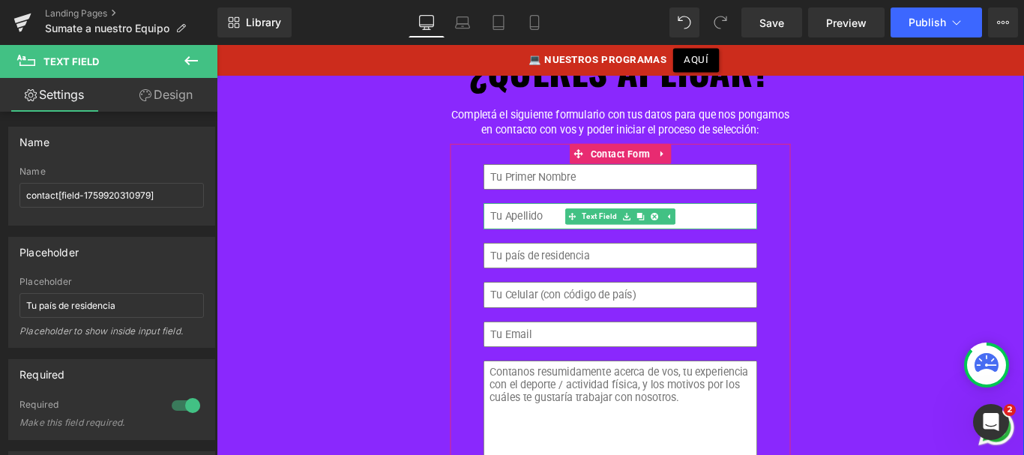
click at [562, 223] on input "text" at bounding box center [670, 237] width 307 height 29
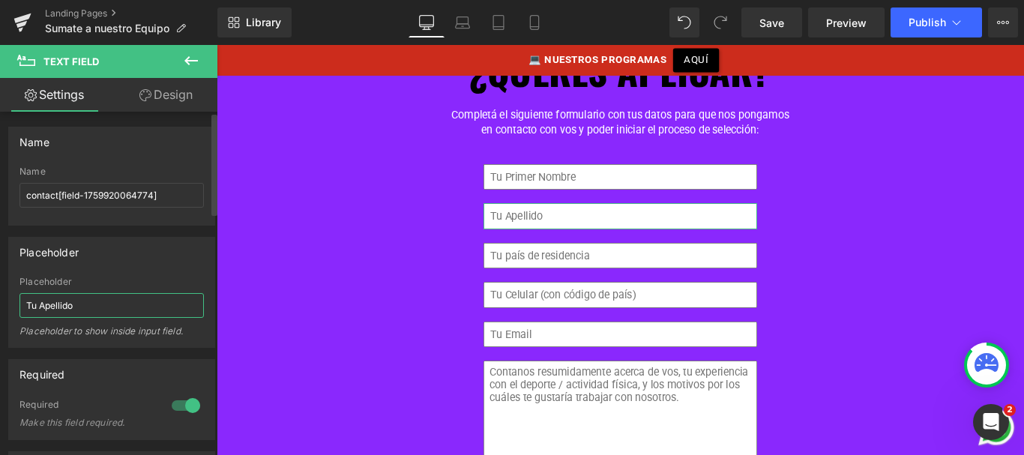
click at [46, 306] on input "Tu Apellido" at bounding box center [111, 305] width 184 height 25
type input "Tu apellido"
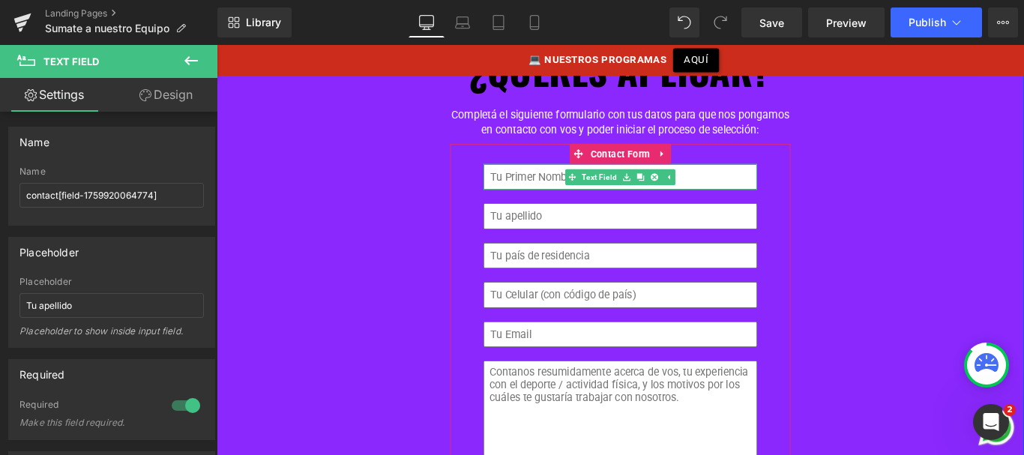
click at [582, 178] on input "text" at bounding box center [670, 192] width 307 height 29
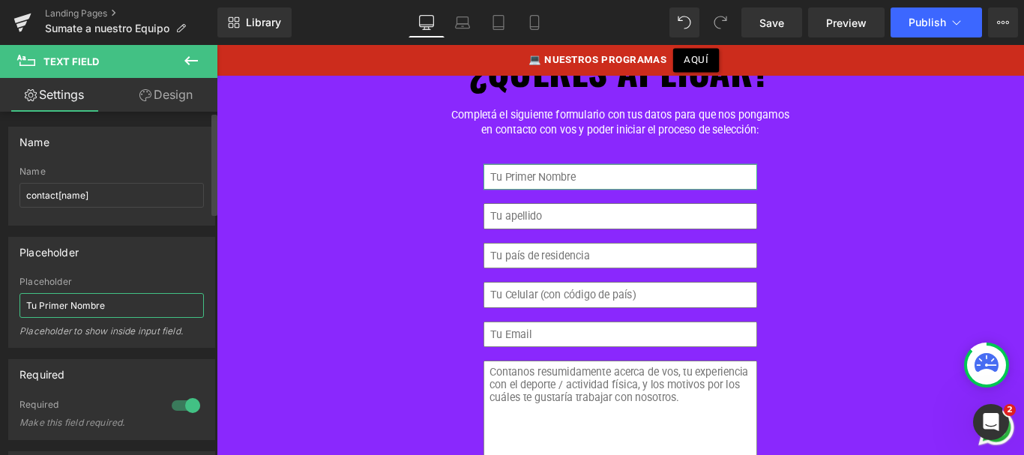
click at [76, 304] on input "Tu Primer Nombre" at bounding box center [111, 305] width 184 height 25
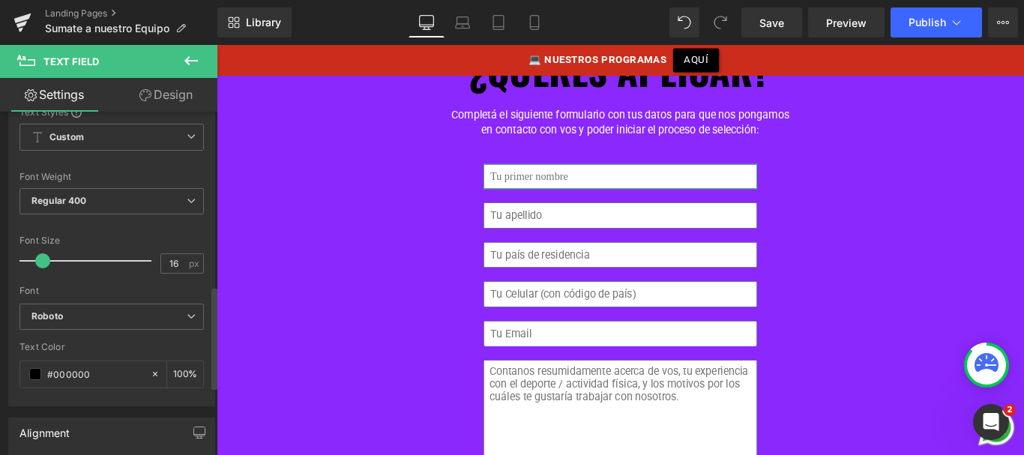
scroll to position [583, 0]
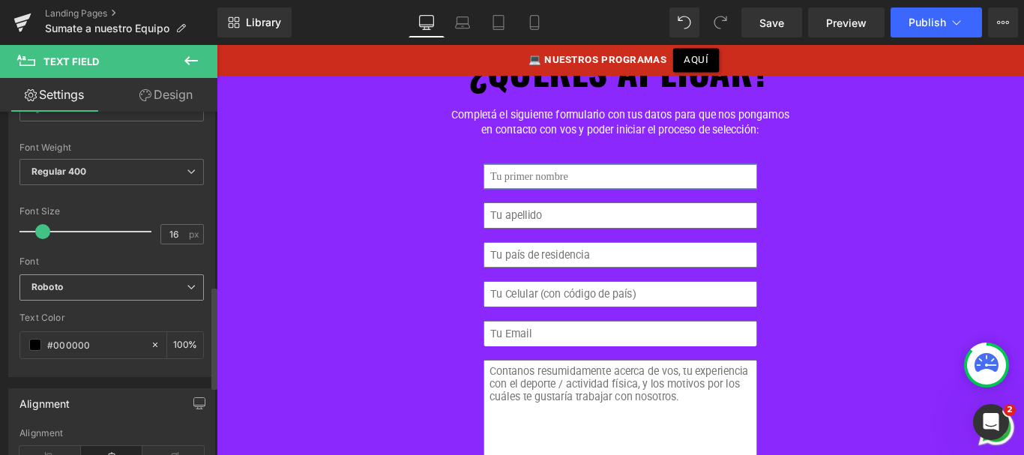
type input "Tu primer nombre"
click at [82, 290] on b "Roboto" at bounding box center [108, 287] width 155 height 13
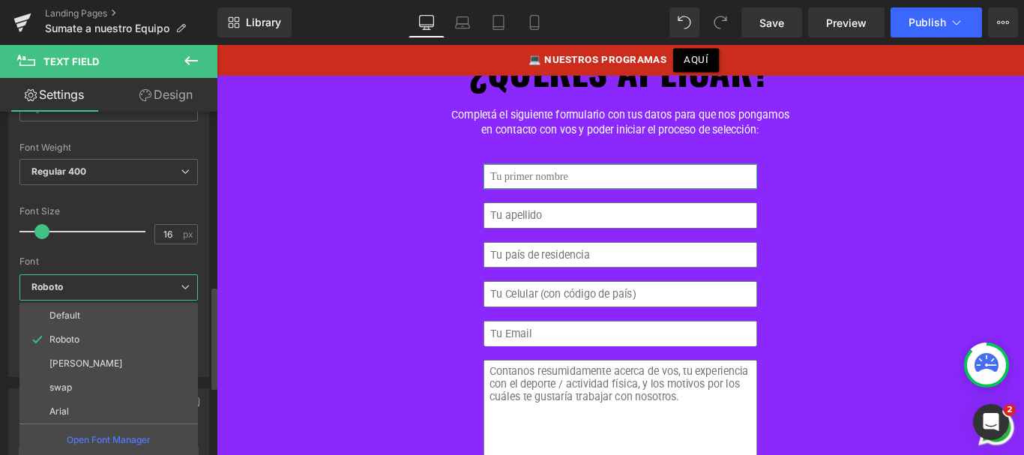
drag, startPoint x: 79, startPoint y: 309, endPoint x: 81, endPoint y: 301, distance: 8.4
click at [80, 309] on li "Default" at bounding box center [108, 316] width 178 height 24
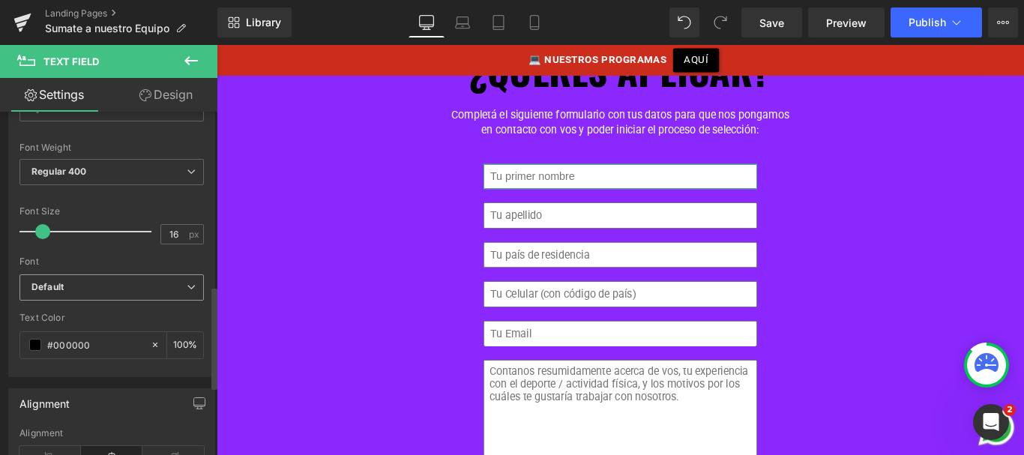
click at [79, 290] on b "Default" at bounding box center [108, 287] width 155 height 13
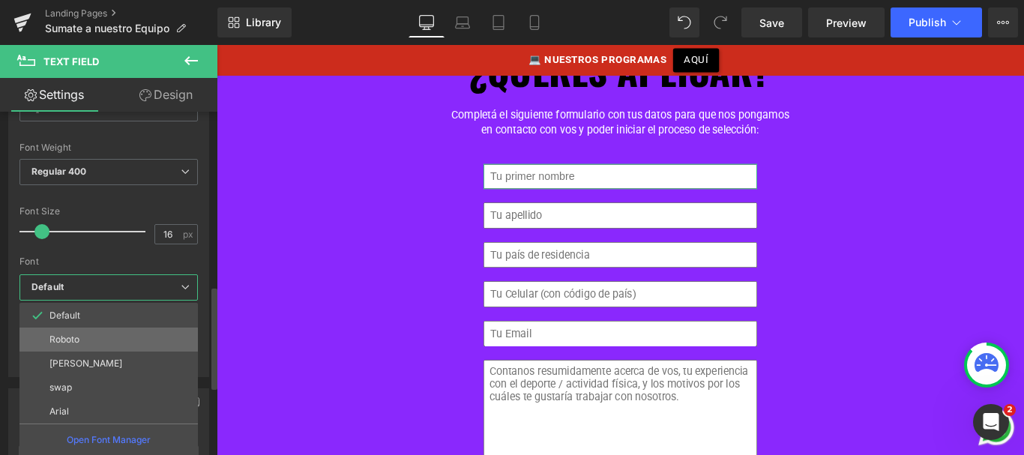
click at [75, 340] on p "Roboto" at bounding box center [64, 339] width 30 height 10
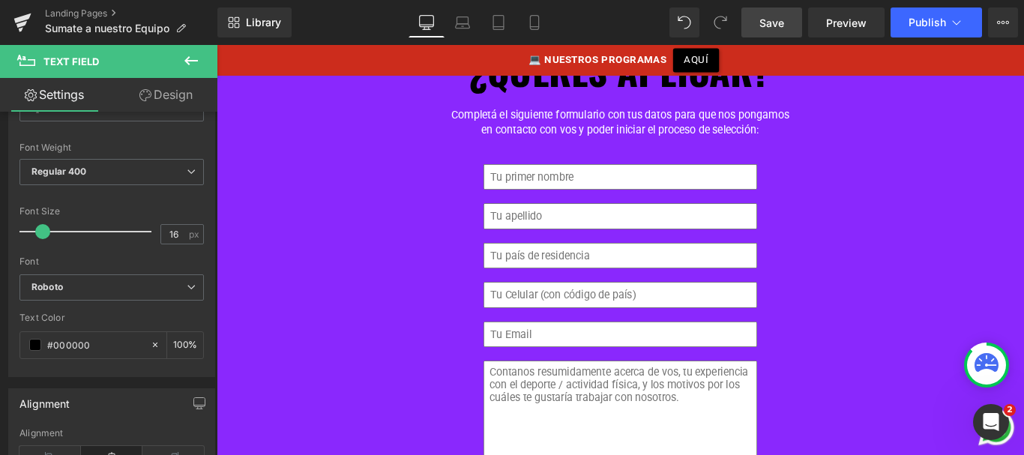
click at [788, 21] on link "Save" at bounding box center [772, 22] width 61 height 30
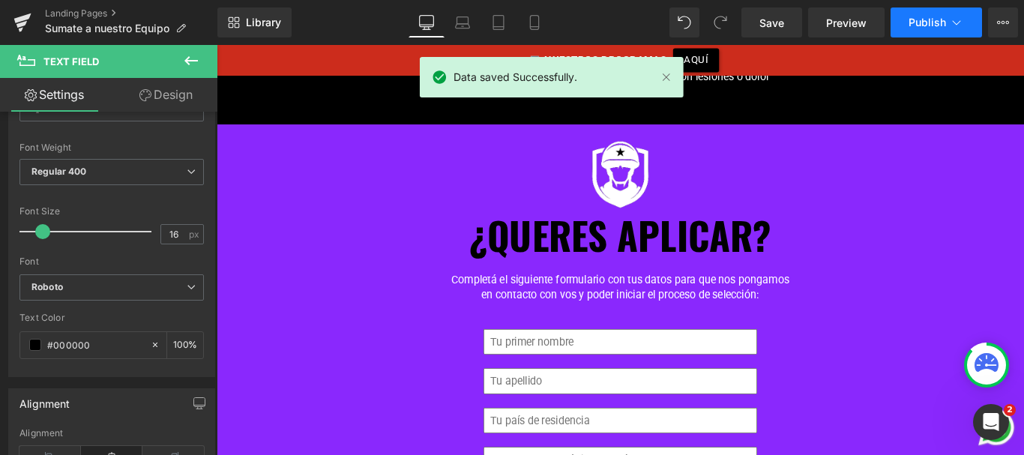
scroll to position [1219, 0]
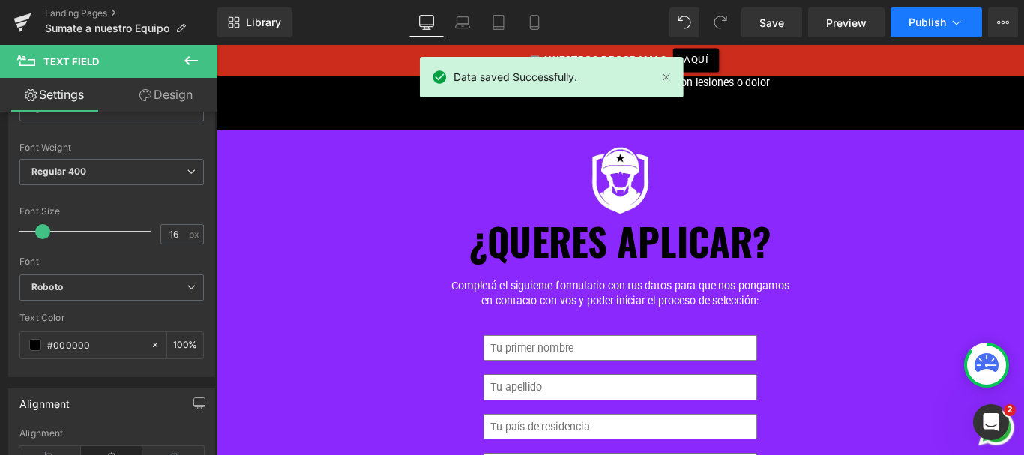
click at [931, 13] on button "Publish" at bounding box center [936, 22] width 91 height 30
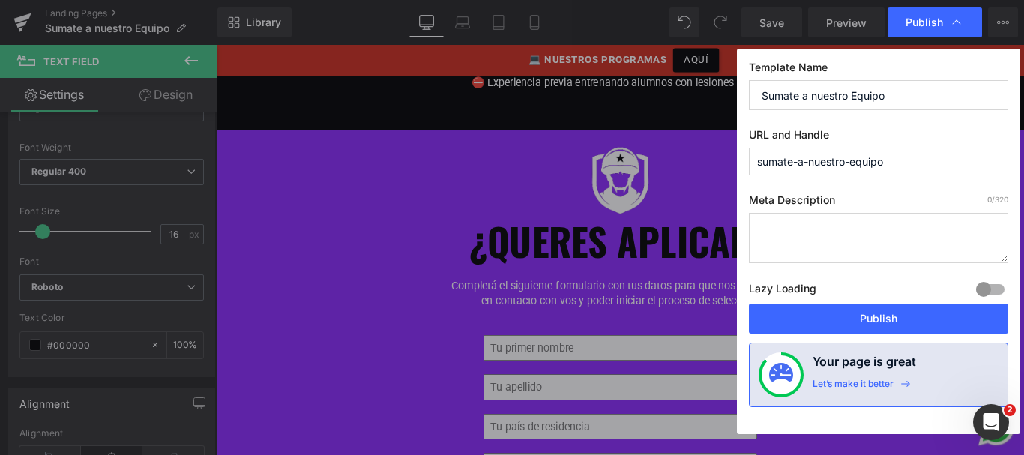
drag, startPoint x: 897, startPoint y: 162, endPoint x: 724, endPoint y: 162, distance: 172.5
click at [724, 162] on div "Publish Template Name Sumate a nuestro Equipo URL and Handle sumate-a-nuestro-e…" at bounding box center [512, 227] width 1024 height 455
type input "e"
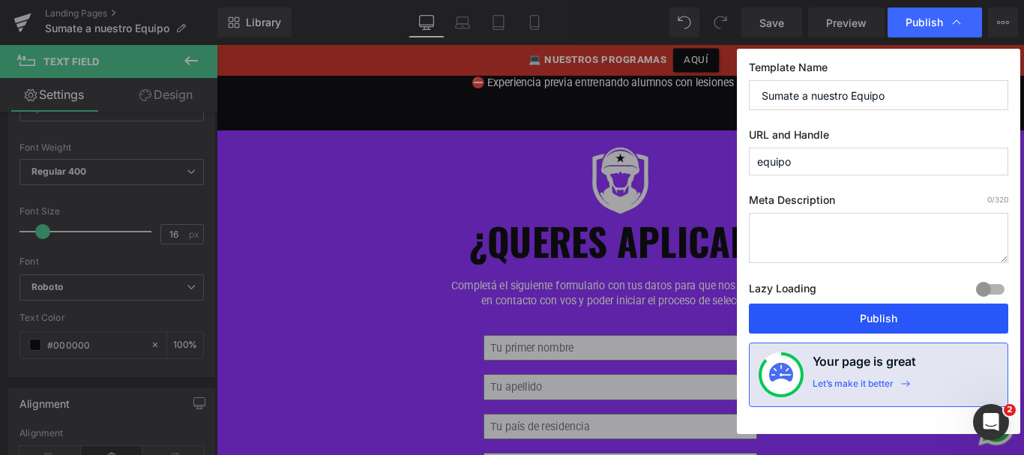
type input "equipo"
click at [865, 319] on button "Publish" at bounding box center [878, 319] width 259 height 30
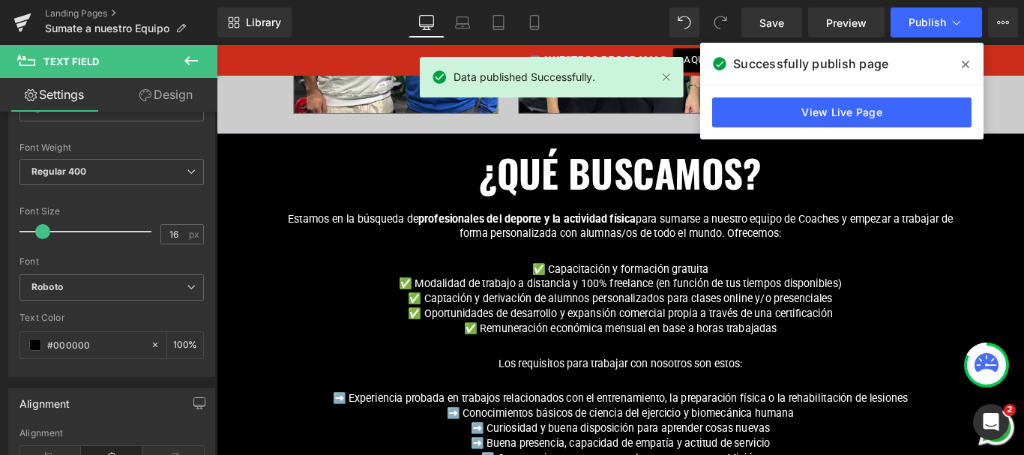
scroll to position [763, 0]
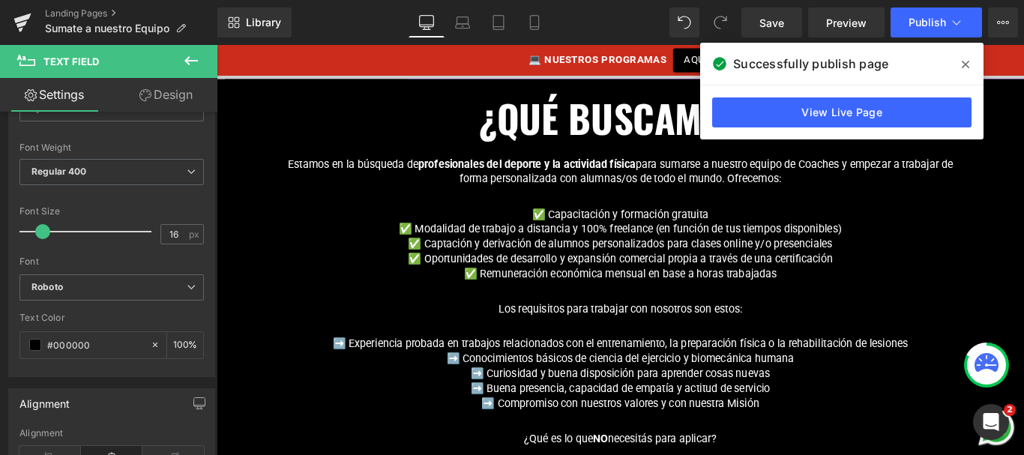
click at [966, 66] on icon at bounding box center [965, 64] width 7 height 12
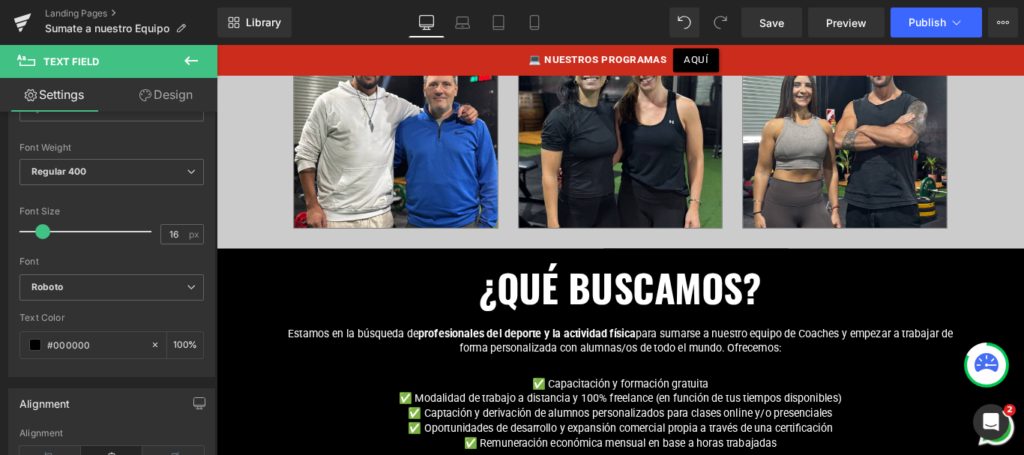
scroll to position [560, 0]
